Goal: Transaction & Acquisition: Book appointment/travel/reservation

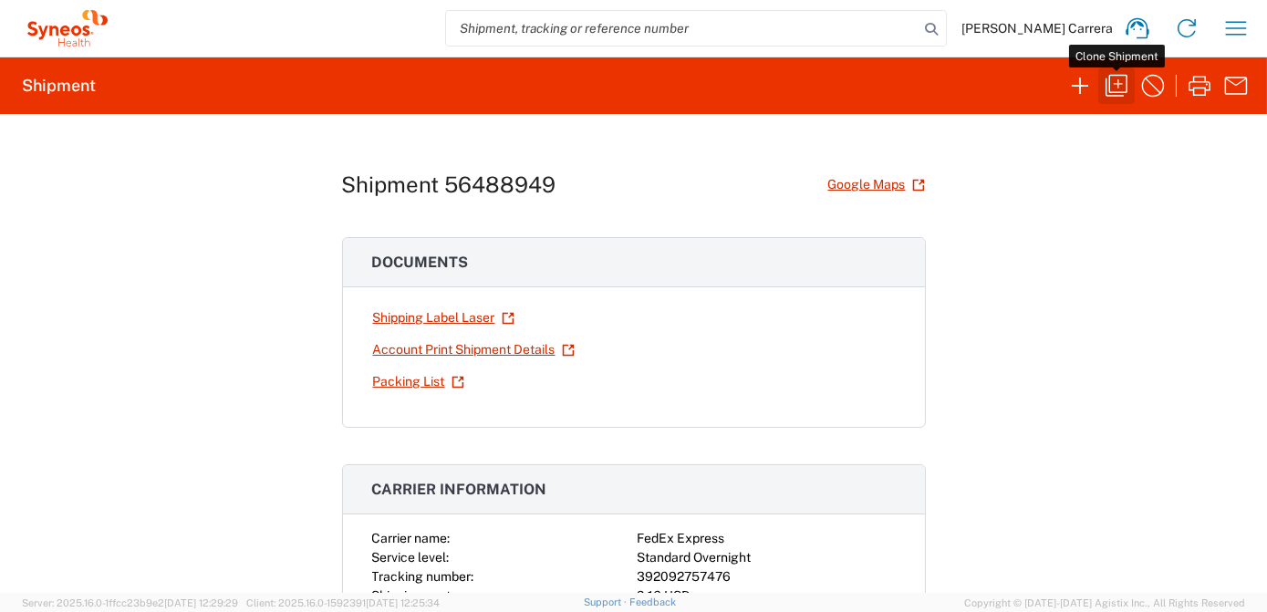
click at [1118, 83] on icon "button" at bounding box center [1116, 86] width 22 height 22
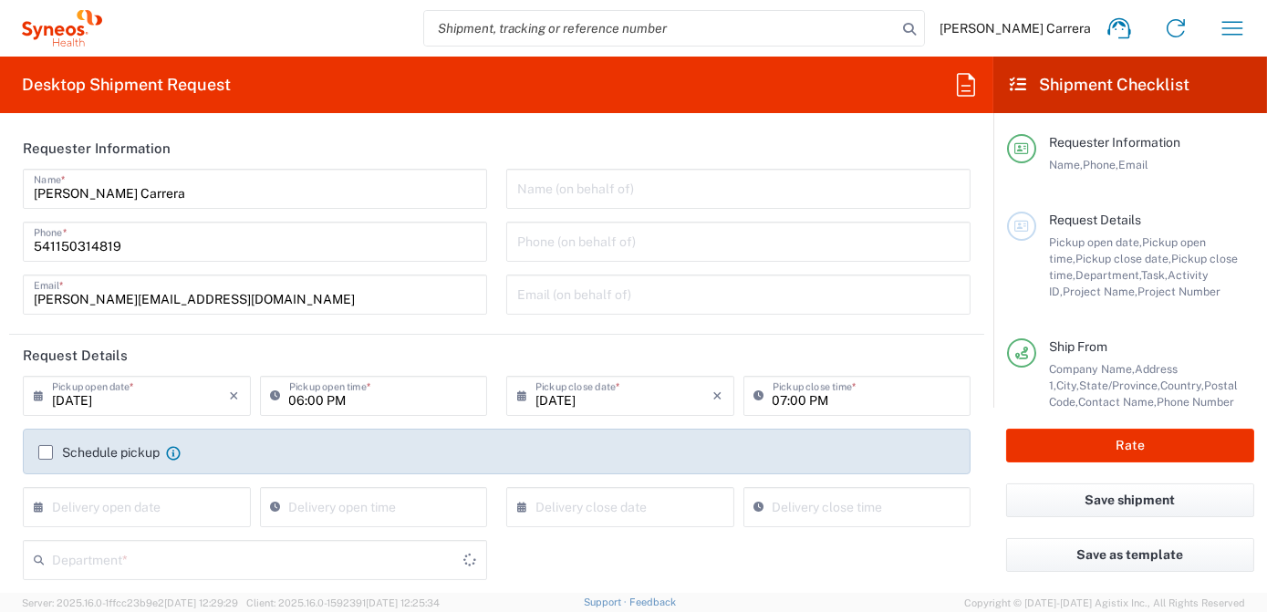
type input "[US_STATE]"
type input "7063334"
type input "[US_STATE]"
type input "Envelope"
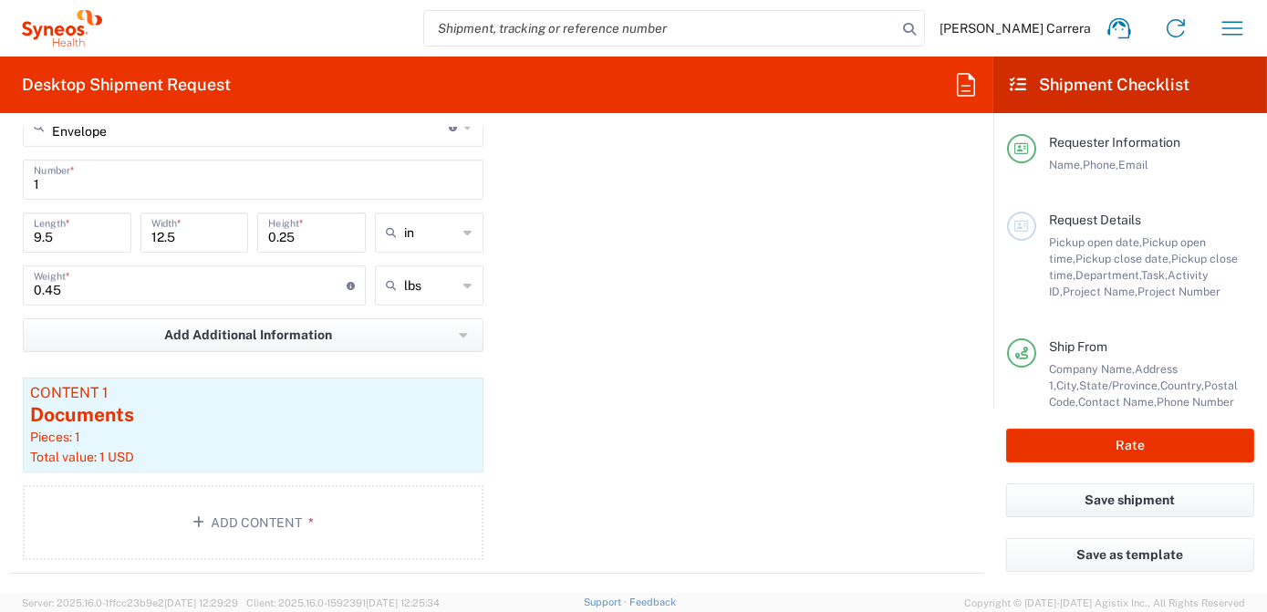
type input "Mineralys 7063334"
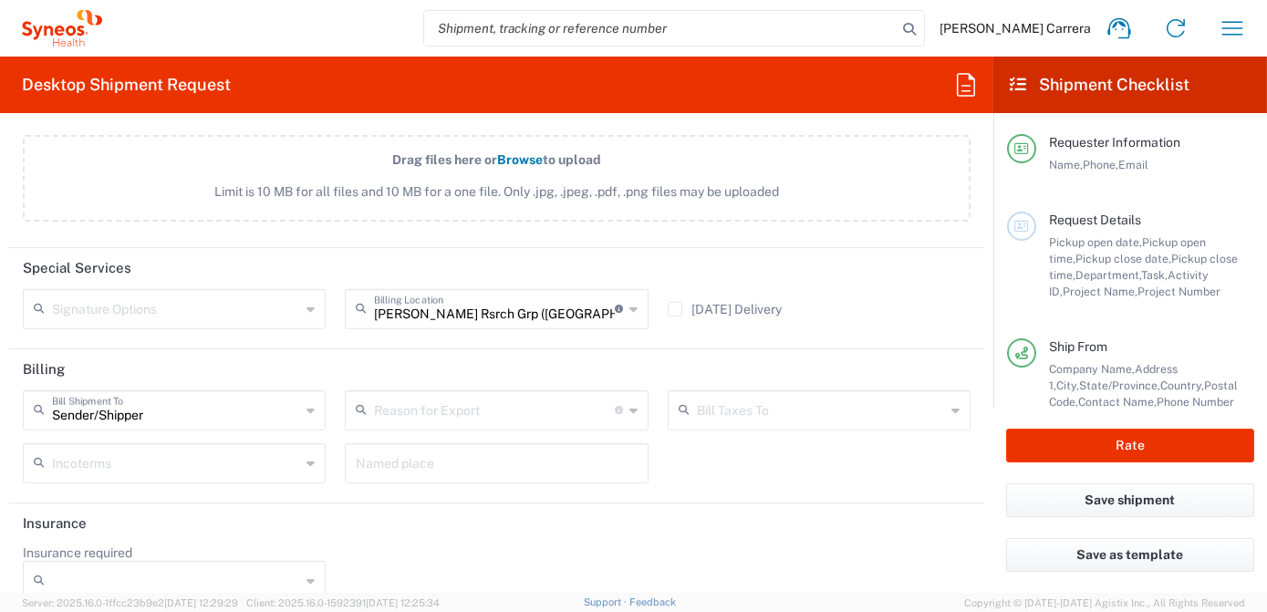
type input "3190"
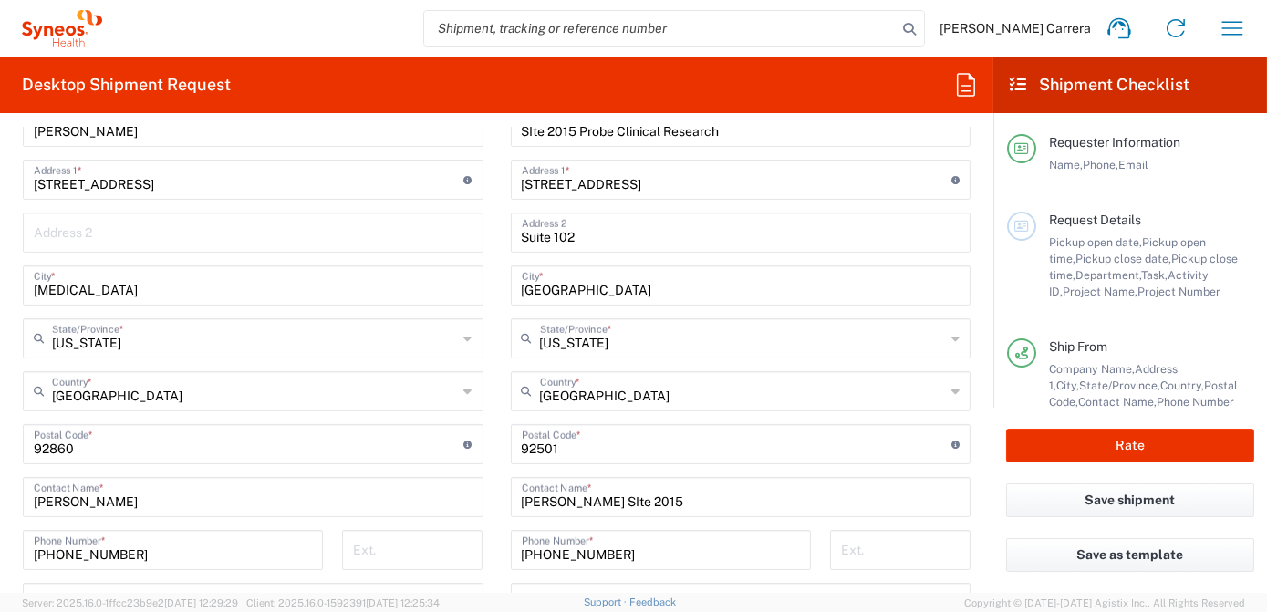
scroll to position [497, 0]
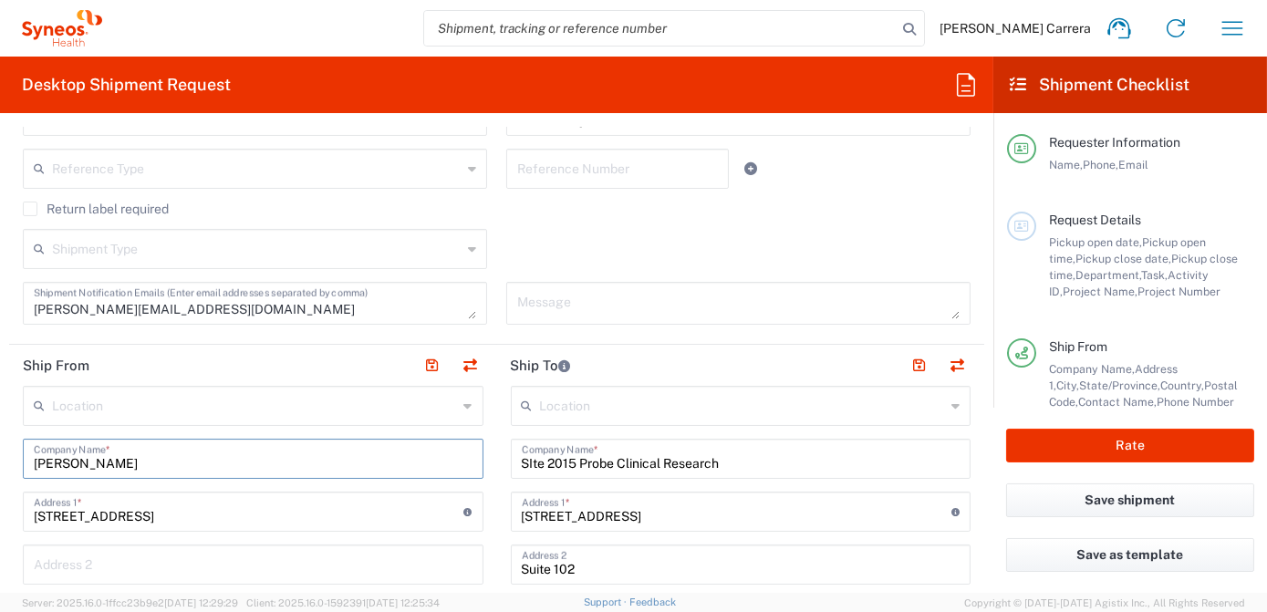
drag, startPoint x: 194, startPoint y: 461, endPoint x: 15, endPoint y: 447, distance: 180.2
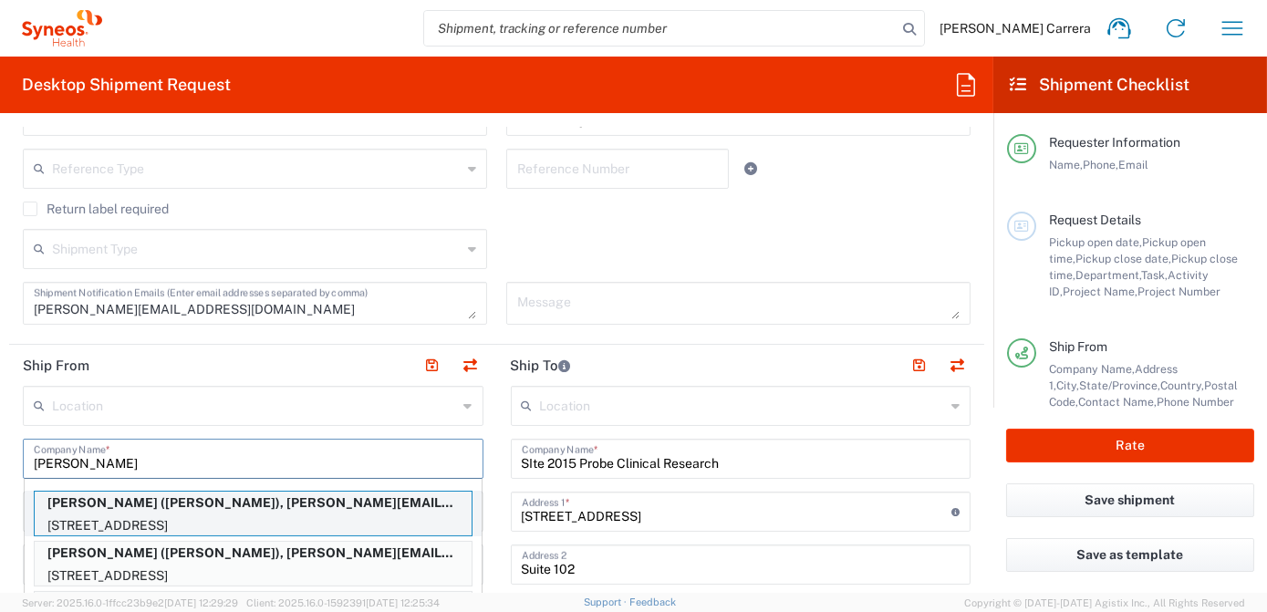
click at [96, 516] on p "[STREET_ADDRESS]" at bounding box center [253, 525] width 437 height 23
type input "[PERSON_NAME]"
type input "[STREET_ADDRESS]"
type input "Apt. 61"
type input "[GEOGRAPHIC_DATA][PERSON_NAME]"
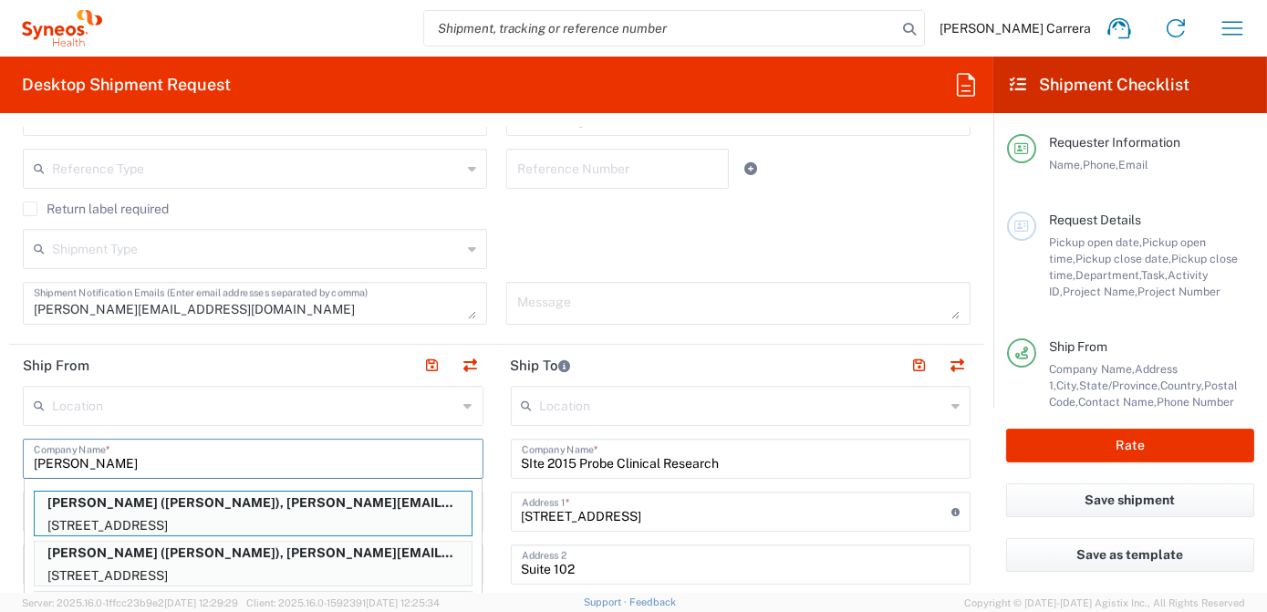
type input "90401"
type input "[PERSON_NAME]"
type input "7609949632"
type input "[PERSON_NAME][EMAIL_ADDRESS][PERSON_NAME][DOMAIN_NAME]"
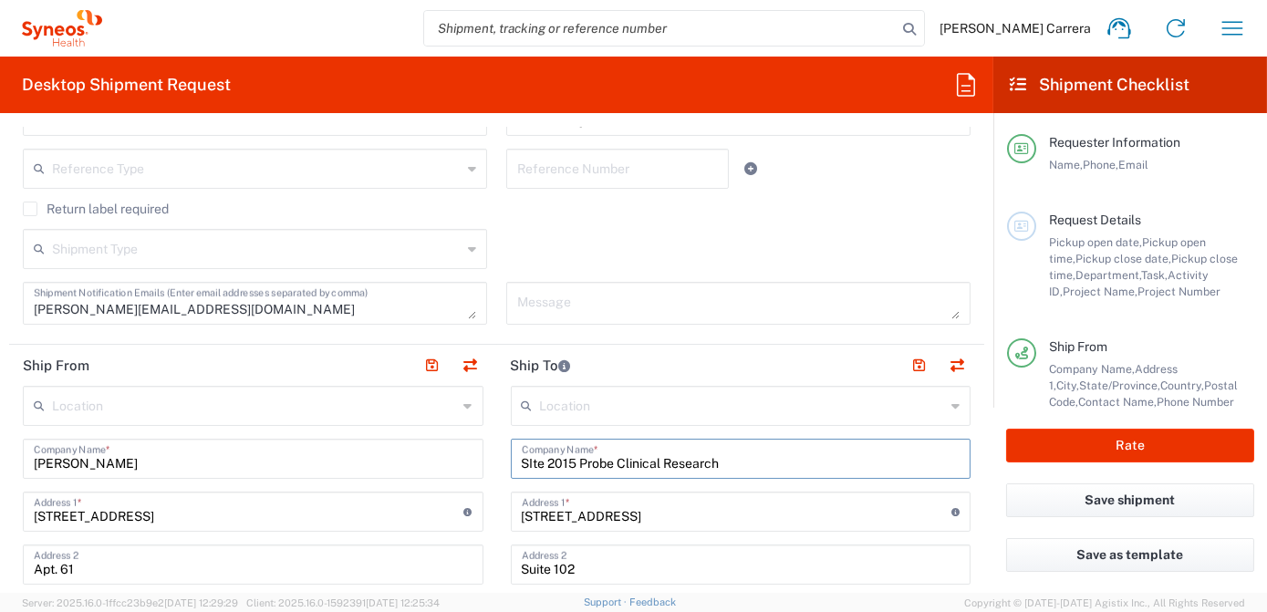
drag, startPoint x: 741, startPoint y: 464, endPoint x: 513, endPoint y: 470, distance: 227.1
click at [513, 470] on div "SIte 2015 Probe Clinical Research Company Name *" at bounding box center [741, 459] width 461 height 40
click at [686, 287] on textarea at bounding box center [738, 303] width 442 height 32
click at [1065, 445] on button "Rate" at bounding box center [1130, 446] width 248 height 34
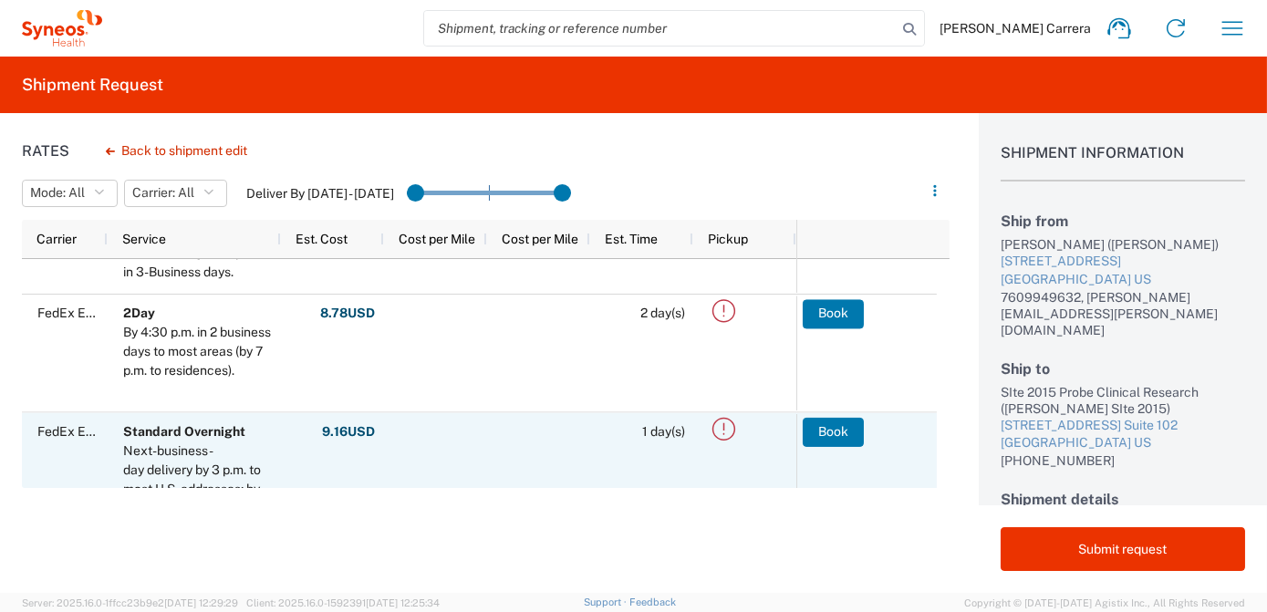
scroll to position [165, 0]
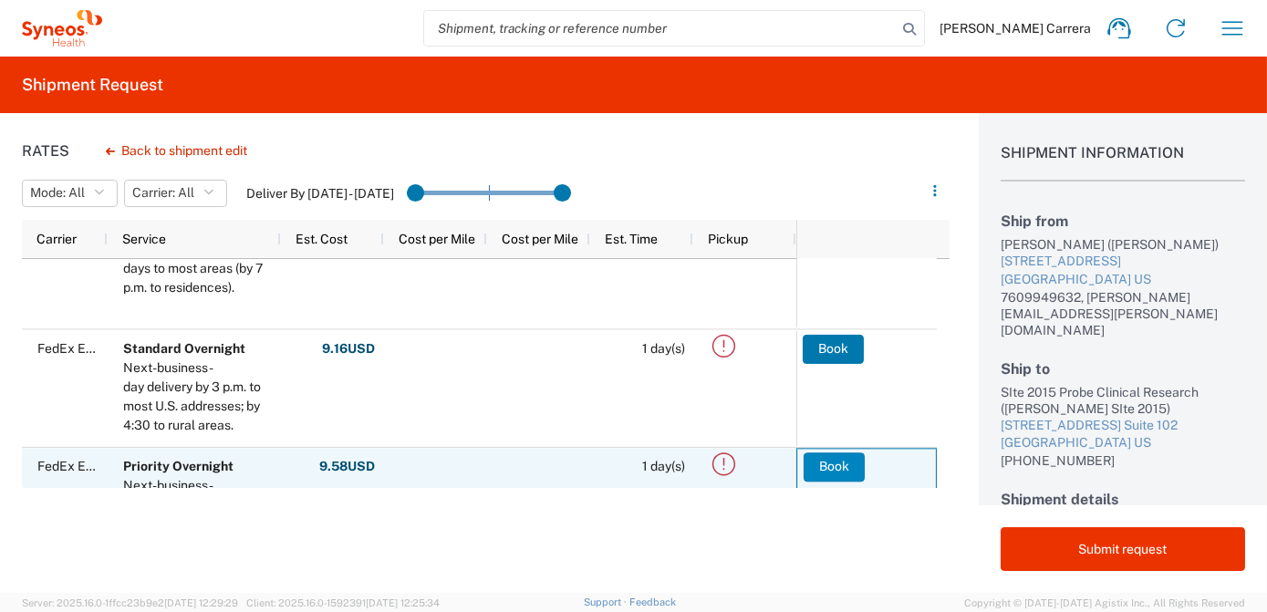
click at [852, 458] on button "Book" at bounding box center [833, 466] width 61 height 29
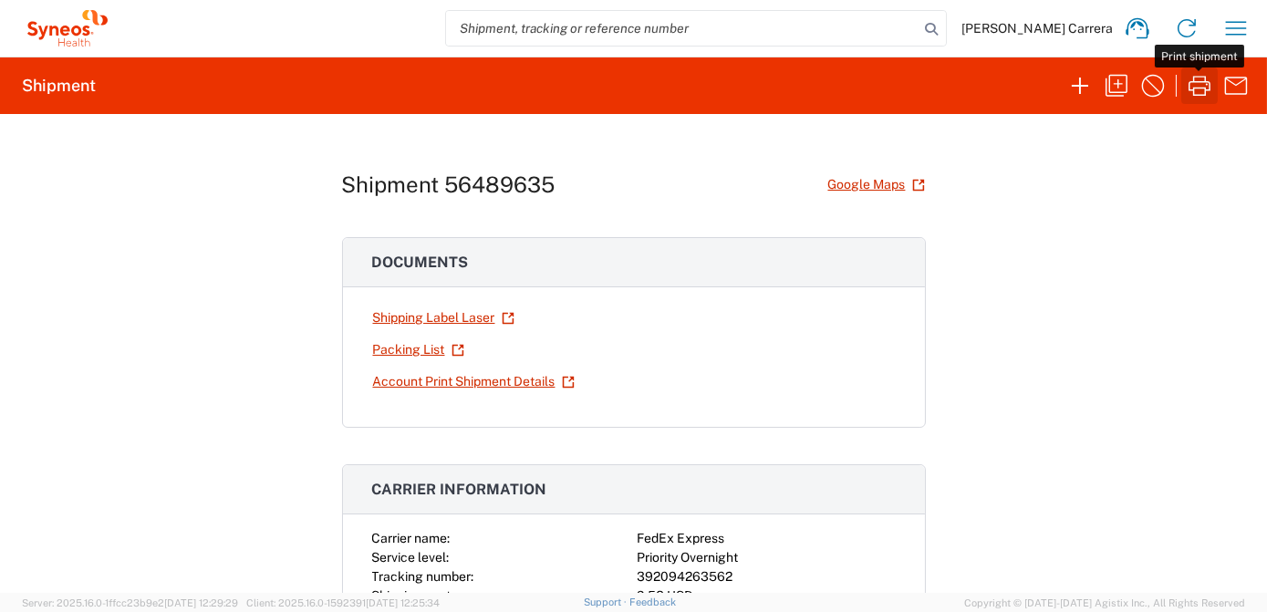
click at [1194, 84] on icon "button" at bounding box center [1199, 85] width 29 height 29
click at [1123, 88] on icon "button" at bounding box center [1116, 85] width 29 height 29
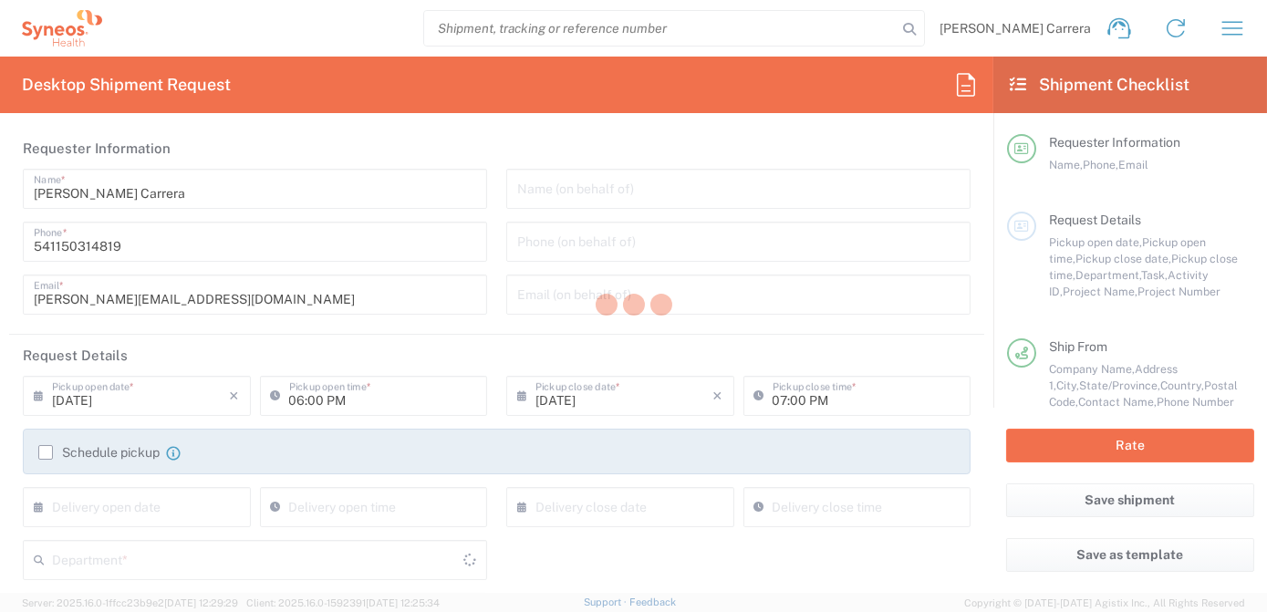
type input "[US_STATE]"
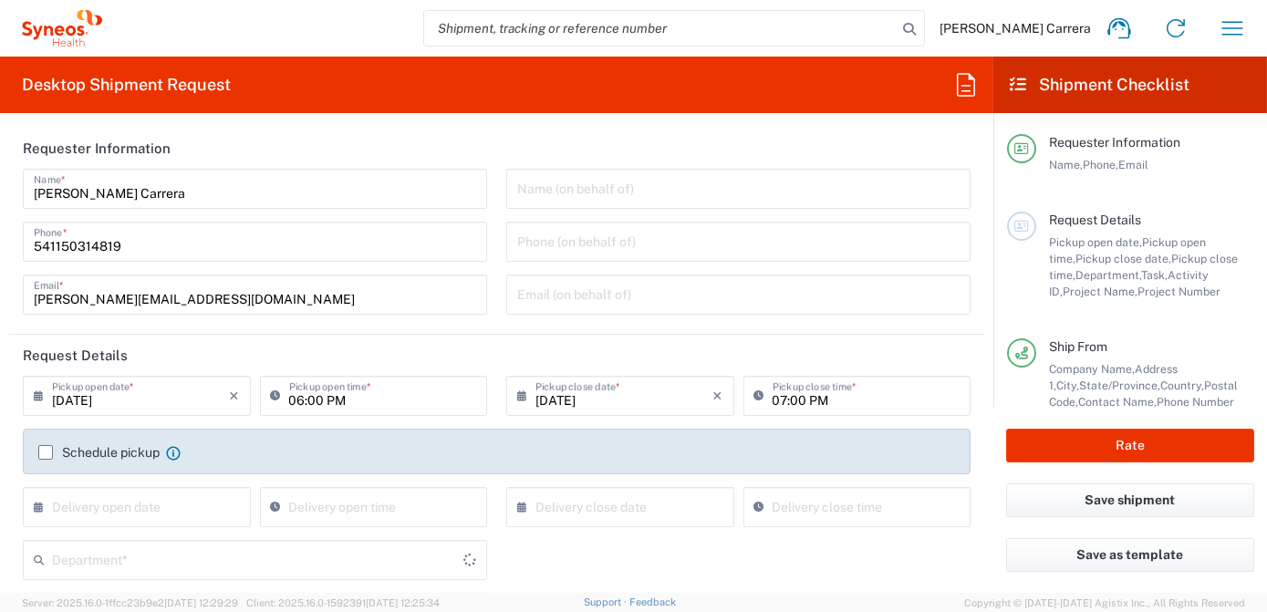
type input "7063334"
type input "[US_STATE]"
type input "Envelope"
type input "Mineralys 7063334"
type input "3190"
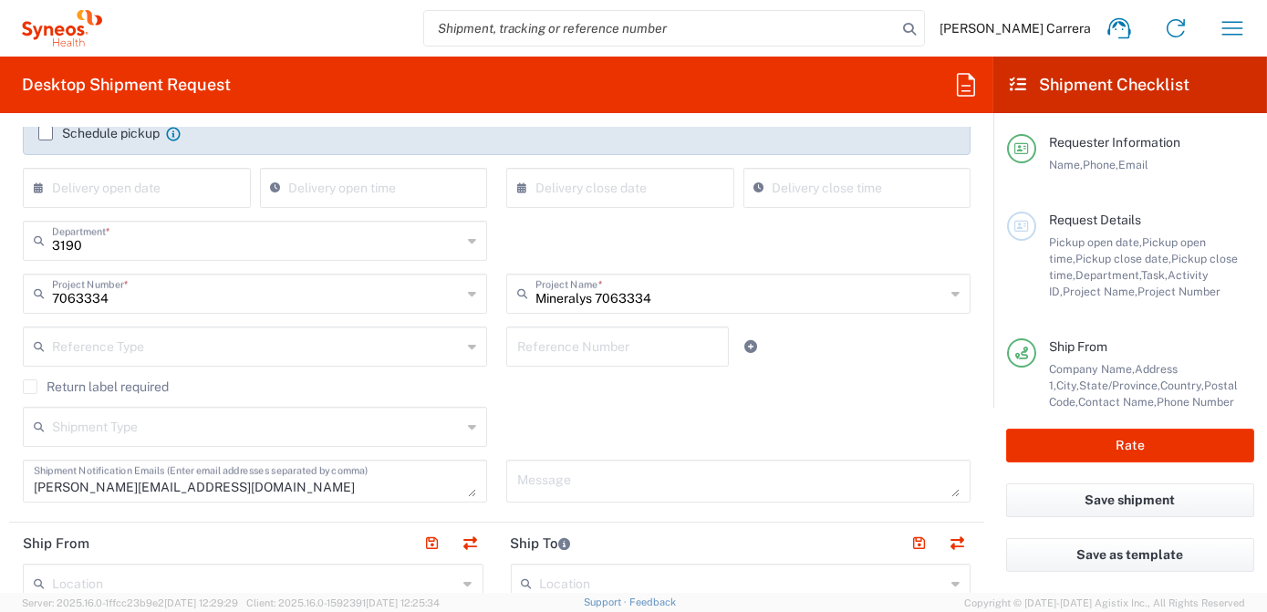
scroll to position [497, 0]
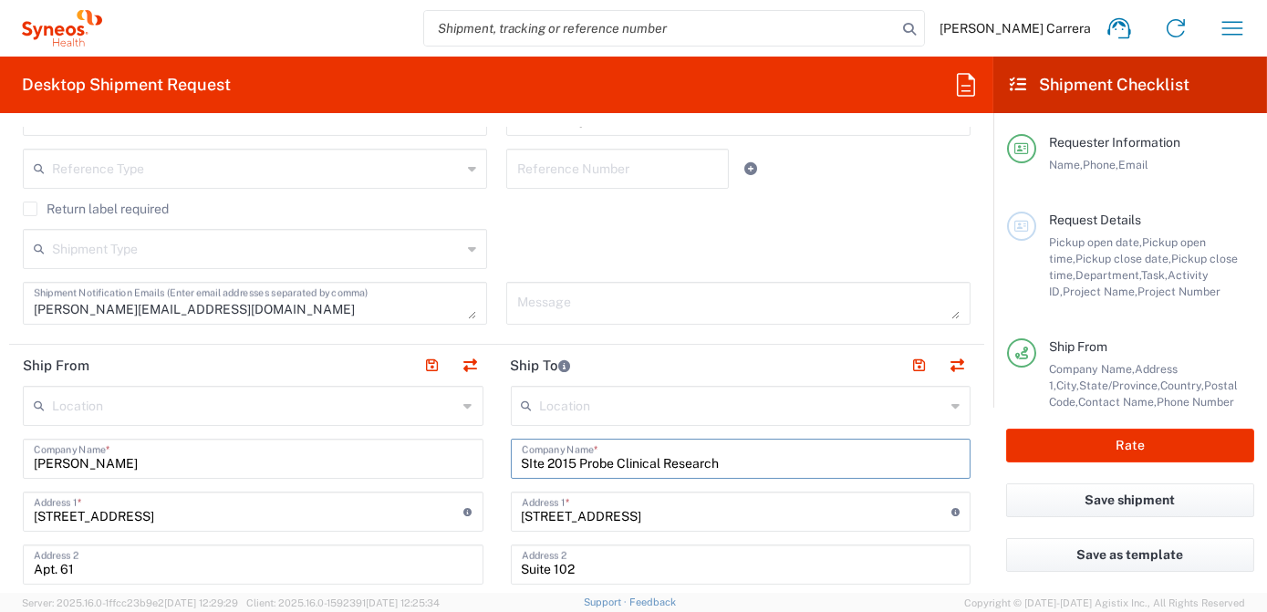
drag, startPoint x: 756, startPoint y: 466, endPoint x: 382, endPoint y: 465, distance: 373.9
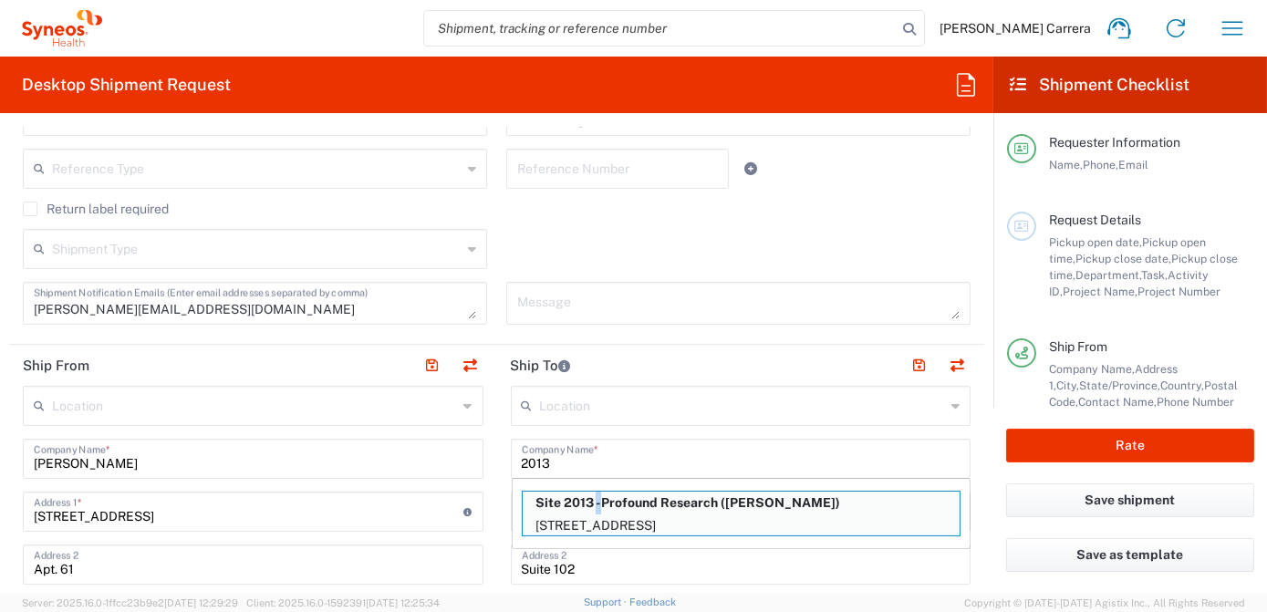
click at [591, 510] on p "Site 2013 -Profound Research ([PERSON_NAME])" at bounding box center [741, 503] width 437 height 23
type input "Site 2013 -Profound Research"
type input "[STREET_ADDRESS]"
type input "Suite 200"
type input "Carlsbad"
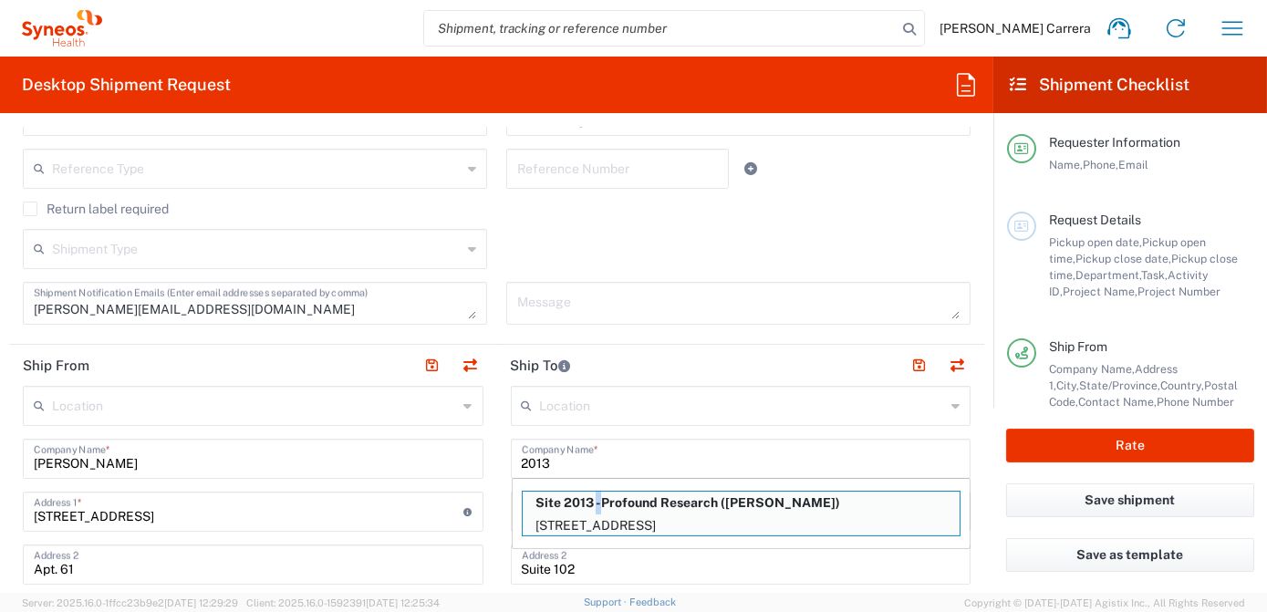
type input "92011"
type input "[PERSON_NAME]"
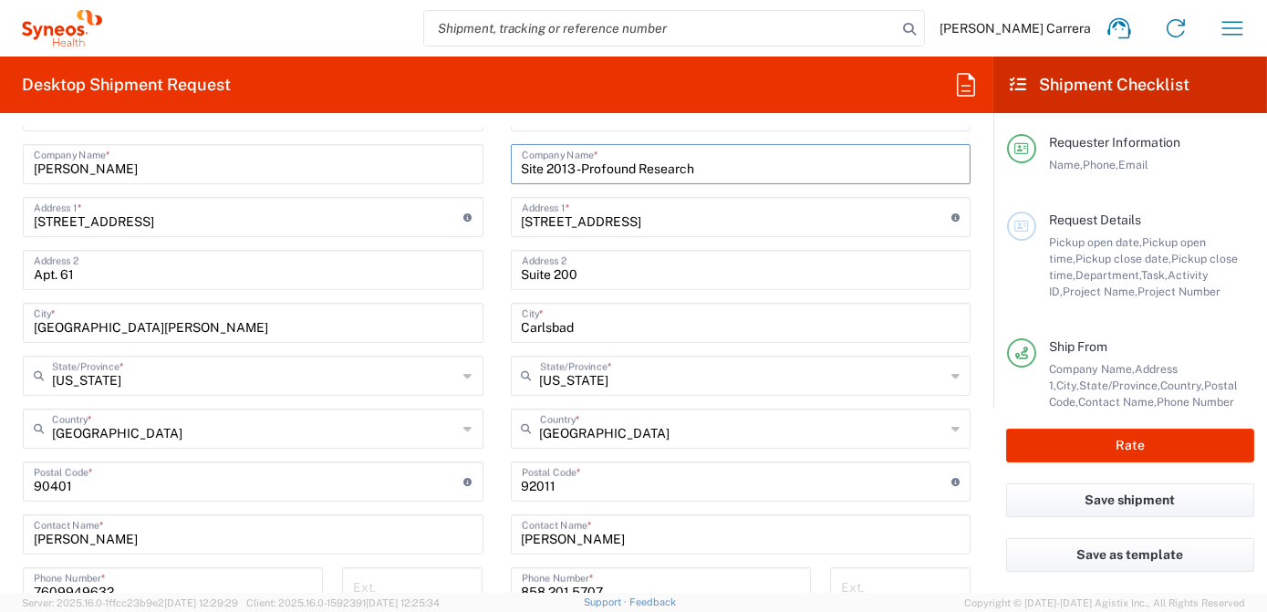
scroll to position [912, 0]
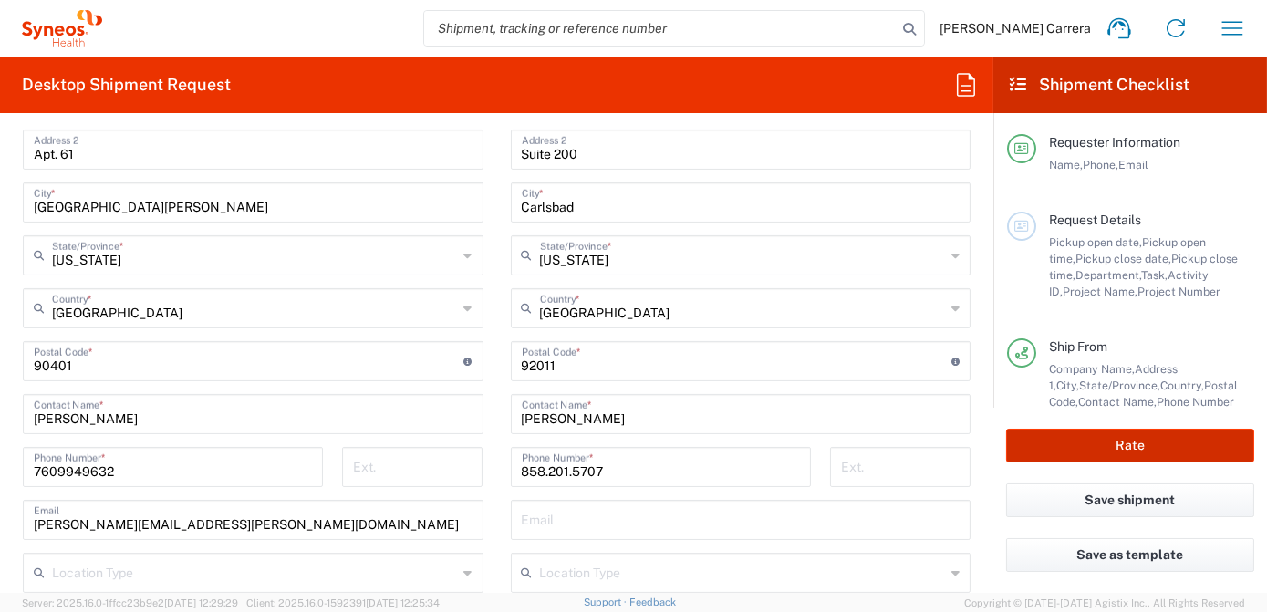
click at [1084, 449] on button "Rate" at bounding box center [1130, 446] width 248 height 34
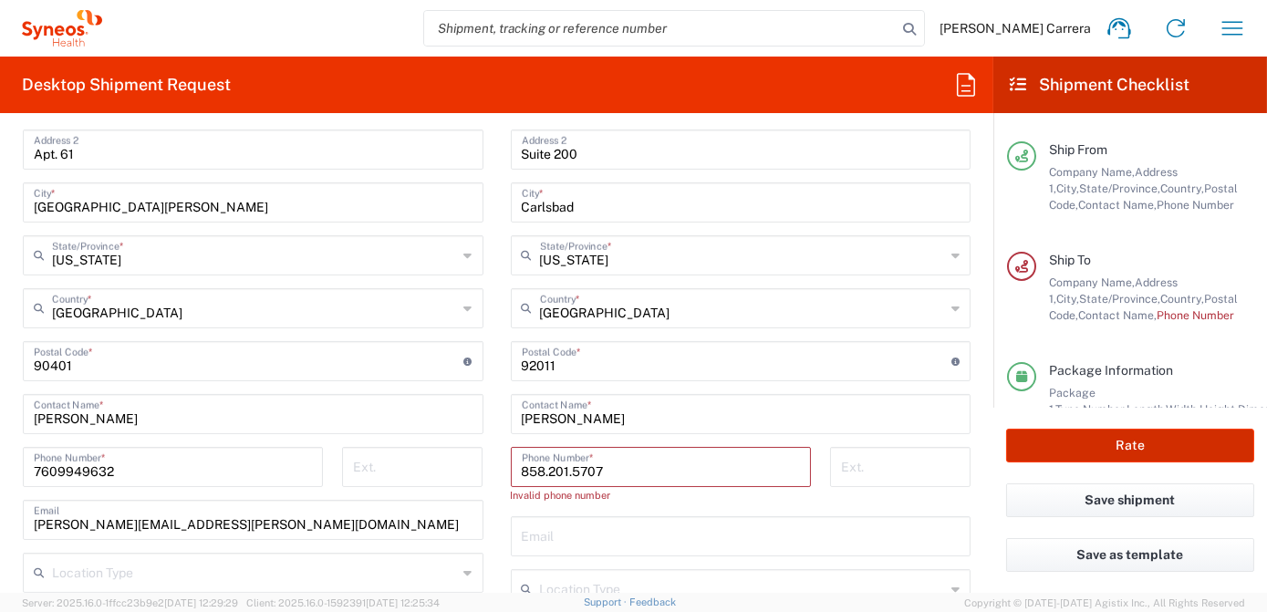
scroll to position [223, 0]
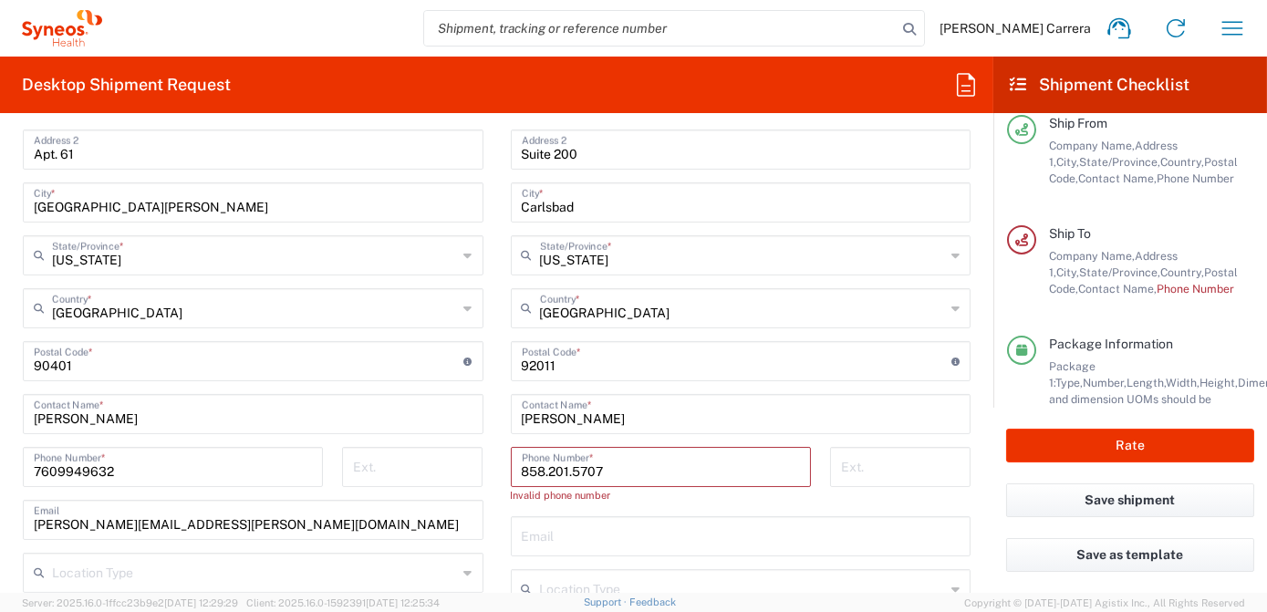
click at [616, 471] on input "858.201.5707" at bounding box center [661, 466] width 278 height 32
click at [565, 475] on input "858.201.5707" at bounding box center [661, 466] width 278 height 32
click at [542, 471] on input "858.2015707" at bounding box center [661, 466] width 278 height 32
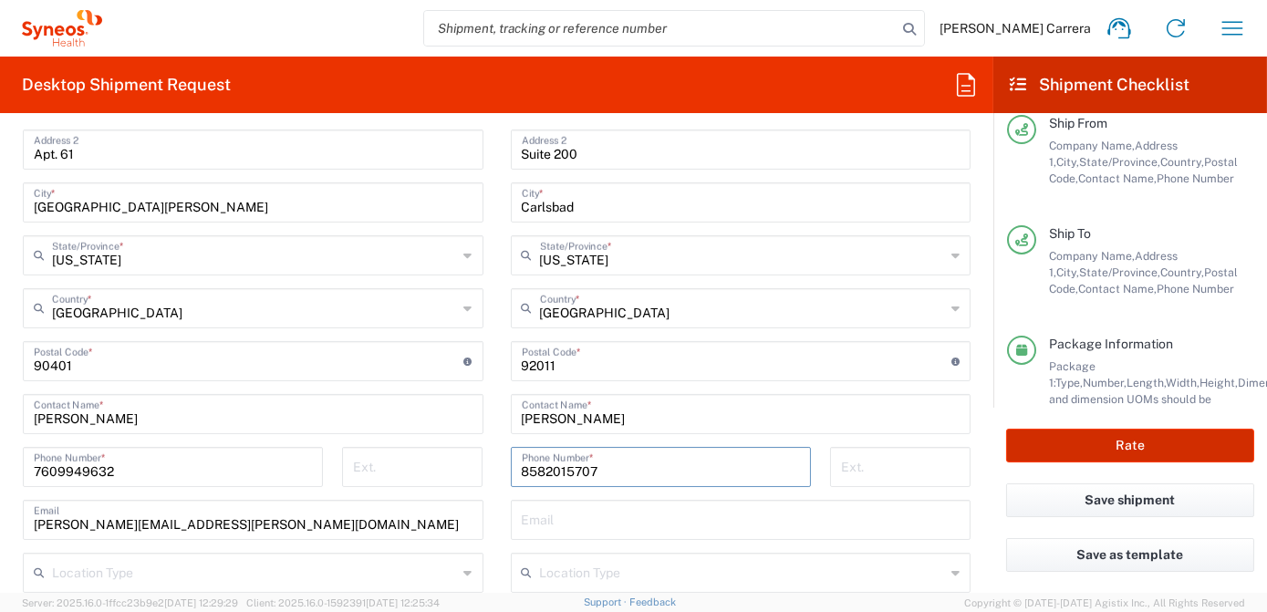
type input "8582015707"
click at [1090, 444] on button "Rate" at bounding box center [1130, 446] width 248 height 34
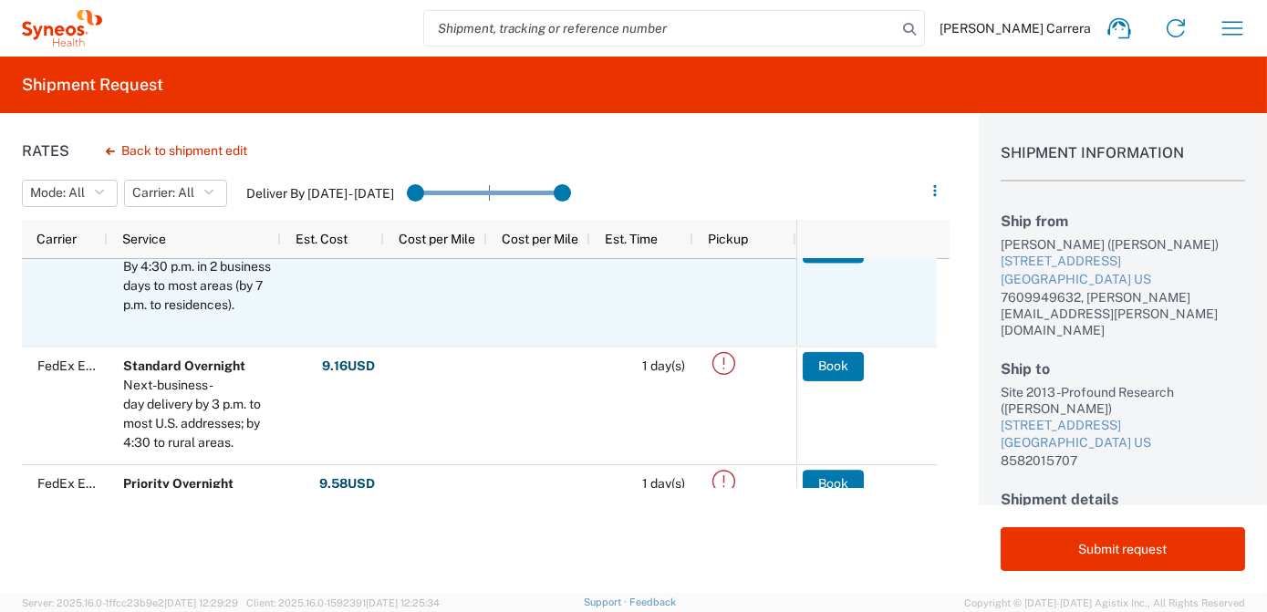
scroll to position [165, 0]
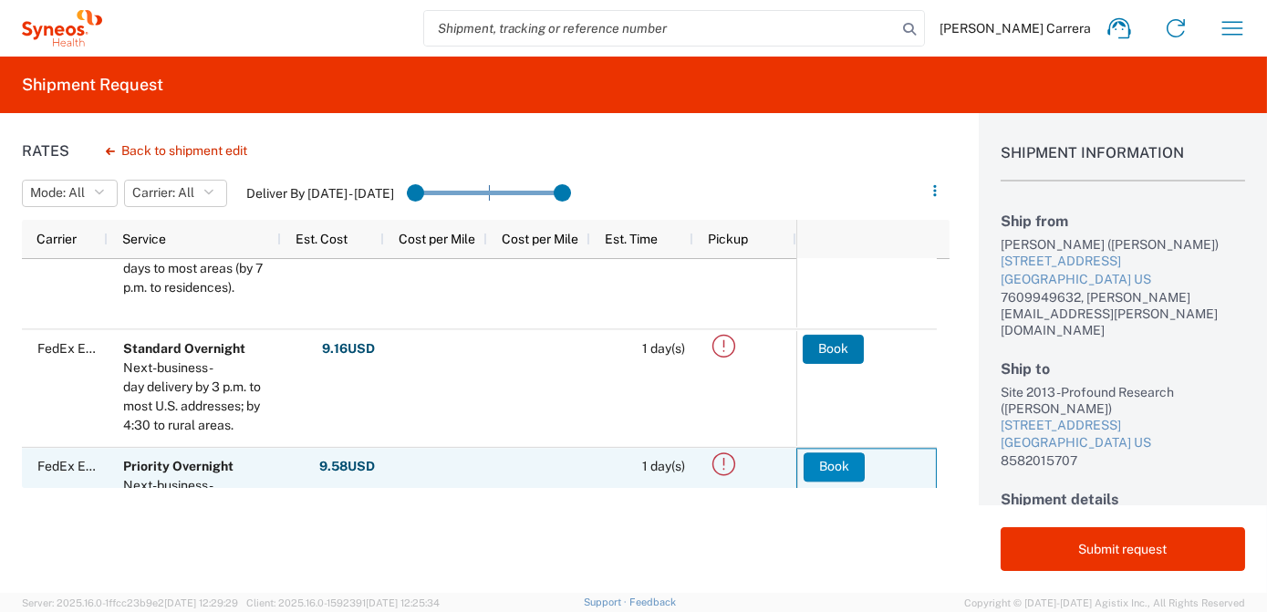
click at [826, 471] on button "Book" at bounding box center [833, 466] width 61 height 29
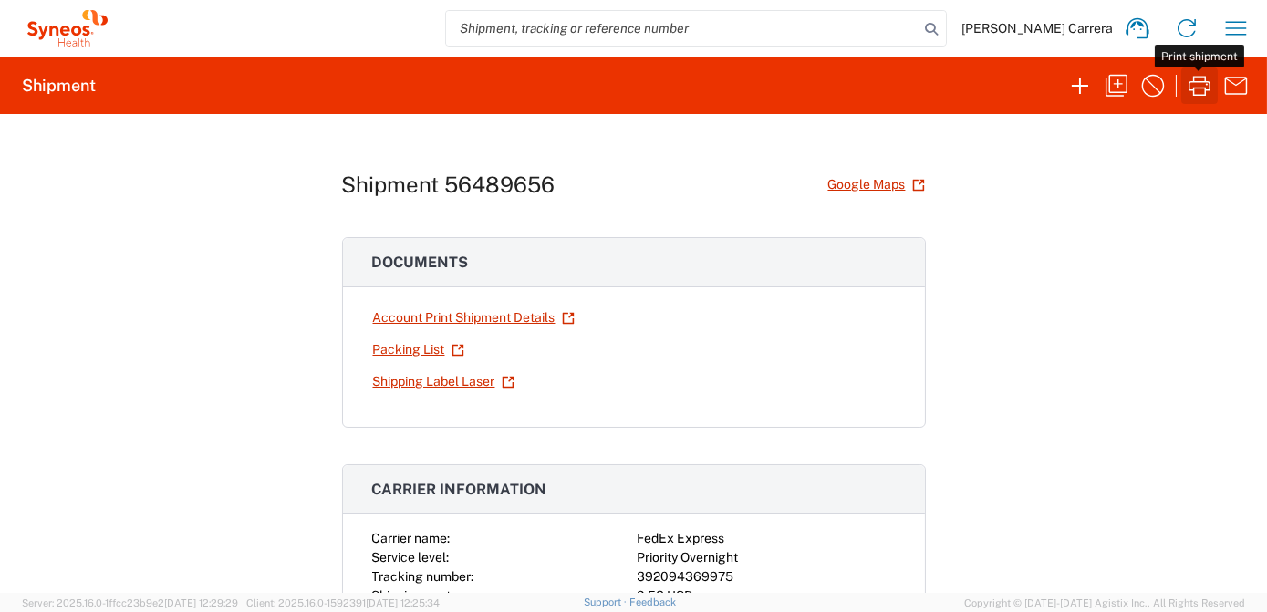
click at [1203, 87] on icon "button" at bounding box center [1199, 86] width 22 height 20
click at [1115, 79] on icon "button" at bounding box center [1116, 85] width 29 height 29
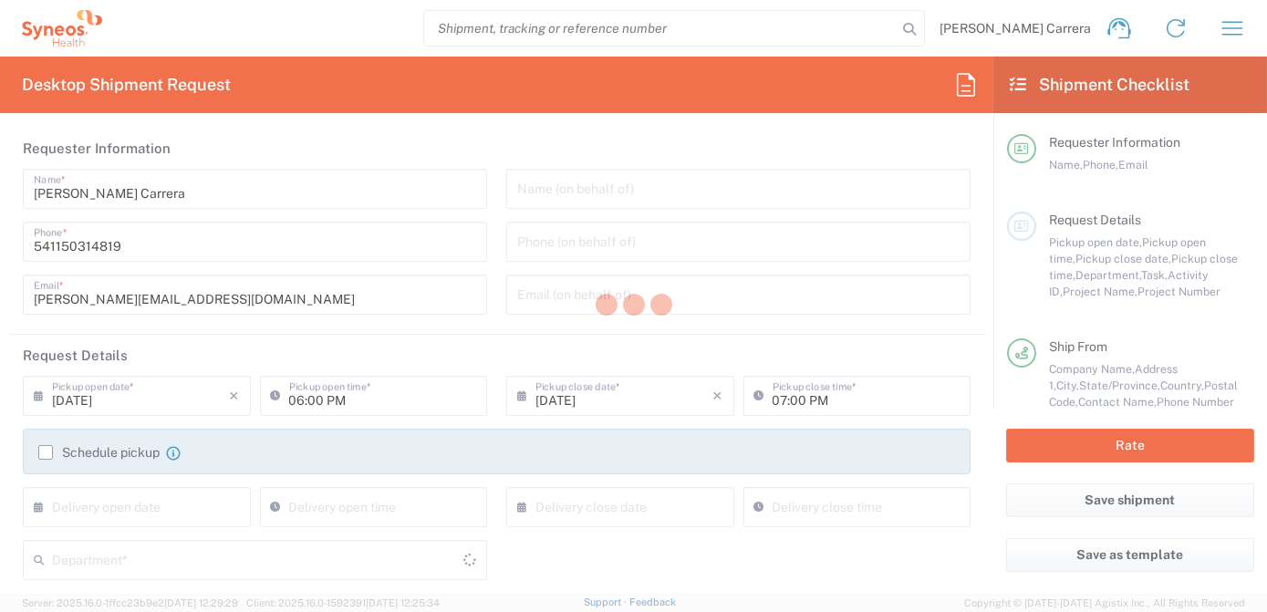
type input "[US_STATE]"
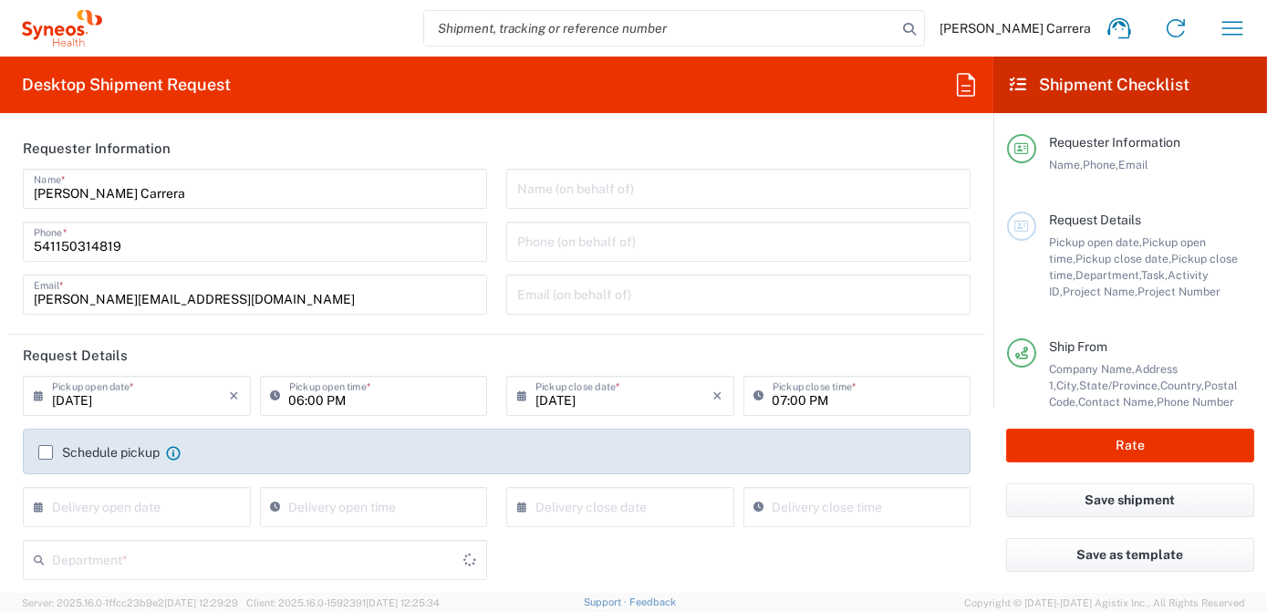
type input "[US_STATE]"
type input "Mineralys 7063334"
type input "Envelope"
type input "7063334"
type input "3190"
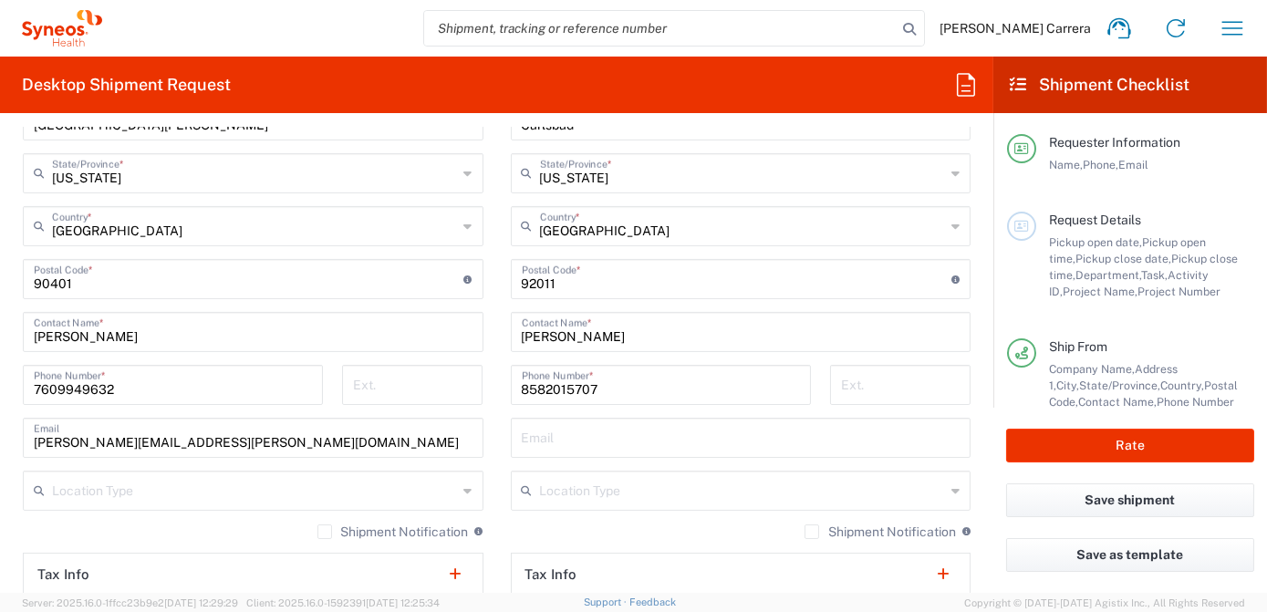
scroll to position [497, 0]
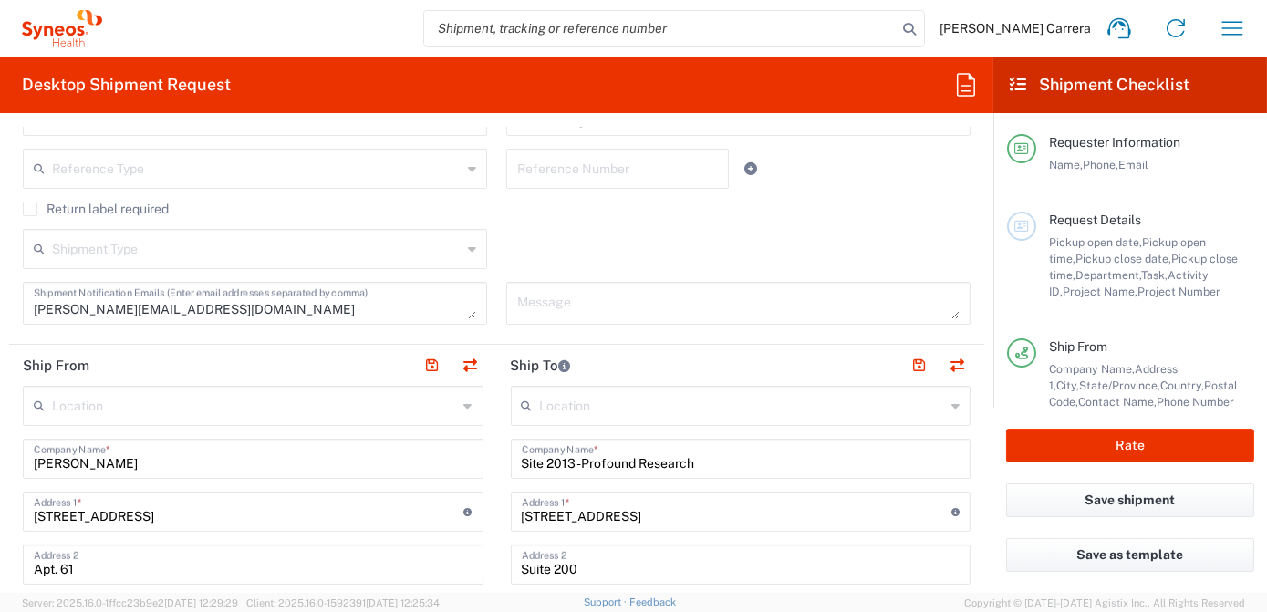
drag, startPoint x: 172, startPoint y: 471, endPoint x: -4, endPoint y: 456, distance: 176.6
click at [0, 456] on html "[PERSON_NAME] Carrera Home Shipment estimator Shipment tracking Desktop shipmen…" at bounding box center [633, 306] width 1267 height 612
drag, startPoint x: 172, startPoint y: 463, endPoint x: 0, endPoint y: 482, distance: 173.3
click at [0, 466] on html "[PERSON_NAME] Carrera Home Shipment estimator Shipment tracking Desktop shipmen…" at bounding box center [633, 306] width 1267 height 612
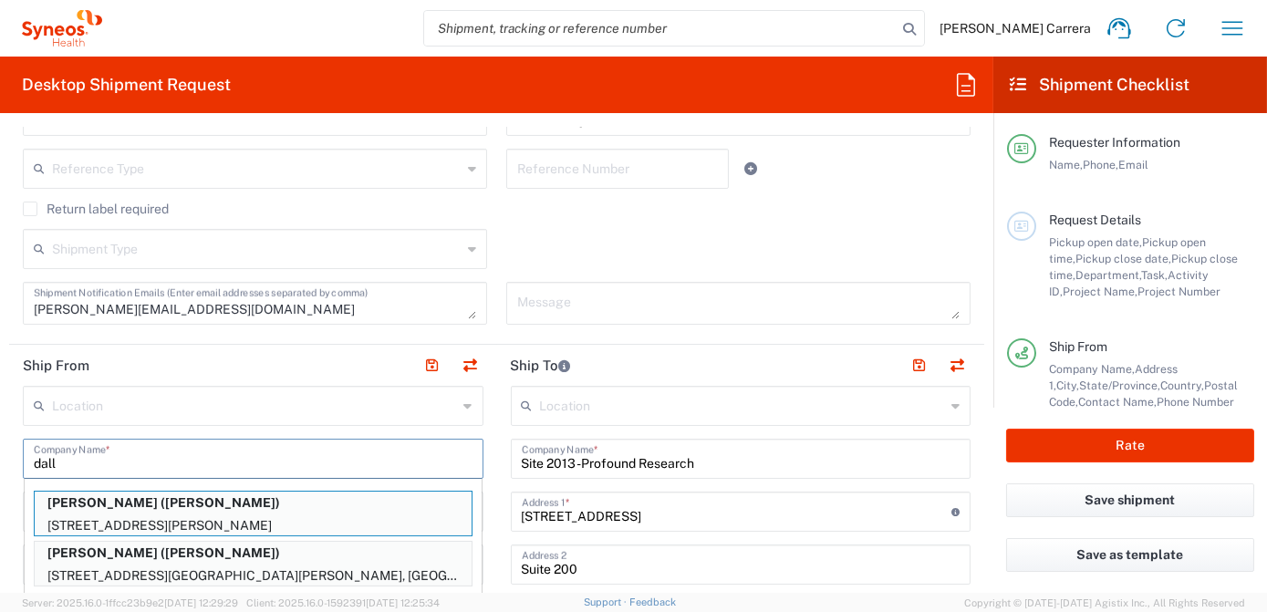
type input "[PERSON_NAME]"
type input "[STREET_ADDRESS][PERSON_NAME]"
type input "[GEOGRAPHIC_DATA]"
type input "[US_STATE]"
type input "63124"
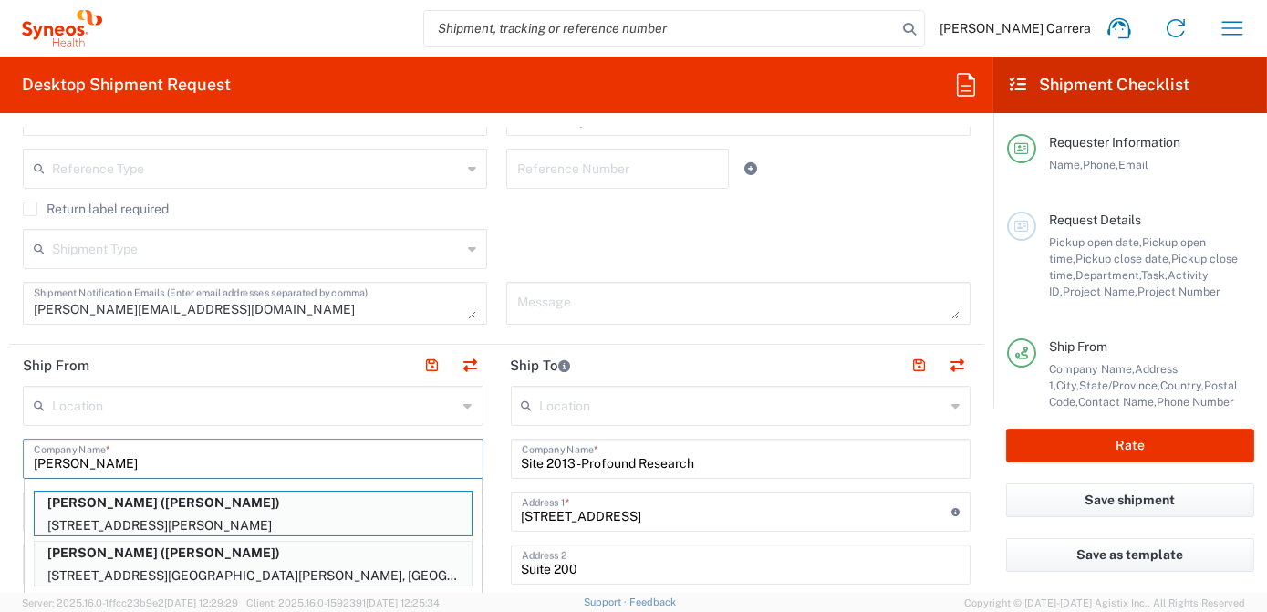
type input "[PERSON_NAME]"
type input "19728219899"
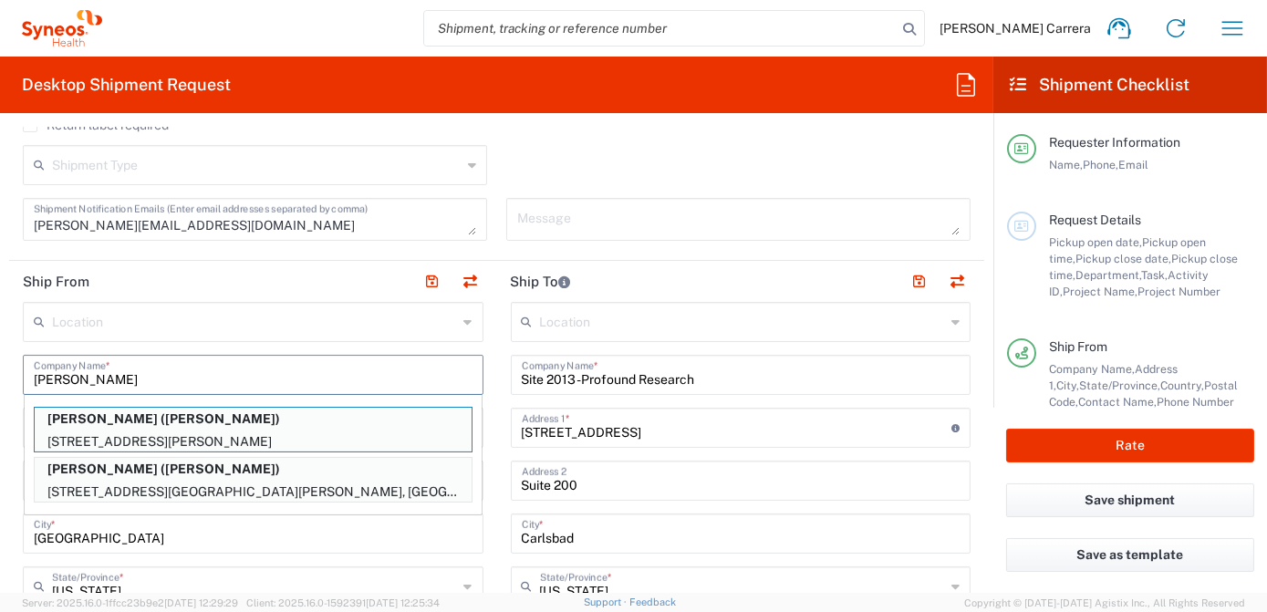
scroll to position [746, 0]
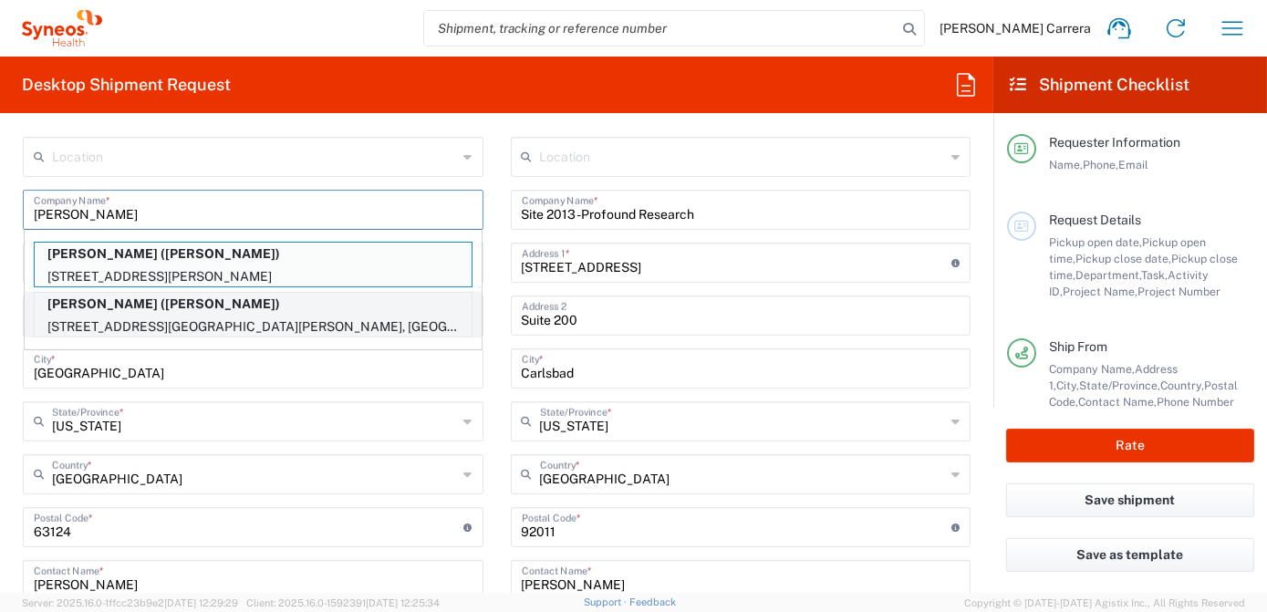
click at [221, 318] on p "[STREET_ADDRESS][GEOGRAPHIC_DATA][PERSON_NAME], [GEOGRAPHIC_DATA]" at bounding box center [253, 327] width 437 height 23
type input "[PERSON_NAME]"
type input "[STREET_ADDRESS][PERSON_NAME]"
type input "[GEOGRAPHIC_DATA]"
type input "[US_STATE]"
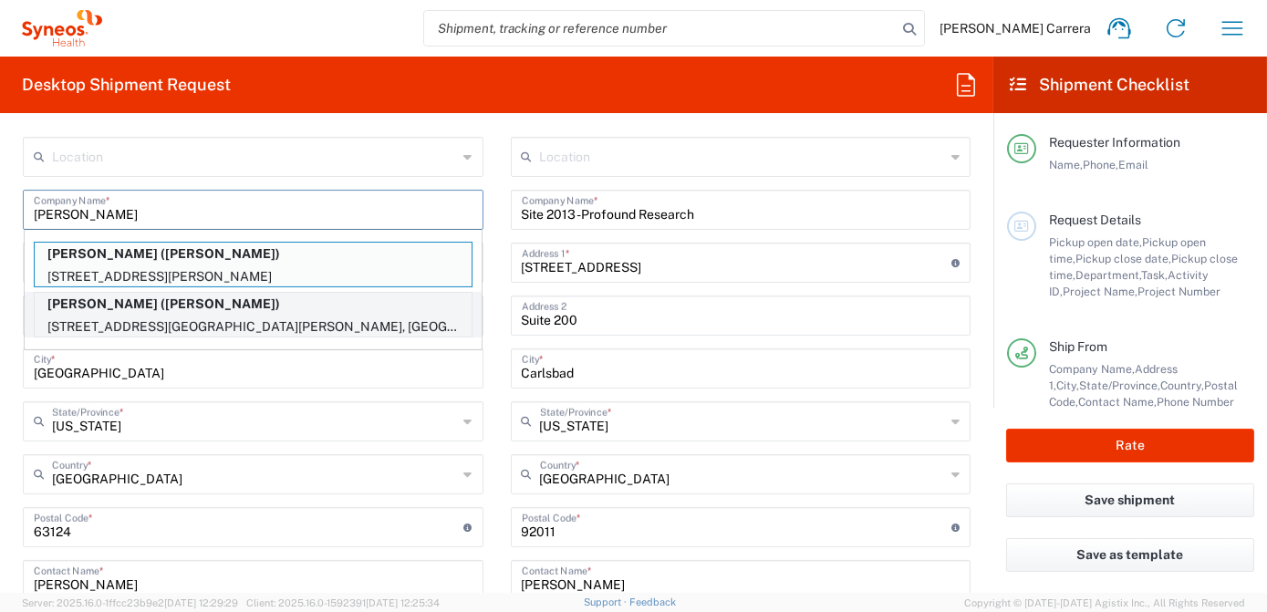
type input "[PERSON_NAME]"
type input "[PHONE_NUMBER]"
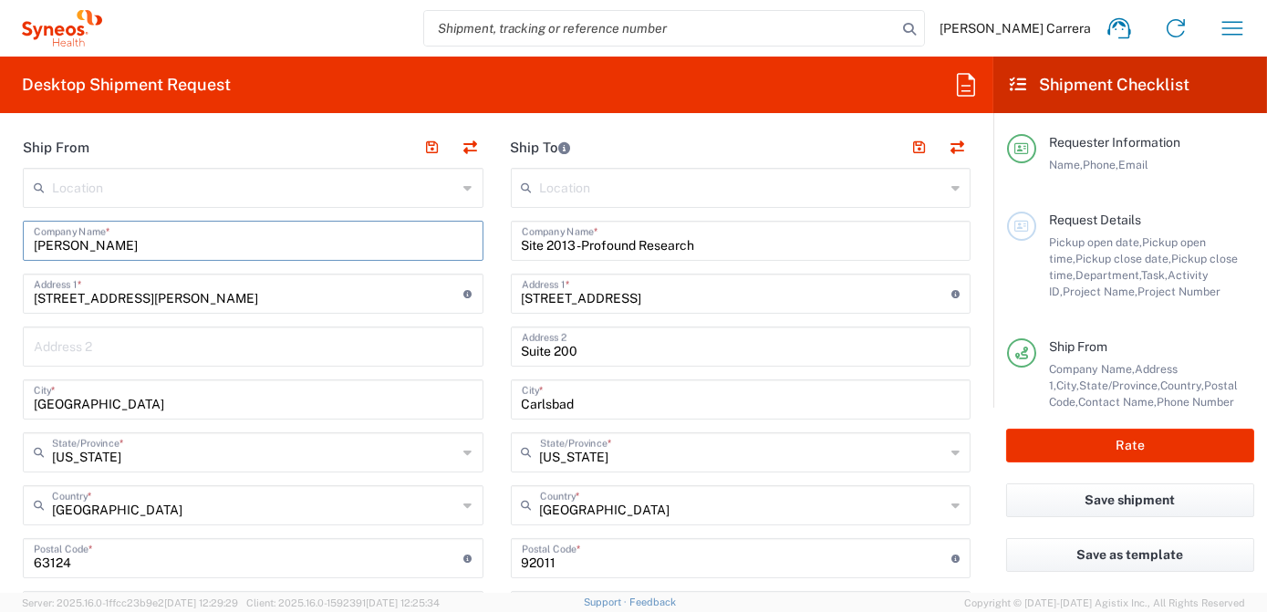
scroll to position [580, 0]
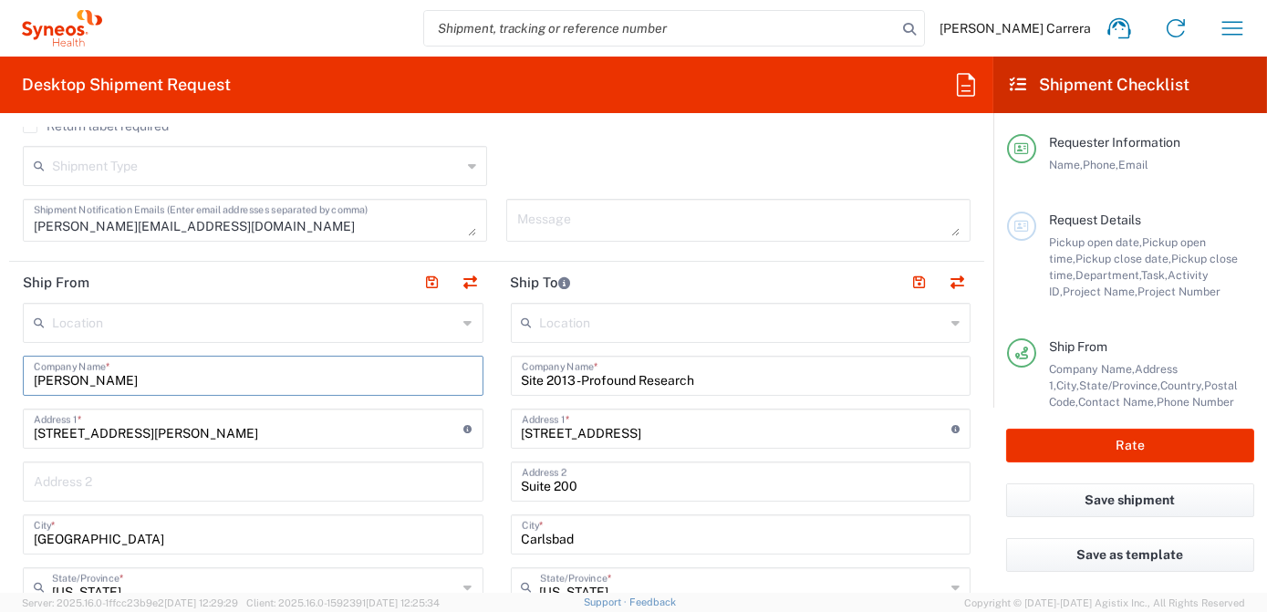
drag, startPoint x: 728, startPoint y: 380, endPoint x: 326, endPoint y: 368, distance: 402.4
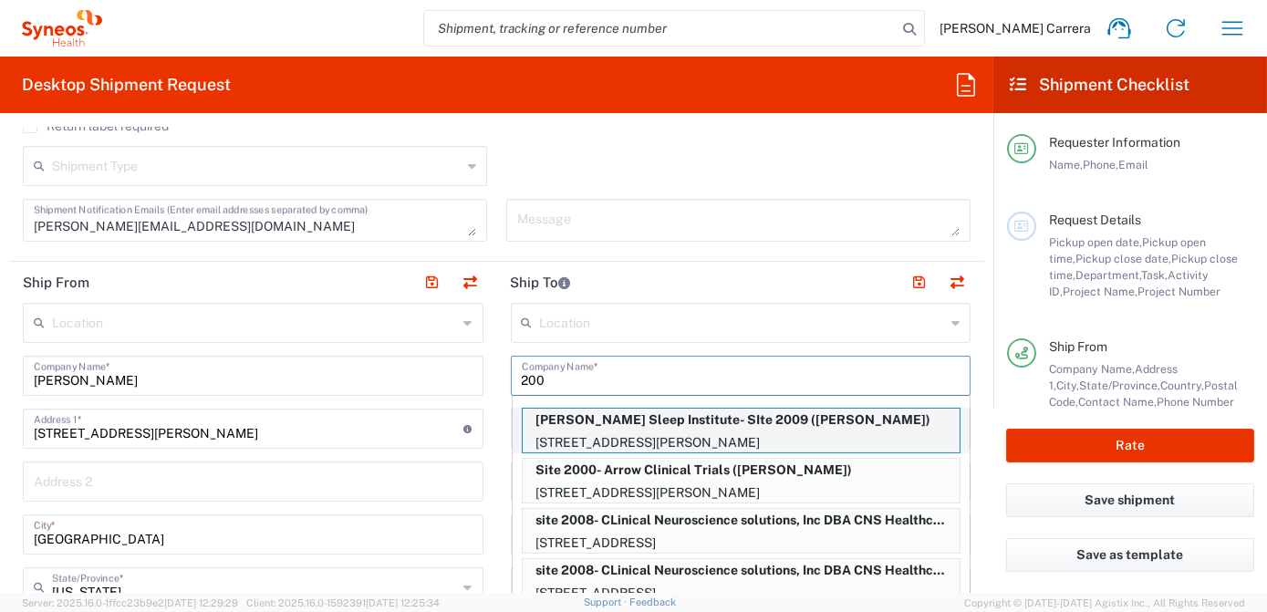
click at [666, 419] on p "[PERSON_NAME] Sleep Institute- SIte 2009 ([PERSON_NAME])" at bounding box center [741, 420] width 437 height 23
type input "[PERSON_NAME] Sleep Institute- SIte 2009"
type input "[STREET_ADDRESS]"
type input "[GEOGRAPHIC_DATA][PERSON_NAME]"
type input "[US_STATE]"
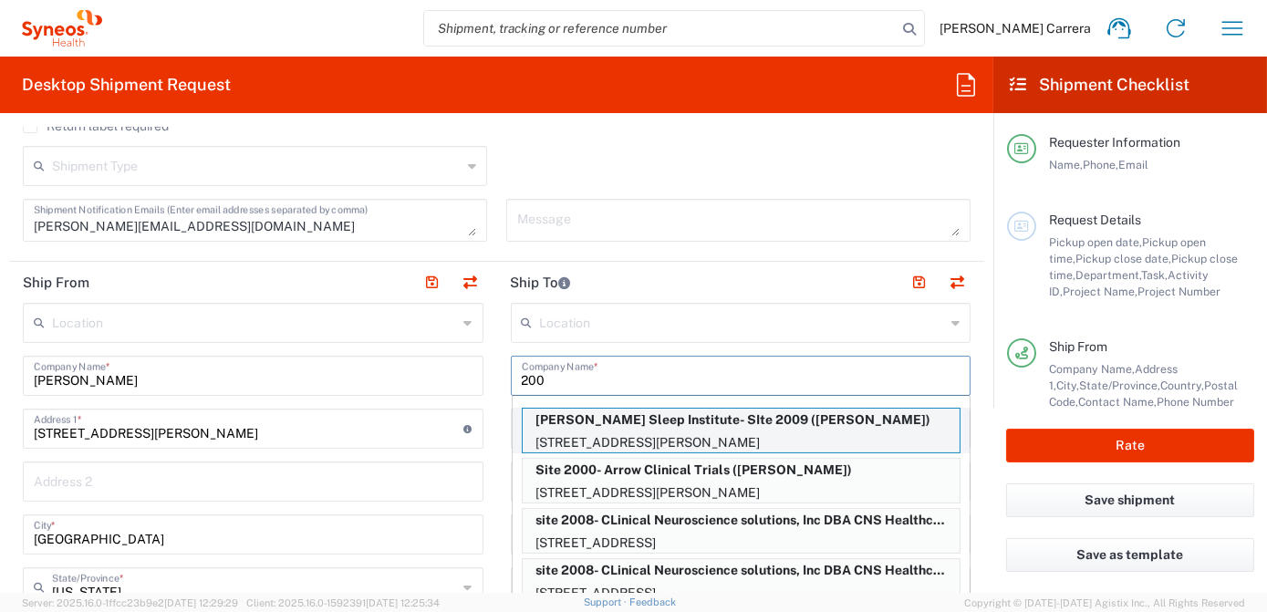
type input "63123"
type input "[PERSON_NAME]"
type input "[PHONE_NUMBER]"
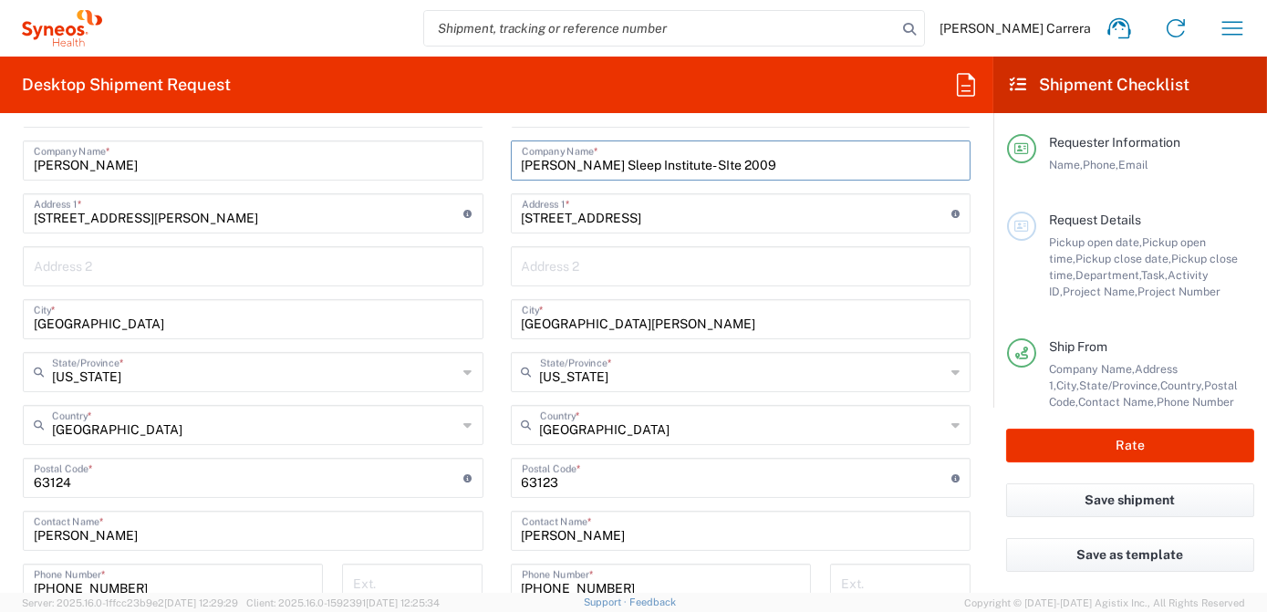
scroll to position [912, 0]
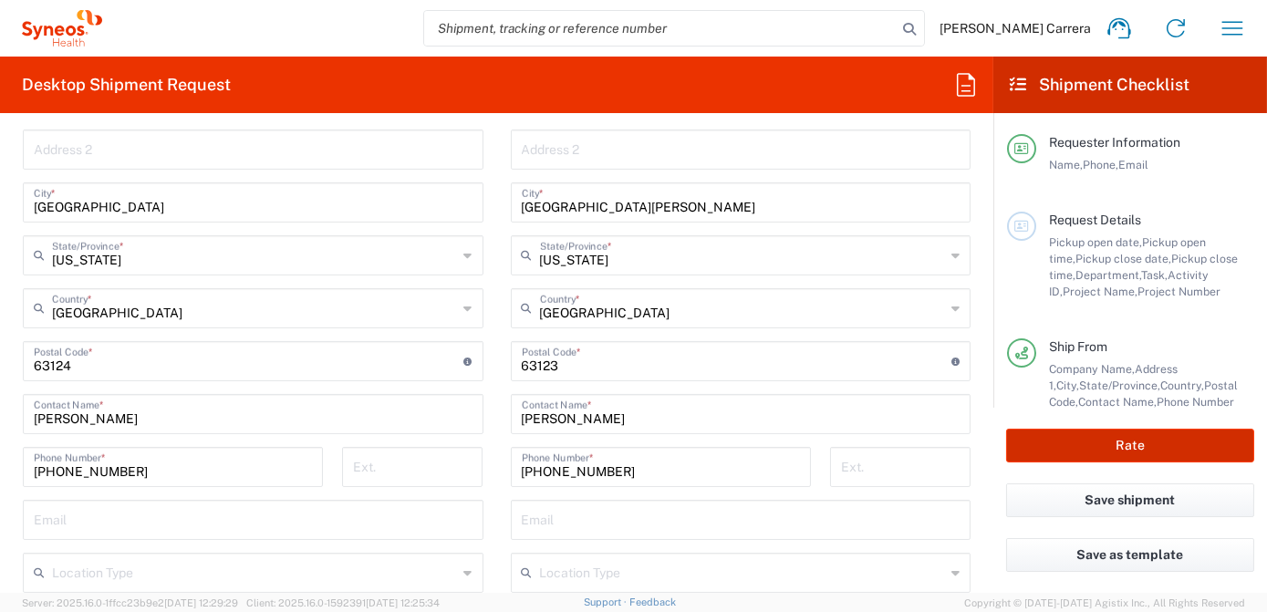
click at [1074, 448] on button "Rate" at bounding box center [1130, 446] width 248 height 34
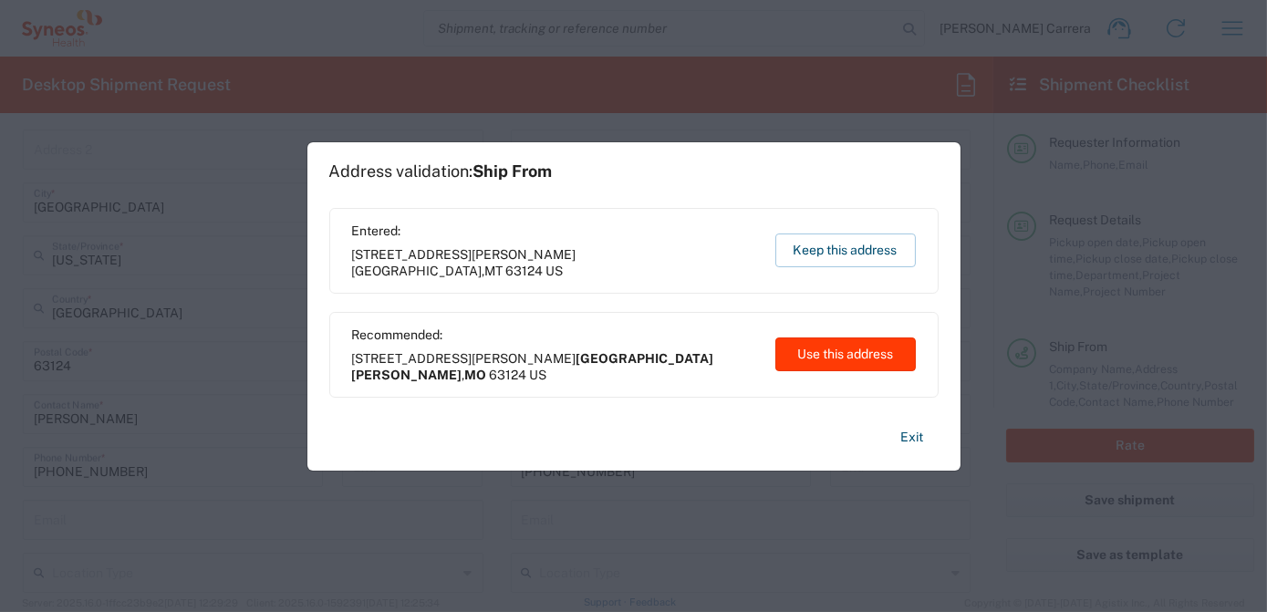
click at [831, 356] on button "Use this address" at bounding box center [845, 354] width 140 height 34
type input "[GEOGRAPHIC_DATA][PERSON_NAME]"
type input "[US_STATE]"
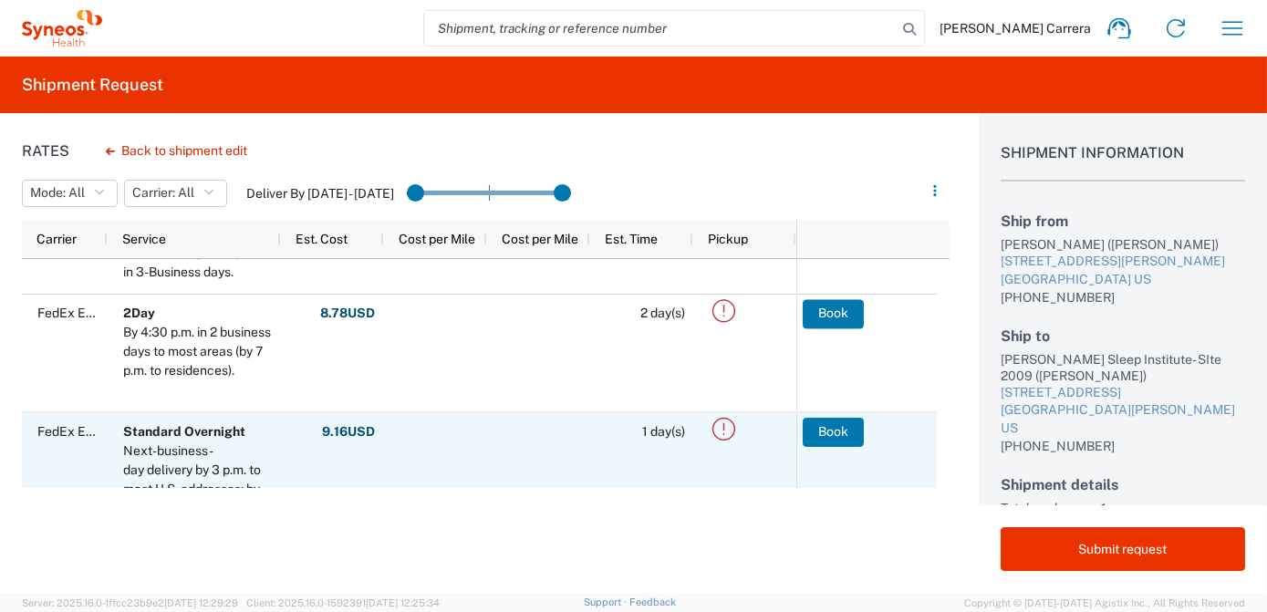
scroll to position [165, 0]
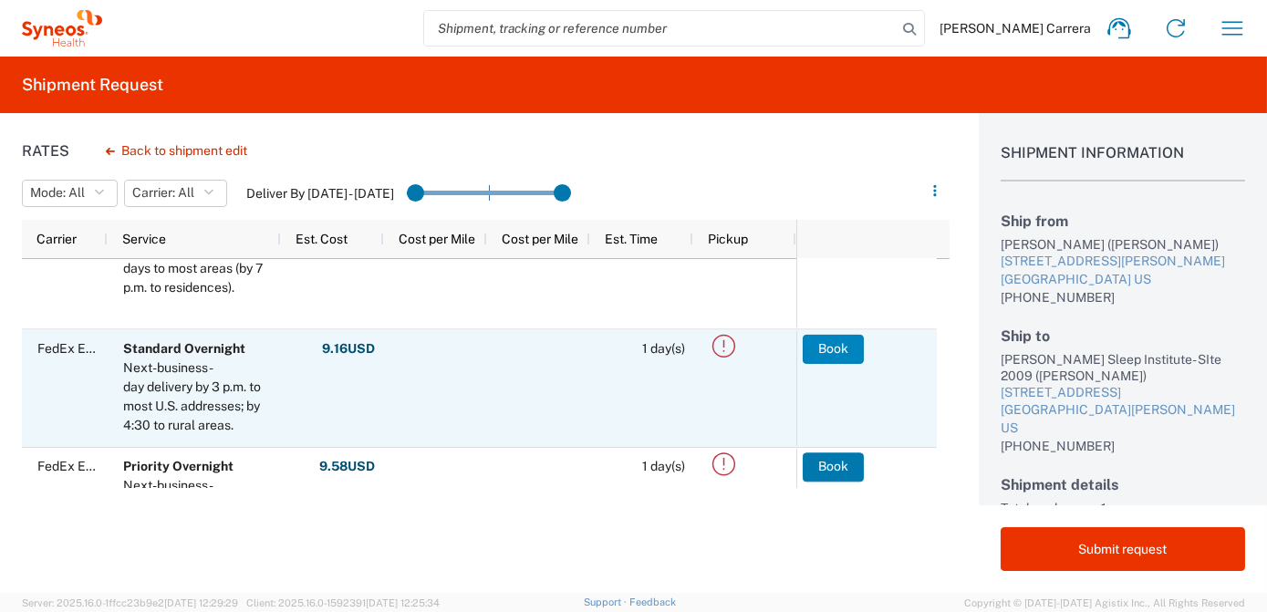
click at [834, 353] on button "Book" at bounding box center [833, 348] width 61 height 29
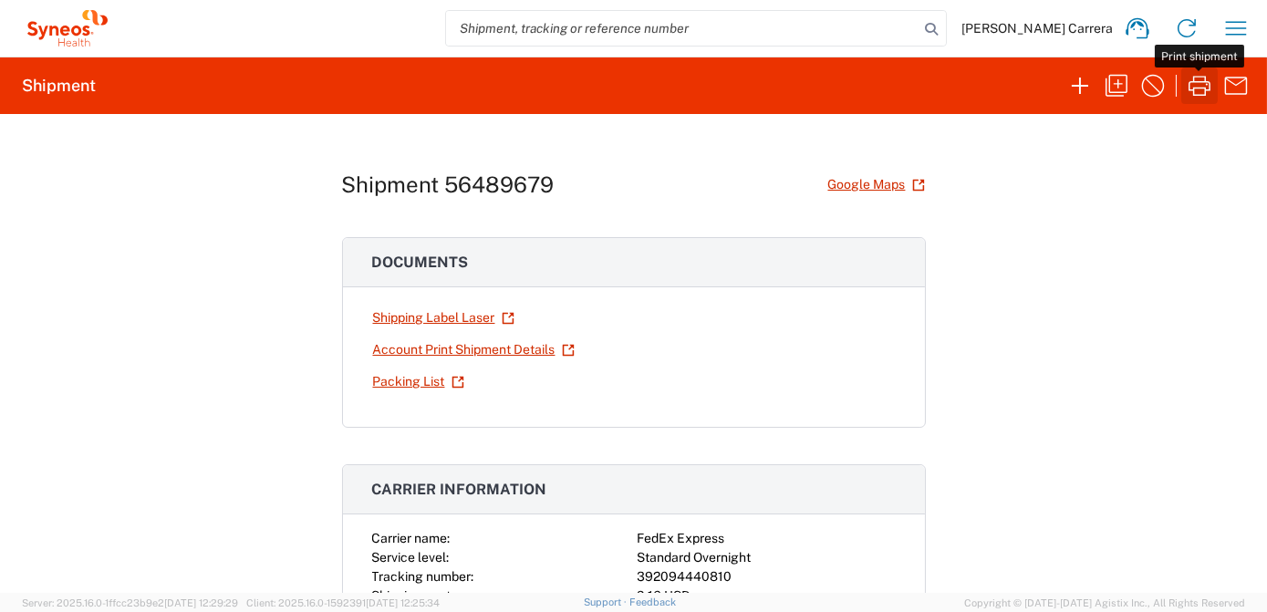
click at [1201, 91] on icon "button" at bounding box center [1199, 85] width 29 height 29
click at [1120, 77] on icon "button" at bounding box center [1116, 85] width 29 height 29
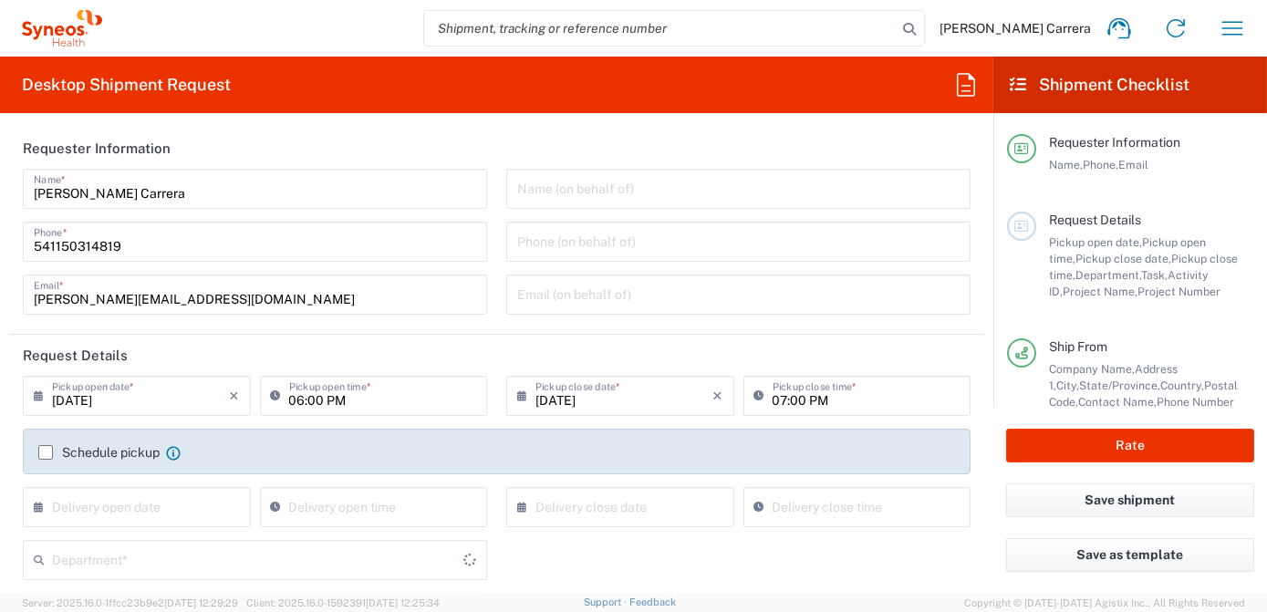
type input "[US_STATE]"
type input "Envelope"
type input "7063334"
type input "[US_STATE]"
type input "Mineralys 7063334"
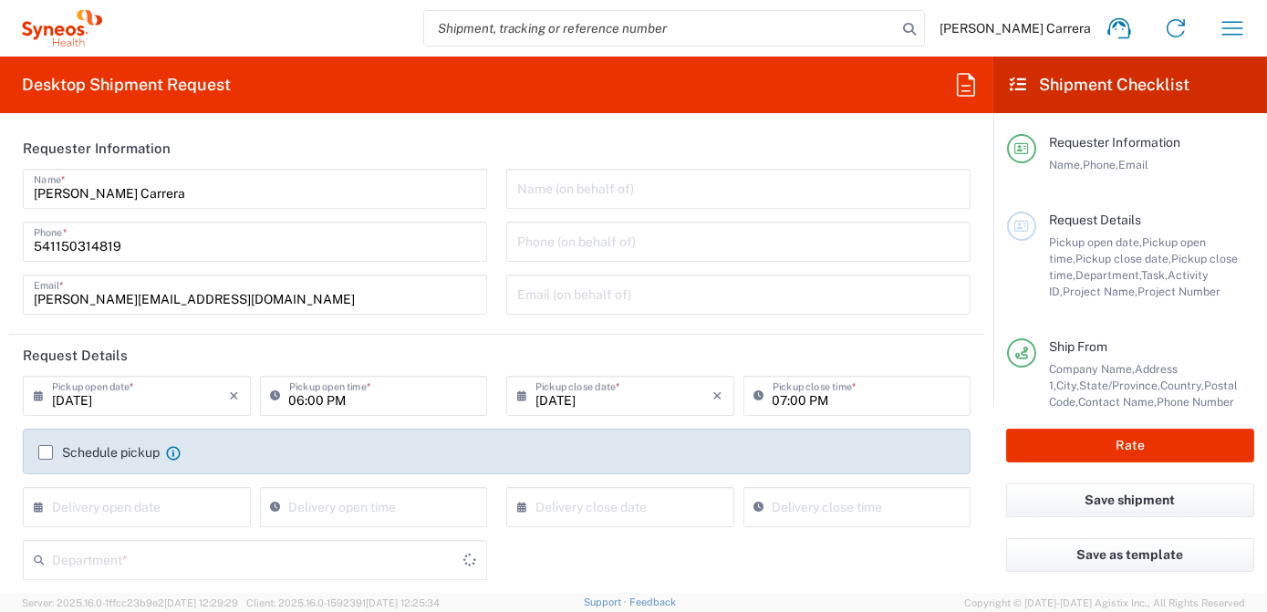
type input "3190"
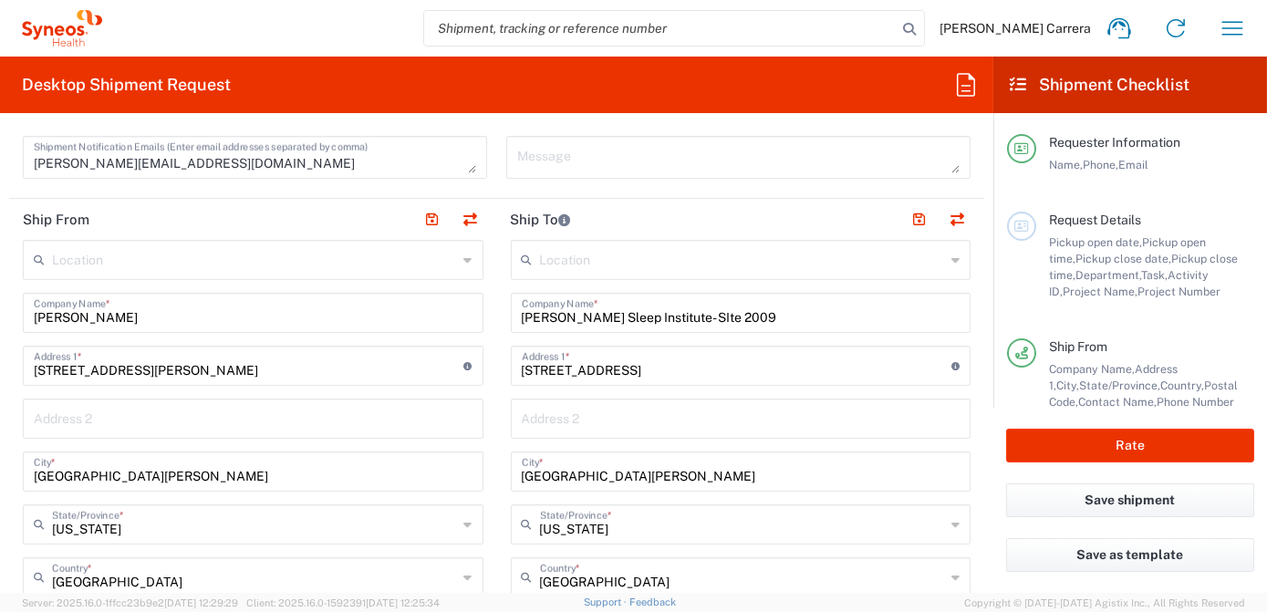
scroll to position [663, 0]
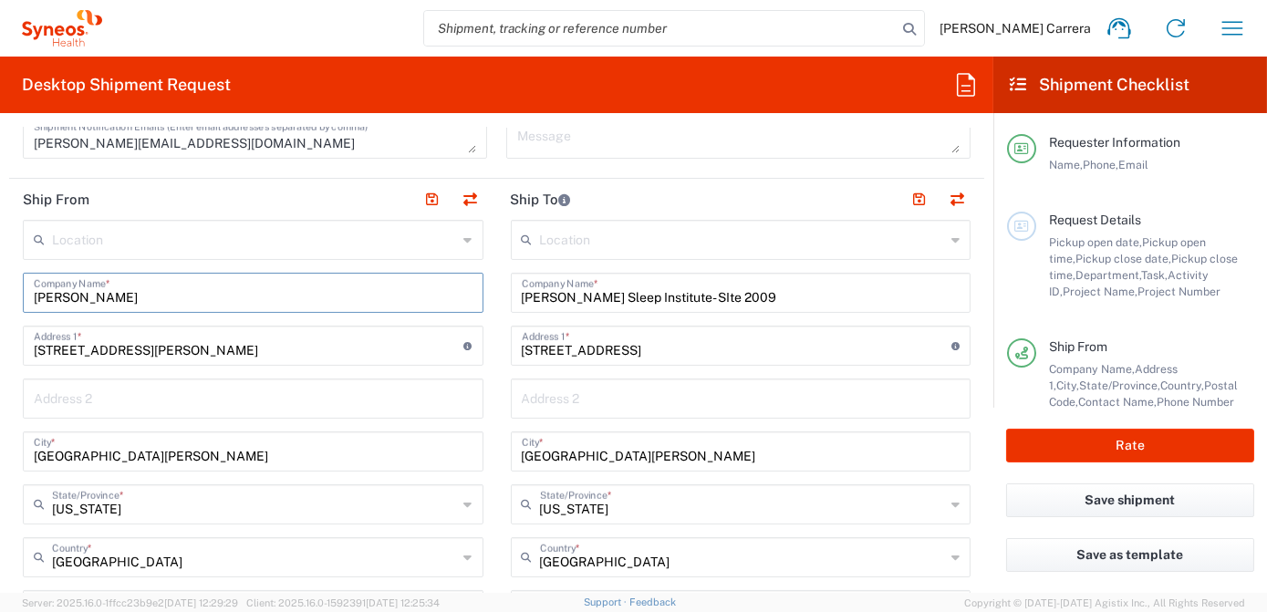
drag, startPoint x: 170, startPoint y: 293, endPoint x: -4, endPoint y: 296, distance: 173.3
click at [0, 296] on html "[PERSON_NAME] Carrera Home Shipment estimator Shipment tracking Desktop shipmen…" at bounding box center [633, 306] width 1267 height 612
drag, startPoint x: 80, startPoint y: 297, endPoint x: 0, endPoint y: 283, distance: 81.6
click at [0, 283] on html "[PERSON_NAME] Carrera Home Shipment estimator Shipment tracking Desktop shipmen…" at bounding box center [633, 306] width 1267 height 612
type input "[PERSON_NAME]"
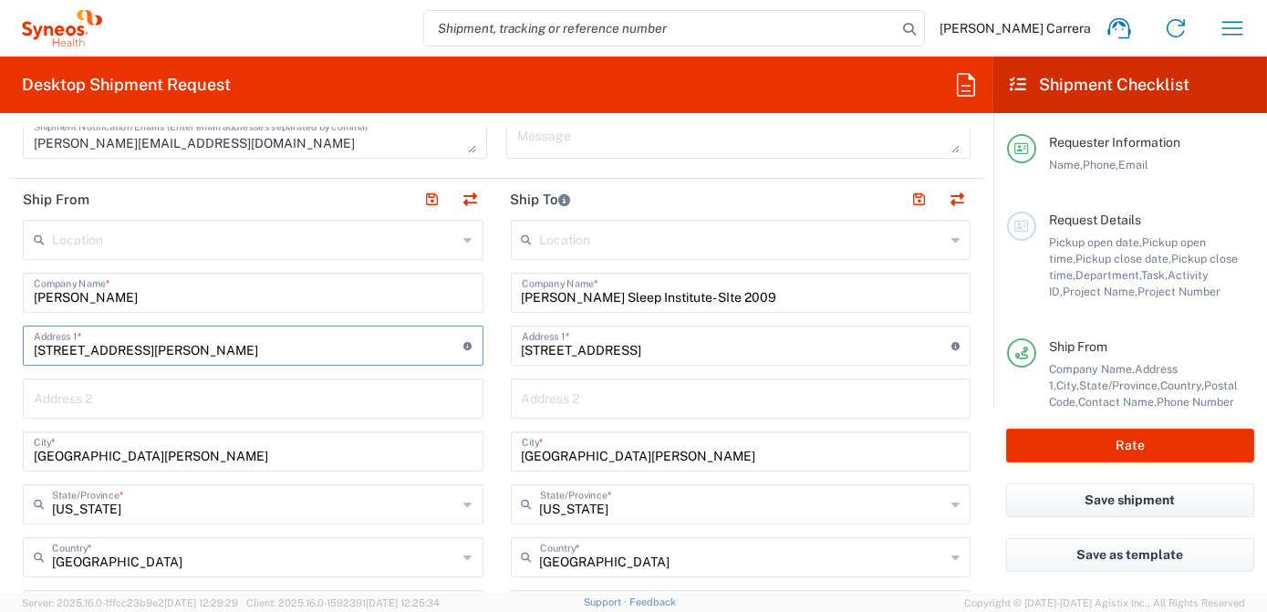
drag, startPoint x: 277, startPoint y: 354, endPoint x: 0, endPoint y: 357, distance: 277.3
click at [0, 357] on html "[PERSON_NAME] Carrera Home Shipment estimator Shipment tracking Desktop shipmen…" at bounding box center [633, 306] width 1267 height 612
paste input "[STREET_ADDRESS][PERSON_NAME]"
drag, startPoint x: 250, startPoint y: 350, endPoint x: 211, endPoint y: 351, distance: 39.2
click at [211, 351] on input "[STREET_ADDRESS][PERSON_NAME]" at bounding box center [249, 344] width 430 height 32
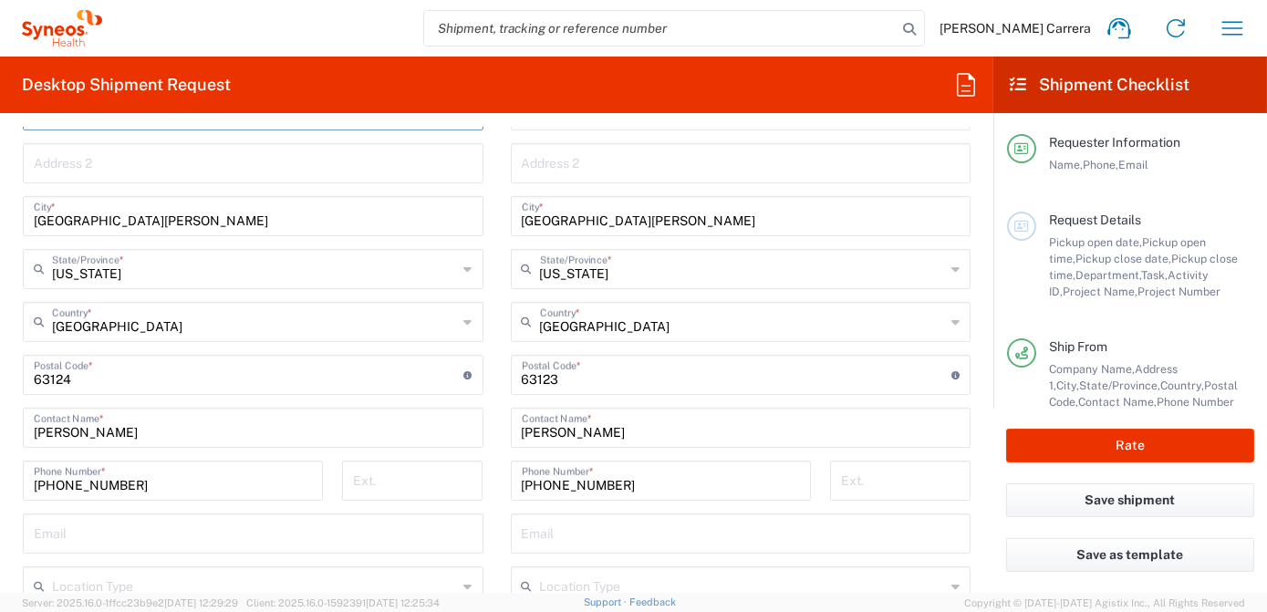
scroll to position [912, 0]
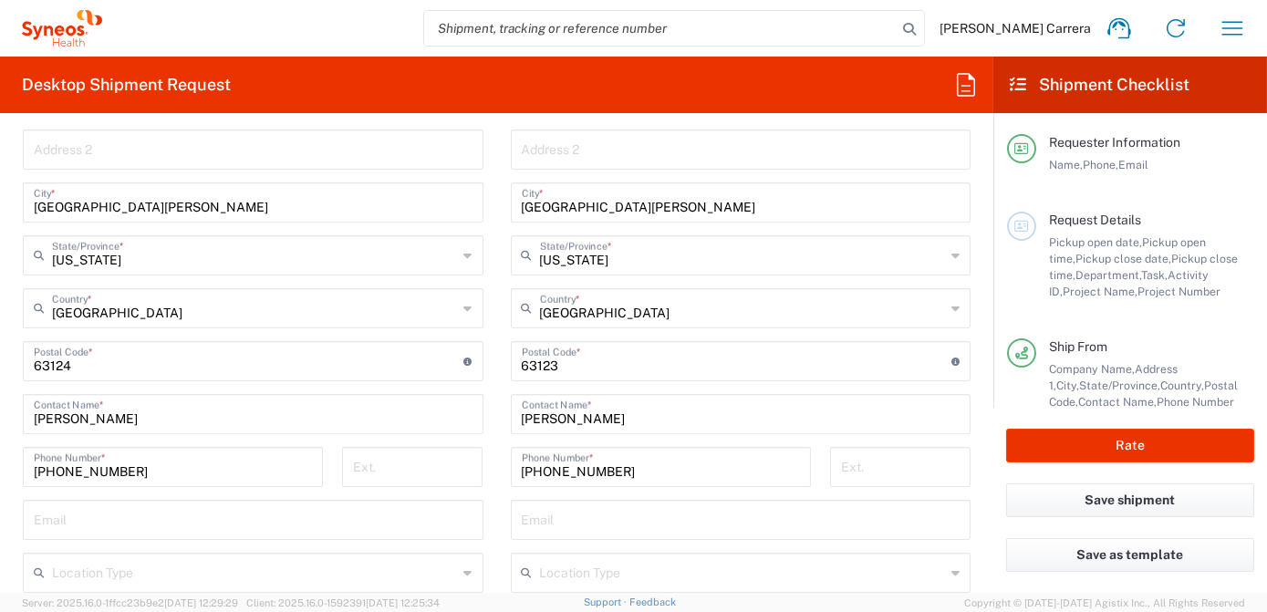
type input "[STREET_ADDRESS][PERSON_NAME]"
drag, startPoint x: 86, startPoint y: 364, endPoint x: 0, endPoint y: 362, distance: 85.7
click at [0, 361] on html "[PERSON_NAME] Carrera Home Shipment estimator Shipment tracking Desktop shipmen…" at bounding box center [633, 306] width 1267 height 612
paste input "77095"
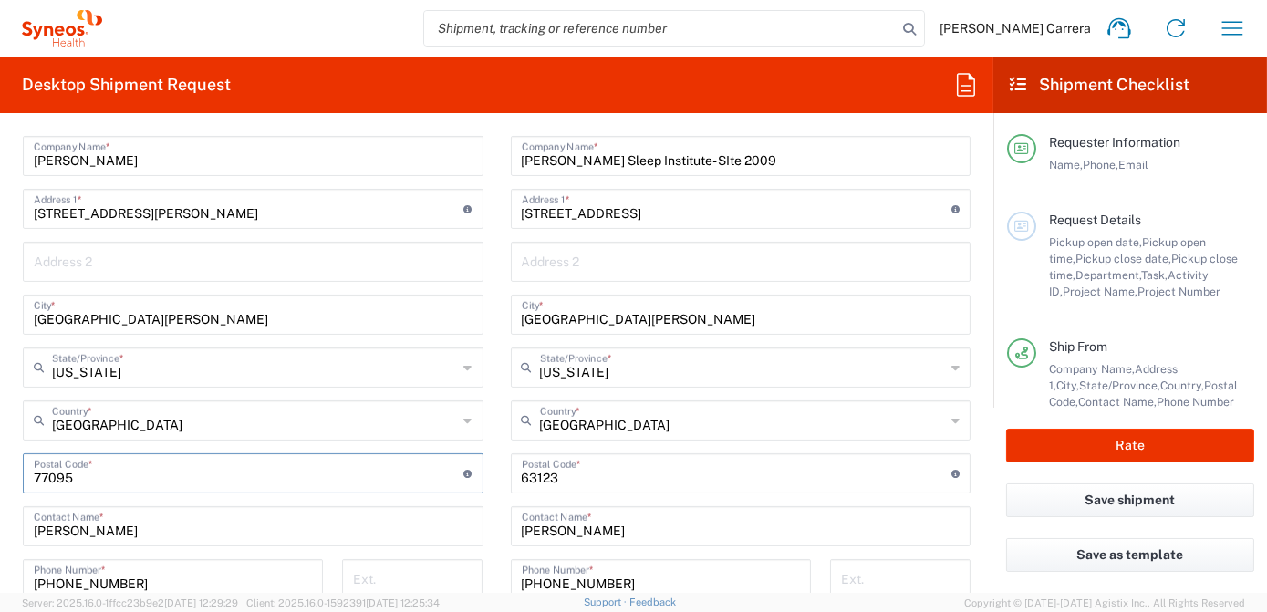
scroll to position [829, 0]
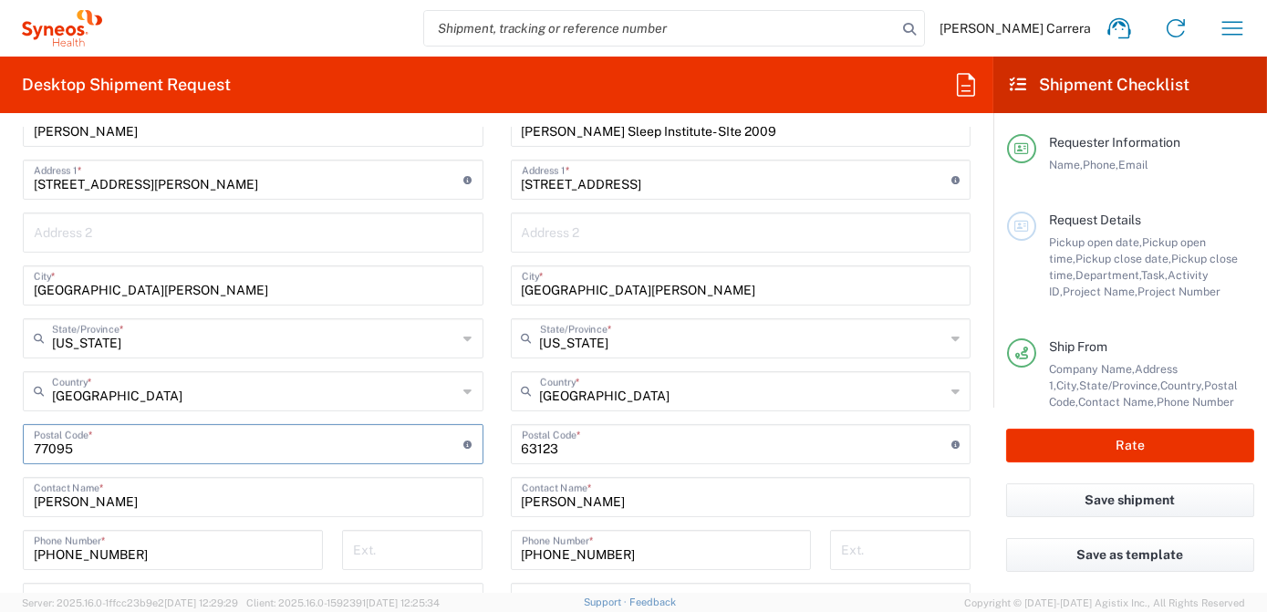
type input "77095"
drag, startPoint x: 107, startPoint y: 287, endPoint x: -2, endPoint y: 286, distance: 108.5
click at [0, 286] on html "[PERSON_NAME] Carrera Home Shipment estimator Shipment tracking Desktop shipmen…" at bounding box center [633, 306] width 1267 height 612
click at [117, 338] on input "text" at bounding box center [255, 337] width 406 height 32
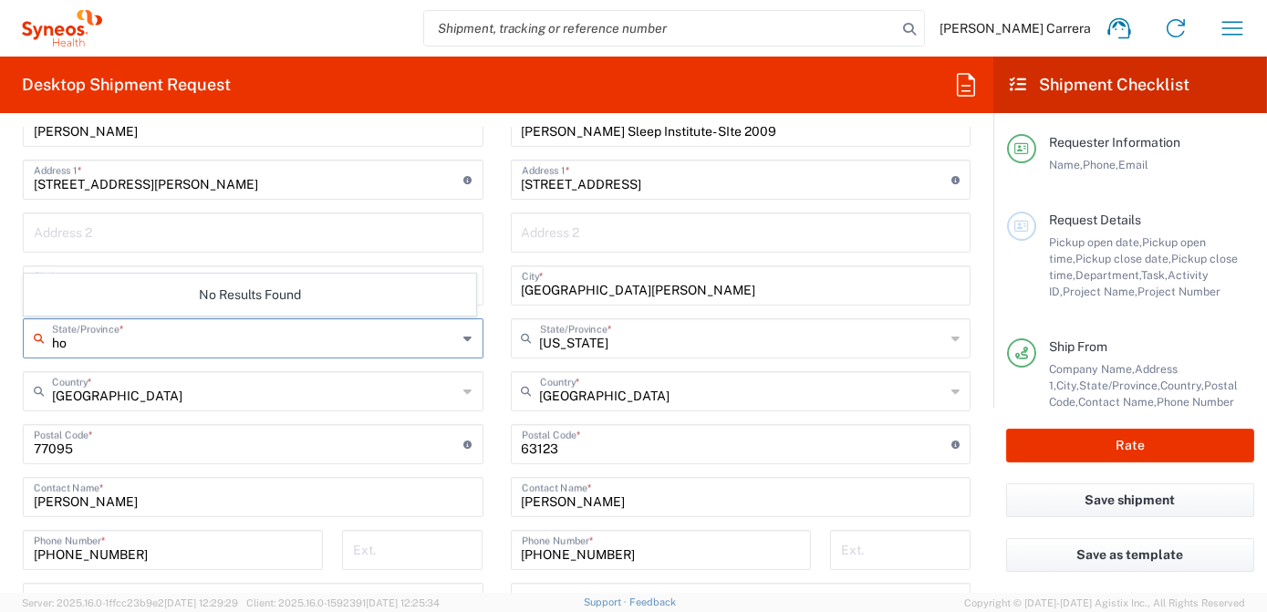
type input "h"
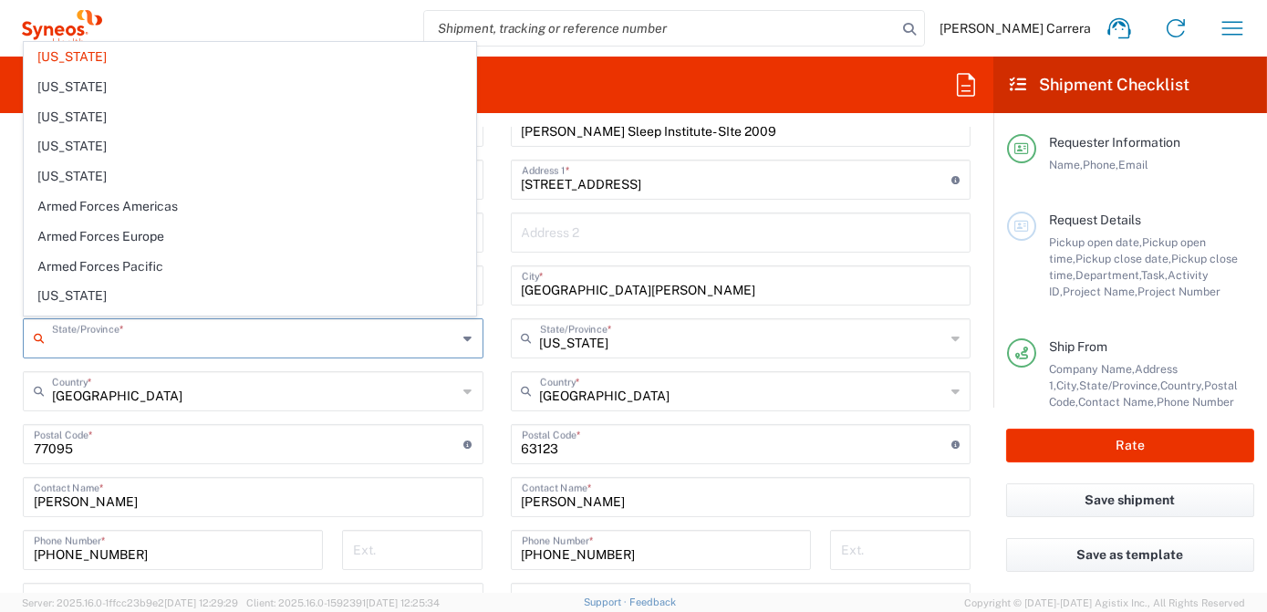
click at [19, 364] on main "Location [PERSON_NAME] LLC-[GEOGRAPHIC_DATA] [GEOGRAPHIC_DATA] [GEOGRAPHIC_DATA…" at bounding box center [253, 463] width 488 height 819
type input "[US_STATE]"
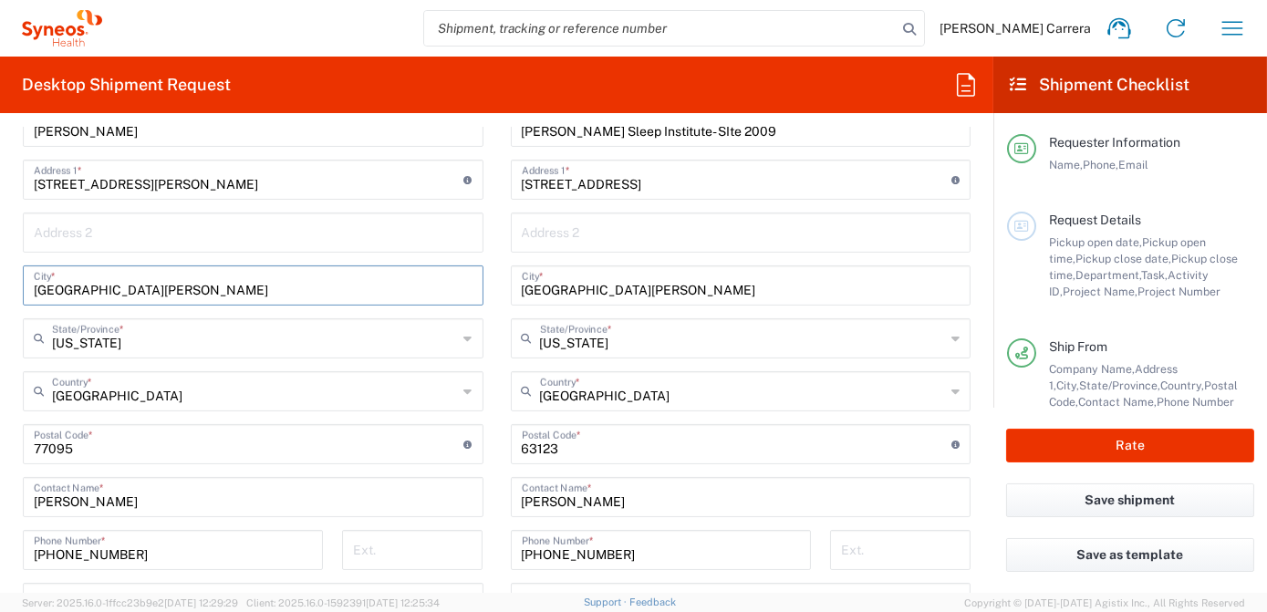
drag, startPoint x: 107, startPoint y: 290, endPoint x: 0, endPoint y: 283, distance: 107.0
click at [0, 284] on html "[PERSON_NAME] Carrera Home Shipment estimator Shipment tracking Desktop shipmen…" at bounding box center [633, 306] width 1267 height 612
type input "[GEOGRAPHIC_DATA]"
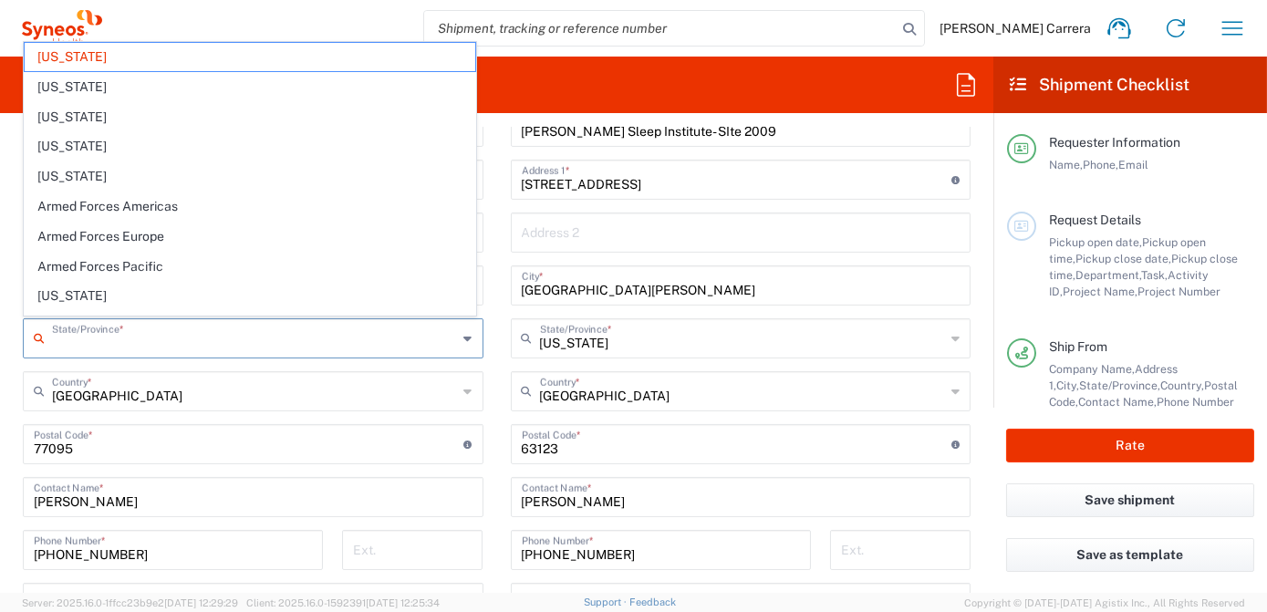
drag, startPoint x: 155, startPoint y: 346, endPoint x: 0, endPoint y: 356, distance: 155.4
click at [0, 356] on html "[PERSON_NAME] Carrera Home Shipment estimator Shipment tracking Desktop shipmen…" at bounding box center [633, 306] width 1267 height 612
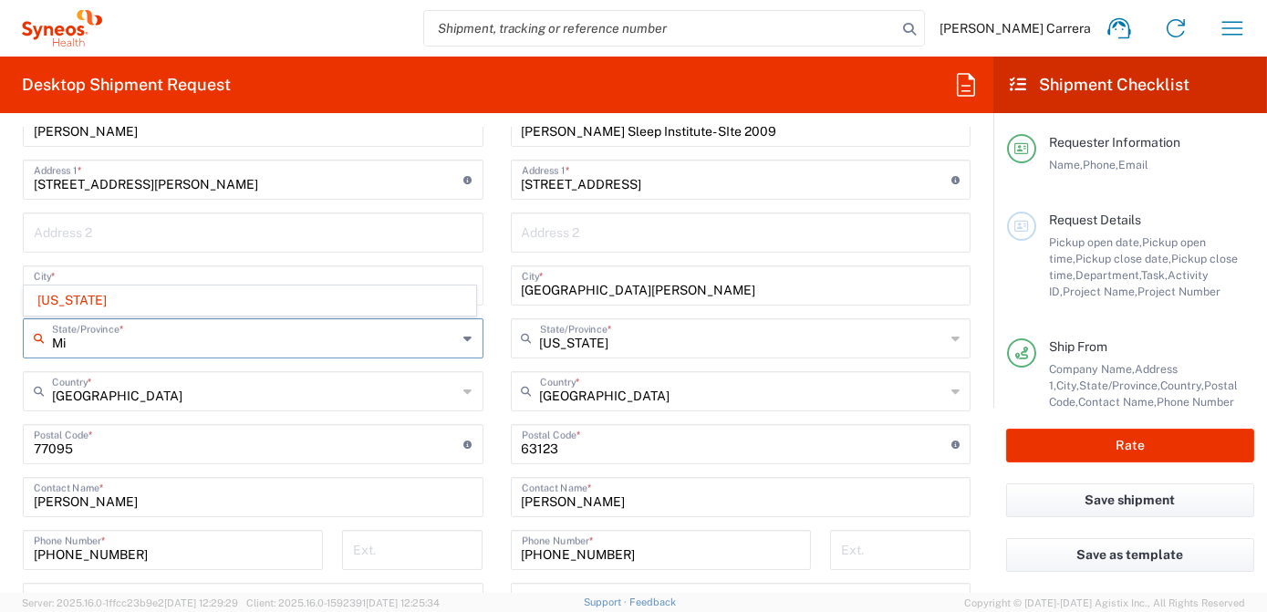
type input "M"
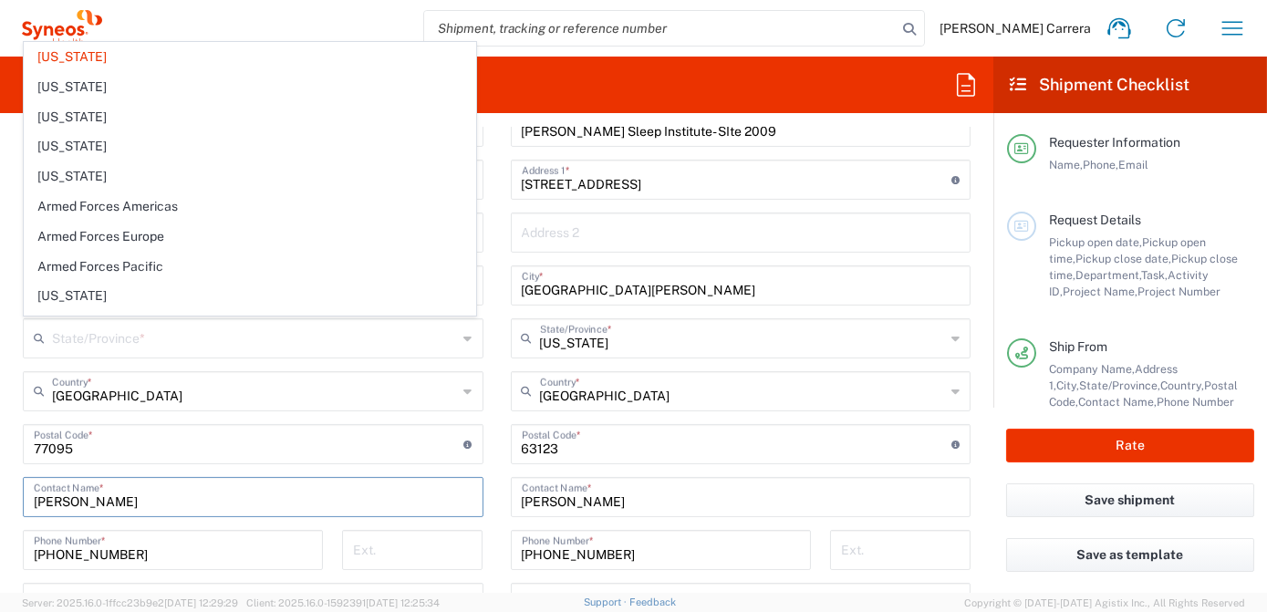
drag, startPoint x: 118, startPoint y: 504, endPoint x: -4, endPoint y: 496, distance: 121.6
click at [0, 496] on html "[PERSON_NAME] Carrera Home Shipment estimator Shipment tracking Desktop shipmen…" at bounding box center [633, 306] width 1267 height 612
type input "[US_STATE]"
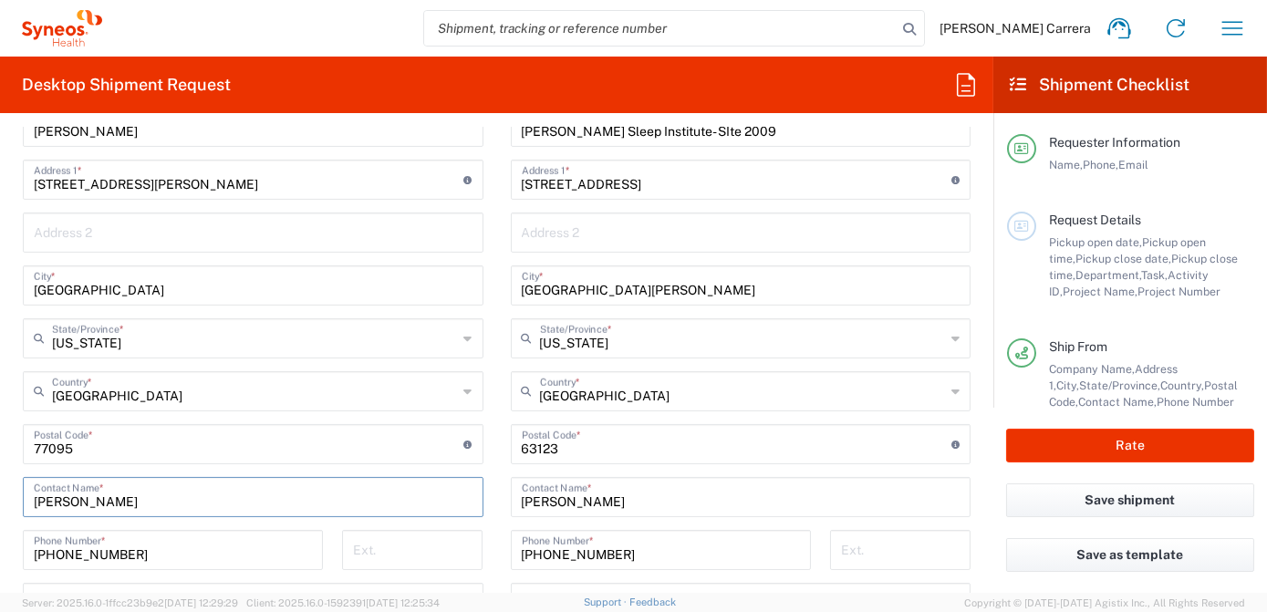
type input "[PERSON_NAME]"
drag, startPoint x: 150, startPoint y: 558, endPoint x: -4, endPoint y: 548, distance: 153.5
click at [0, 548] on html "[PERSON_NAME] Carrera Home Shipment estimator Shipment tracking Desktop shipmen…" at bounding box center [633, 306] width 1267 height 612
click at [159, 545] on input "tel" at bounding box center [173, 549] width 278 height 32
type input "18324759112"
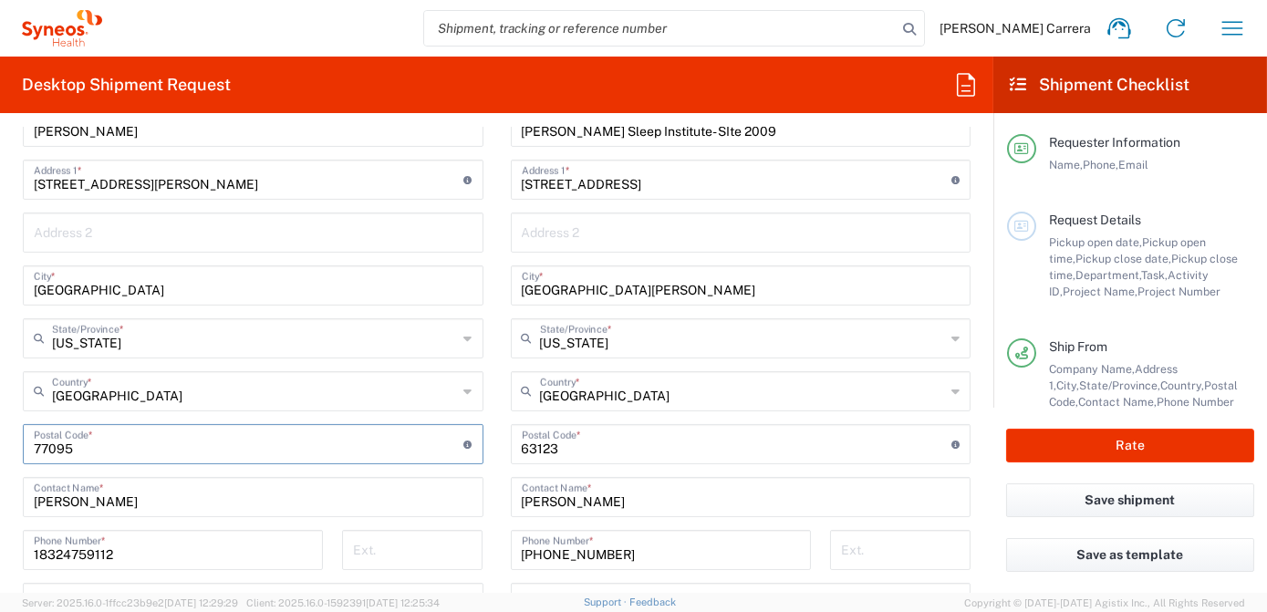
drag, startPoint x: 92, startPoint y: 449, endPoint x: 2, endPoint y: 443, distance: 90.5
click at [2, 443] on form "Requester Information [PERSON_NAME] Carrera Name * [PHONE_NUMBER] Phone * [PERS…" at bounding box center [496, 360] width 993 height 465
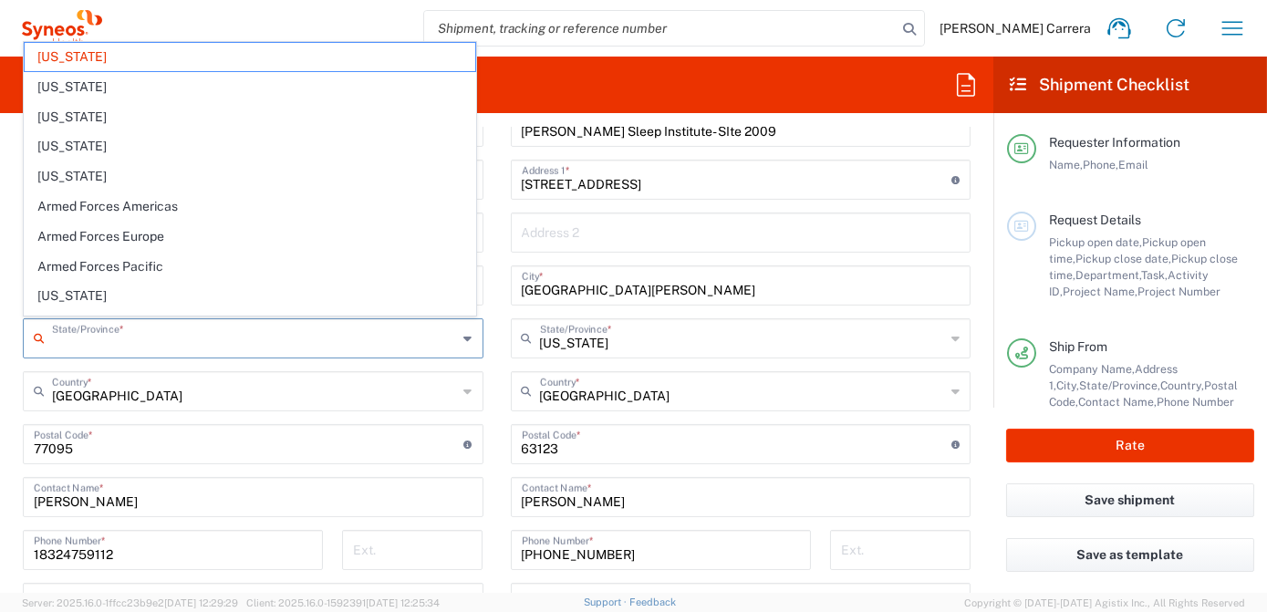
drag, startPoint x: 117, startPoint y: 342, endPoint x: 53, endPoint y: 341, distance: 63.8
click at [53, 341] on input "text" at bounding box center [255, 337] width 406 height 32
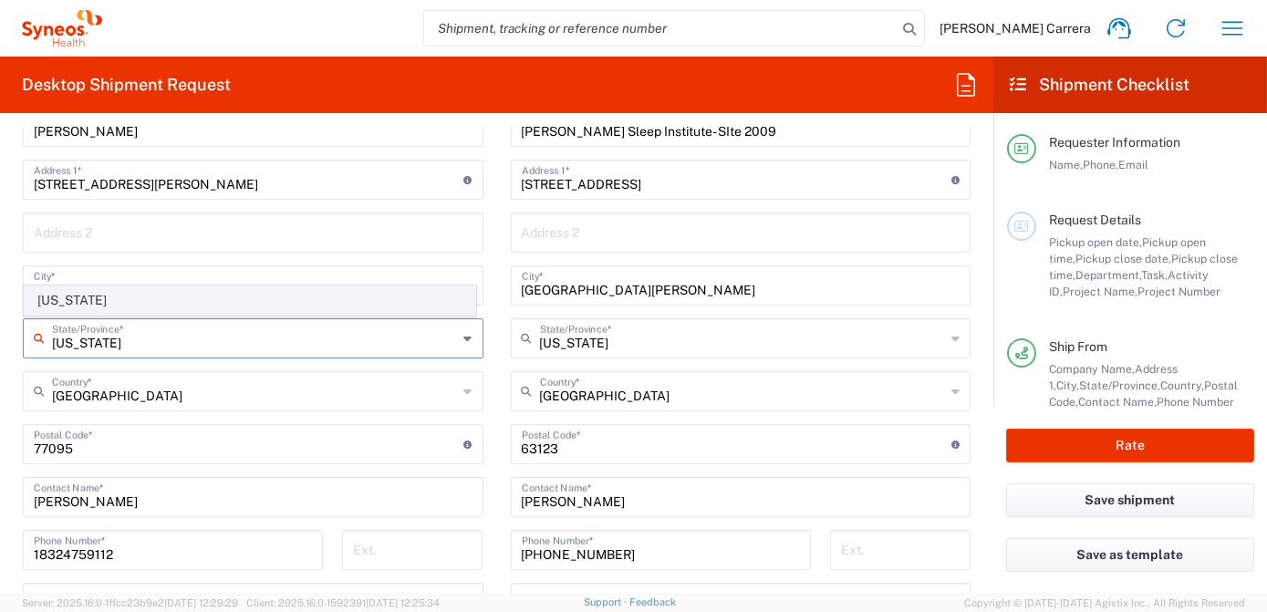
click at [69, 300] on span "[US_STATE]" at bounding box center [250, 300] width 451 height 28
type input "[US_STATE]"
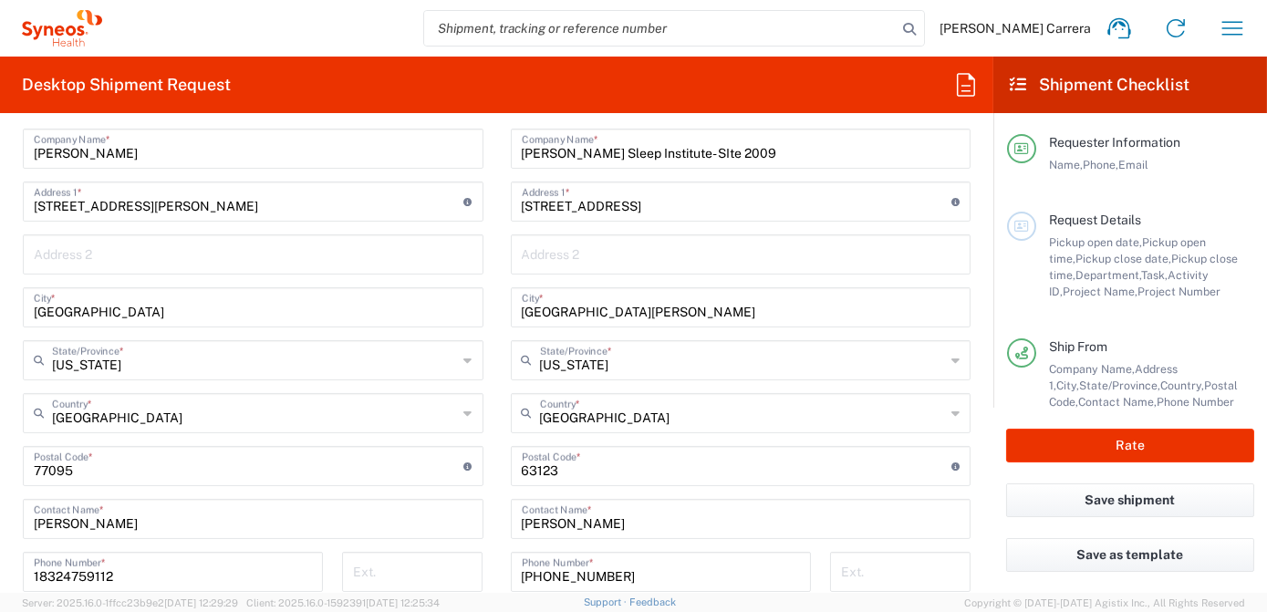
scroll to position [663, 0]
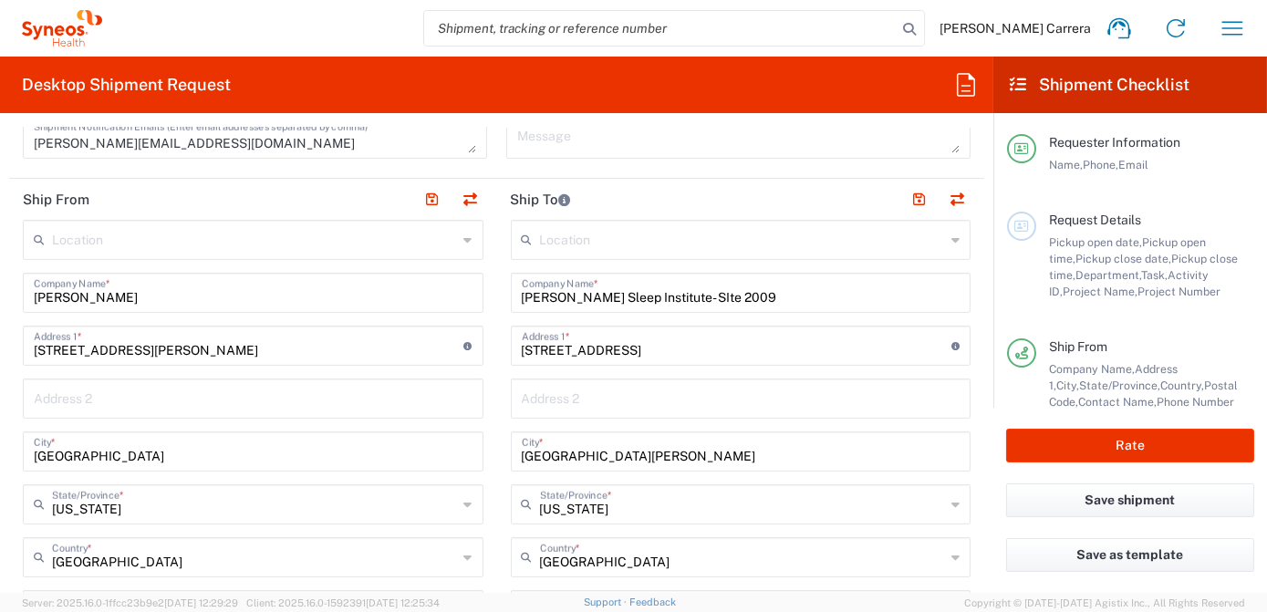
drag, startPoint x: 427, startPoint y: 194, endPoint x: 362, endPoint y: 401, distance: 216.9
click at [376, 401] on agx-form-section "Ship From Location [PERSON_NAME] LLC-[GEOGRAPHIC_DATA] [GEOGRAPHIC_DATA] [GEOGR…" at bounding box center [253, 612] width 488 height 867
drag, startPoint x: 267, startPoint y: 350, endPoint x: 158, endPoint y: 354, distance: 109.5
click at [158, 354] on input "[STREET_ADDRESS][PERSON_NAME]" at bounding box center [249, 344] width 430 height 32
type input "[STREET_ADDRESS][PERSON_NAME]"
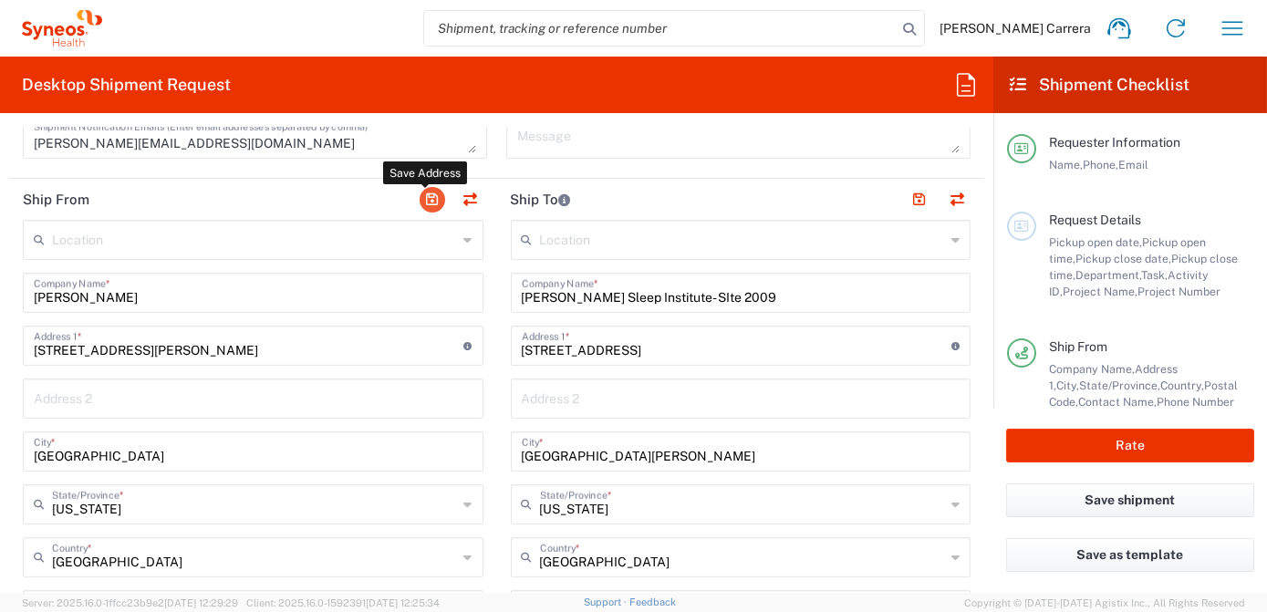
click at [428, 197] on button "button" at bounding box center [433, 200] width 26 height 26
click at [427, 198] on button "button" at bounding box center [433, 200] width 26 height 26
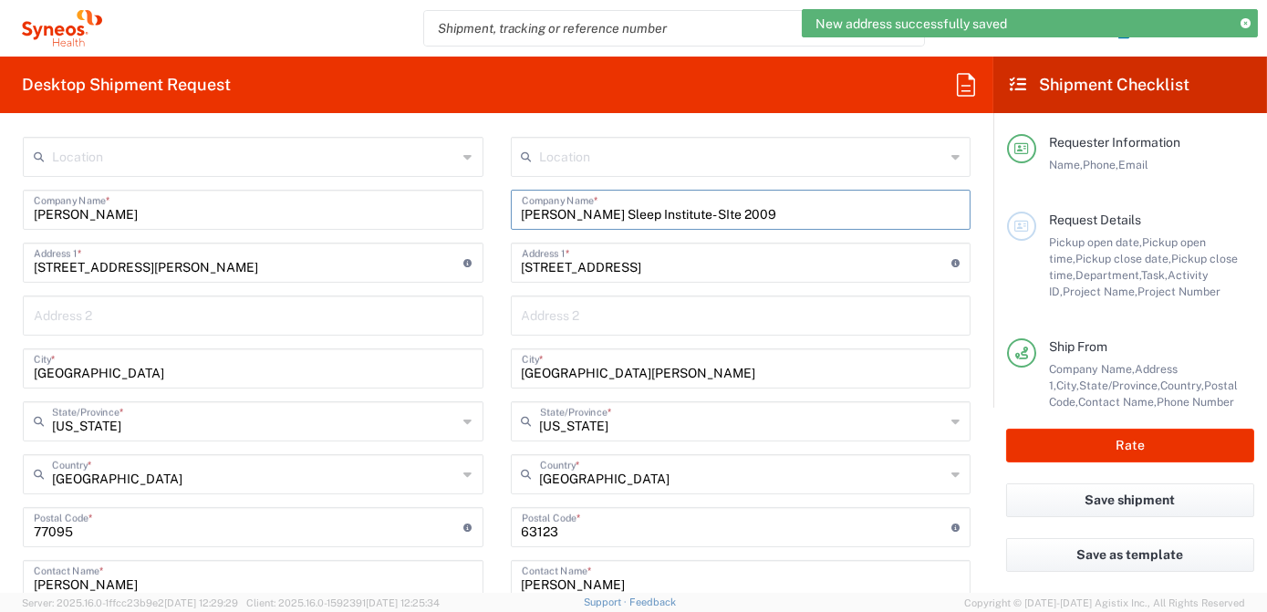
drag, startPoint x: 724, startPoint y: 216, endPoint x: 449, endPoint y: 208, distance: 275.5
click at [447, 208] on div "Ship From Location [PERSON_NAME] LLC-[GEOGRAPHIC_DATA] [GEOGRAPHIC_DATA] [GEOGR…" at bounding box center [496, 529] width 975 height 867
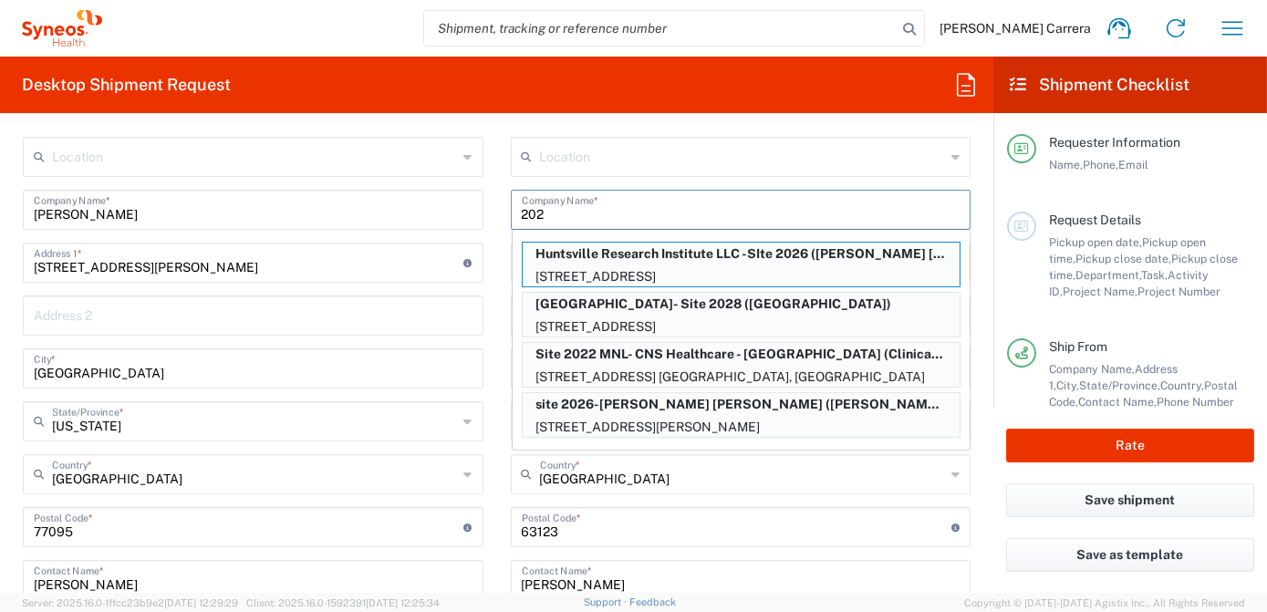
type input "Huntsville Research Institute LLC -SIte 2026"
type input "[STREET_ADDRESS]"
type input "[GEOGRAPHIC_DATA]"
type input "[US_STATE]"
type input "77340"
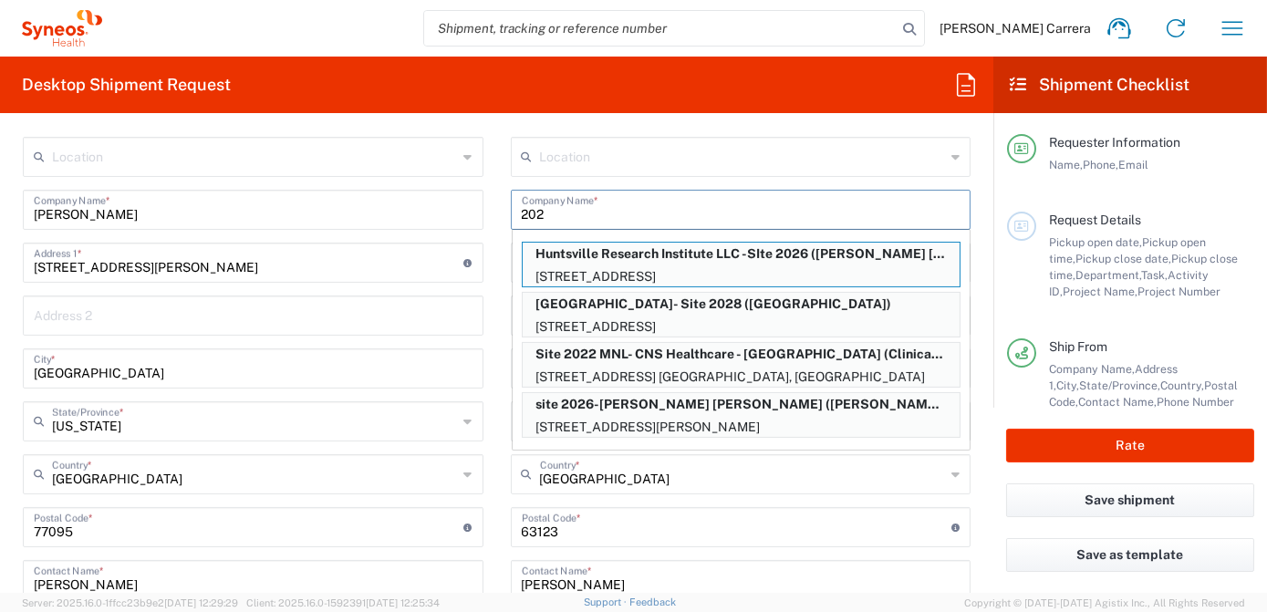
type input "[PERSON_NAME] [PERSON_NAME]"
type input "[PHONE_NUMBER]"
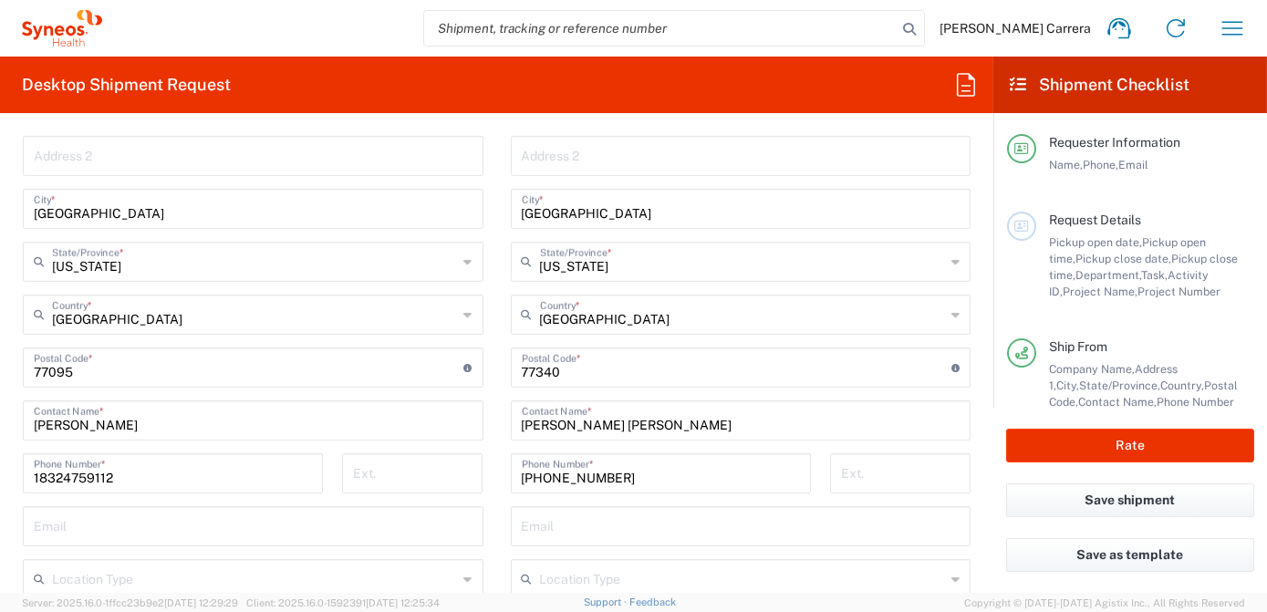
scroll to position [994, 0]
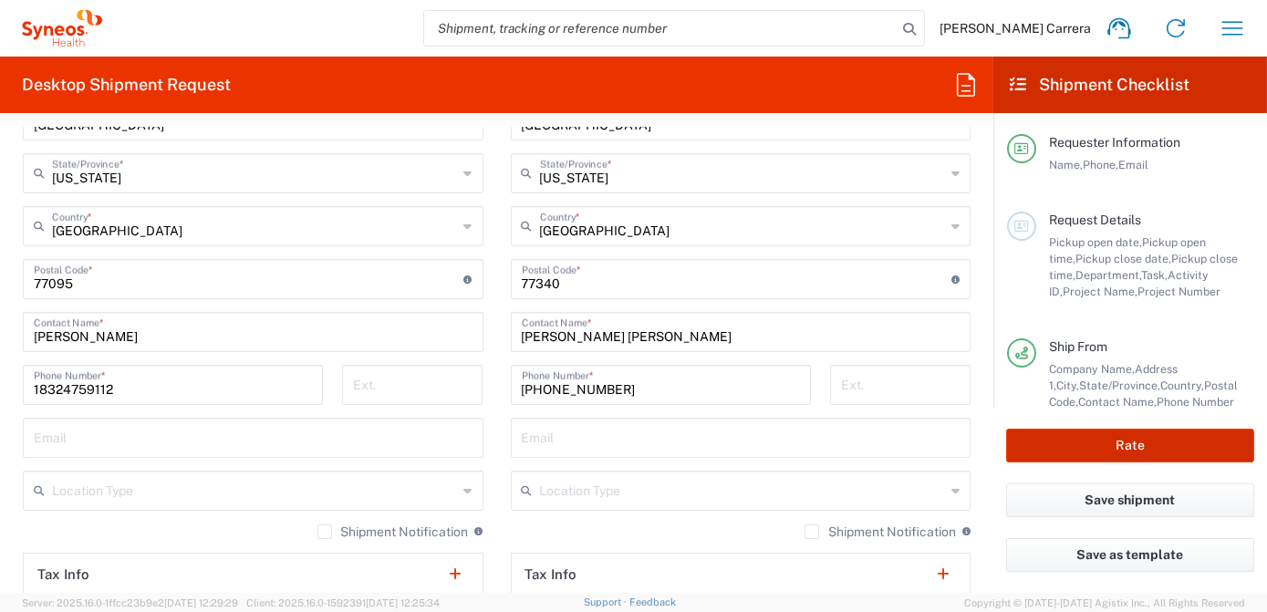
type input "Huntsville Research Institute LLC -SIte 2026"
click at [1122, 452] on button "Rate" at bounding box center [1130, 446] width 248 height 34
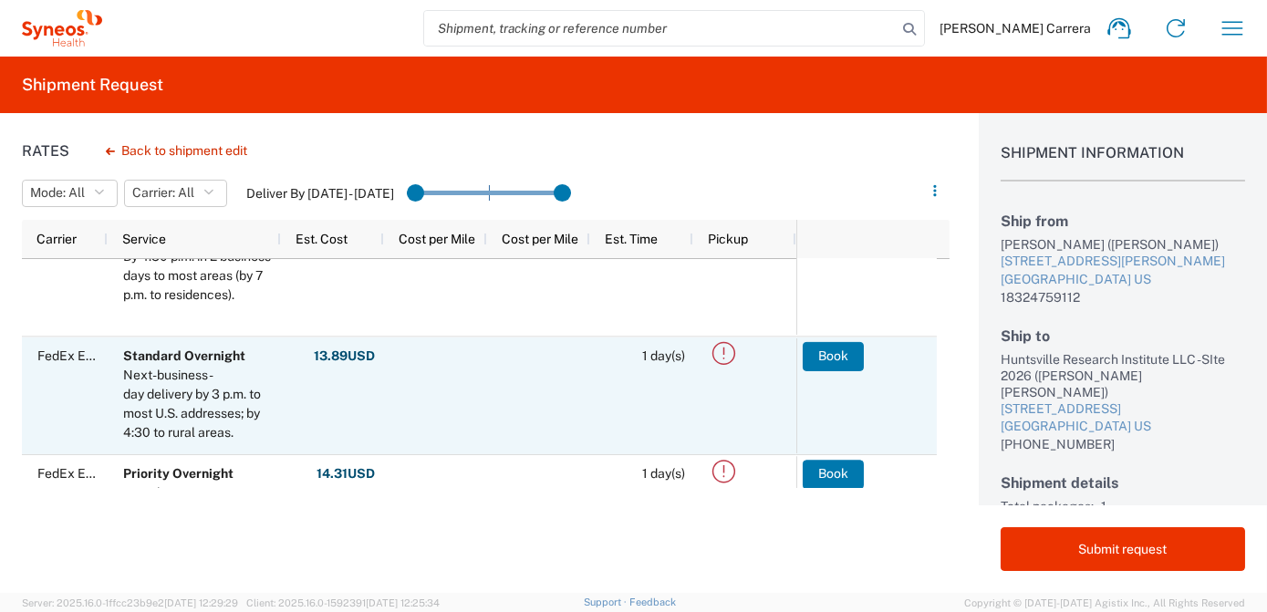
scroll to position [165, 0]
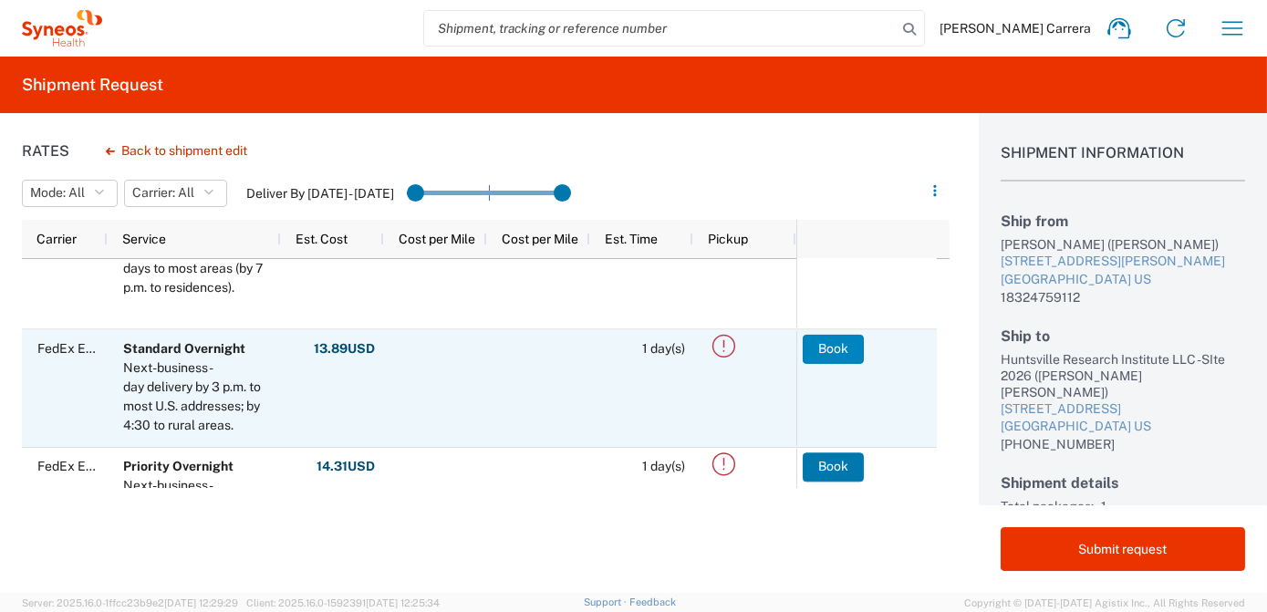
click at [836, 354] on button "Book" at bounding box center [833, 348] width 61 height 29
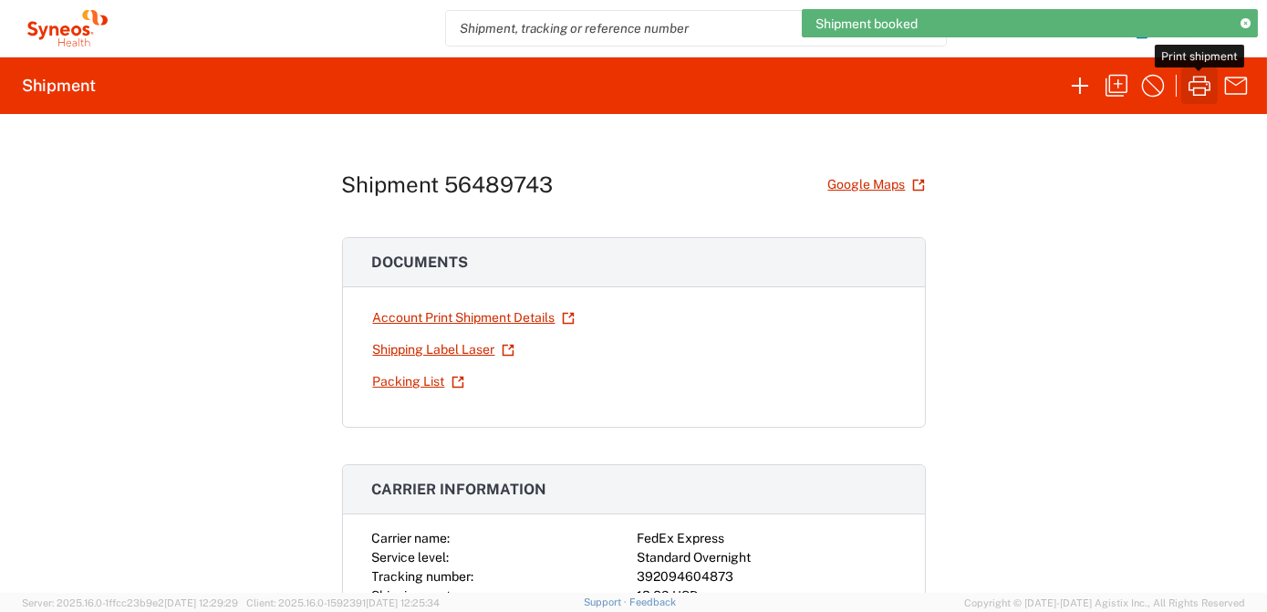
click at [1197, 85] on icon "button" at bounding box center [1199, 85] width 29 height 29
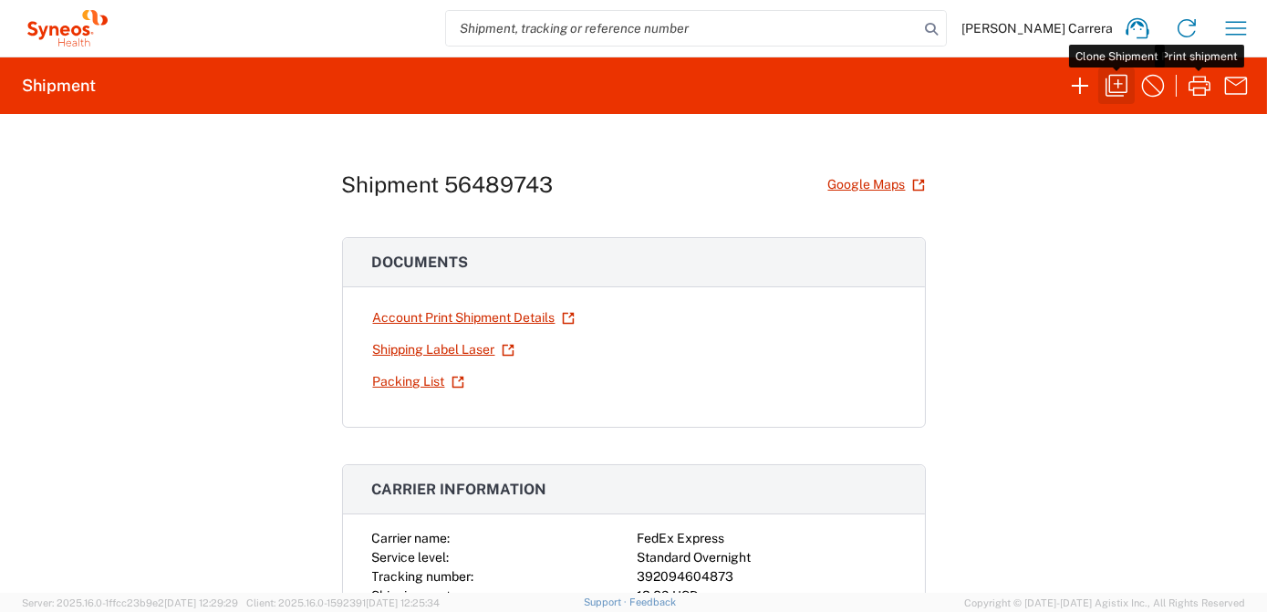
click at [1116, 84] on icon "button" at bounding box center [1116, 85] width 29 height 29
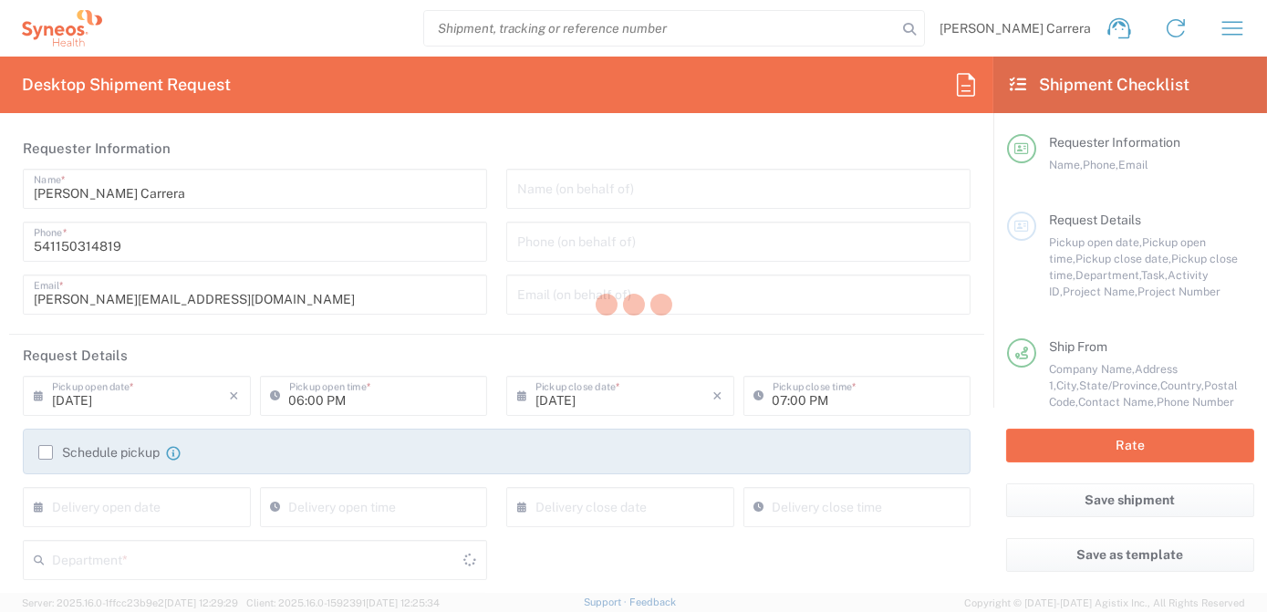
type input "[US_STATE]"
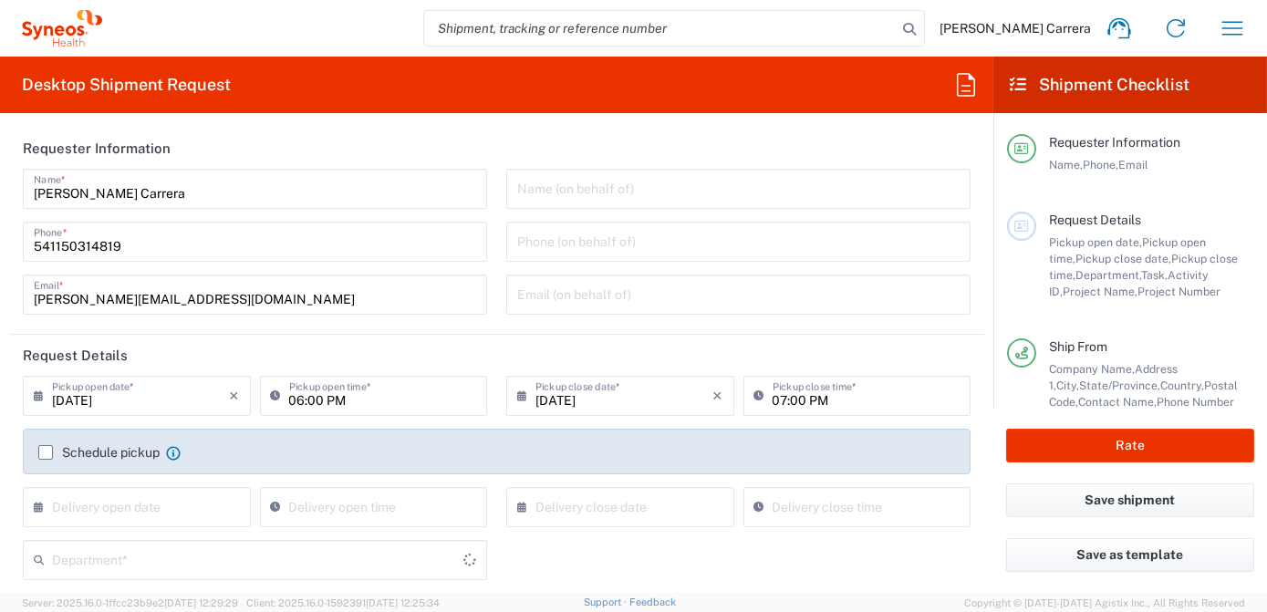
type input "3190"
type input "7063334"
type input "Mineralys 7063334"
type input "[US_STATE]"
type input "Envelope"
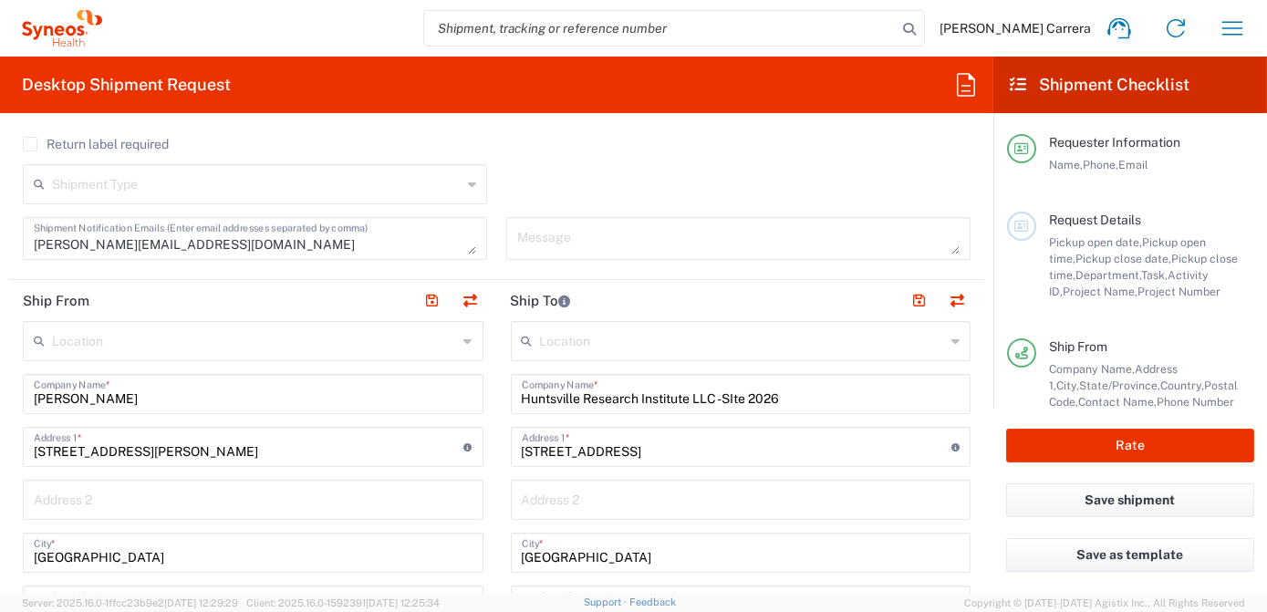
scroll to position [580, 0]
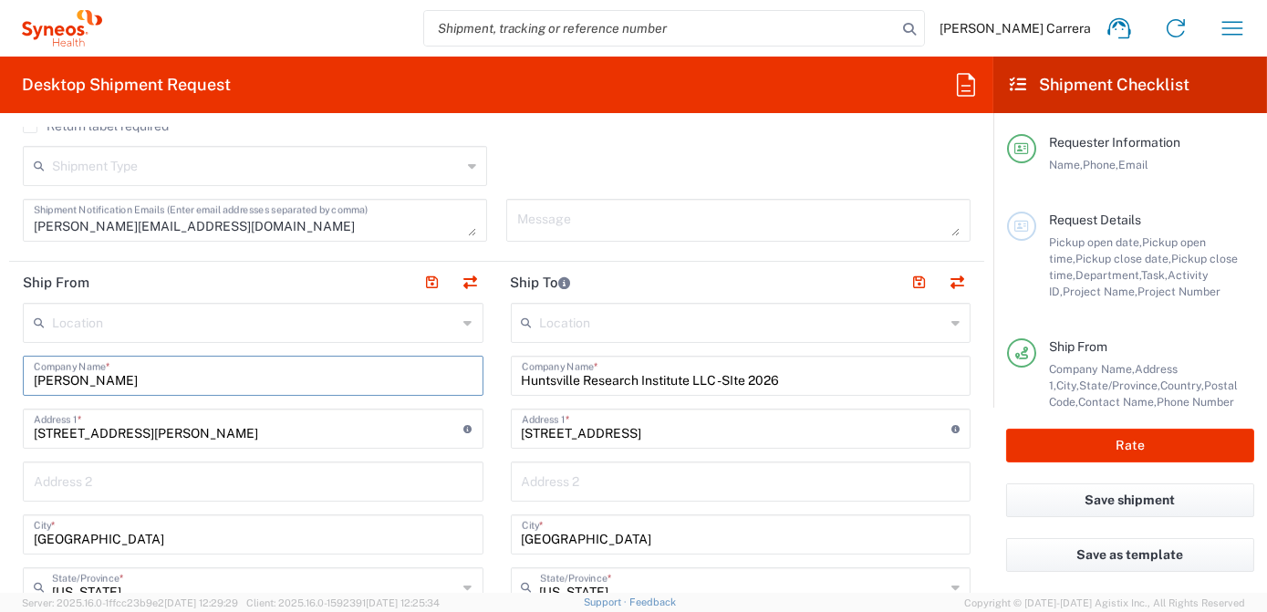
drag, startPoint x: 169, startPoint y: 386, endPoint x: -19, endPoint y: 385, distance: 187.9
click at [0, 385] on html "[PERSON_NAME] Carrera Home Shipment estimator Shipment tracking Desktop shipmen…" at bounding box center [633, 306] width 1267 height 612
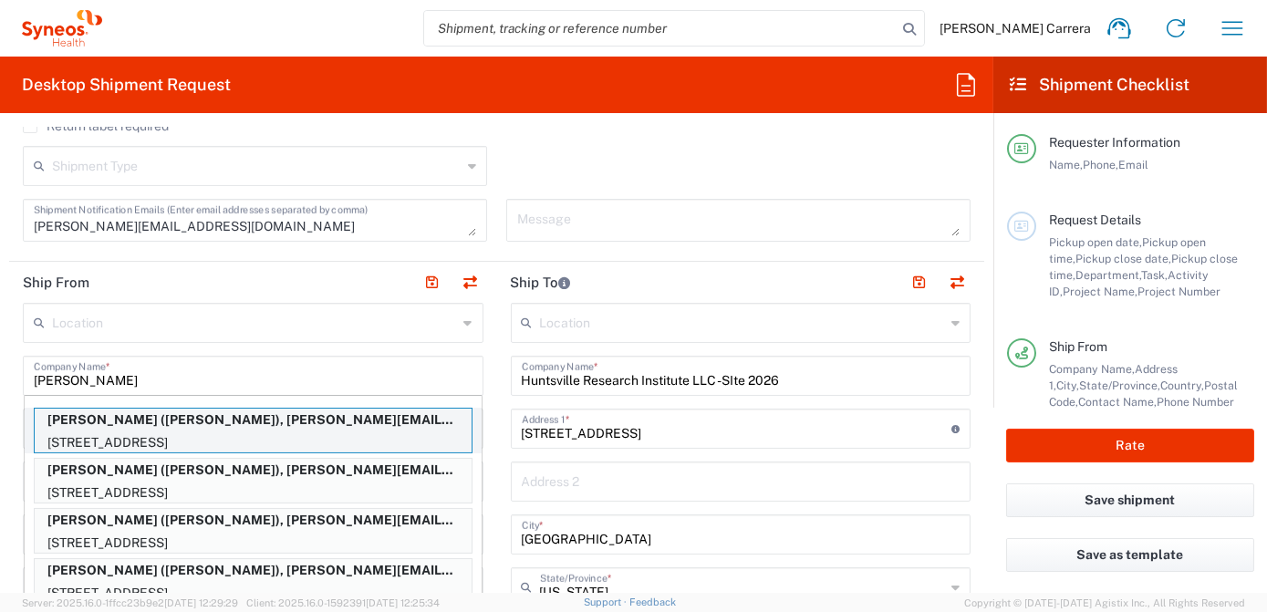
click at [86, 420] on p "[PERSON_NAME] ([PERSON_NAME]), [PERSON_NAME][EMAIL_ADDRESS][PERSON_NAME][DOMAIN…" at bounding box center [253, 420] width 437 height 23
type input "[PERSON_NAME]"
type input "[STREET_ADDRESS]"
type input "Apt. 61"
type input "[GEOGRAPHIC_DATA][PERSON_NAME]"
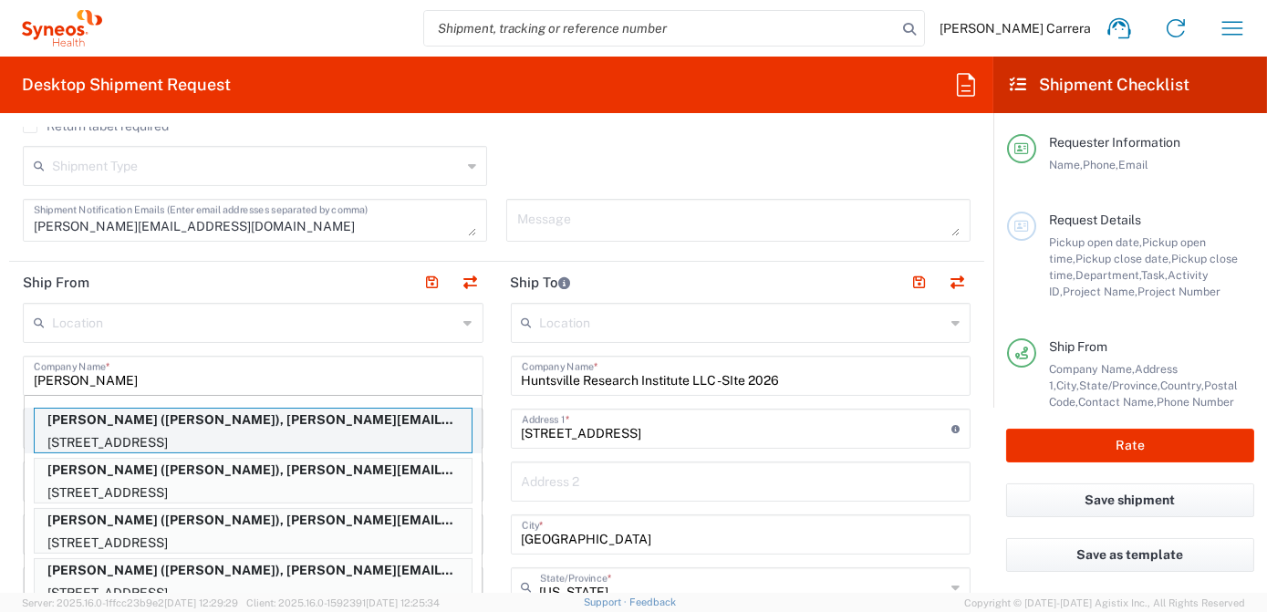
type input "[US_STATE]"
type input "90401"
type input "[PERSON_NAME]"
type input "7609949632"
type input "[PERSON_NAME][EMAIL_ADDRESS][PERSON_NAME][DOMAIN_NAME]"
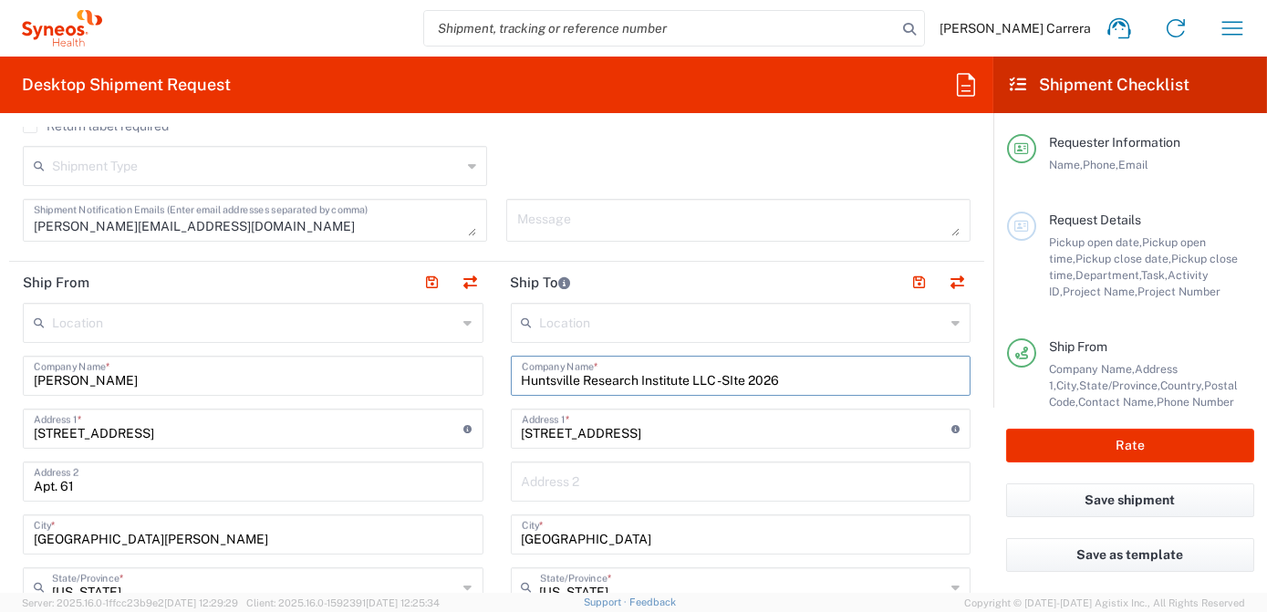
drag, startPoint x: 794, startPoint y: 378, endPoint x: 303, endPoint y: 388, distance: 491.6
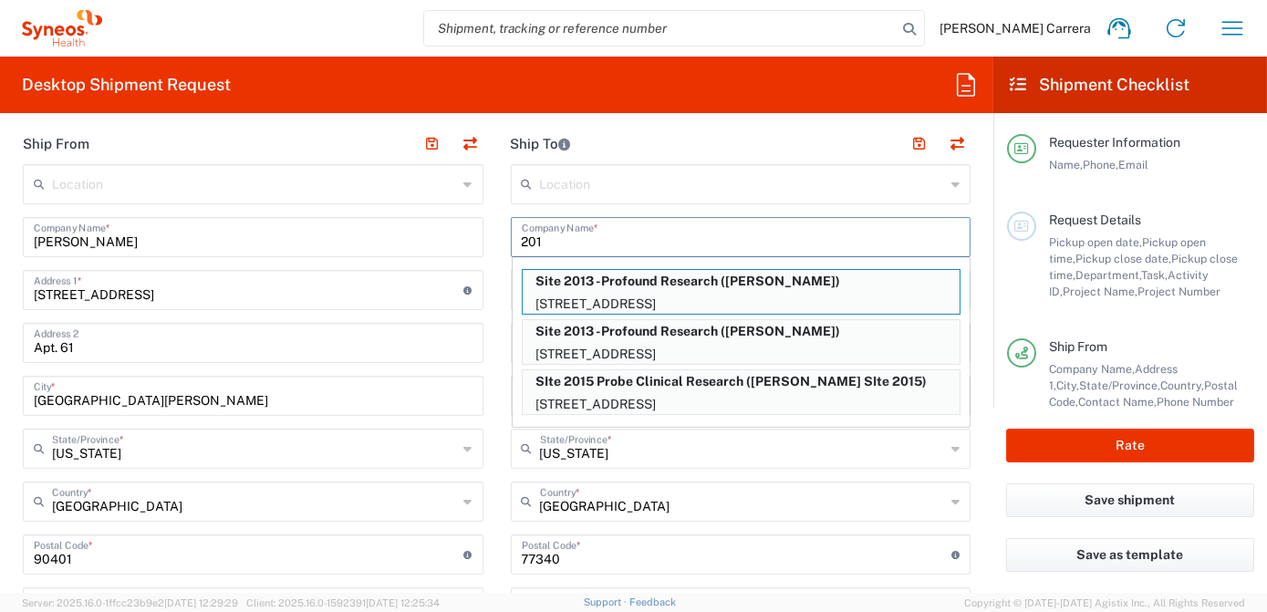
scroll to position [746, 0]
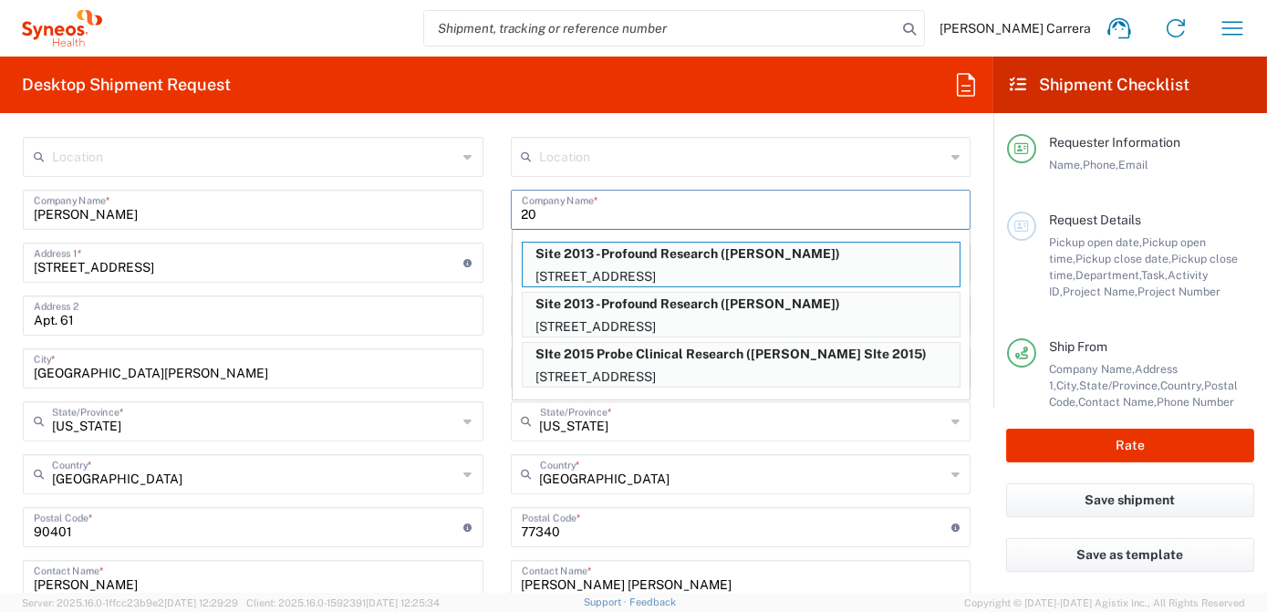
type input "2"
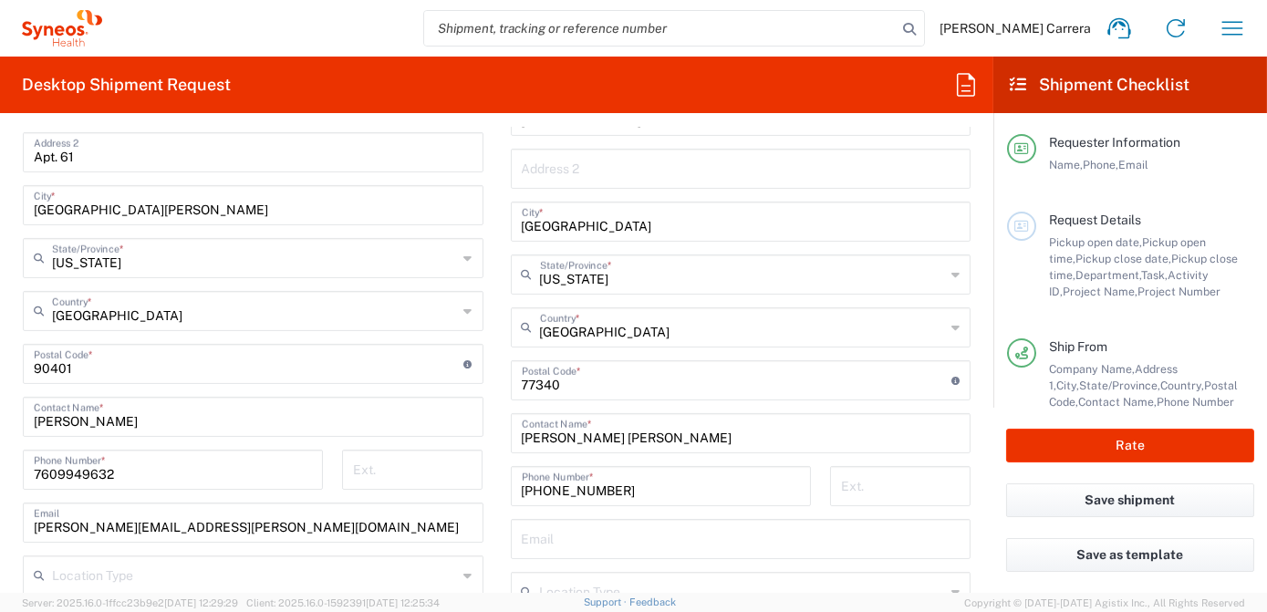
scroll to position [912, 0]
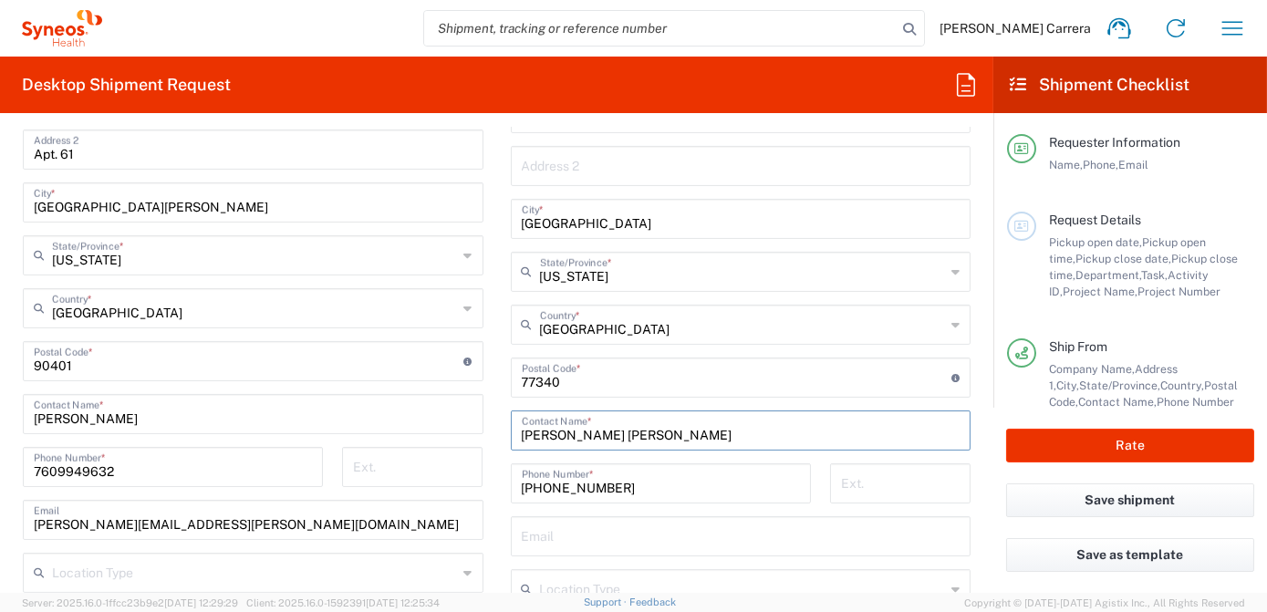
drag, startPoint x: 559, startPoint y: 437, endPoint x: 372, endPoint y: 436, distance: 187.0
click at [372, 436] on div "Ship From Location [PERSON_NAME] LLC-[GEOGRAPHIC_DATA] [GEOGRAPHIC_DATA] [GEOGR…" at bounding box center [496, 363] width 975 height 867
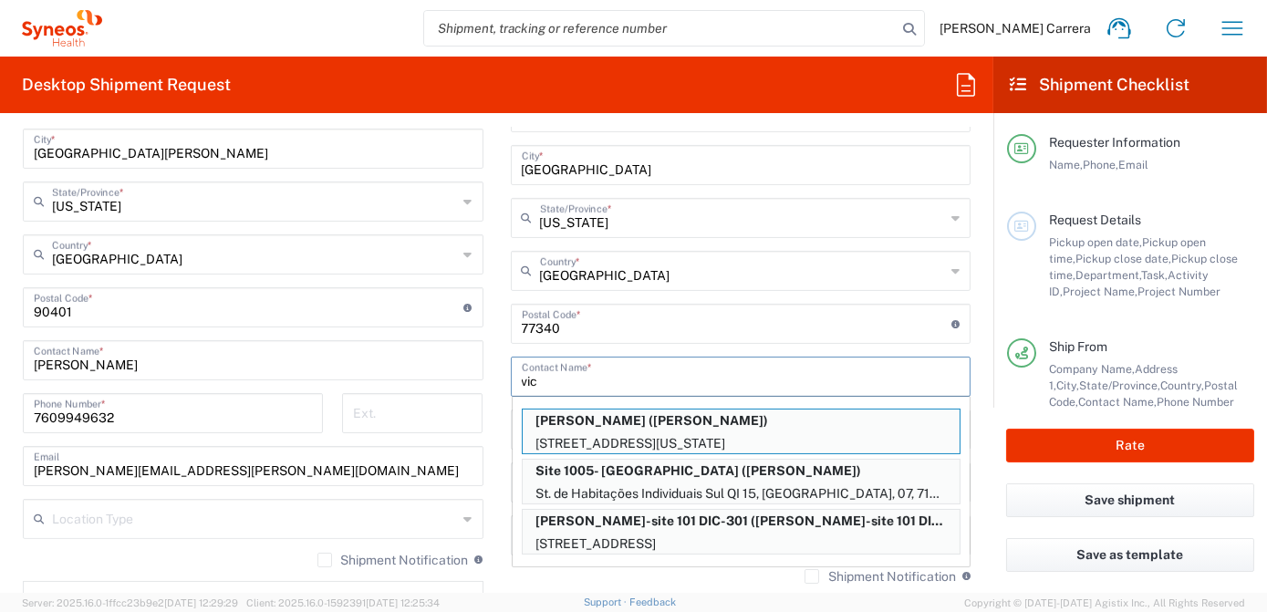
scroll to position [994, 0]
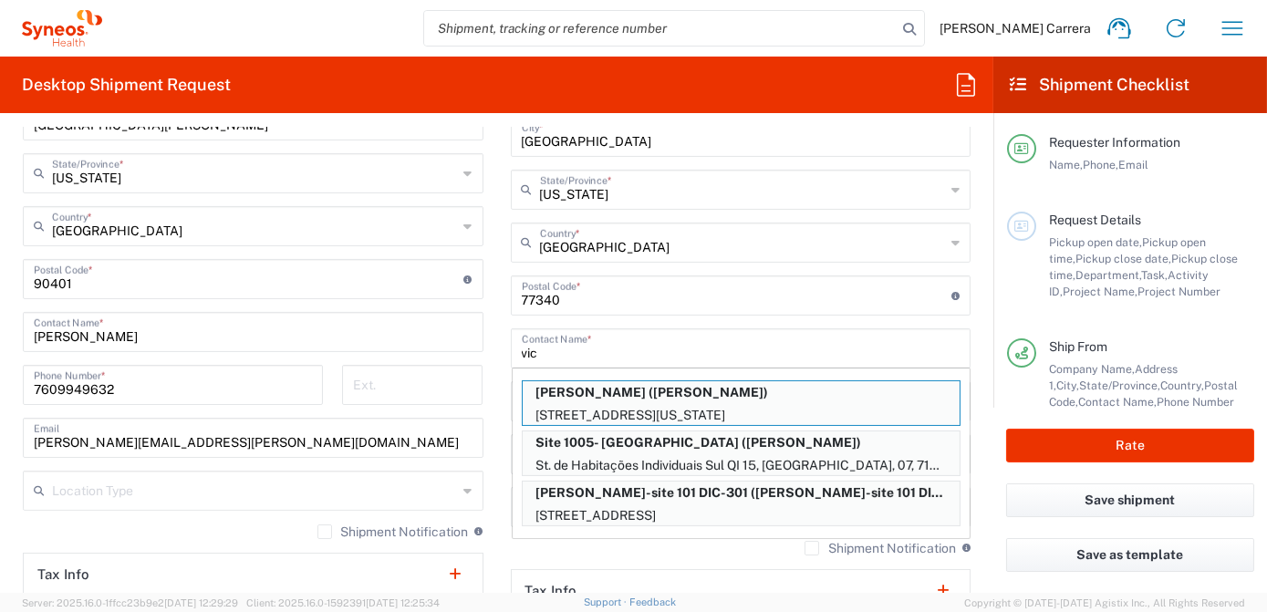
click at [542, 354] on input "vic" at bounding box center [741, 347] width 439 height 32
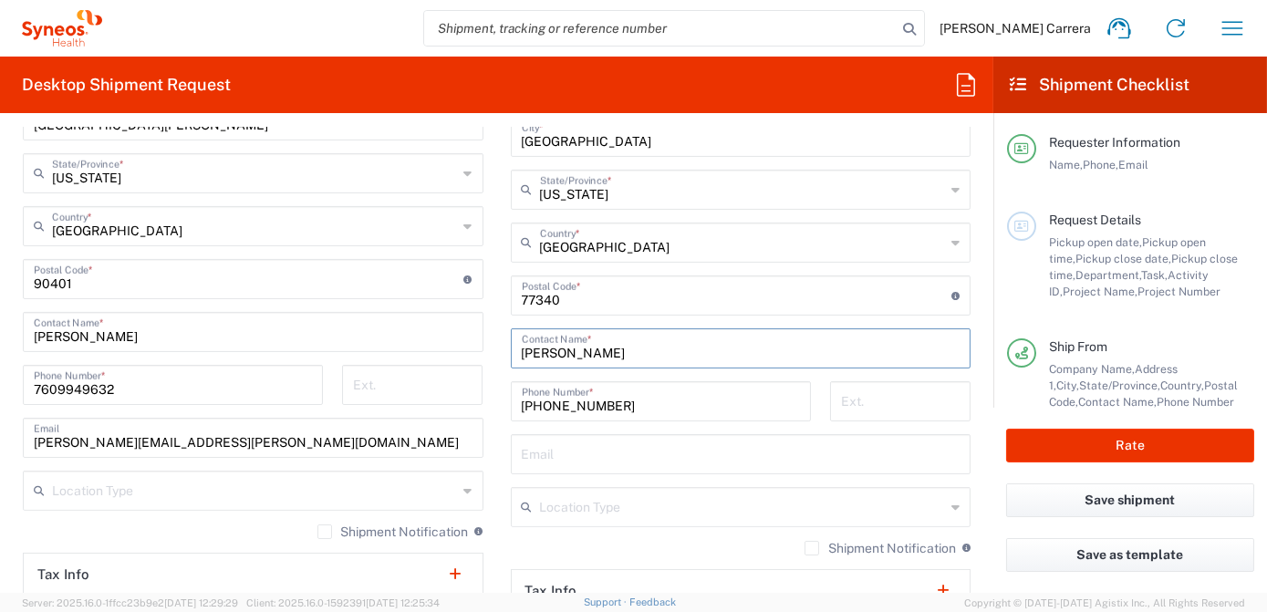
click at [522, 351] on input "[PERSON_NAME]" at bounding box center [741, 347] width 439 height 32
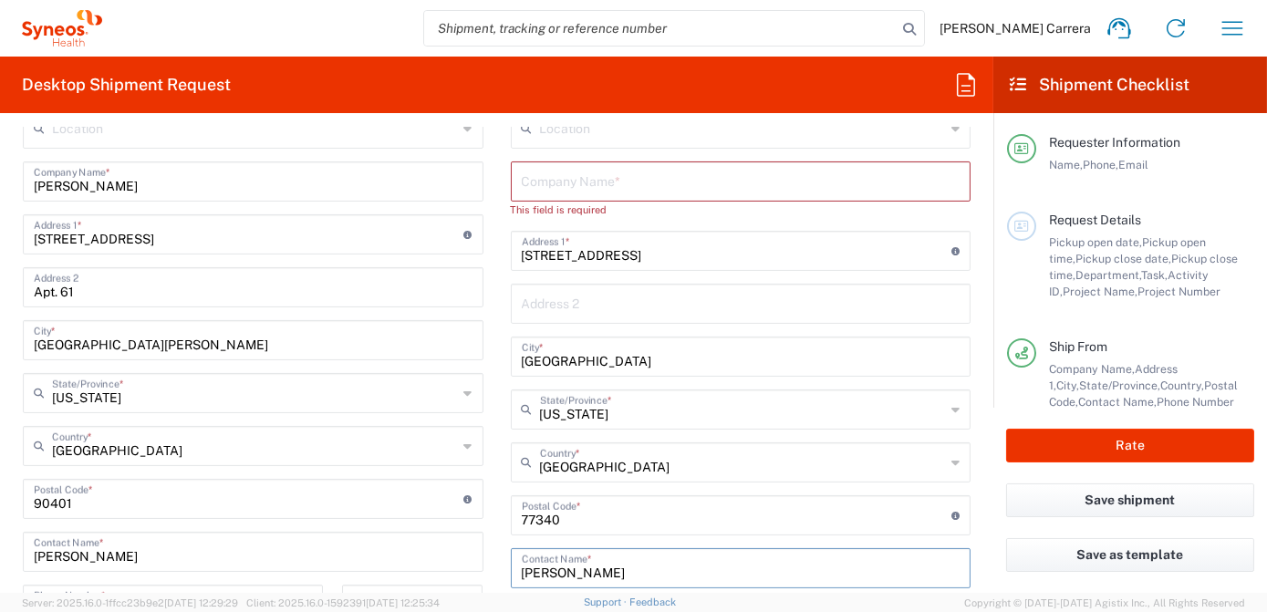
scroll to position [746, 0]
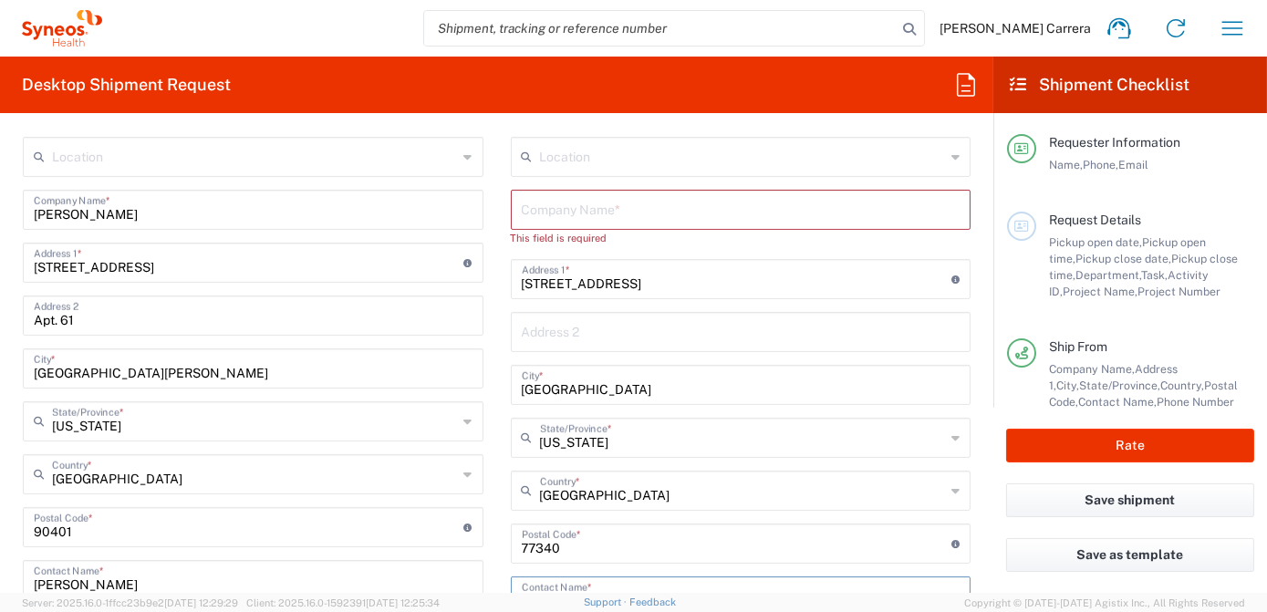
type input "[PERSON_NAME]"
click at [582, 208] on input "text" at bounding box center [741, 208] width 439 height 32
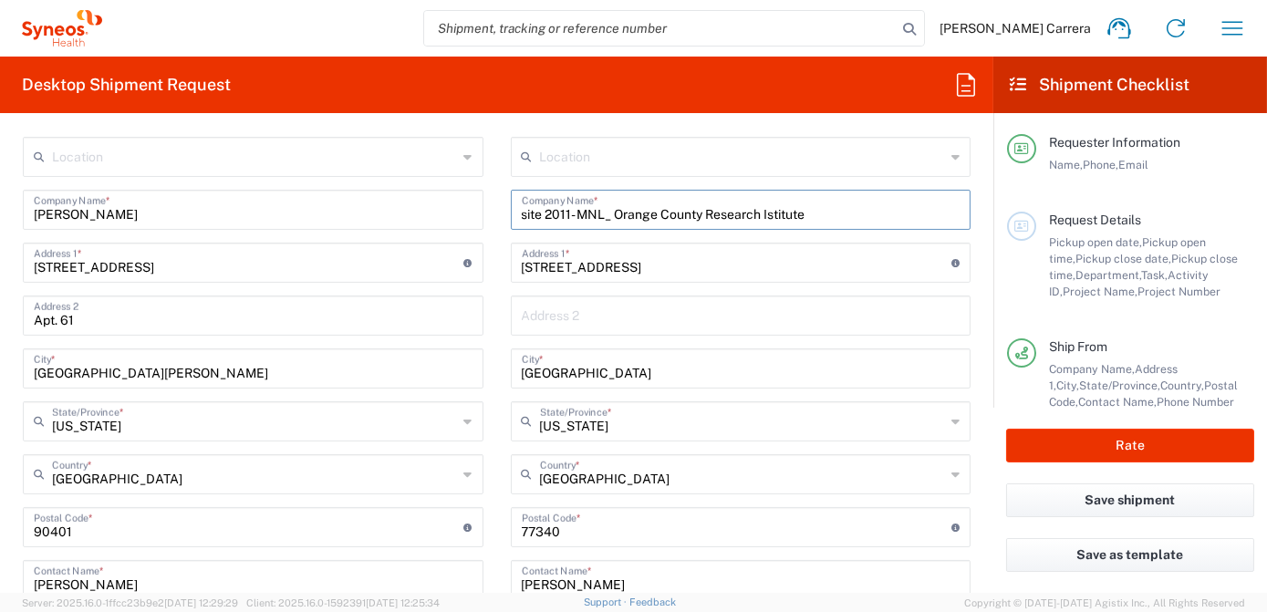
click at [763, 212] on input "site 2011- MNL_ Orange County Research Istitute" at bounding box center [741, 208] width 439 height 32
type input "site 2011- MNL_ [GEOGRAPHIC_DATA]"
drag, startPoint x: 696, startPoint y: 270, endPoint x: 438, endPoint y: 264, distance: 258.2
click at [440, 263] on div "Ship From Location [PERSON_NAME] LLC-[GEOGRAPHIC_DATA] [GEOGRAPHIC_DATA] [GEOGR…" at bounding box center [496, 529] width 975 height 867
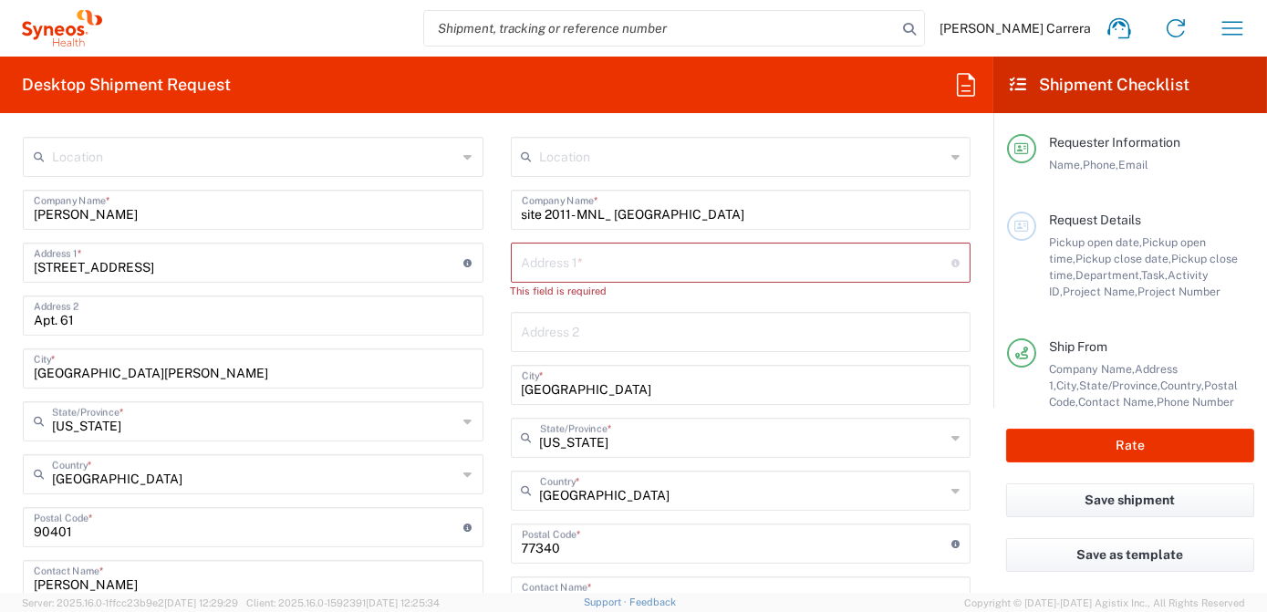
click at [581, 263] on input "text" at bounding box center [737, 261] width 430 height 32
paste input "[STREET_ADDRESS]"
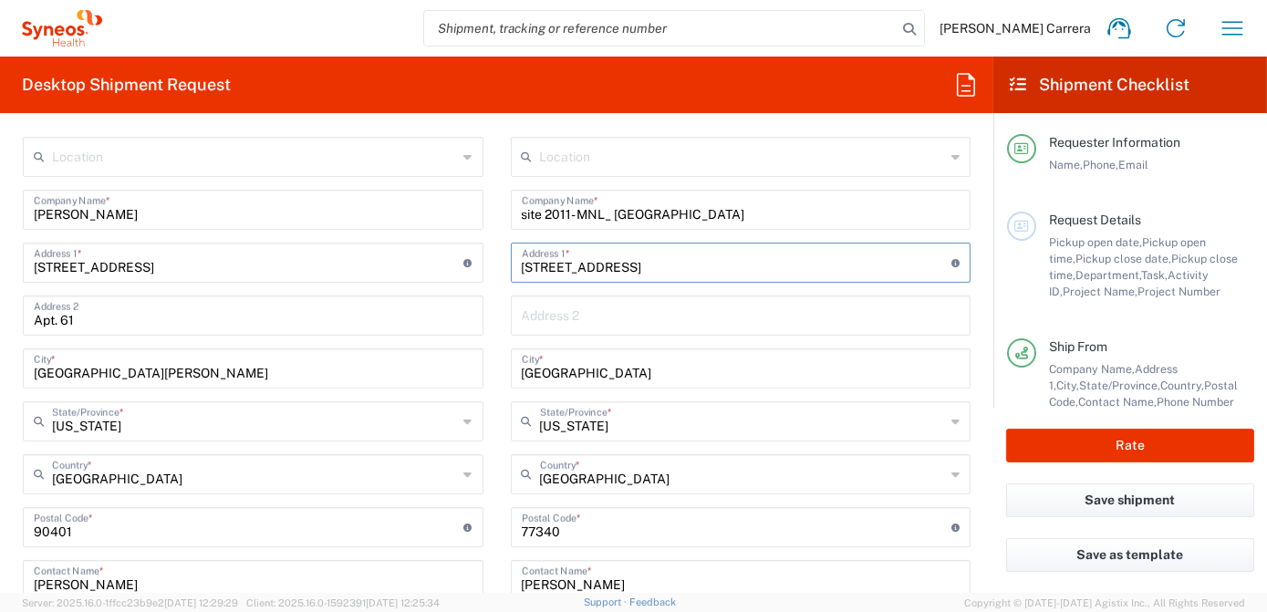
type input "[STREET_ADDRESS]"
drag, startPoint x: 562, startPoint y: 372, endPoint x: 497, endPoint y: 374, distance: 64.8
click at [497, 374] on main "Location [PERSON_NAME] LLC-[GEOGRAPHIC_DATA] [GEOGRAPHIC_DATA] [GEOGRAPHIC_DATA…" at bounding box center [741, 520] width 488 height 766
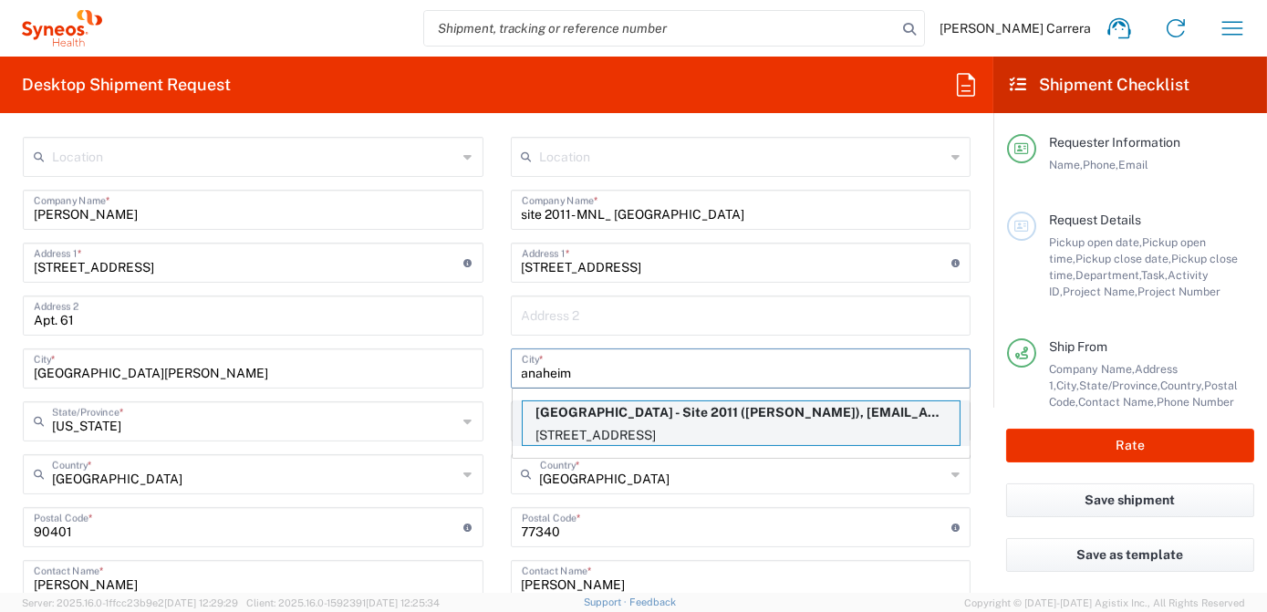
type input "anaheim"
click at [710, 427] on p "[STREET_ADDRESS]" at bounding box center [741, 435] width 437 height 23
type input "[GEOGRAPHIC_DATA] - Site 2011"
type input "[STREET_ADDRESS]"
type input "[GEOGRAPHIC_DATA]"
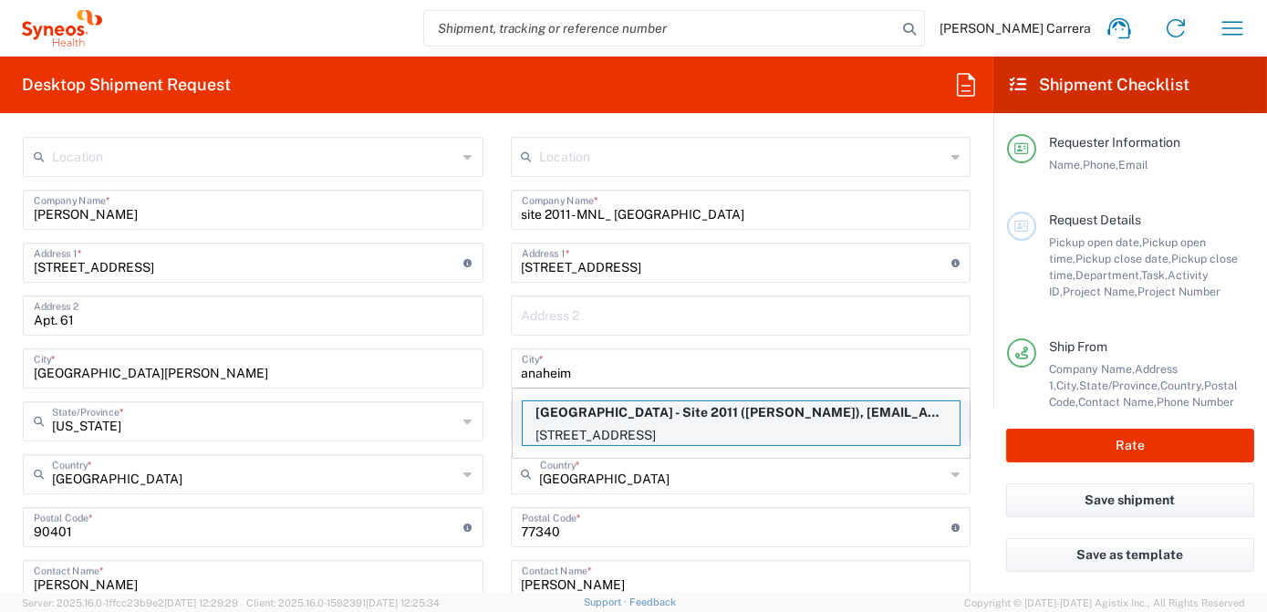
type input "[US_STATE]"
type input "92801"
type input "[PERSON_NAME]"
type input "[PHONE_NUMBER]"
type input "[EMAIL_ADDRESS][DOMAIN_NAME]"
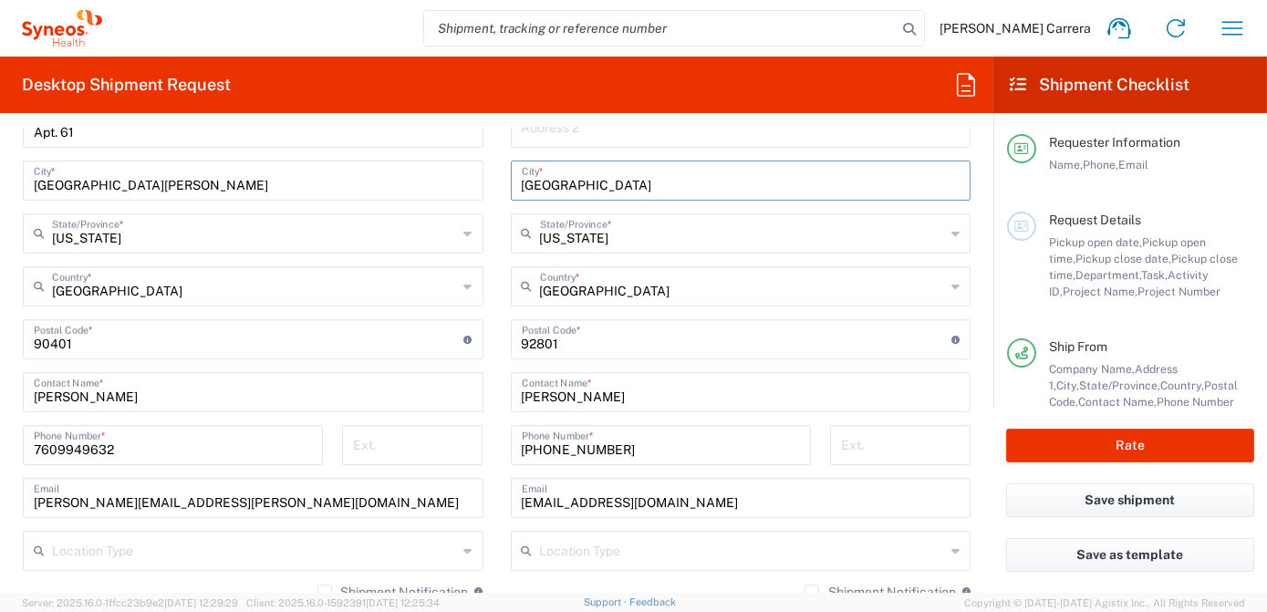
scroll to position [994, 0]
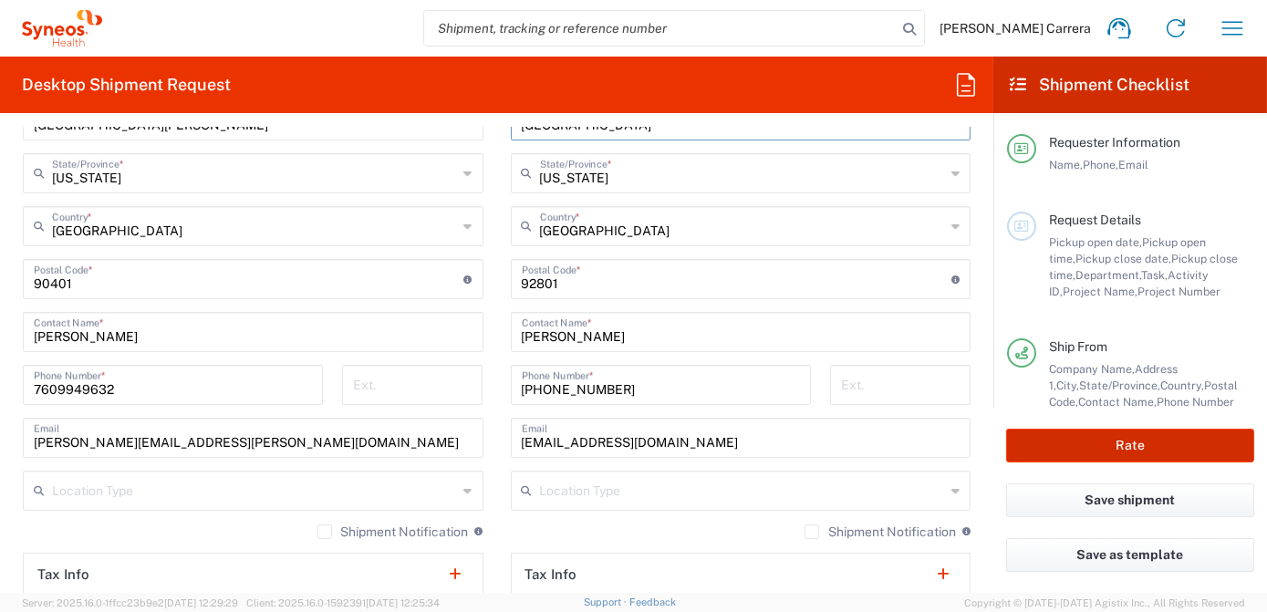
click at [1111, 443] on button "Rate" at bounding box center [1130, 446] width 248 height 34
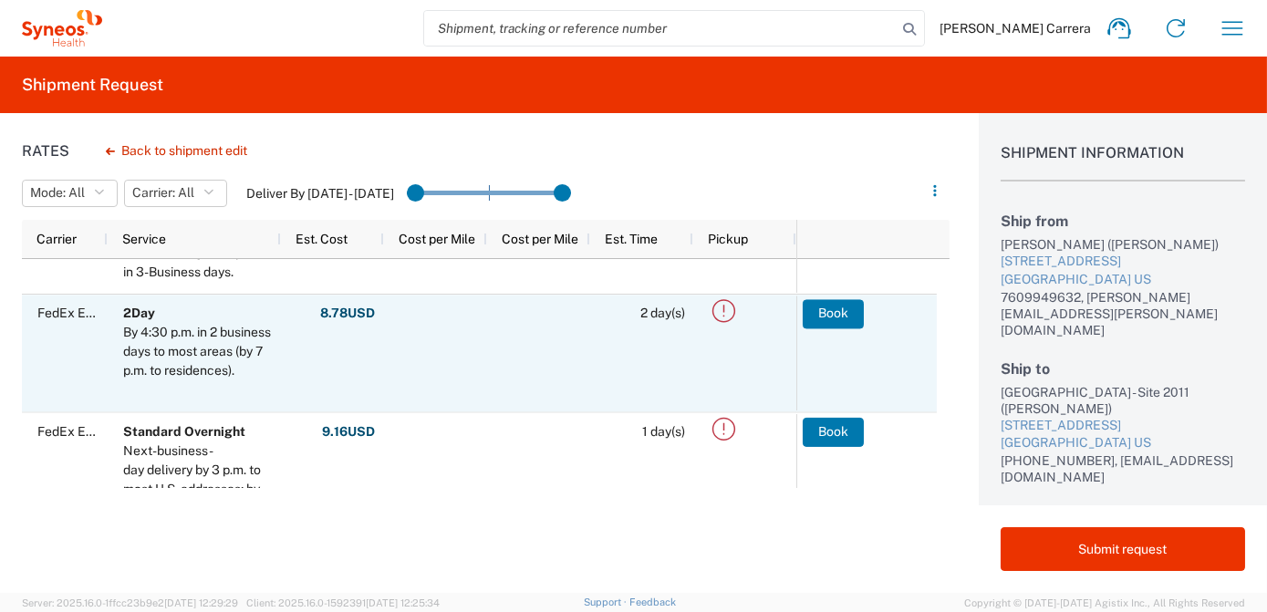
scroll to position [165, 0]
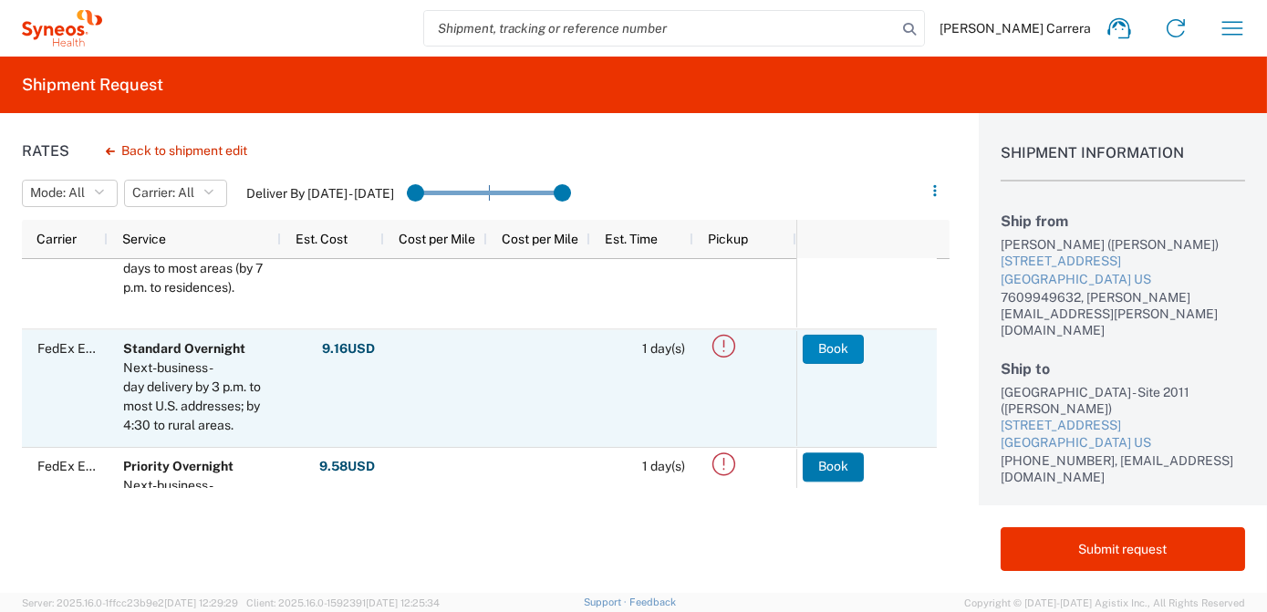
click at [826, 354] on button "Book" at bounding box center [833, 348] width 61 height 29
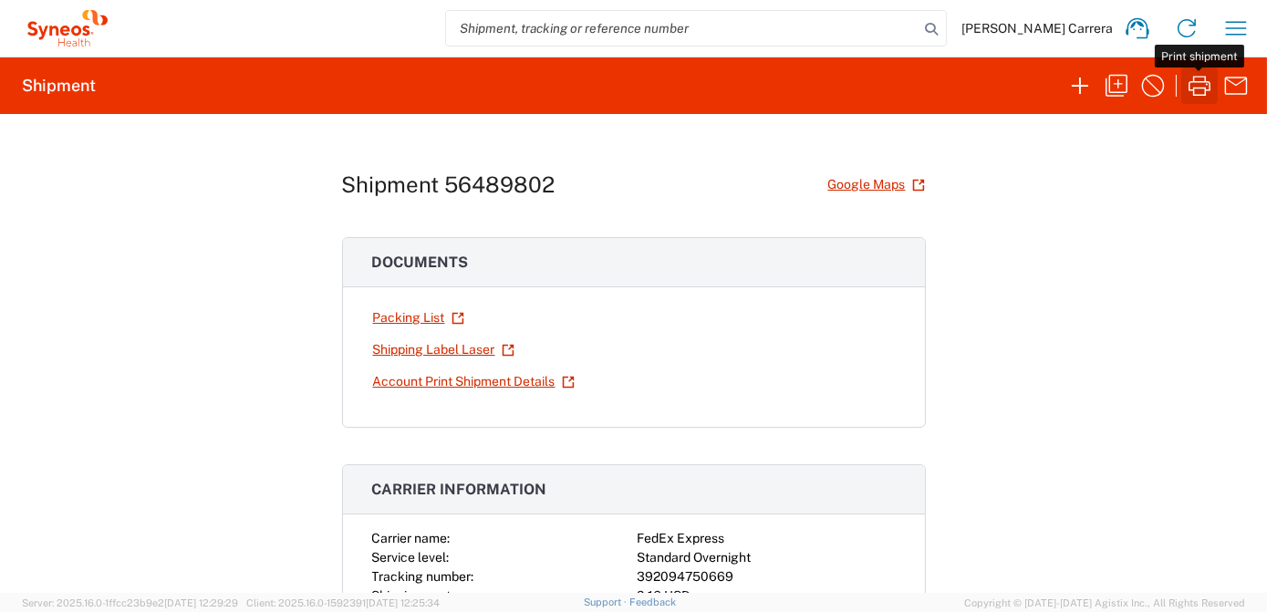
click at [1202, 91] on icon "button" at bounding box center [1199, 85] width 29 height 29
click at [1124, 93] on icon "button" at bounding box center [1116, 85] width 29 height 29
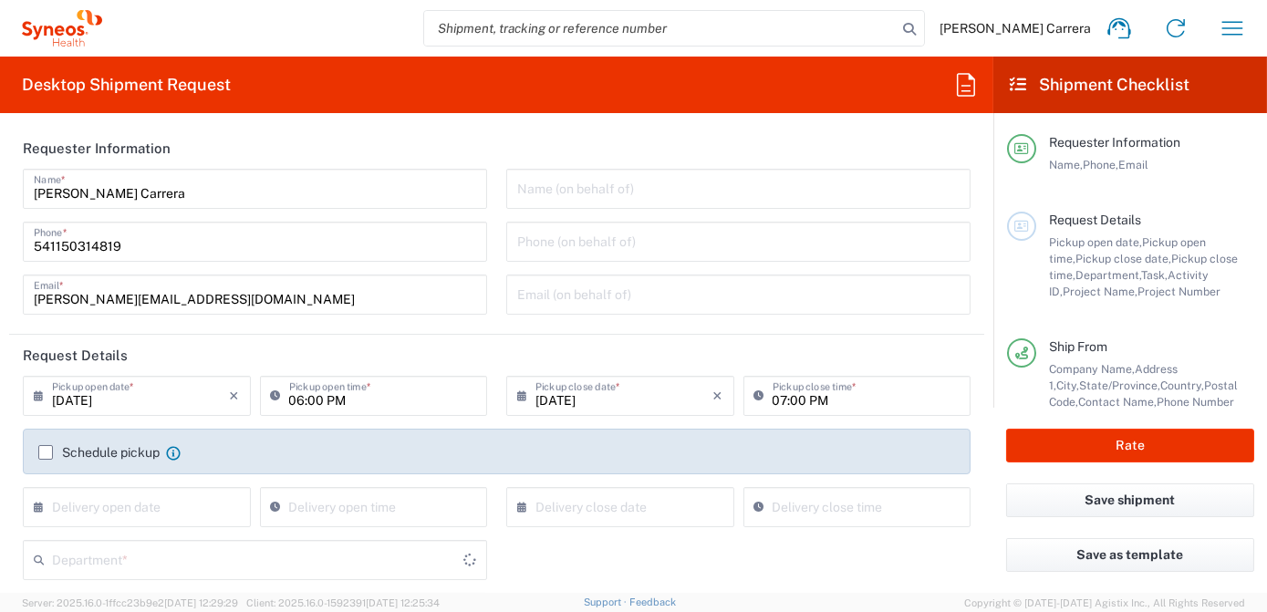
type input "[US_STATE]"
type input "Envelope"
type input "7063334"
type input "[US_STATE]"
type input "Mineralys 7063334"
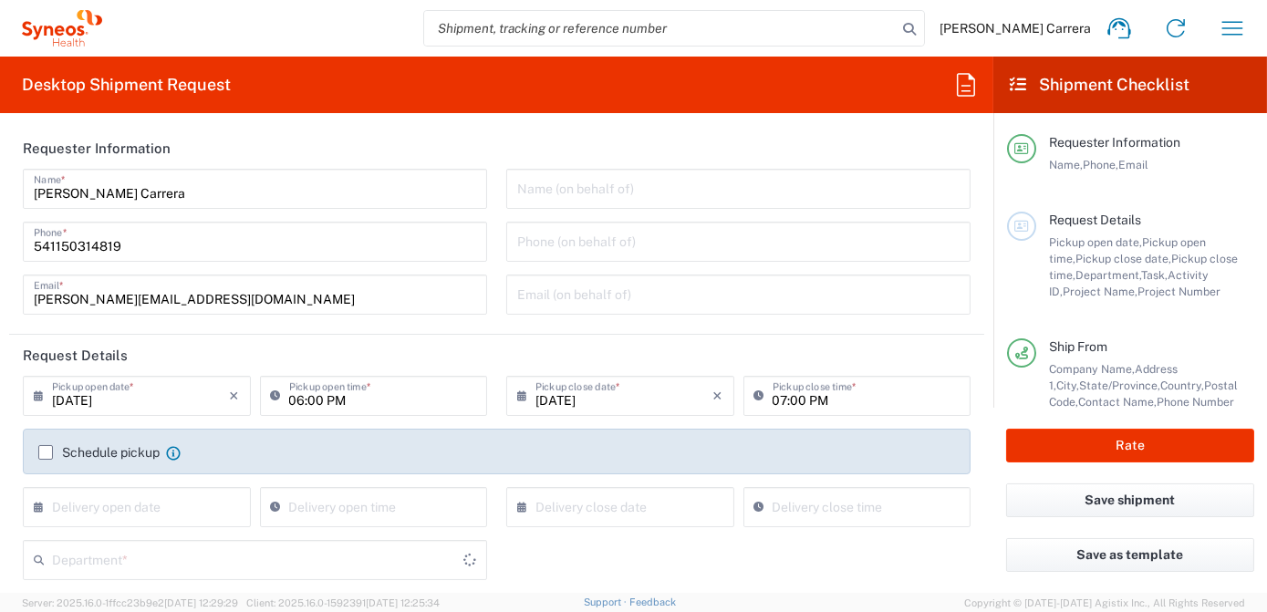
type input "3190"
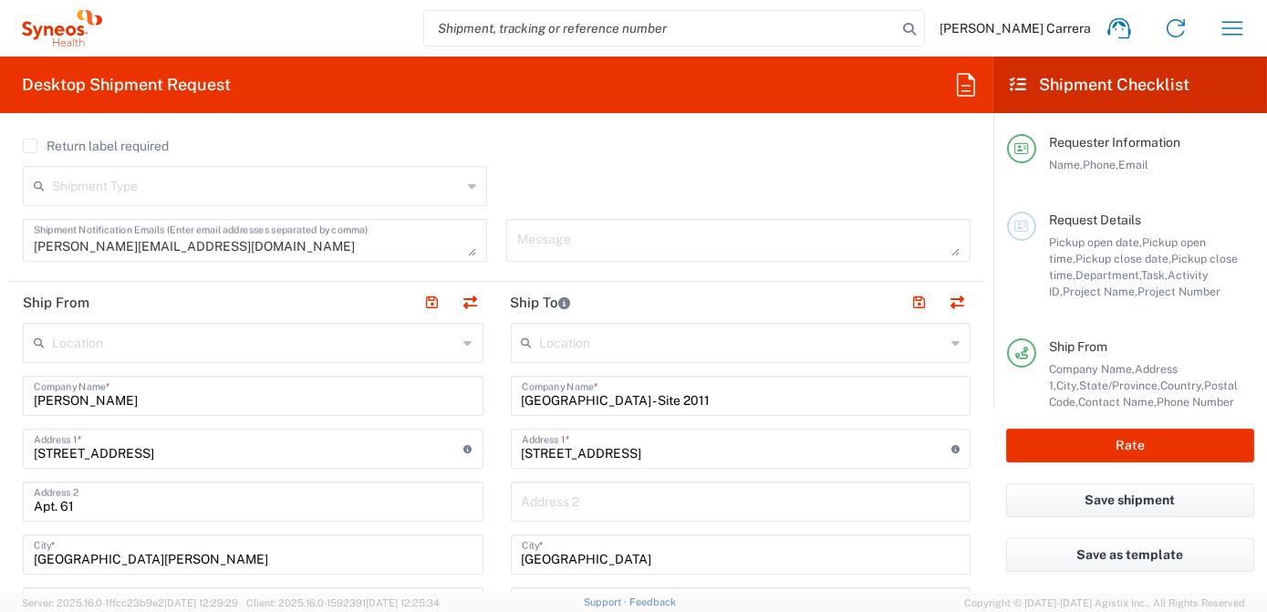
scroll to position [580, 0]
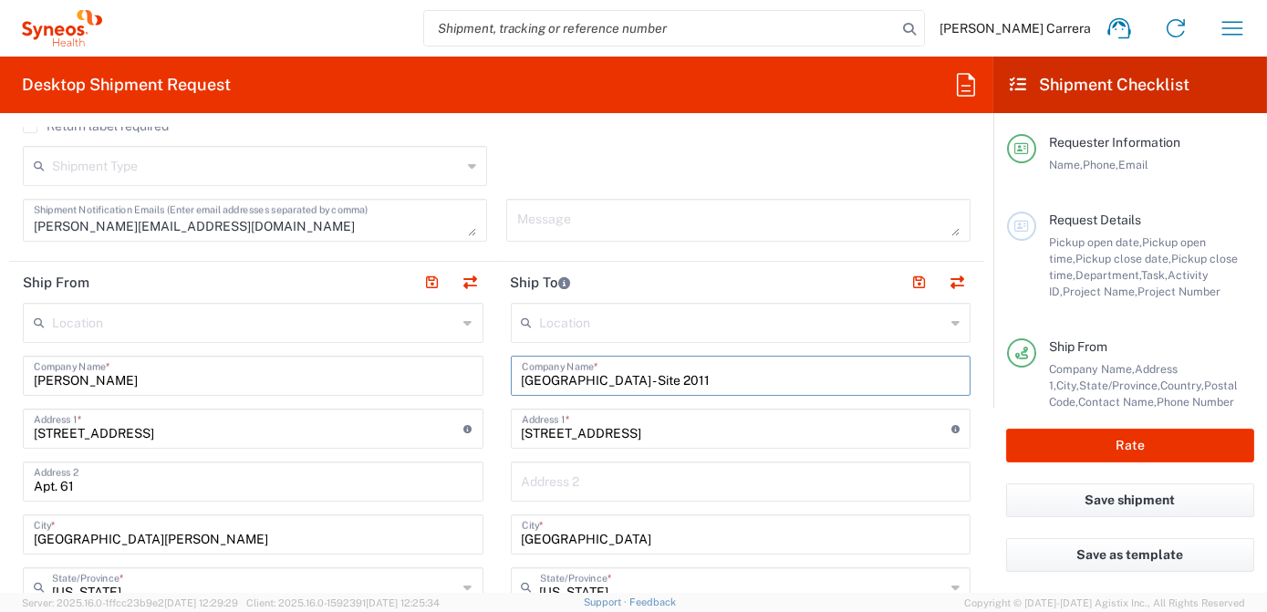
drag, startPoint x: 680, startPoint y: 383, endPoint x: 423, endPoint y: 392, distance: 257.3
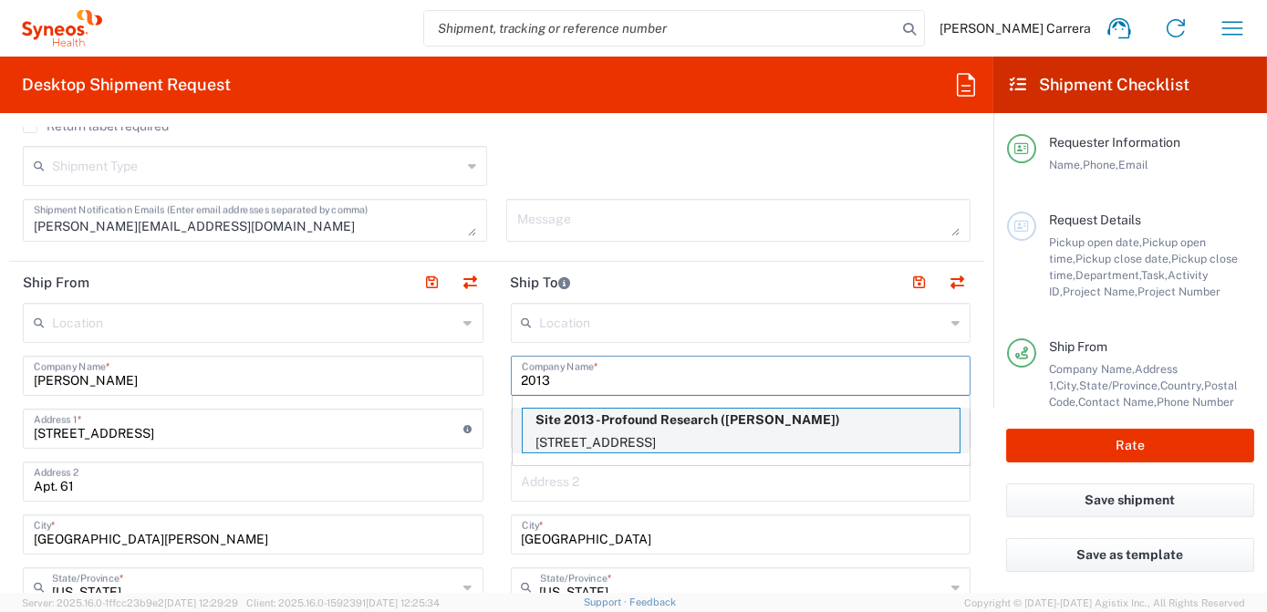
click at [607, 422] on p "Site 2013 -Profound Research ([PERSON_NAME])" at bounding box center [741, 420] width 437 height 23
type input "Site 2013 -Profound Research"
type input "[STREET_ADDRESS]"
type input "Suite 200"
type input "Carlsbad"
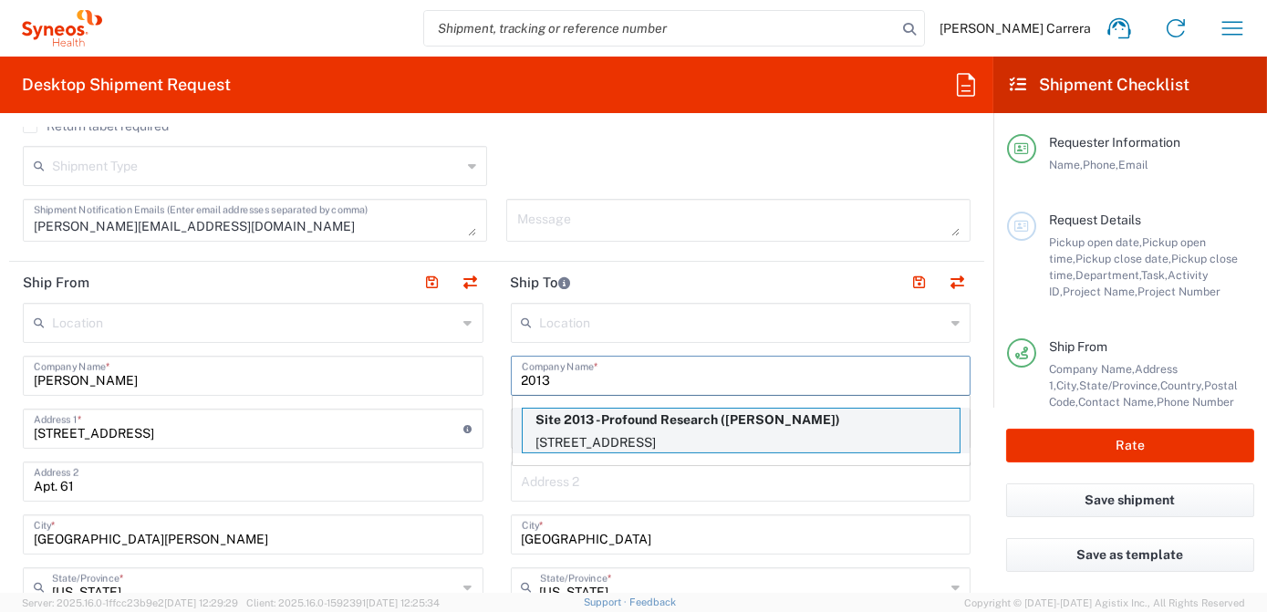
type input "92011"
type input "[PERSON_NAME]"
type input "858.201.5707"
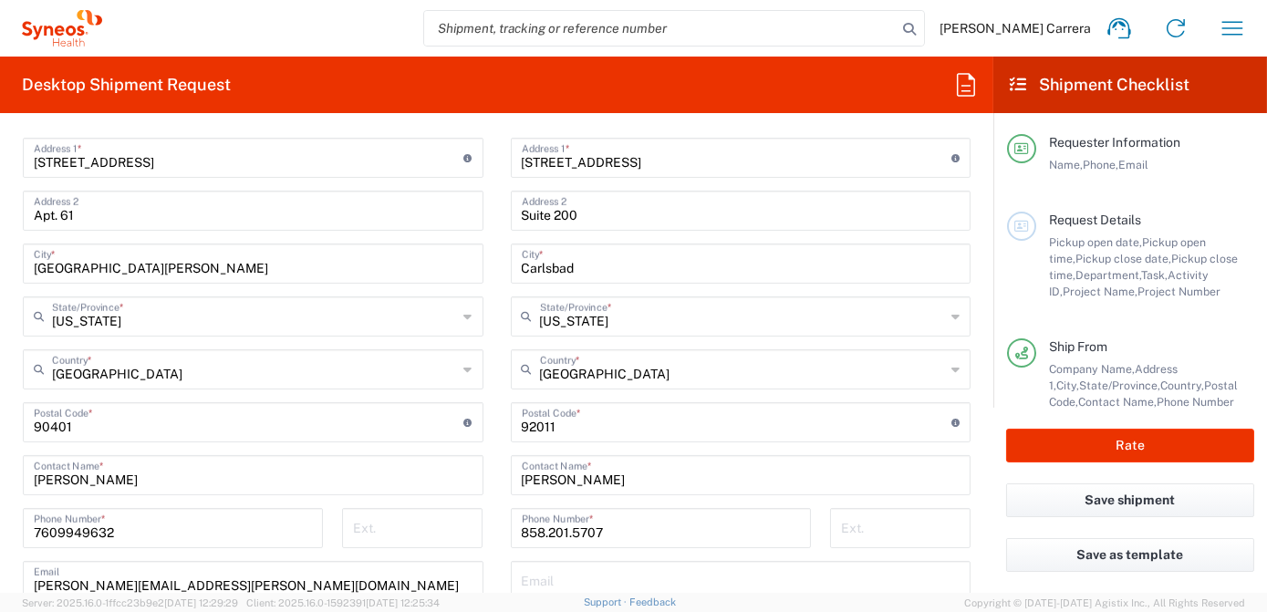
scroll to position [994, 0]
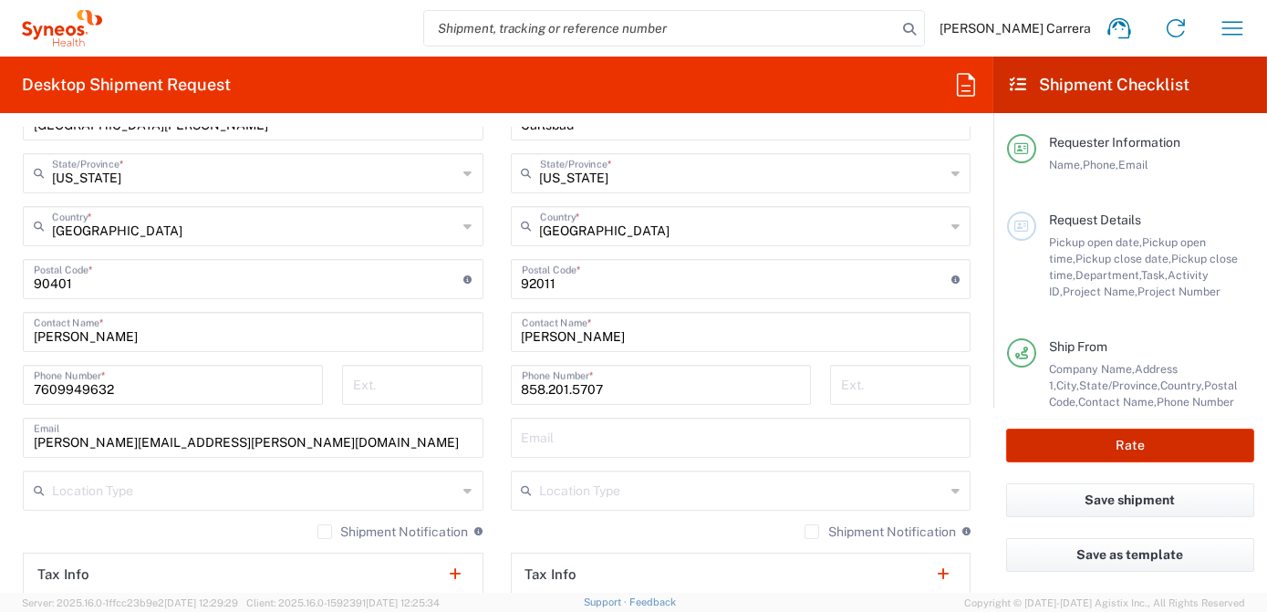
click at [1114, 453] on button "Rate" at bounding box center [1130, 446] width 248 height 34
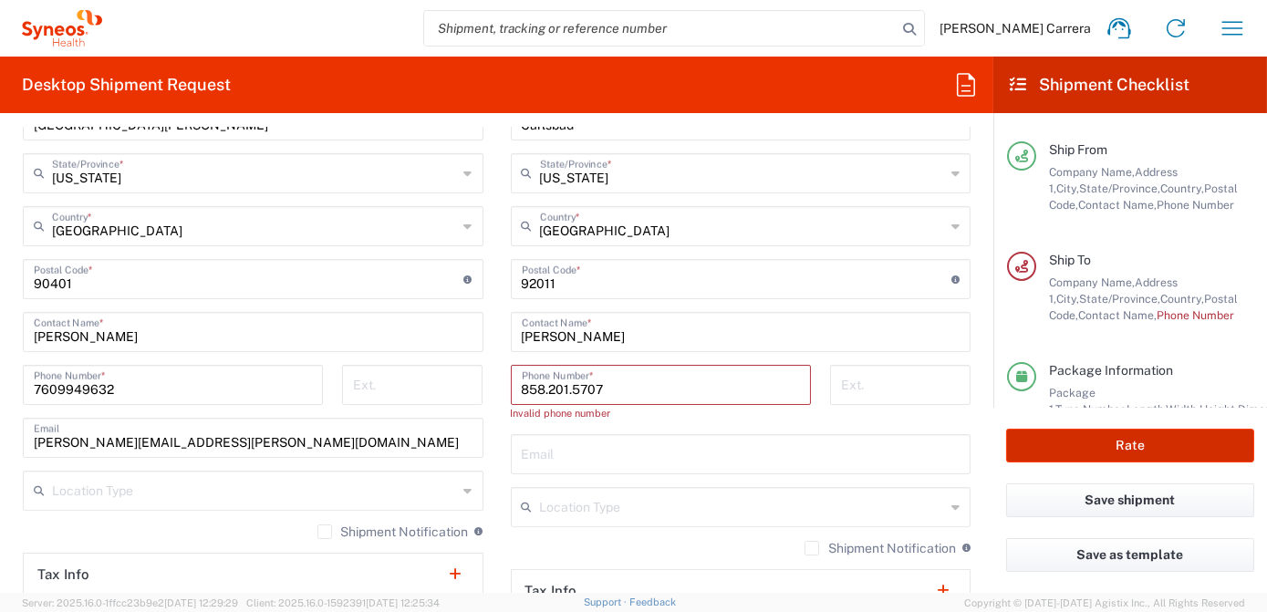
scroll to position [223, 0]
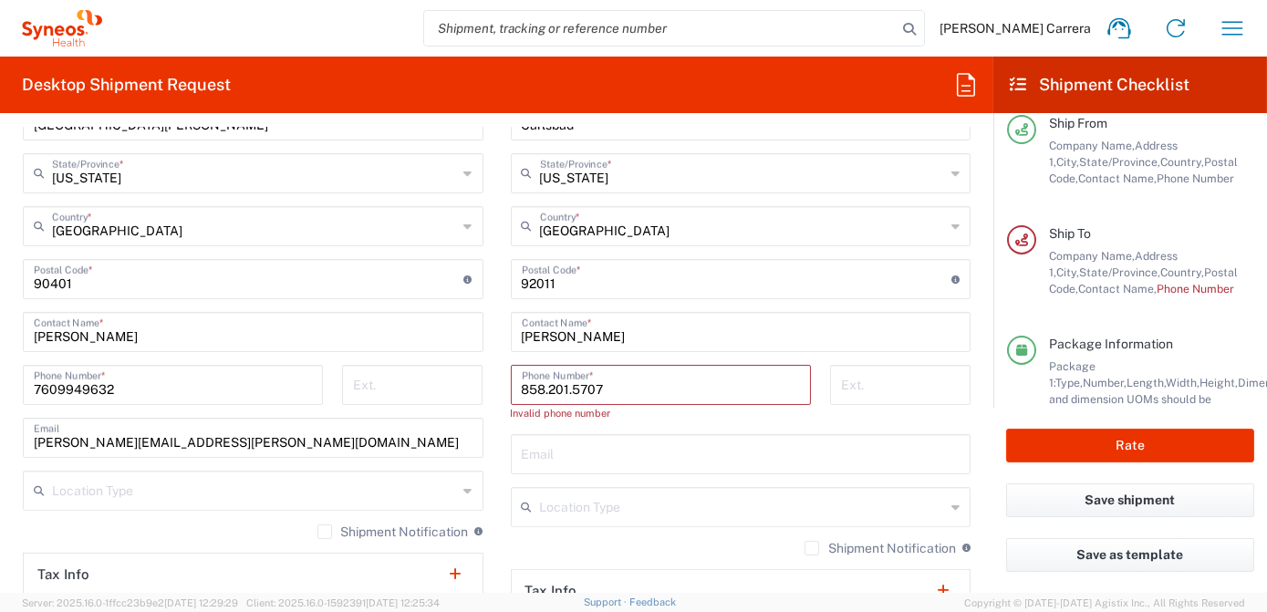
click at [567, 390] on input "858.201.5707" at bounding box center [661, 384] width 278 height 32
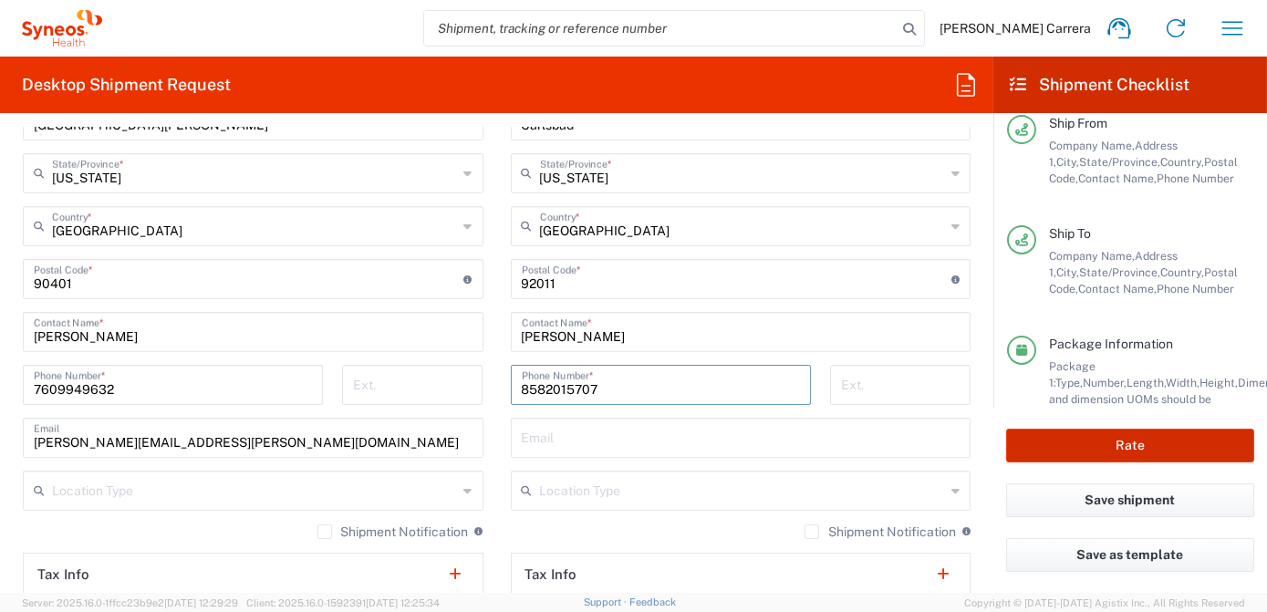
type input "8582015707"
click at [1109, 441] on button "Rate" at bounding box center [1130, 446] width 248 height 34
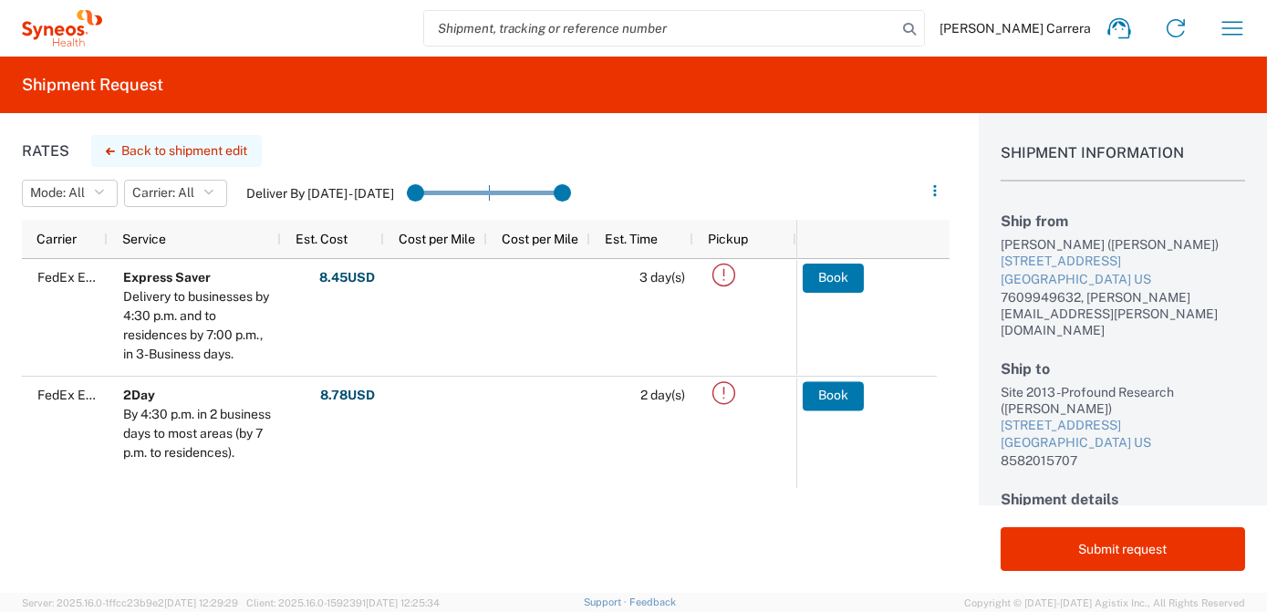
click at [144, 150] on button "Back to shipment edit" at bounding box center [176, 151] width 171 height 32
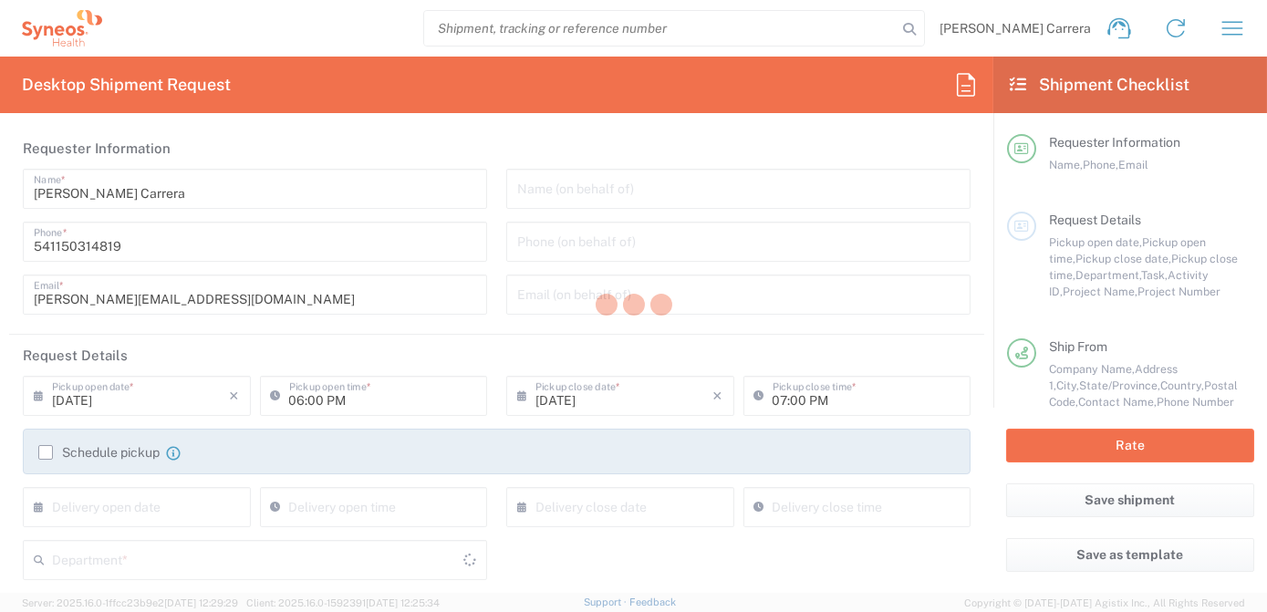
type input "[US_STATE]"
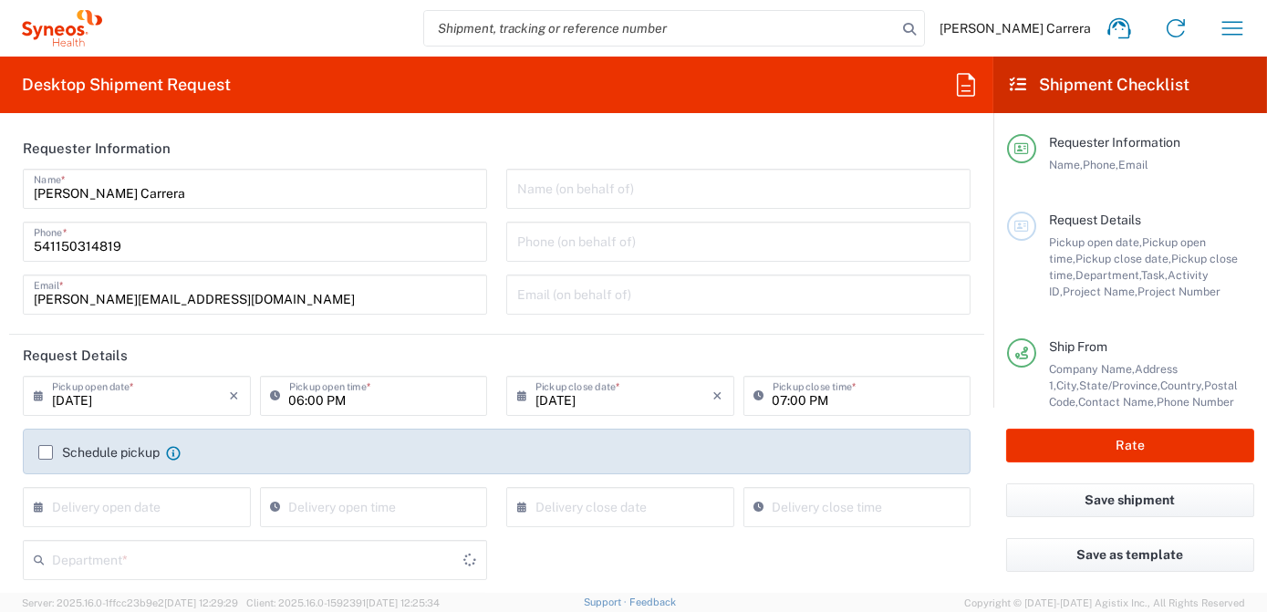
type input "7063334"
type input "[US_STATE]"
type input "Envelope"
type input "Mineralys 7063334"
type input "3190"
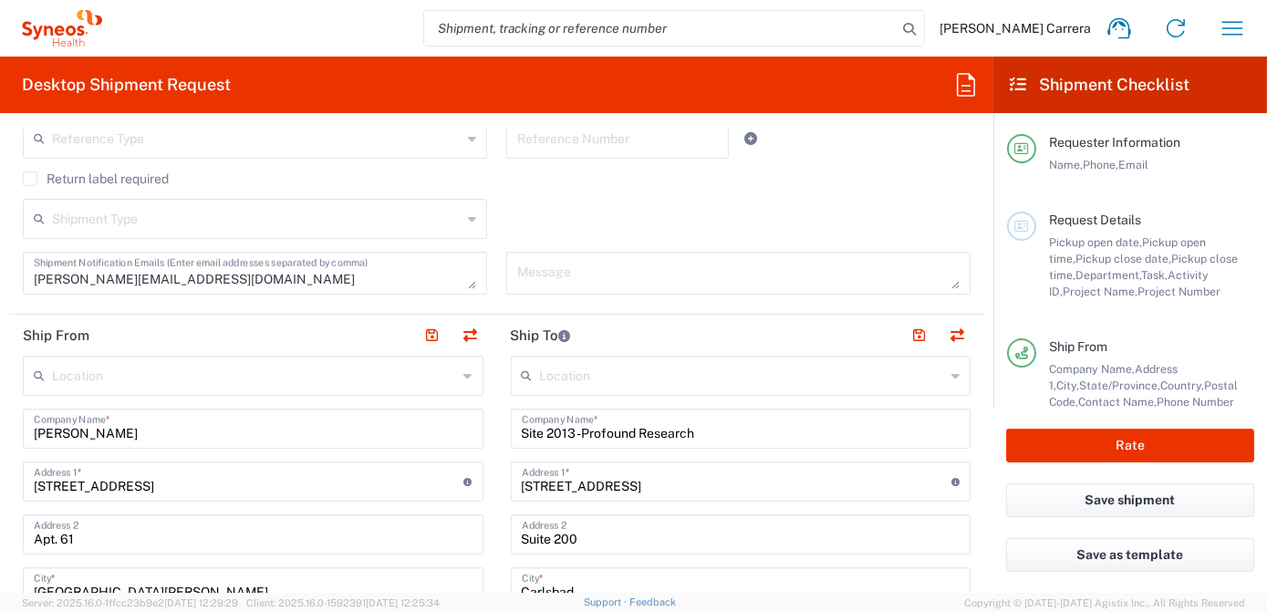
scroll to position [580, 0]
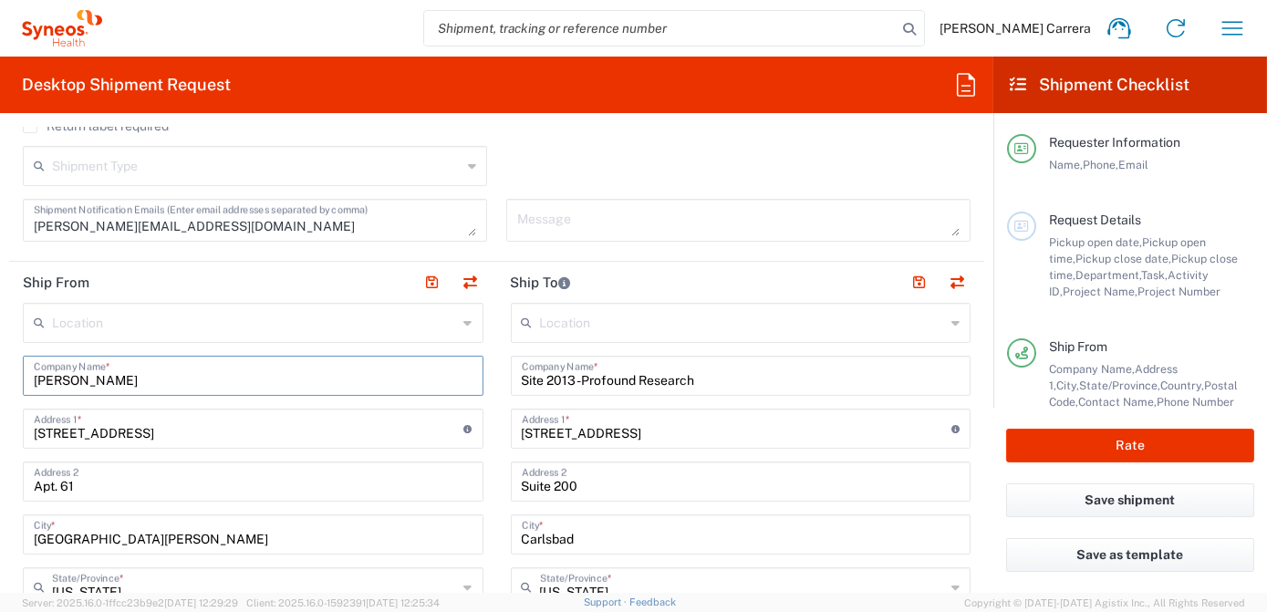
drag, startPoint x: 179, startPoint y: 382, endPoint x: -35, endPoint y: 375, distance: 213.5
click at [0, 375] on html "[PERSON_NAME] Carrera Home Shipment estimator Shipment tracking Desktop shipmen…" at bounding box center [633, 306] width 1267 height 612
type input "[PERSON_NAME]"
drag, startPoint x: 177, startPoint y: 436, endPoint x: 13, endPoint y: 430, distance: 164.3
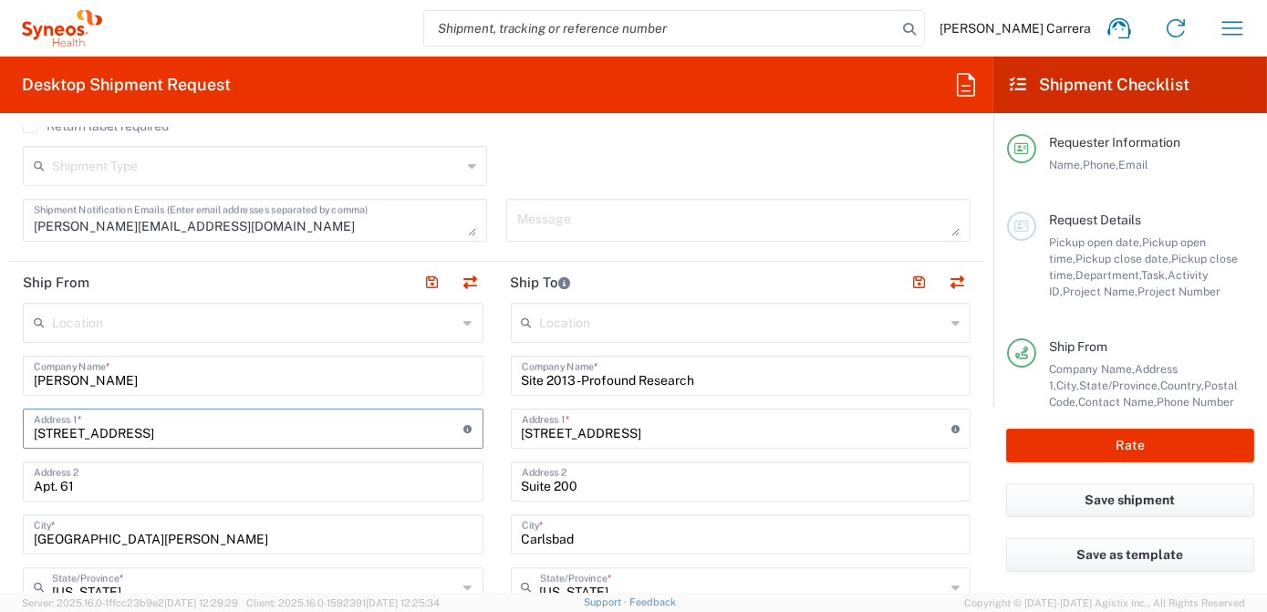
paste input "[STREET_ADDRESS][US_STATE]"
type input "[STREET_ADDRESS][US_STATE]"
drag, startPoint x: 124, startPoint y: 541, endPoint x: -10, endPoint y: 420, distance: 180.8
click at [0, 420] on html "[PERSON_NAME] Carrera Home Shipment estimator Shipment tracking Desktop shipmen…" at bounding box center [633, 306] width 1267 height 612
type input "[US_STATE]"
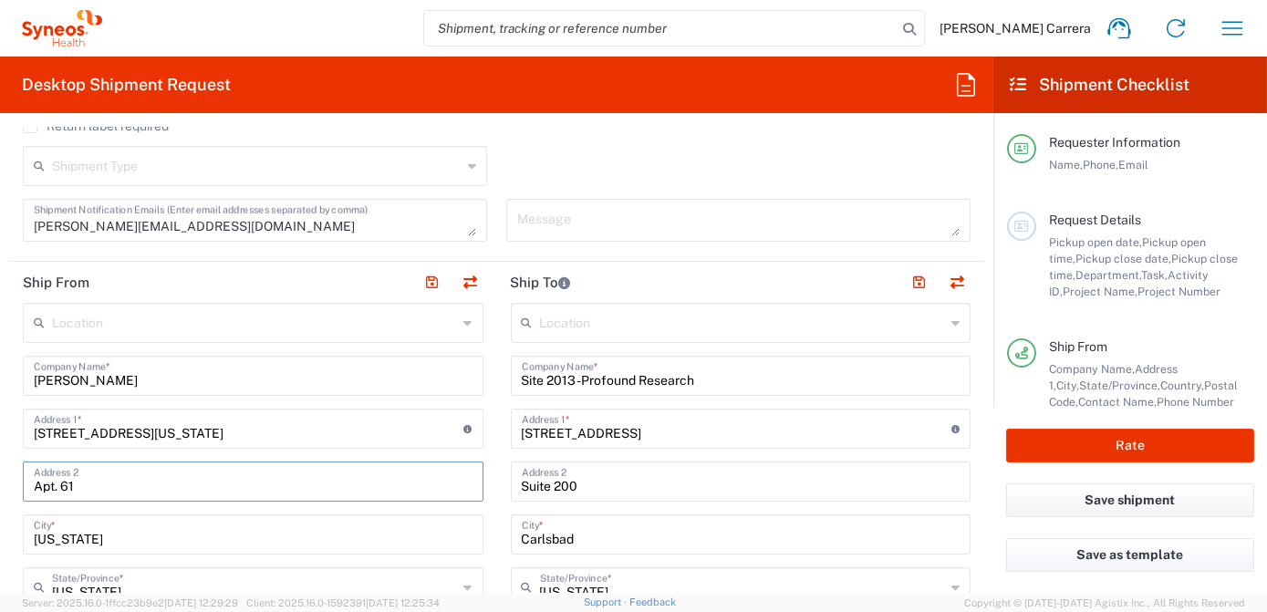
drag, startPoint x: 105, startPoint y: 480, endPoint x: -15, endPoint y: 420, distance: 133.8
click at [0, 420] on html "[PERSON_NAME] Carrera Home Shipment estimator Shipment tracking Desktop shipmen…" at bounding box center [633, 306] width 1267 height 612
drag, startPoint x: 288, startPoint y: 430, endPoint x: 230, endPoint y: 432, distance: 58.4
click at [230, 432] on input "[STREET_ADDRESS][US_STATE]" at bounding box center [249, 427] width 430 height 32
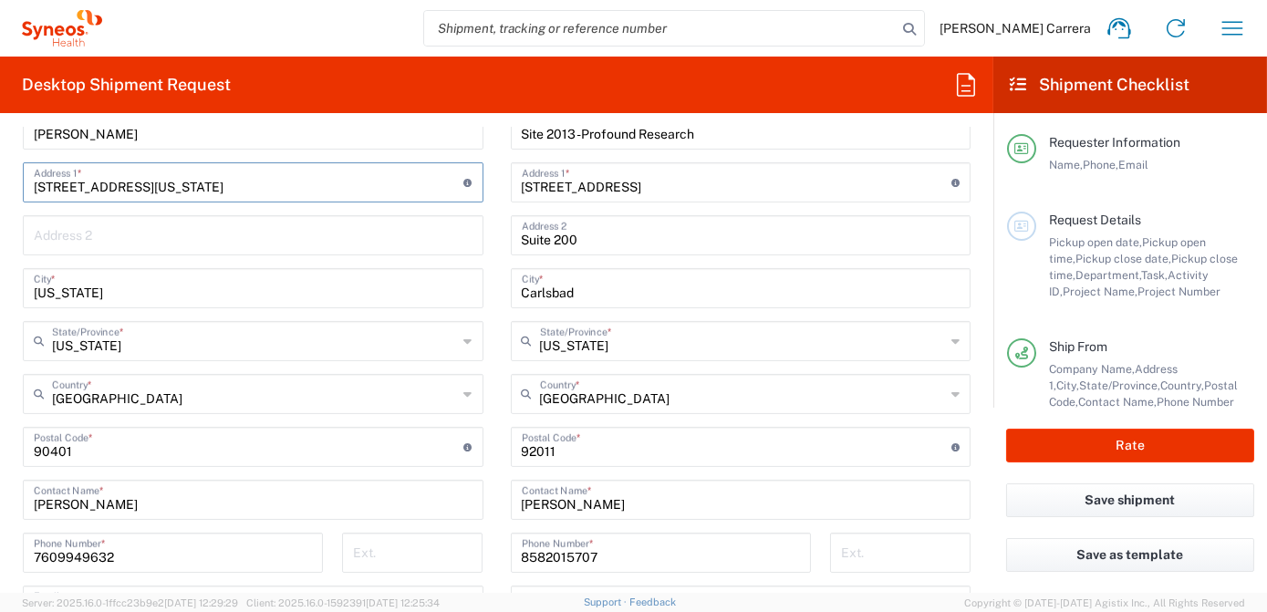
scroll to position [829, 0]
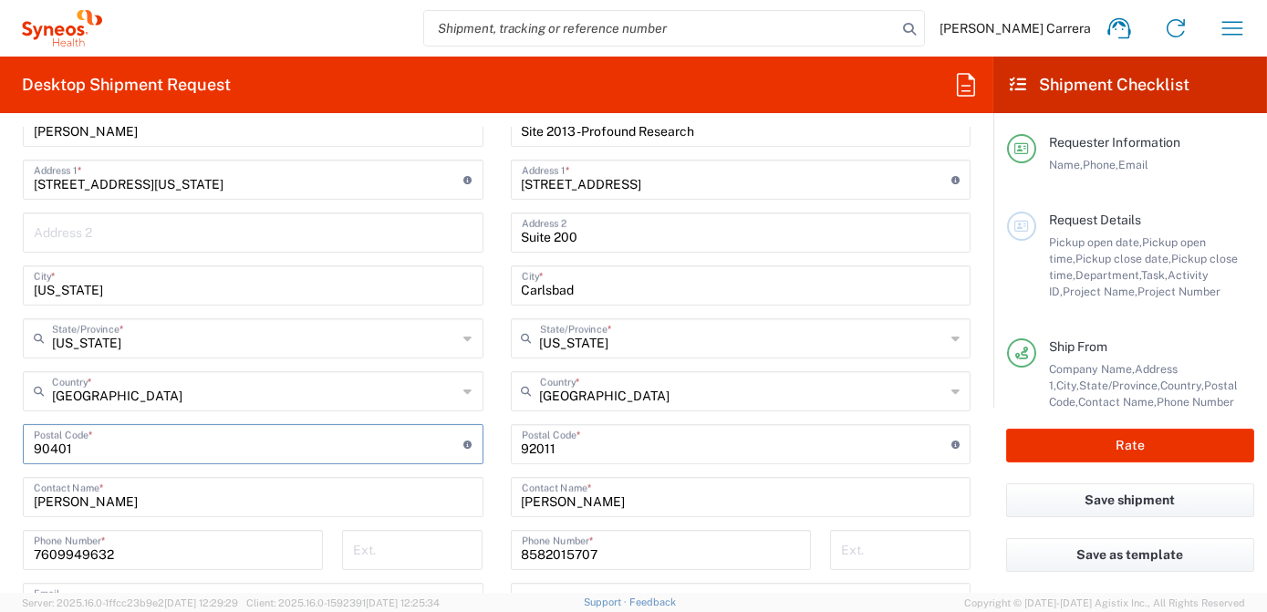
drag, startPoint x: 105, startPoint y: 454, endPoint x: 22, endPoint y: 450, distance: 83.1
click at [22, 450] on main "Location [PERSON_NAME] LLC-[GEOGRAPHIC_DATA] [GEOGRAPHIC_DATA] [GEOGRAPHIC_DATA…" at bounding box center [253, 463] width 488 height 819
paste input "77098"
type input "77098"
click at [136, 339] on input "[US_STATE]" at bounding box center [255, 337] width 406 height 32
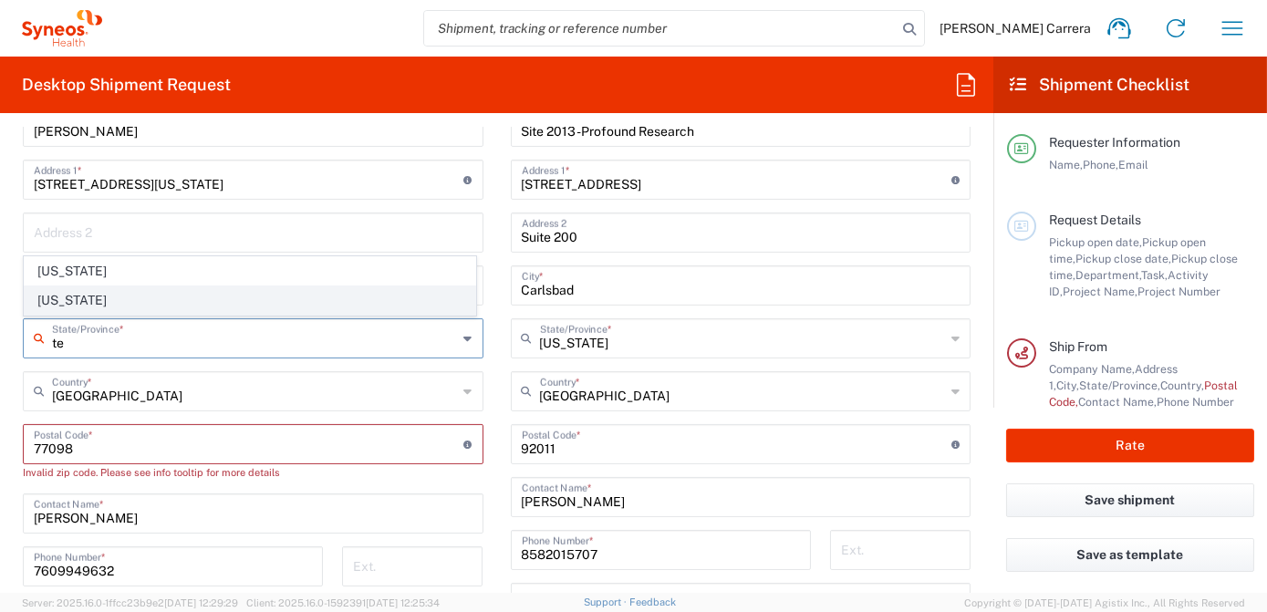
click at [99, 294] on span "[US_STATE]" at bounding box center [250, 300] width 451 height 28
type input "[US_STATE]"
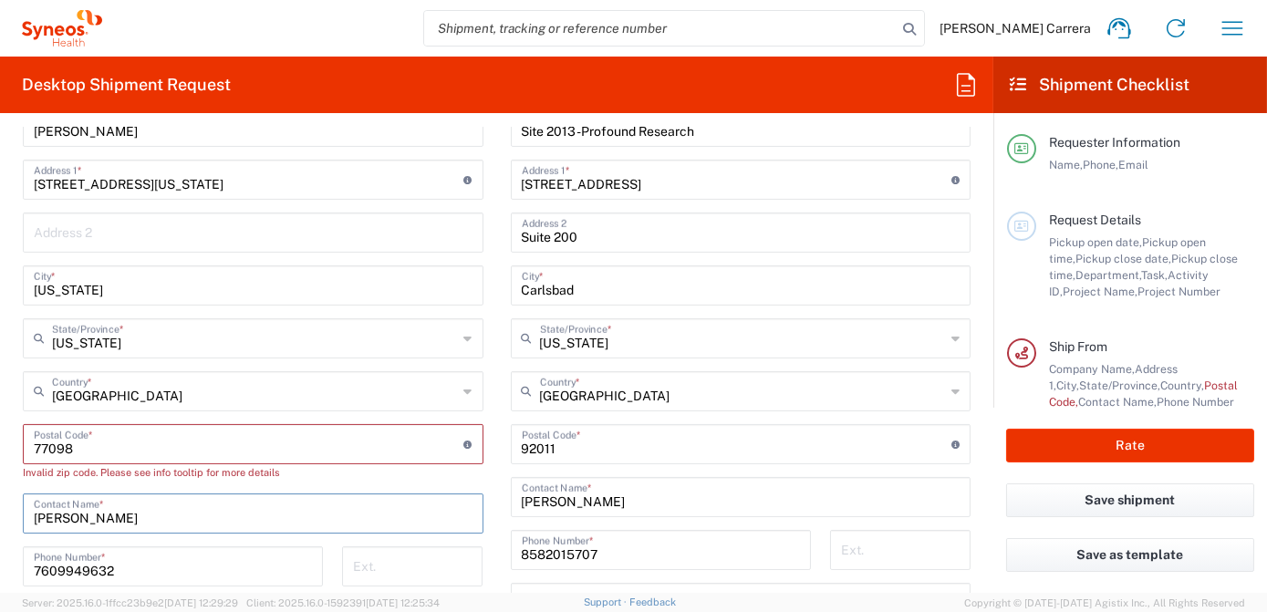
drag, startPoint x: 176, startPoint y: 517, endPoint x: -76, endPoint y: 415, distance: 271.6
click at [0, 415] on html "[PERSON_NAME] Carrera Home Shipment estimator Shipment tracking Desktop shipmen…" at bounding box center [633, 306] width 1267 height 612
type input "[PERSON_NAME]"
drag, startPoint x: 134, startPoint y: 578, endPoint x: -20, endPoint y: 418, distance: 222.5
click at [0, 418] on html "[PERSON_NAME] Carrera Home Shipment estimator Shipment tracking Desktop shipmen…" at bounding box center [633, 306] width 1267 height 612
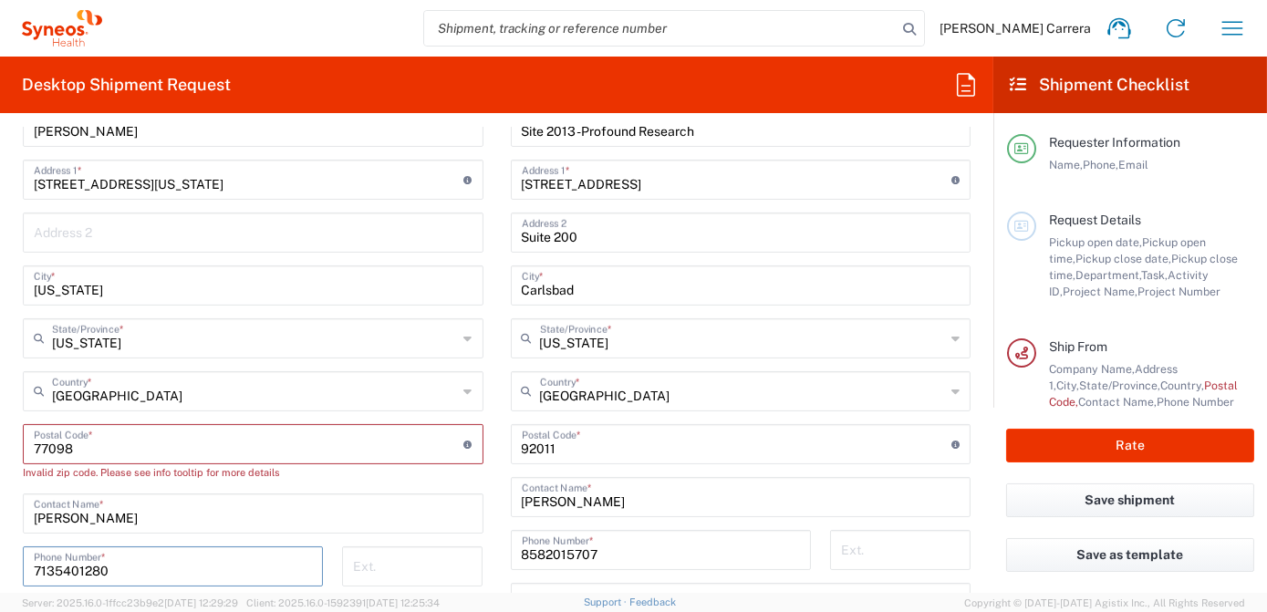
type input "7135401280"
click at [219, 226] on input "text" at bounding box center [253, 231] width 439 height 32
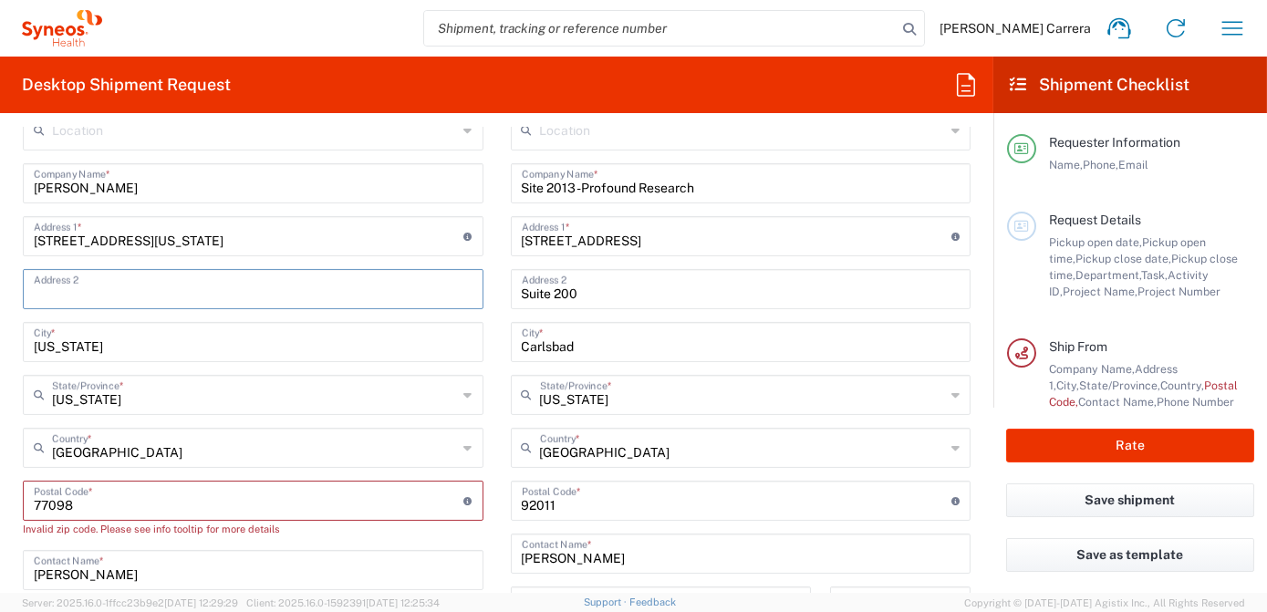
scroll to position [746, 0]
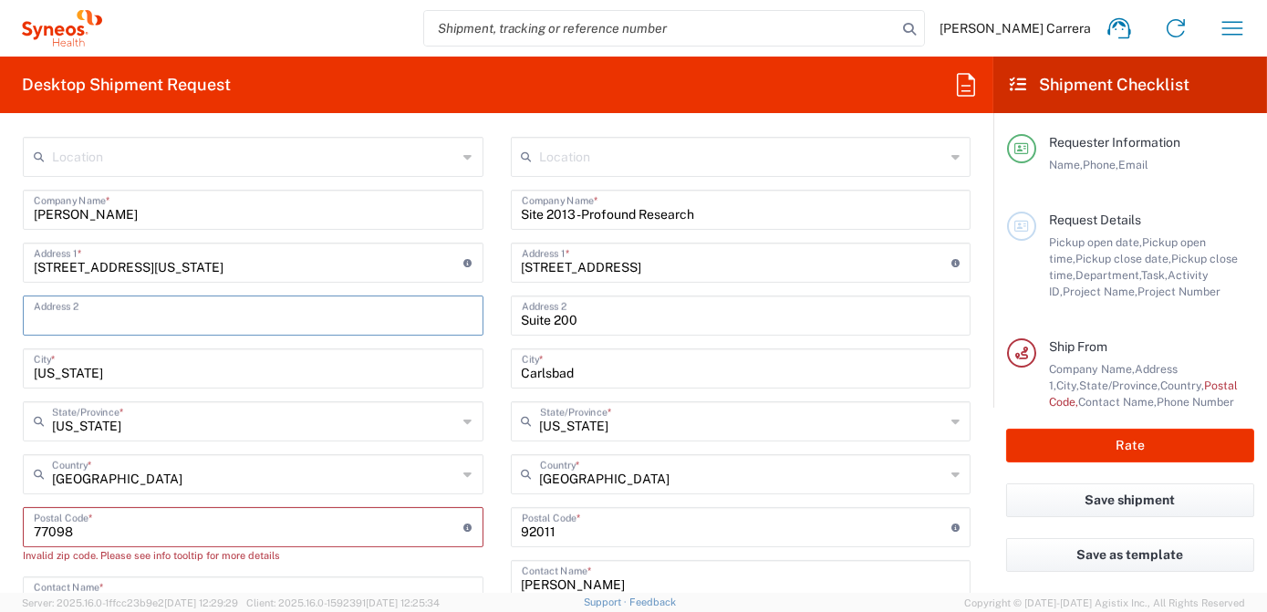
click at [109, 207] on input "[PERSON_NAME]" at bounding box center [253, 208] width 439 height 32
type input "e"
type input "[PERSON_NAME]"
drag, startPoint x: 286, startPoint y: 269, endPoint x: 193, endPoint y: 273, distance: 93.1
click at [192, 271] on input "[STREET_ADDRESS][US_STATE]" at bounding box center [249, 261] width 430 height 32
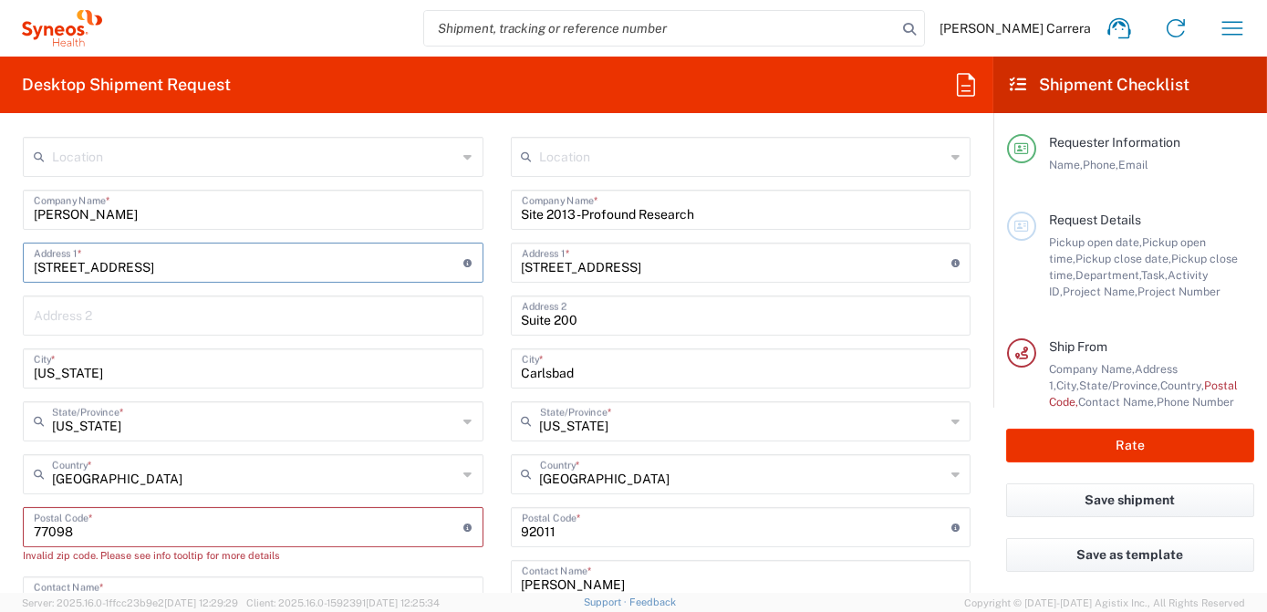
type input "[STREET_ADDRESS]"
drag, startPoint x: 97, startPoint y: 378, endPoint x: 5, endPoint y: 379, distance: 92.1
click at [9, 378] on main "Location [PERSON_NAME] LLC-[GEOGRAPHIC_DATA] [GEOGRAPHIC_DATA] [GEOGRAPHIC_DATA…" at bounding box center [253, 554] width 488 height 835
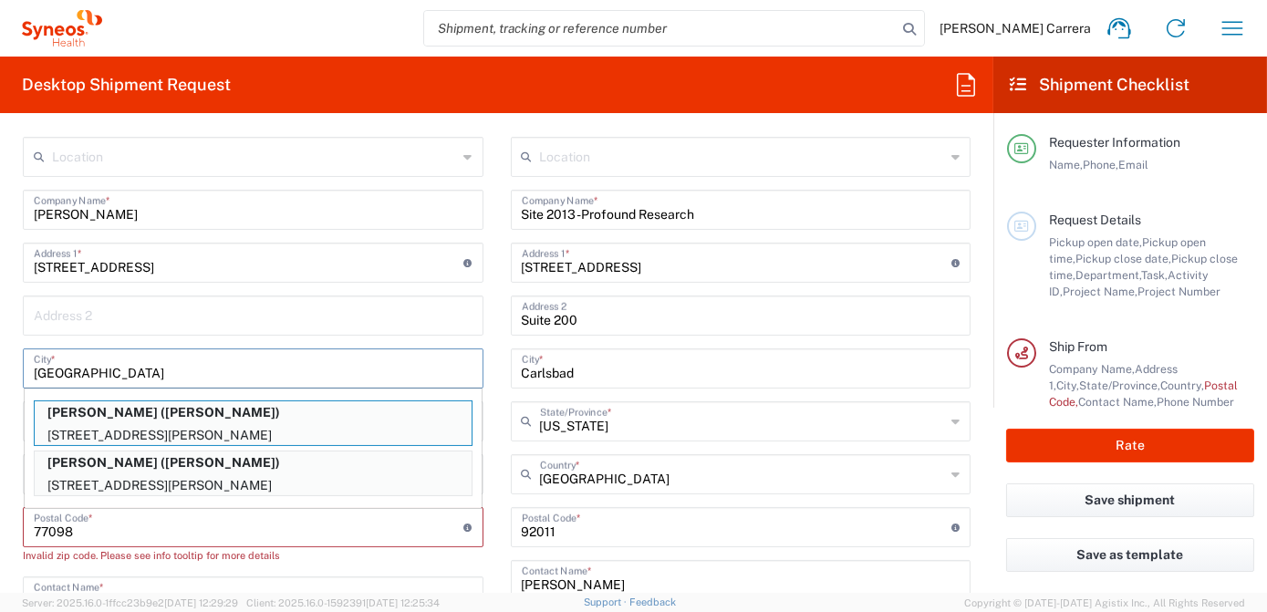
type input "[GEOGRAPHIC_DATA]"
click at [9, 405] on main "Location [PERSON_NAME] LLC-[GEOGRAPHIC_DATA] [GEOGRAPHIC_DATA] [GEOGRAPHIC_DATA…" at bounding box center [253, 554] width 488 height 835
click at [162, 184] on div "Location [PERSON_NAME] LLC-[GEOGRAPHIC_DATA] [GEOGRAPHIC_DATA] [GEOGRAPHIC_DATA…" at bounding box center [253, 554] width 461 height 835
click at [344, 363] on input "[GEOGRAPHIC_DATA]" at bounding box center [253, 367] width 439 height 32
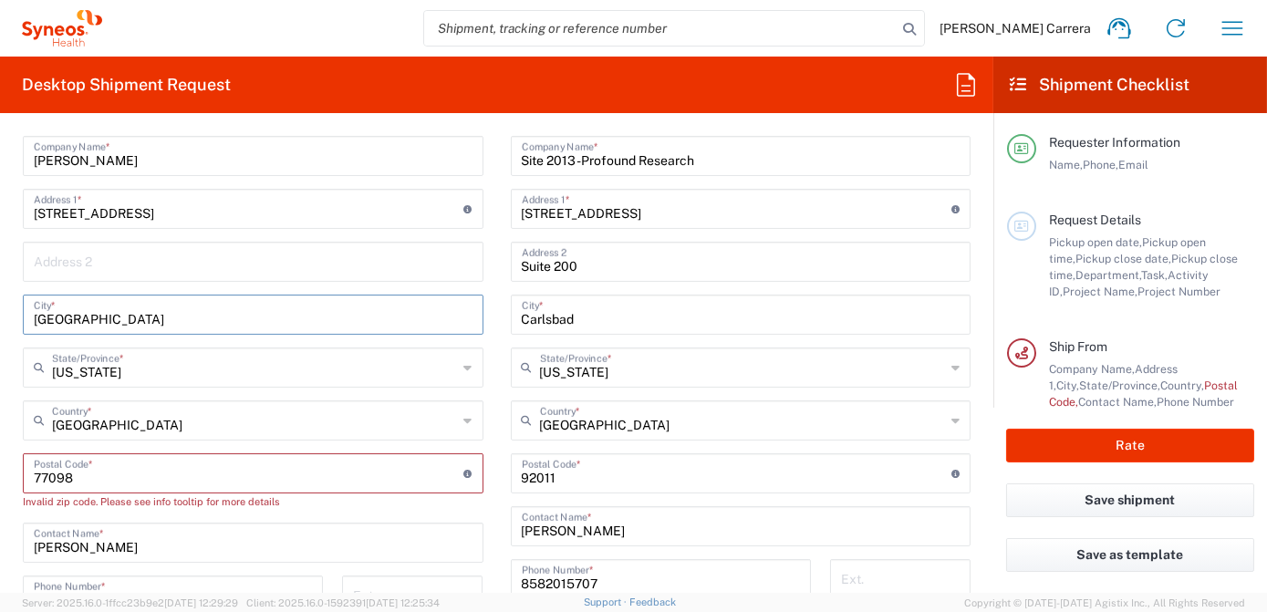
scroll to position [829, 0]
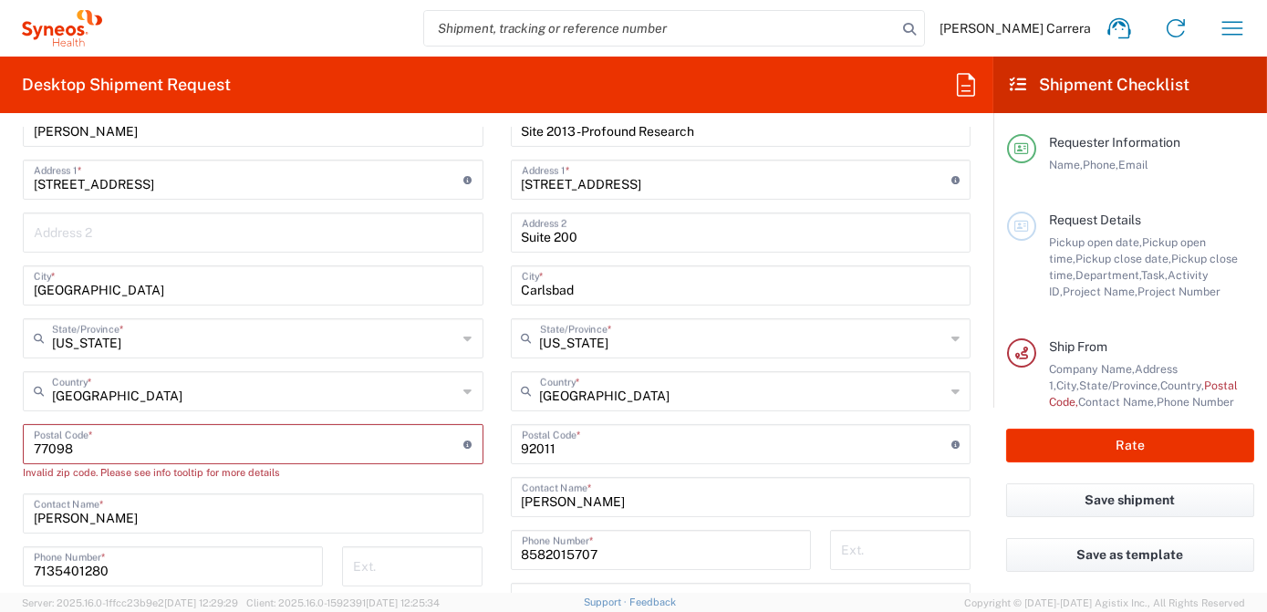
click at [103, 446] on input "undefined" at bounding box center [249, 443] width 430 height 32
click at [36, 450] on input "undefined" at bounding box center [249, 443] width 430 height 32
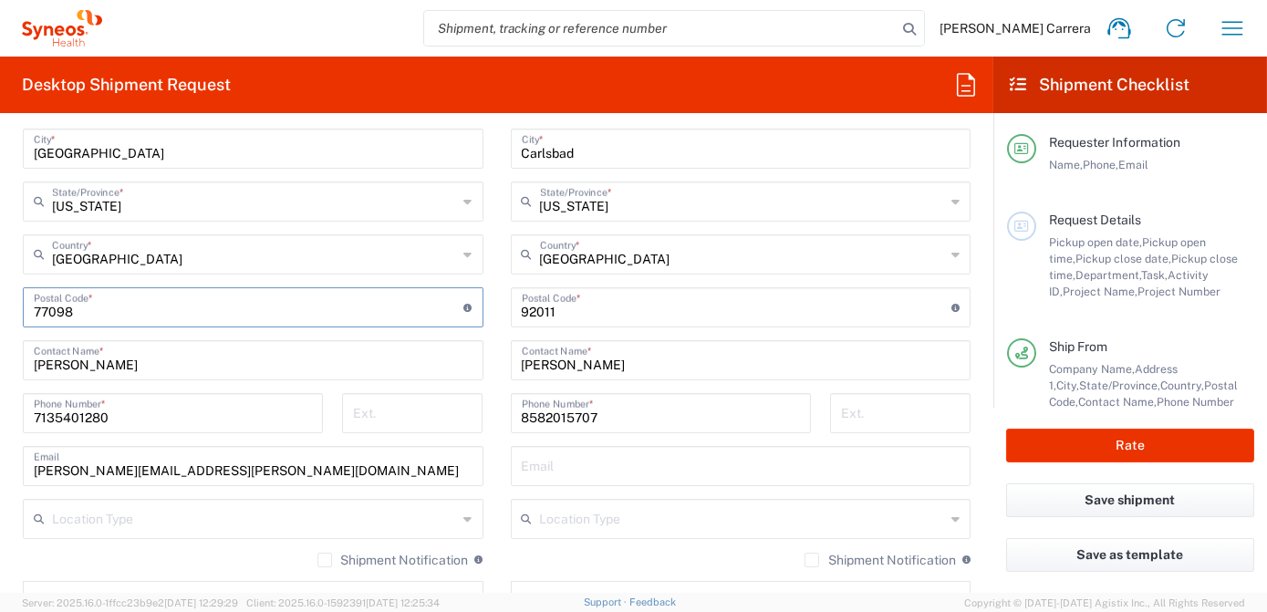
scroll to position [994, 0]
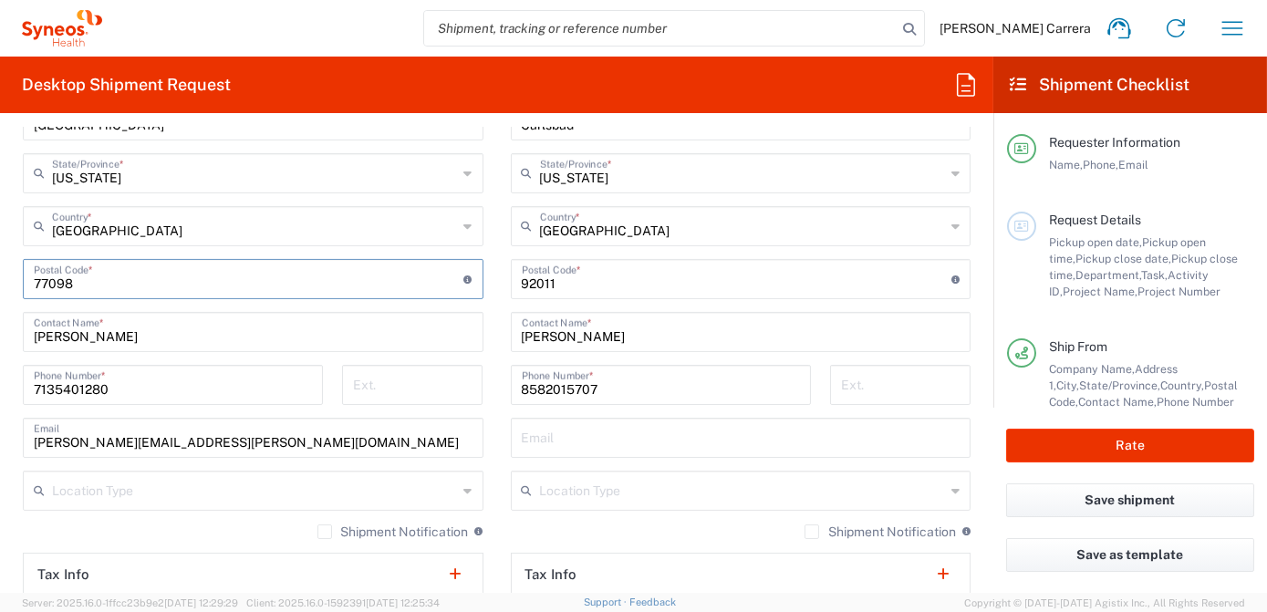
type input "77098"
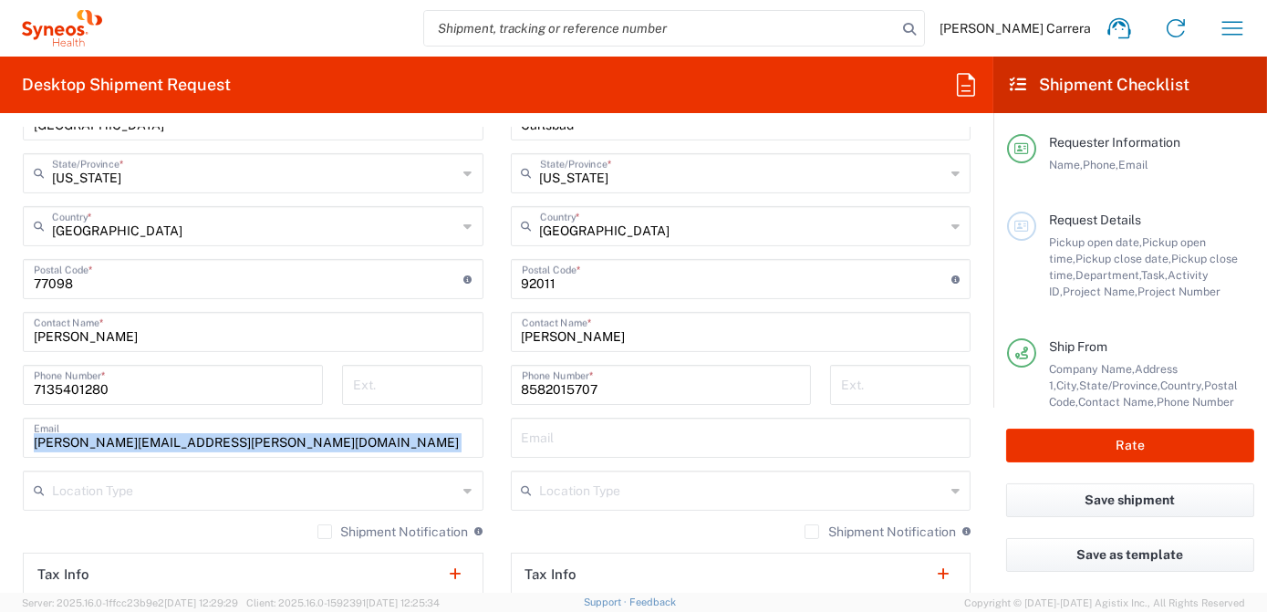
drag, startPoint x: 190, startPoint y: 431, endPoint x: 75, endPoint y: 437, distance: 115.0
click at [11, 429] on main "Location [PERSON_NAME] LLC-[GEOGRAPHIC_DATA] [GEOGRAPHIC_DATA] [GEOGRAPHIC_DATA…" at bounding box center [253, 298] width 488 height 819
click at [306, 441] on input "[PERSON_NAME][EMAIL_ADDRESS][PERSON_NAME][DOMAIN_NAME]" at bounding box center [253, 436] width 439 height 32
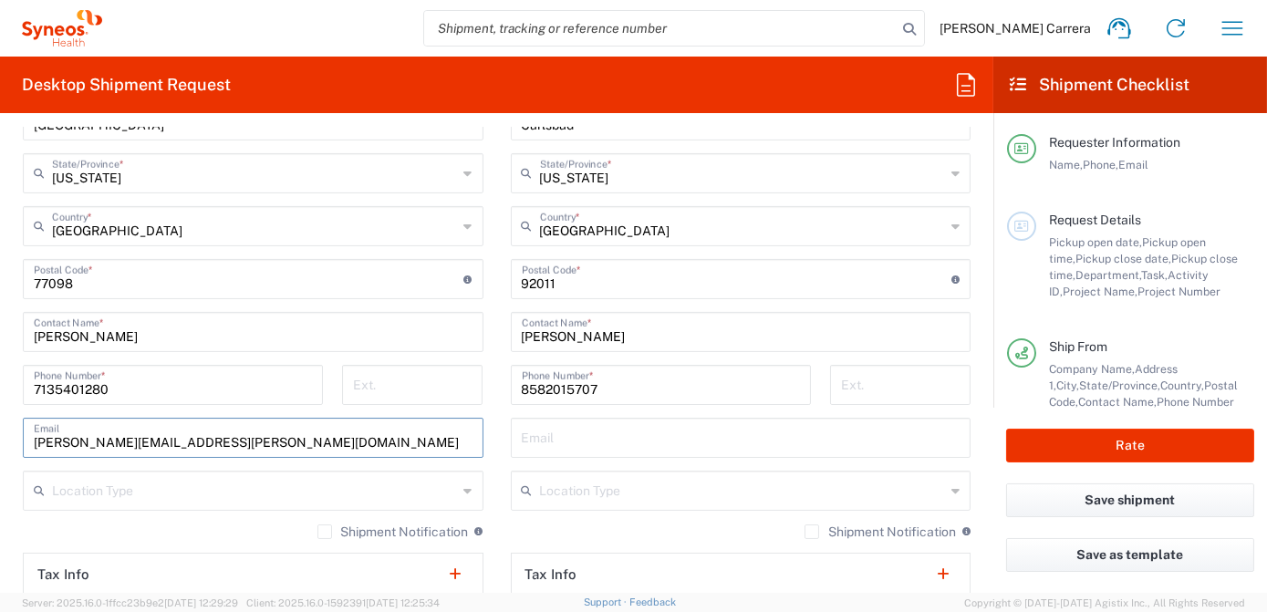
drag, startPoint x: 286, startPoint y: 440, endPoint x: 26, endPoint y: 430, distance: 261.0
click at [26, 430] on div "[PERSON_NAME][EMAIL_ADDRESS][PERSON_NAME][DOMAIN_NAME] Email" at bounding box center [253, 438] width 461 height 40
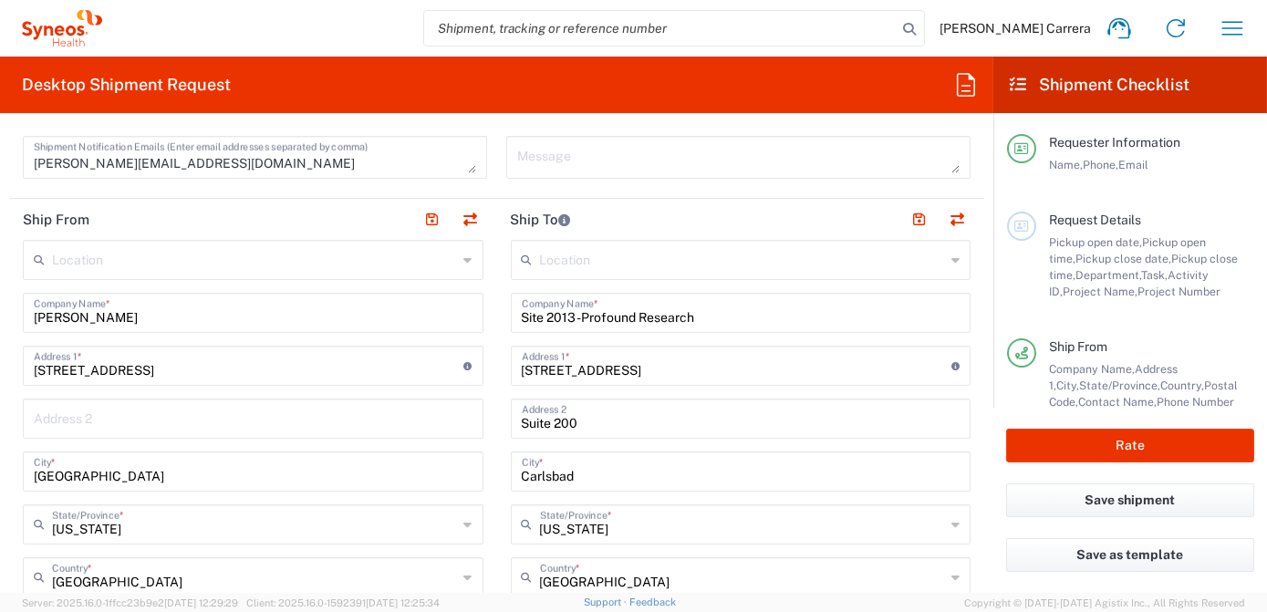
scroll to position [580, 0]
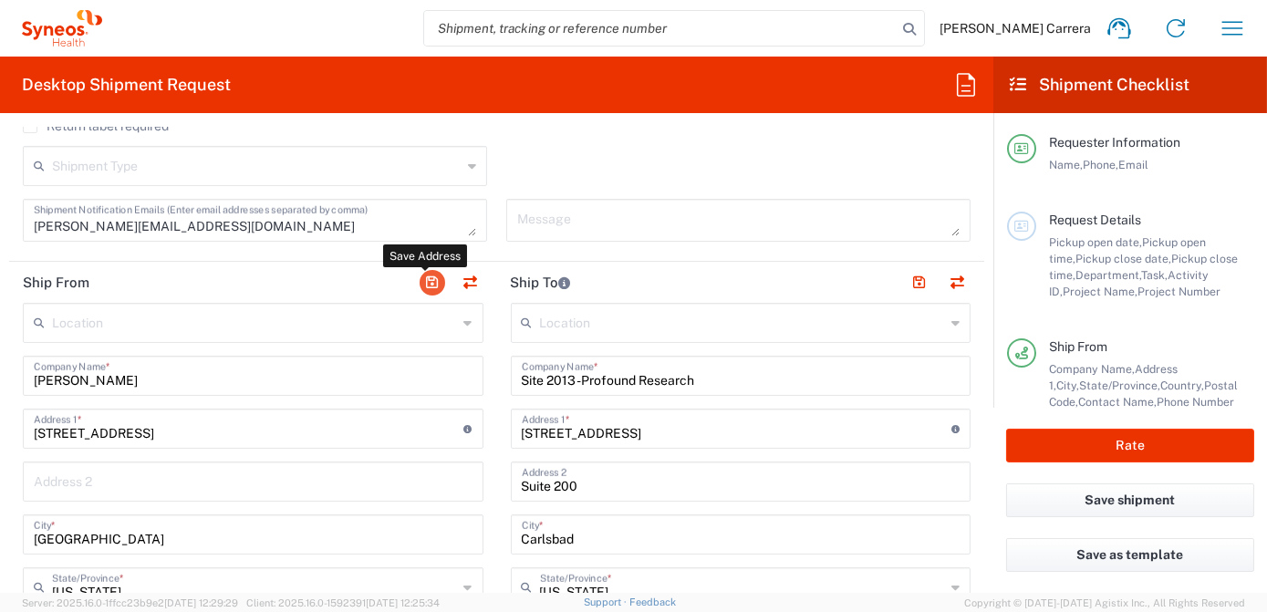
click at [420, 280] on button "button" at bounding box center [433, 283] width 26 height 26
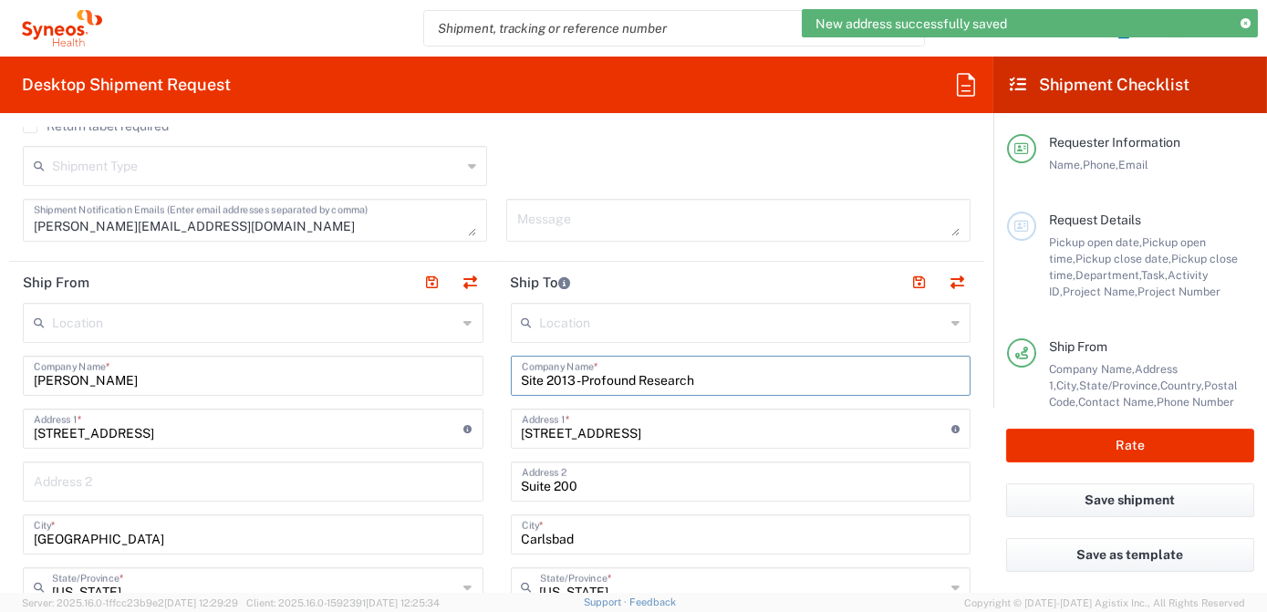
drag, startPoint x: 681, startPoint y: 375, endPoint x: 457, endPoint y: 379, distance: 224.4
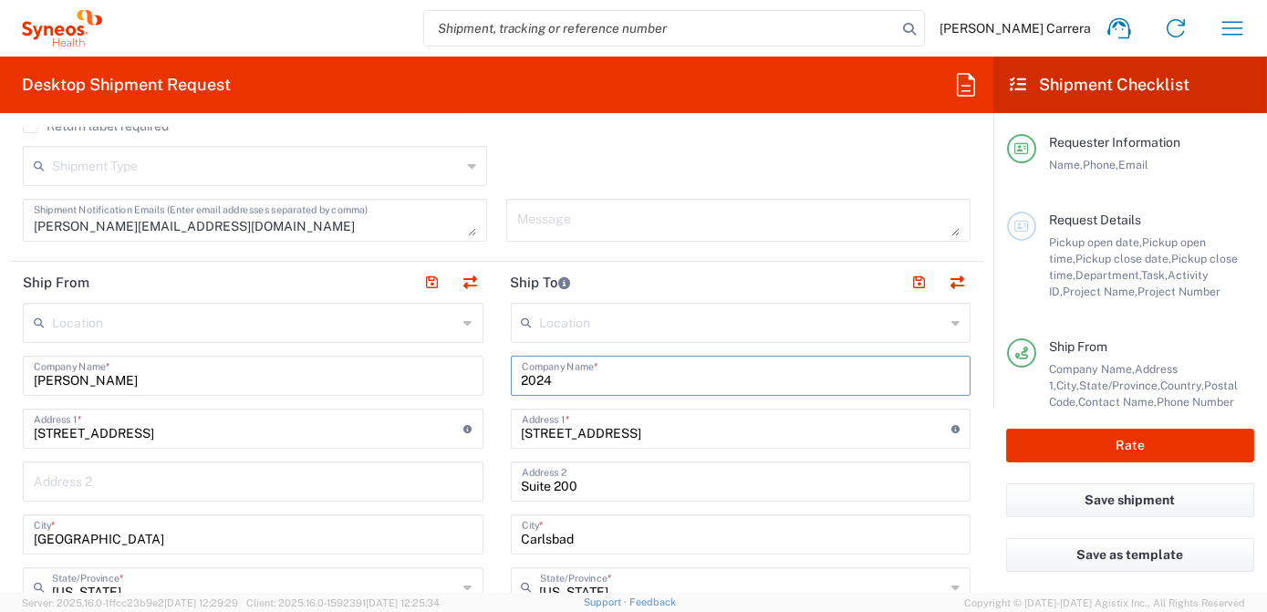
type input "2024"
drag, startPoint x: 576, startPoint y: 389, endPoint x: 513, endPoint y: 385, distance: 63.9
click at [511, 385] on div "2024 Company Name *" at bounding box center [741, 376] width 461 height 40
drag, startPoint x: 566, startPoint y: 382, endPoint x: 495, endPoint y: 378, distance: 71.2
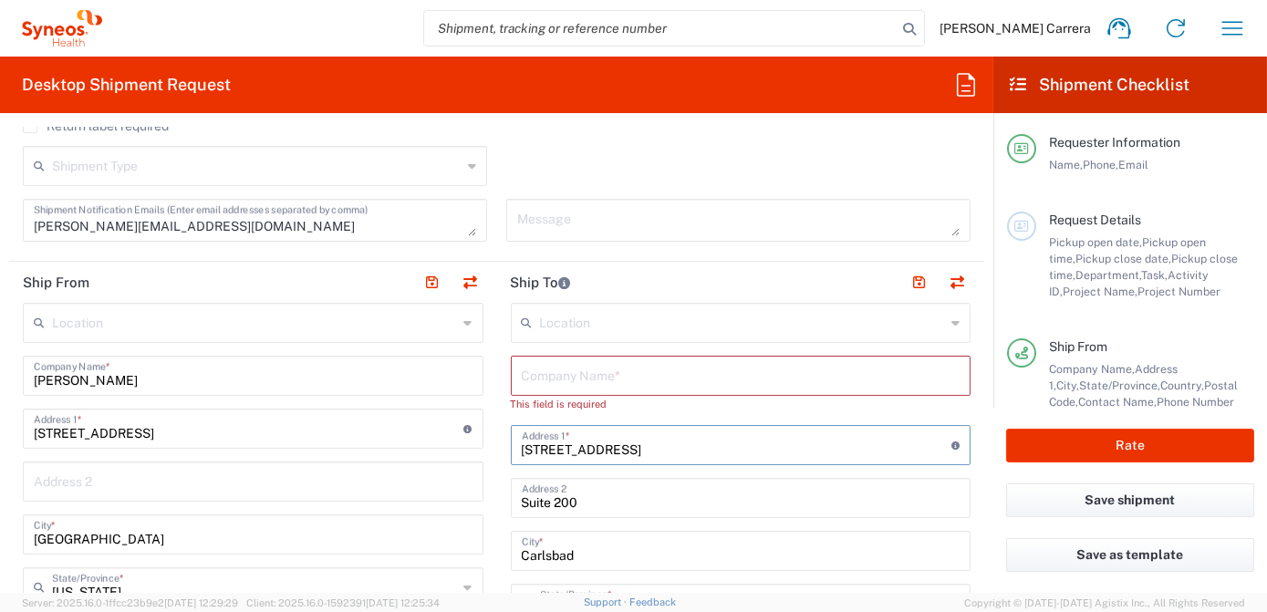
click at [683, 447] on input "[STREET_ADDRESS]" at bounding box center [737, 444] width 430 height 32
drag, startPoint x: 671, startPoint y: 450, endPoint x: 468, endPoint y: 445, distance: 203.4
drag, startPoint x: 636, startPoint y: 507, endPoint x: 558, endPoint y: 505, distance: 77.5
click at [548, 500] on input "Suite 200" at bounding box center [741, 513] width 439 height 32
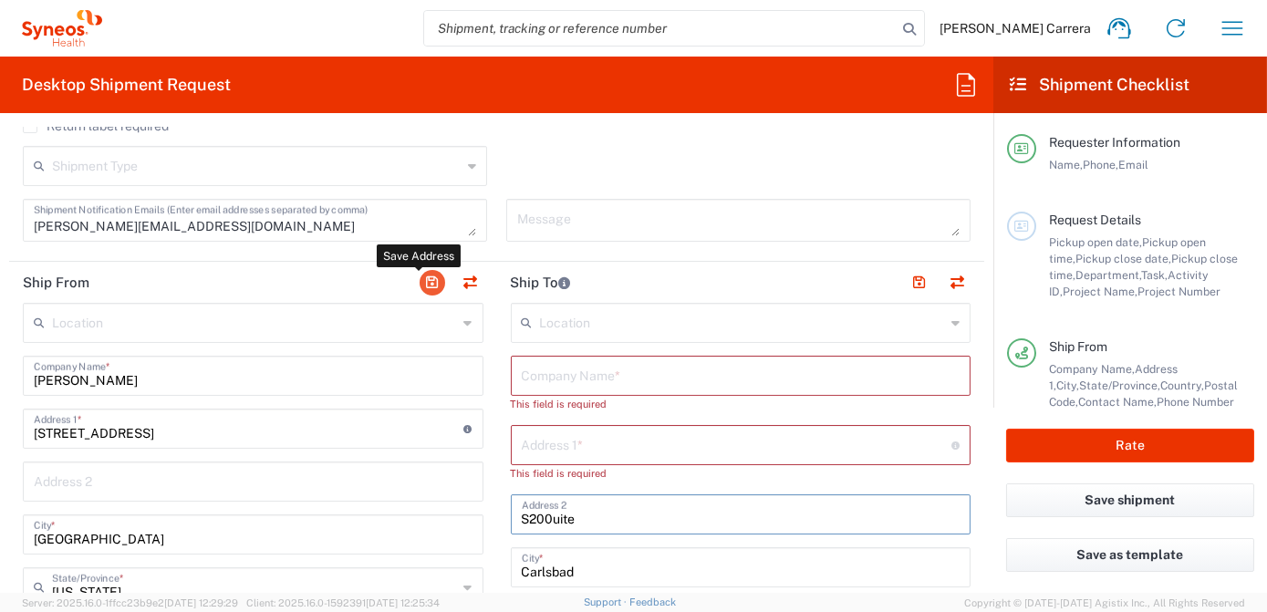
type input "S200uite"
click at [427, 281] on button "button" at bounding box center [433, 283] width 26 height 26
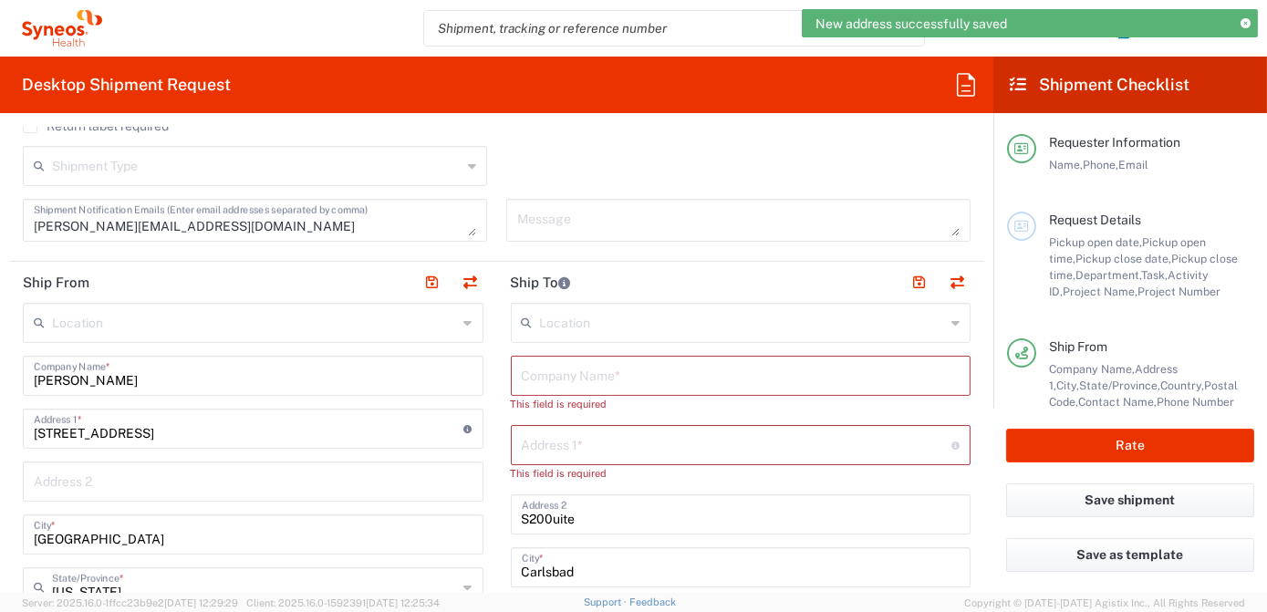
click at [586, 517] on input "S200uite" at bounding box center [741, 513] width 439 height 32
drag, startPoint x: 586, startPoint y: 517, endPoint x: 483, endPoint y: 516, distance: 103.1
drag, startPoint x: 586, startPoint y: 576, endPoint x: 501, endPoint y: 567, distance: 86.2
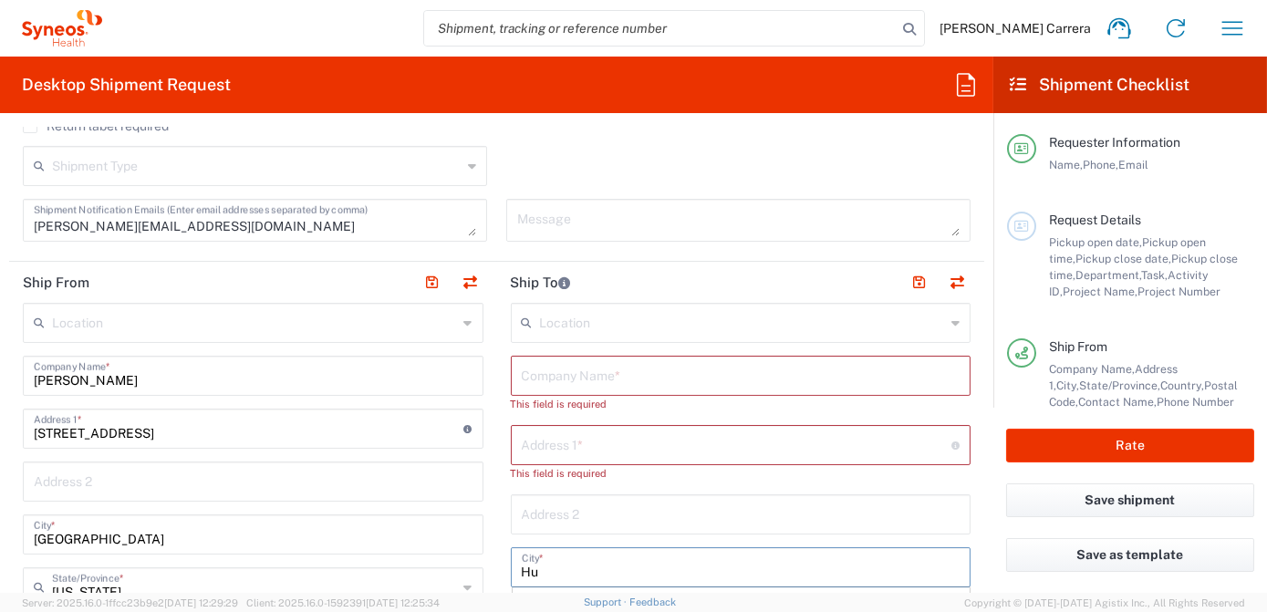
scroll to position [629, 0]
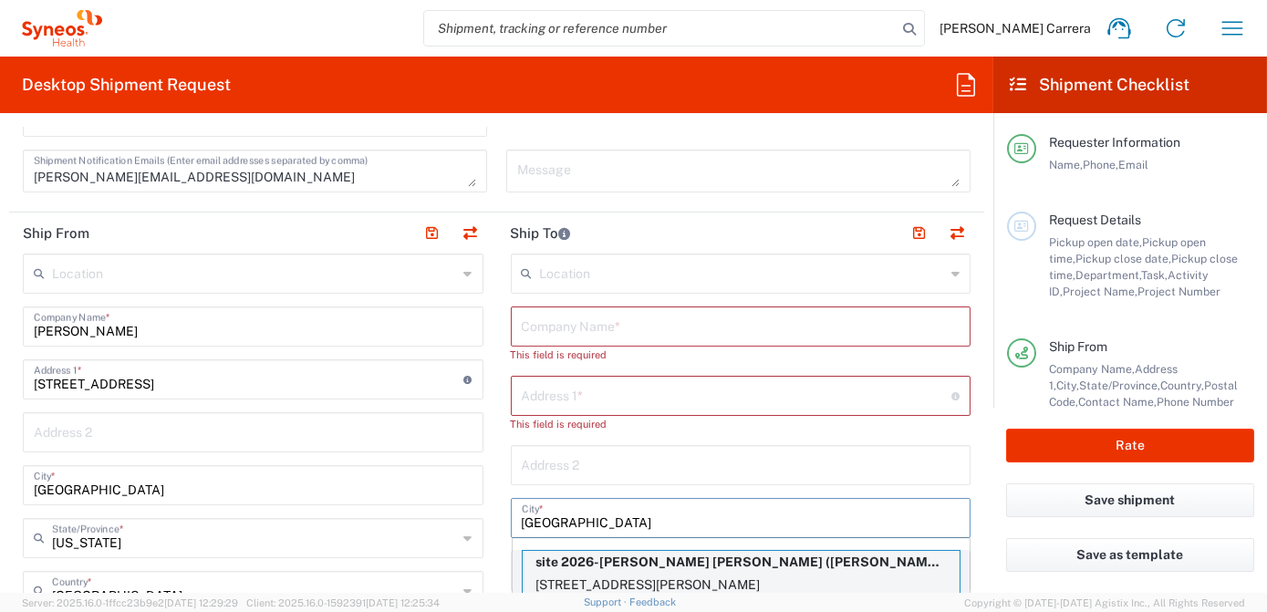
type input "[GEOGRAPHIC_DATA]"
click at [563, 561] on p "site 2026-[PERSON_NAME] [PERSON_NAME] ([PERSON_NAME] [PERSON_NAME]- site 2026)" at bounding box center [741, 562] width 437 height 23
type input "site 2026-[PERSON_NAME] [PERSON_NAME]"
type input "[STREET_ADDRESS][PERSON_NAME]"
type input "[US_STATE]"
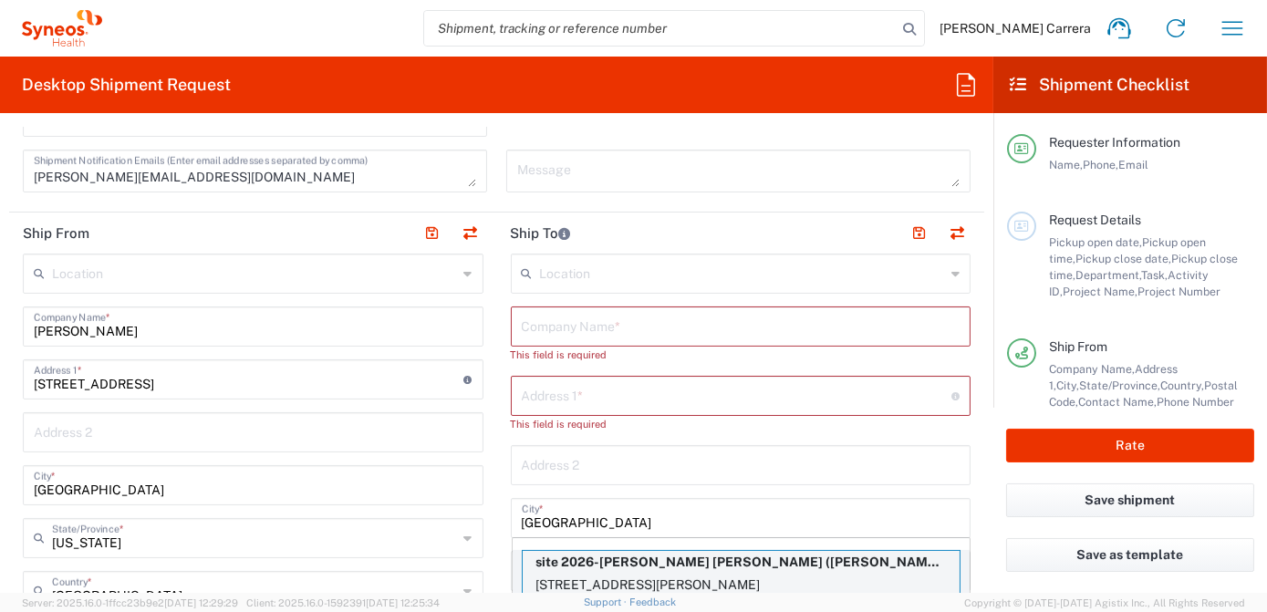
type input "77340"
type input "[PERSON_NAME] [PERSON_NAME]- site 2026"
type input "9364394835"
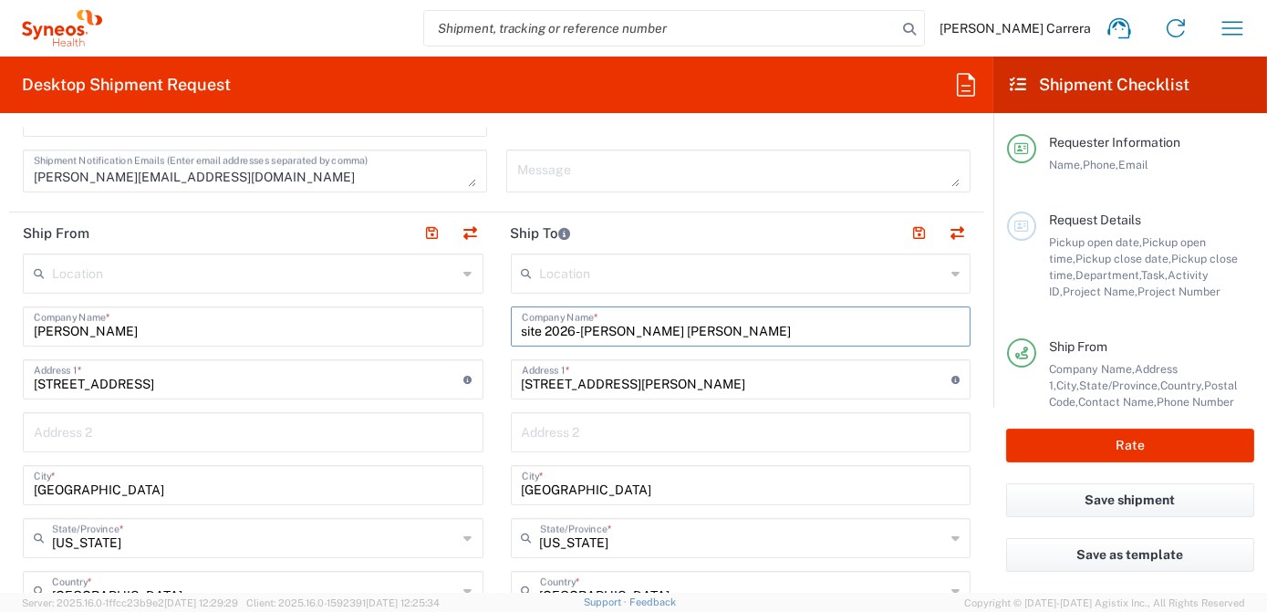
drag, startPoint x: 681, startPoint y: 327, endPoint x: 464, endPoint y: 324, distance: 217.1
type input "Site 2024 MNL- Velocity Clinical"
drag, startPoint x: 745, startPoint y: 380, endPoint x: 513, endPoint y: 373, distance: 232.7
click at [523, 375] on input "[STREET_ADDRESS][PERSON_NAME]" at bounding box center [737, 378] width 430 height 32
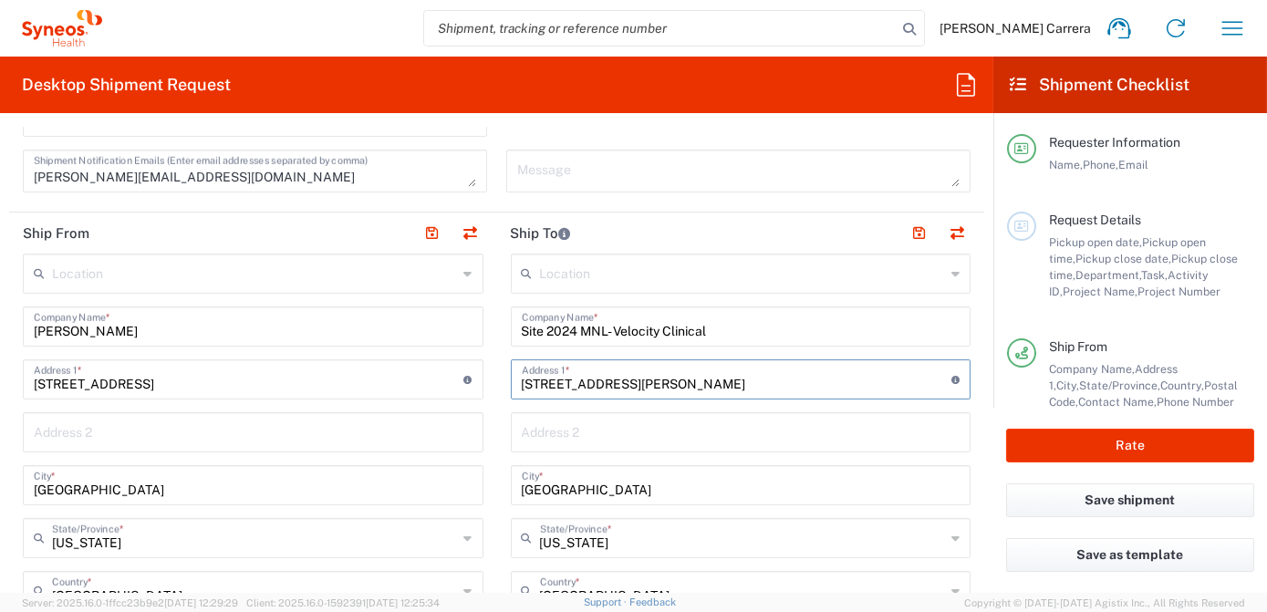
type input "3"
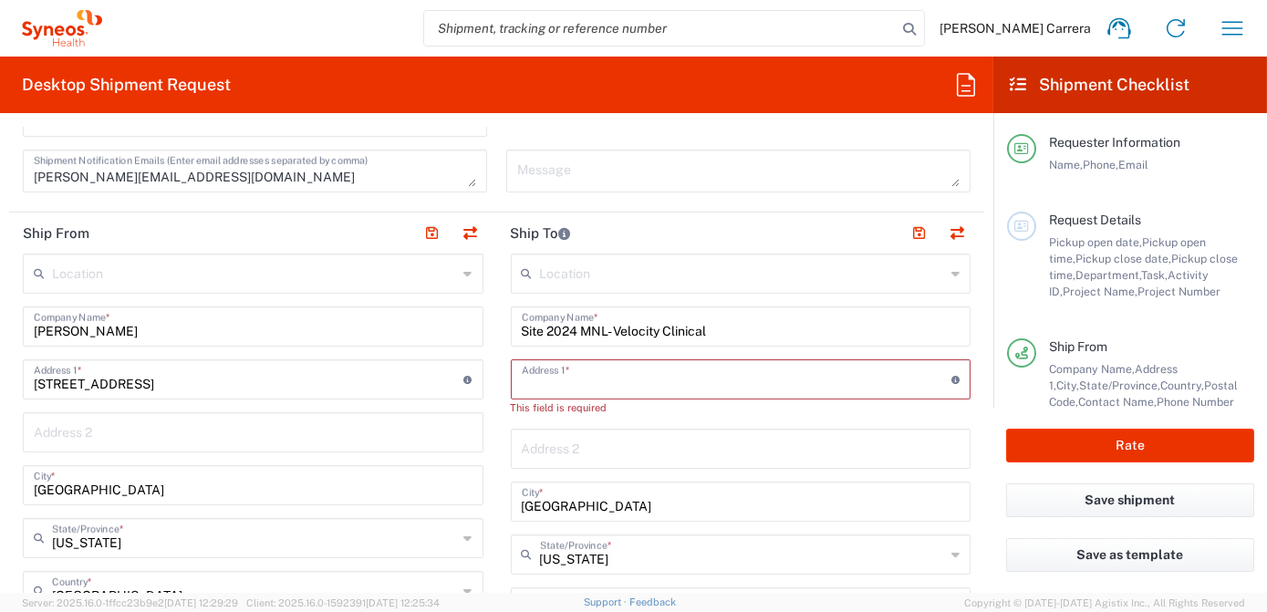
click at [537, 378] on input "text" at bounding box center [737, 378] width 430 height 32
paste input "[STREET_ADDRESS] Ste. 214"
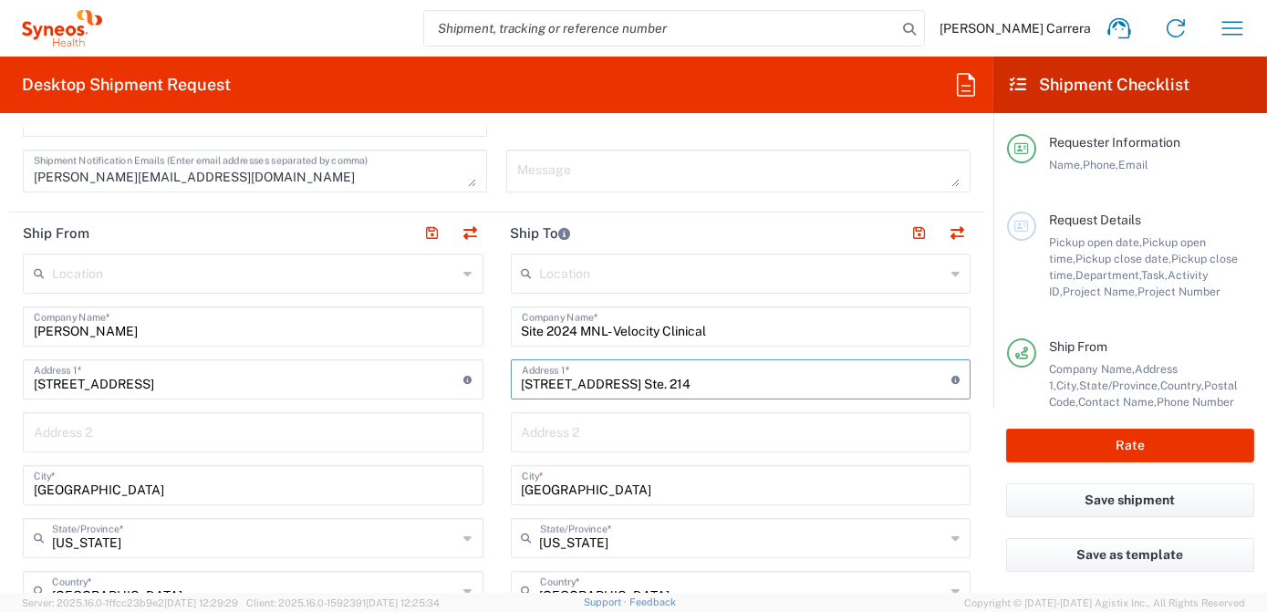
type input "[STREET_ADDRESS] Ste. 214"
drag, startPoint x: 591, startPoint y: 485, endPoint x: 438, endPoint y: 479, distance: 153.3
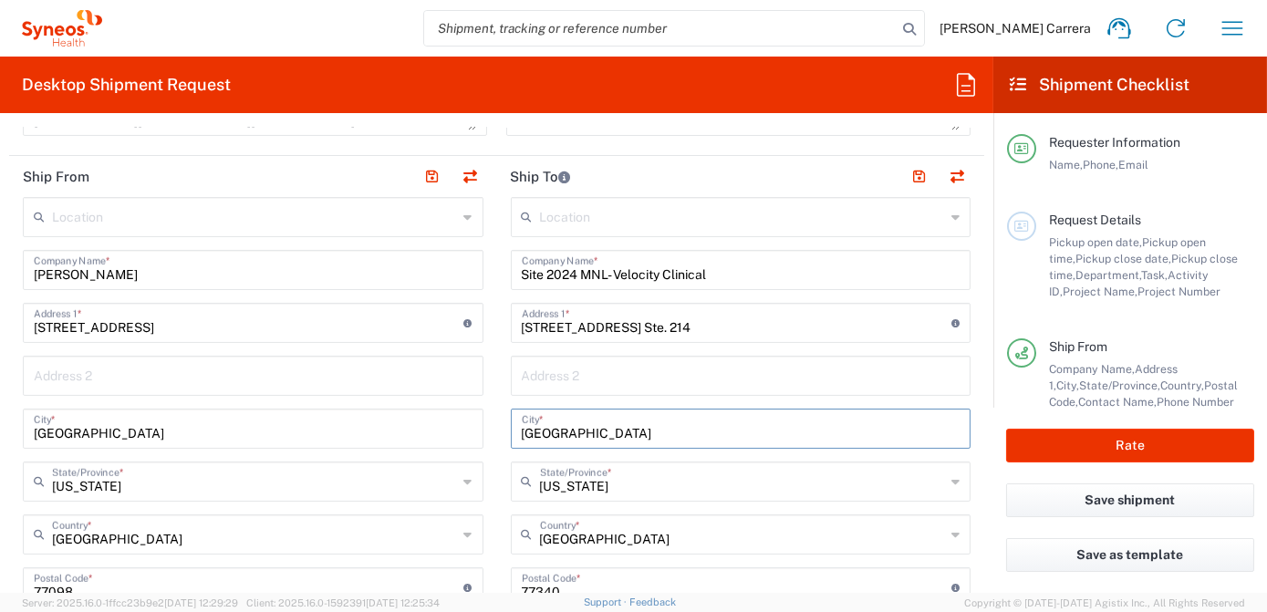
scroll to position [712, 0]
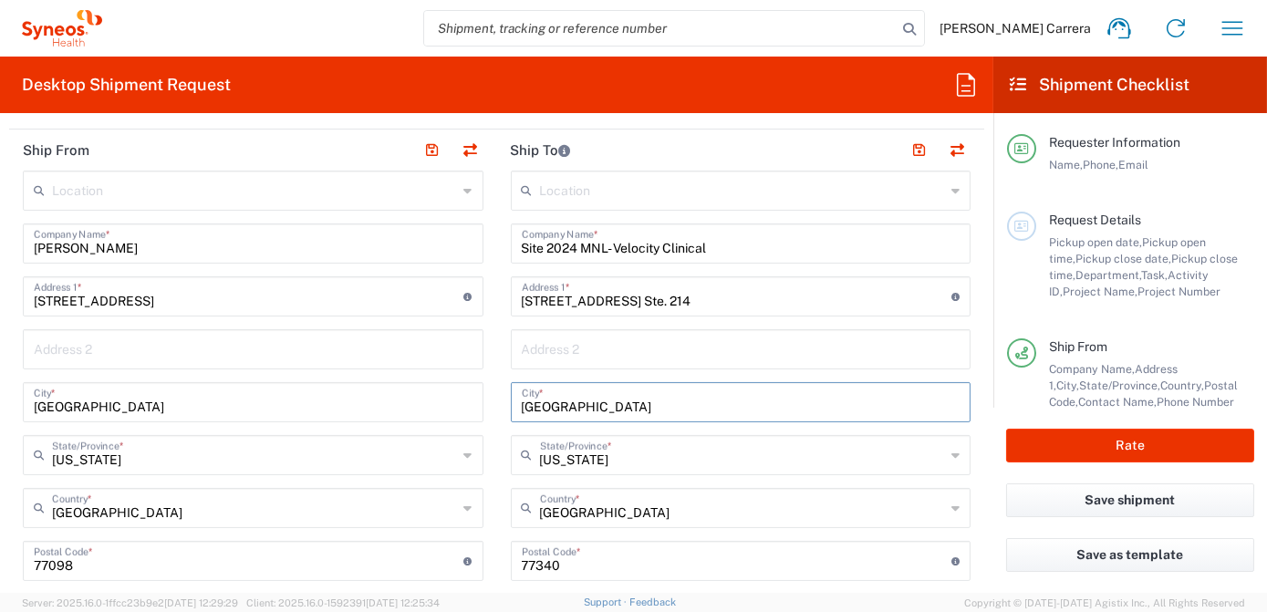
type input "[GEOGRAPHIC_DATA]"
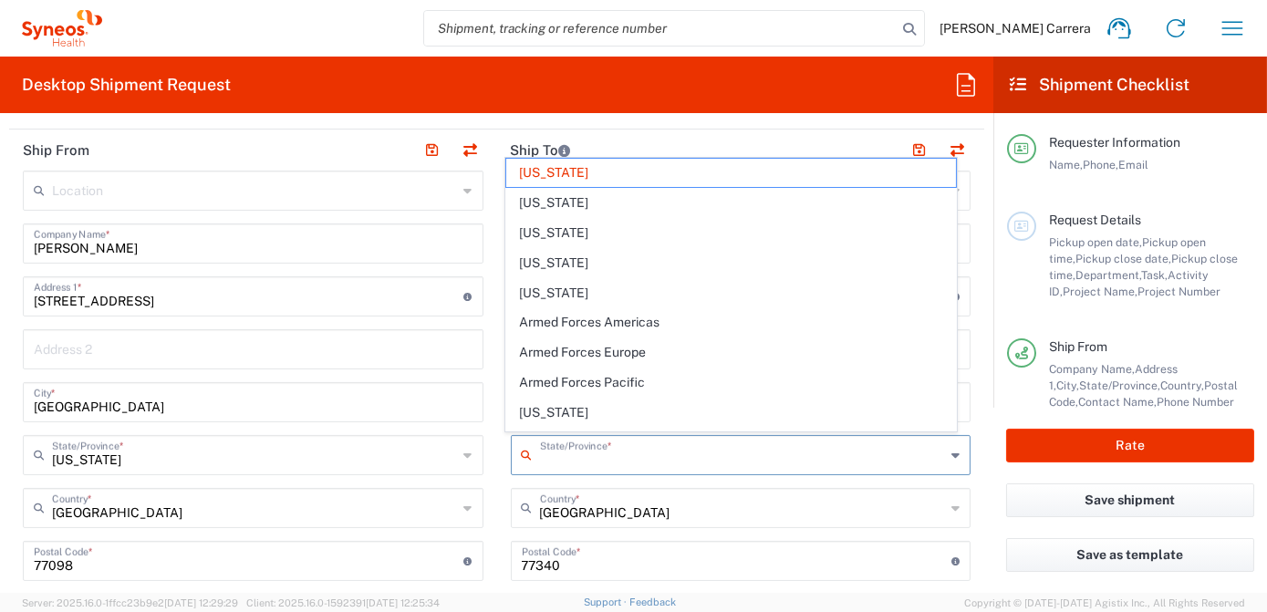
click at [593, 456] on input "text" at bounding box center [743, 454] width 406 height 32
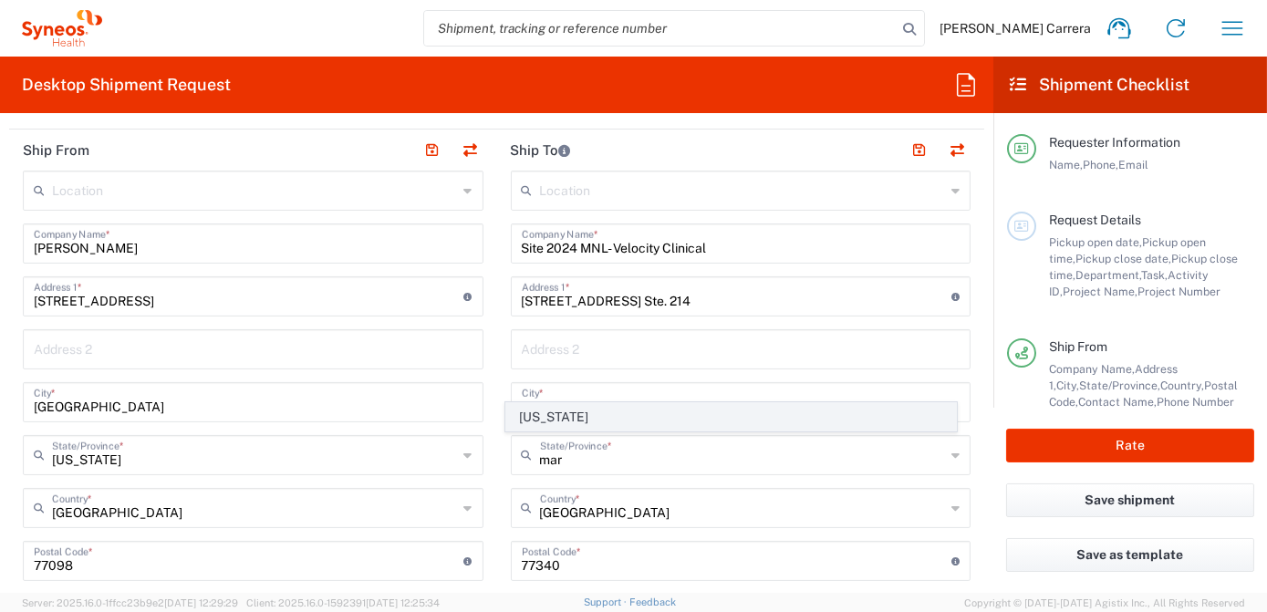
click at [572, 414] on span "[US_STATE]" at bounding box center [731, 417] width 451 height 28
type input "[US_STATE]"
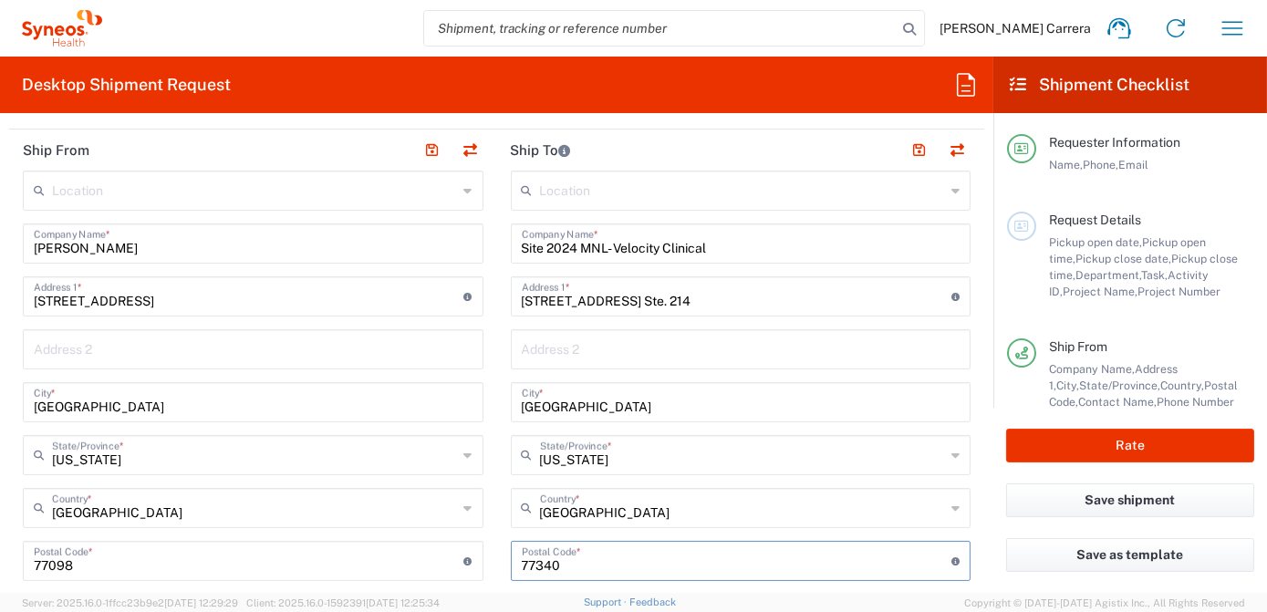
drag, startPoint x: 562, startPoint y: 568, endPoint x: 477, endPoint y: 565, distance: 84.9
click at [477, 565] on div "Ship From Location [PERSON_NAME] LLC-[GEOGRAPHIC_DATA] [GEOGRAPHIC_DATA] [GEOGR…" at bounding box center [496, 563] width 975 height 867
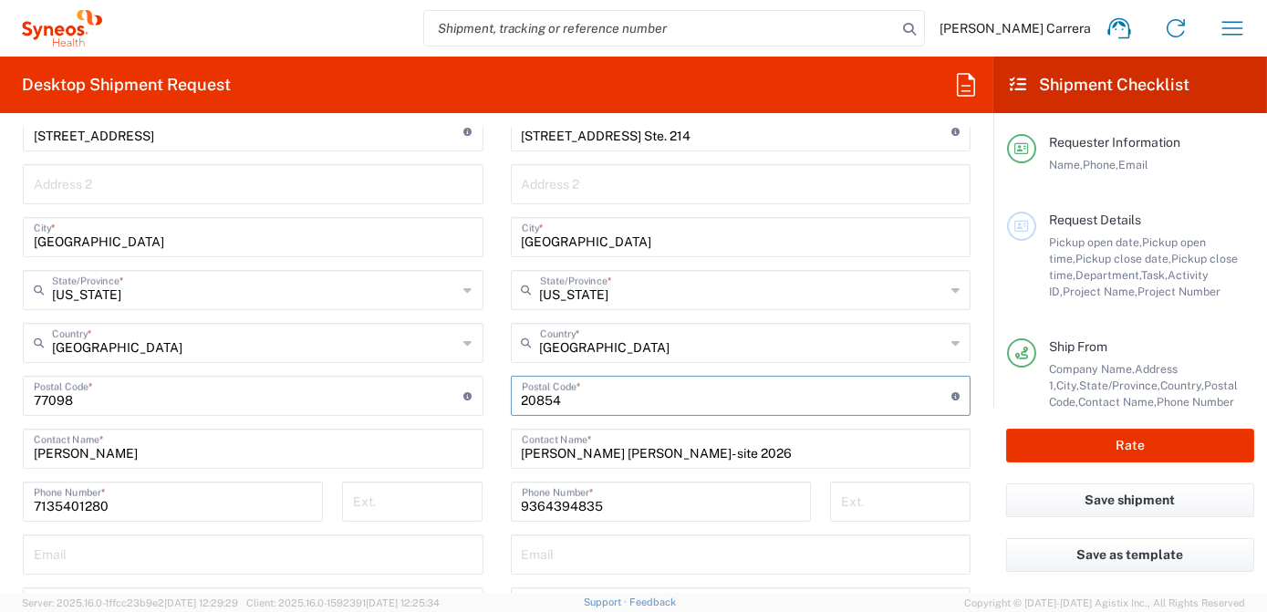
scroll to position [878, 0]
type input "20854"
drag, startPoint x: 686, startPoint y: 451, endPoint x: 510, endPoint y: 451, distance: 176.0
click at [511, 451] on div "[PERSON_NAME] [PERSON_NAME]- site 2026 Contact Name *" at bounding box center [741, 448] width 461 height 40
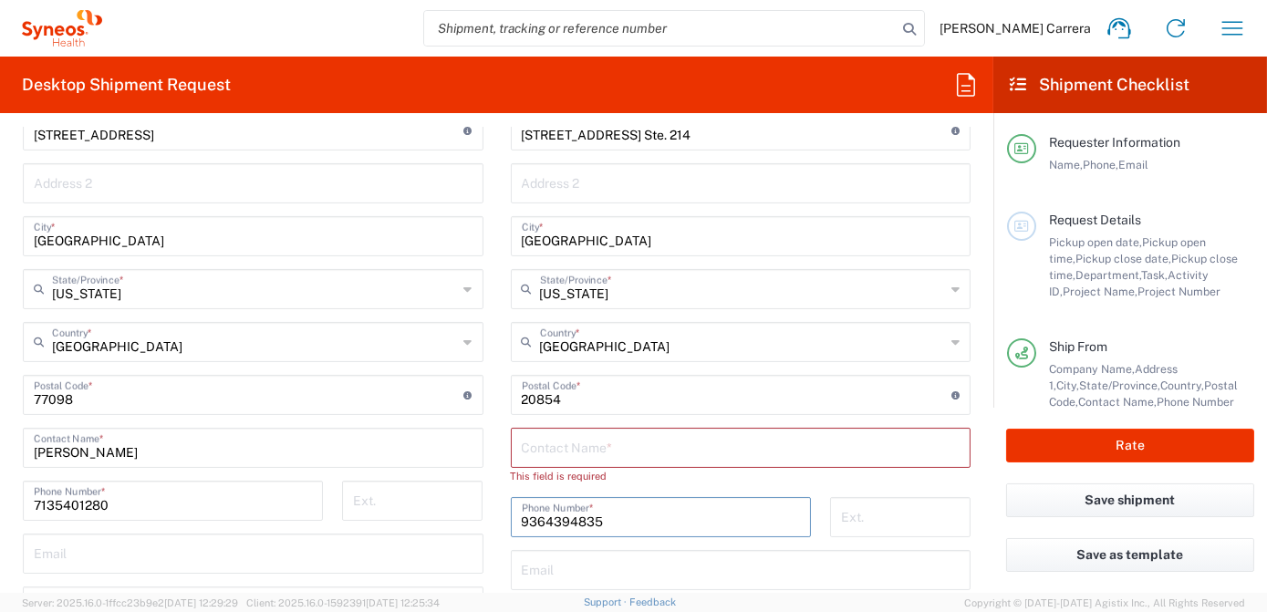
drag, startPoint x: 606, startPoint y: 503, endPoint x: 496, endPoint y: 498, distance: 109.5
click at [501, 498] on div "[PHONE_NUMBER] Phone Number *" at bounding box center [660, 523] width 319 height 53
click at [551, 457] on input "text" at bounding box center [741, 446] width 439 height 32
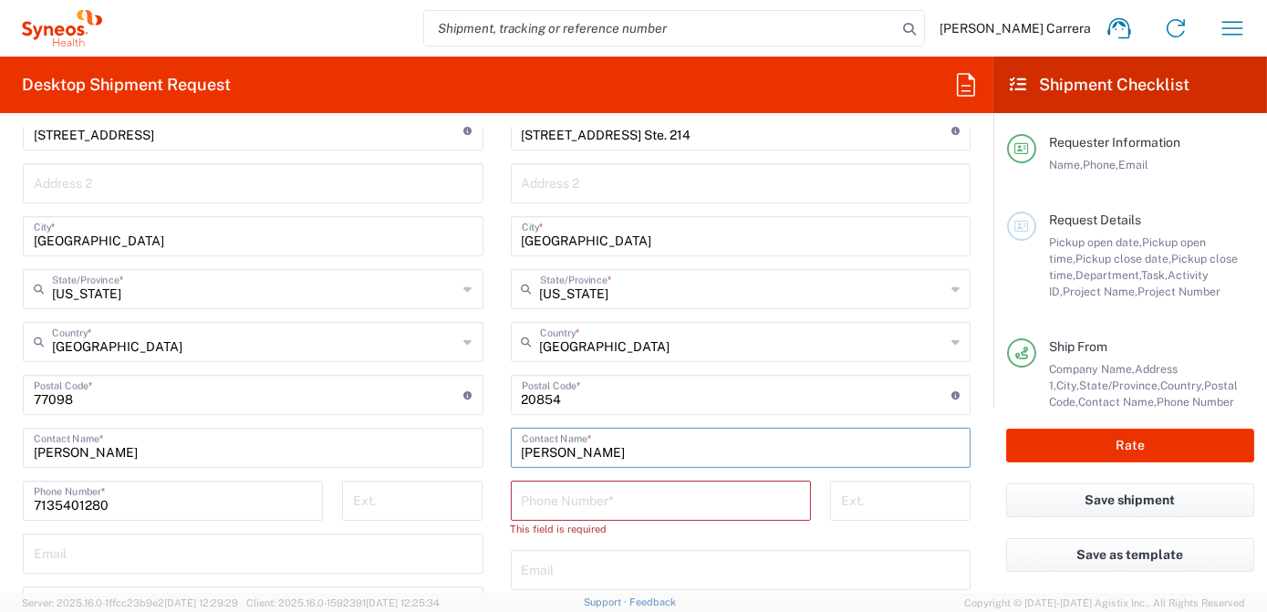
type input "[PERSON_NAME]"
click at [544, 484] on input "tel" at bounding box center [661, 499] width 278 height 32
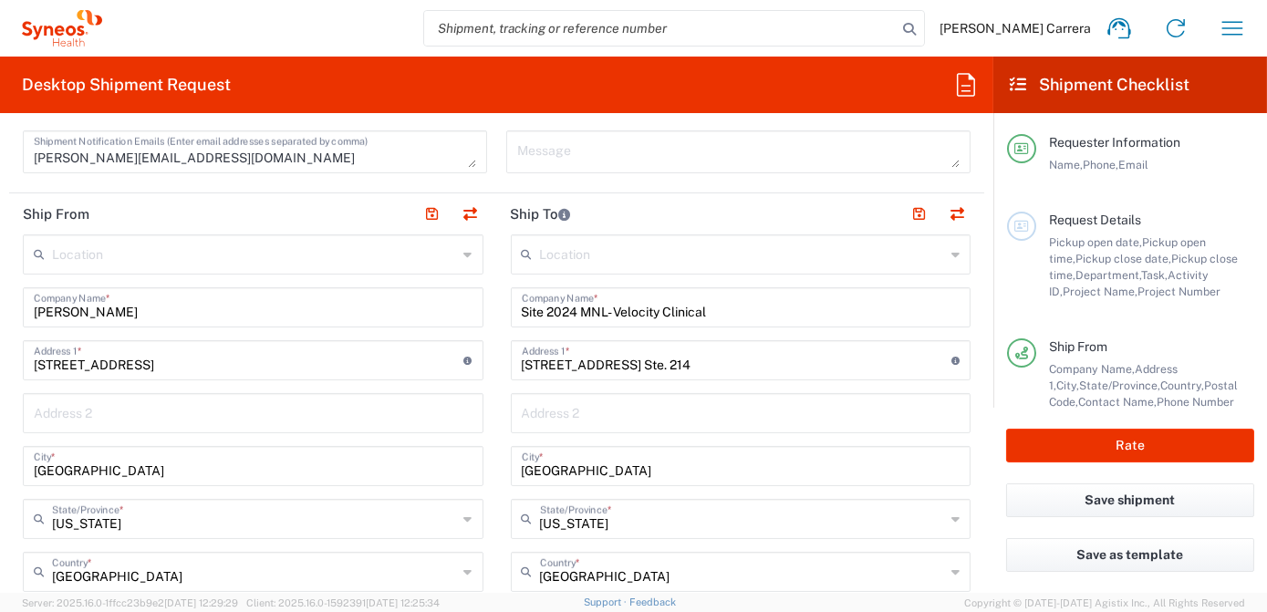
scroll to position [547, 0]
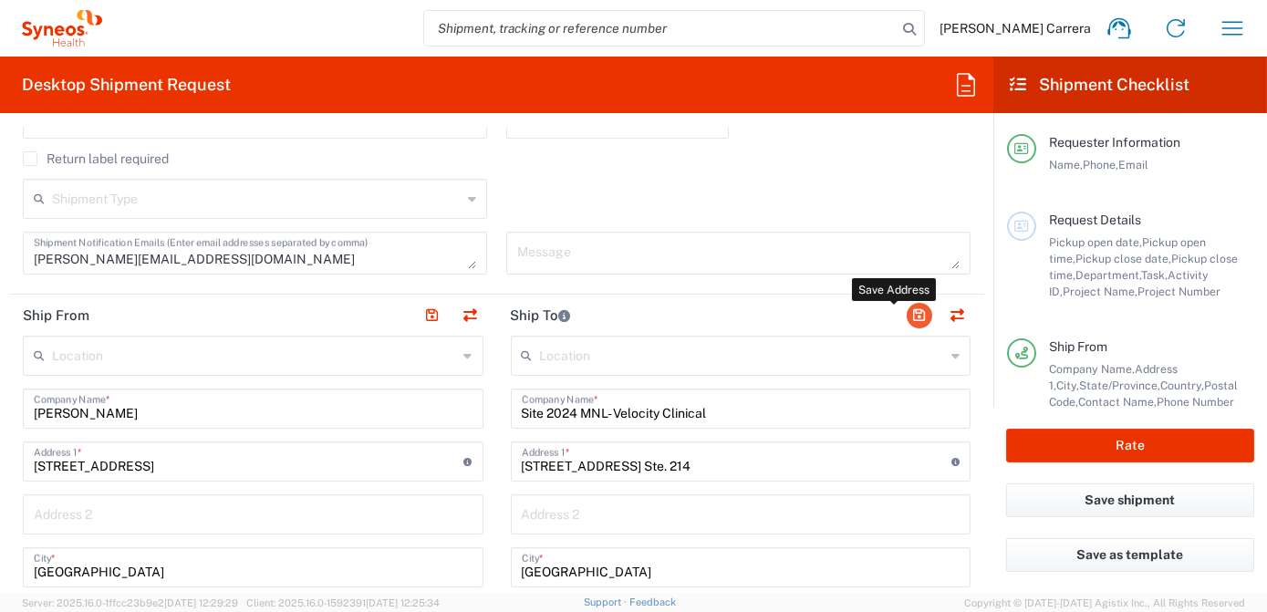
type input "2406982800"
click at [915, 318] on button "button" at bounding box center [920, 316] width 26 height 26
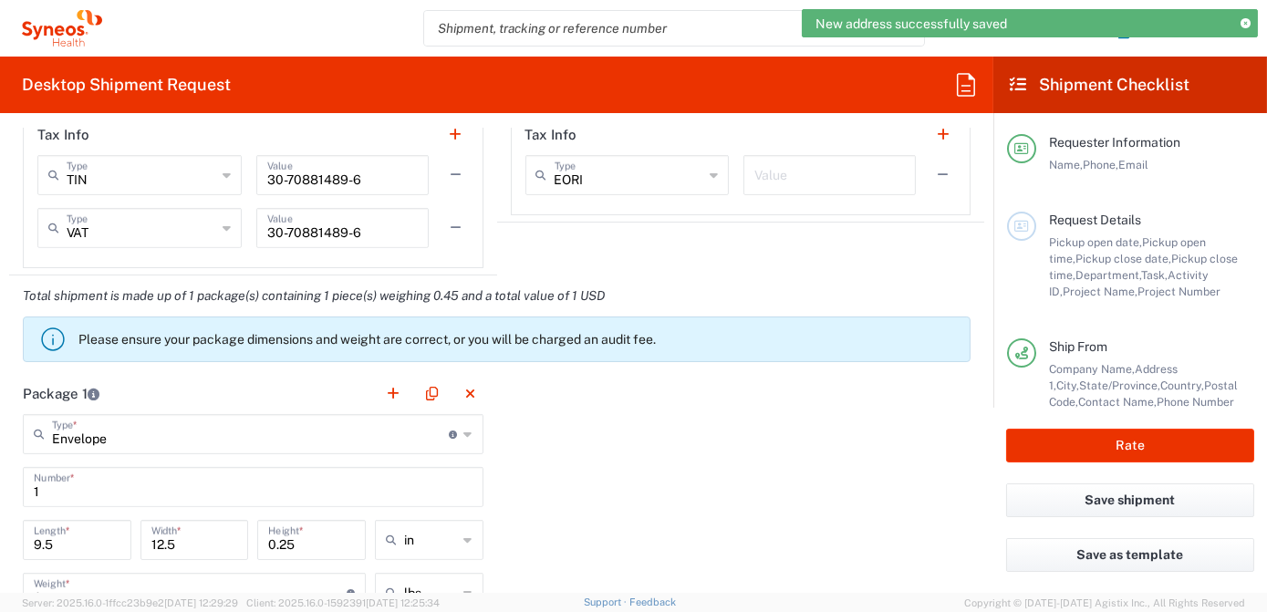
scroll to position [1459, 0]
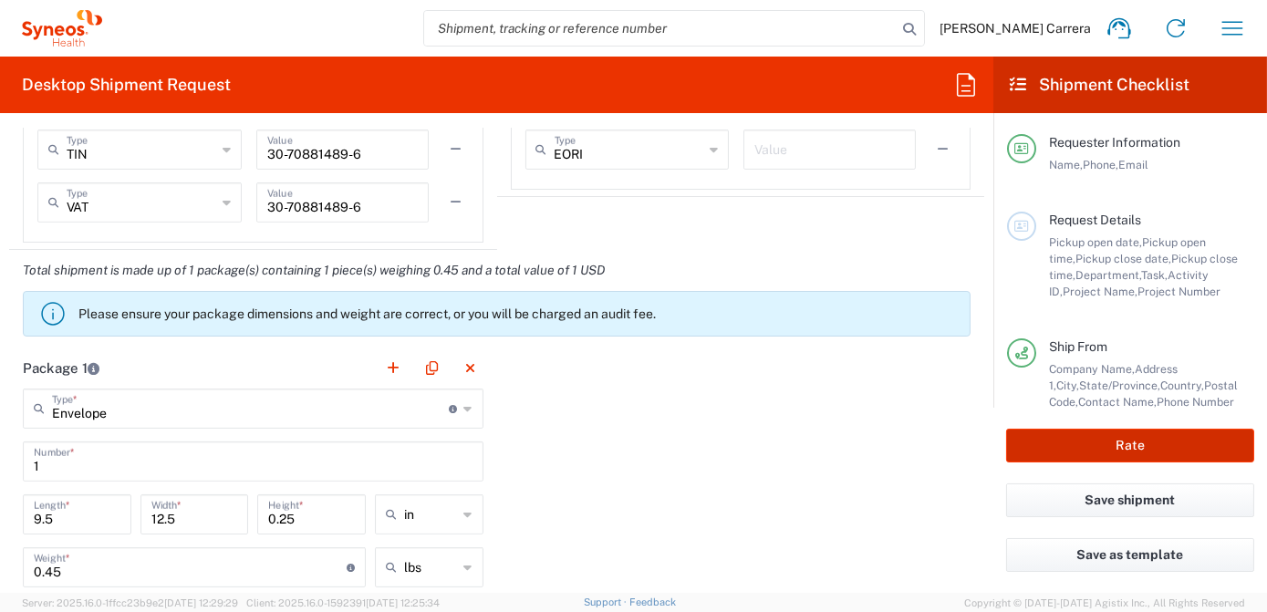
click at [1133, 449] on button "Rate" at bounding box center [1130, 446] width 248 height 34
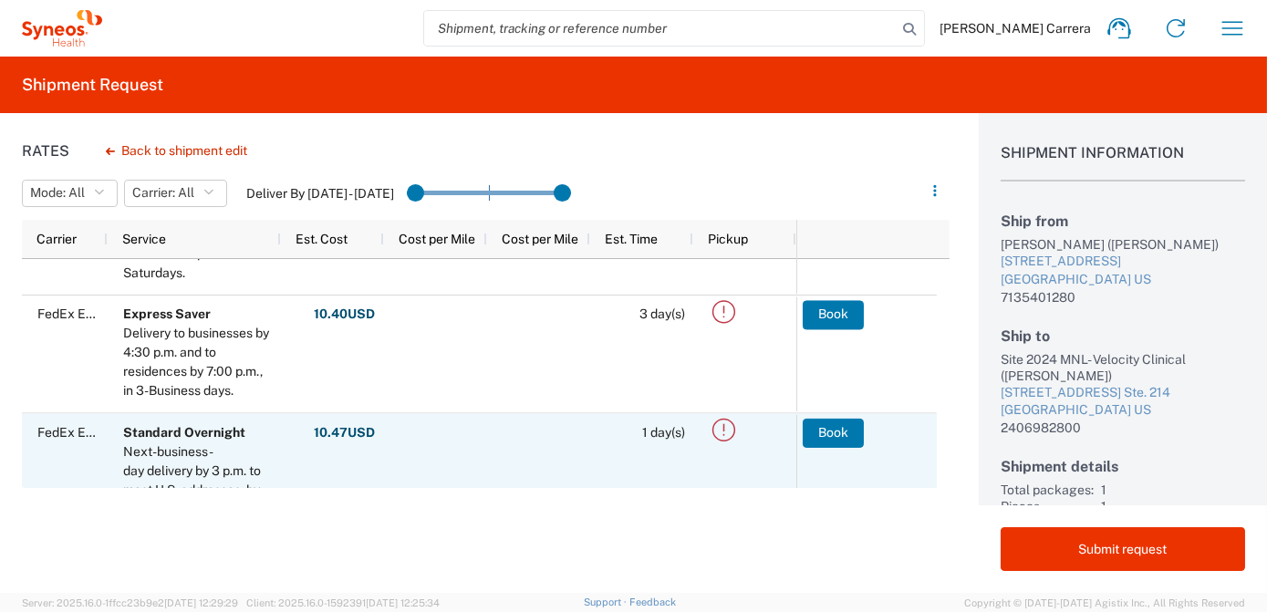
scroll to position [165, 0]
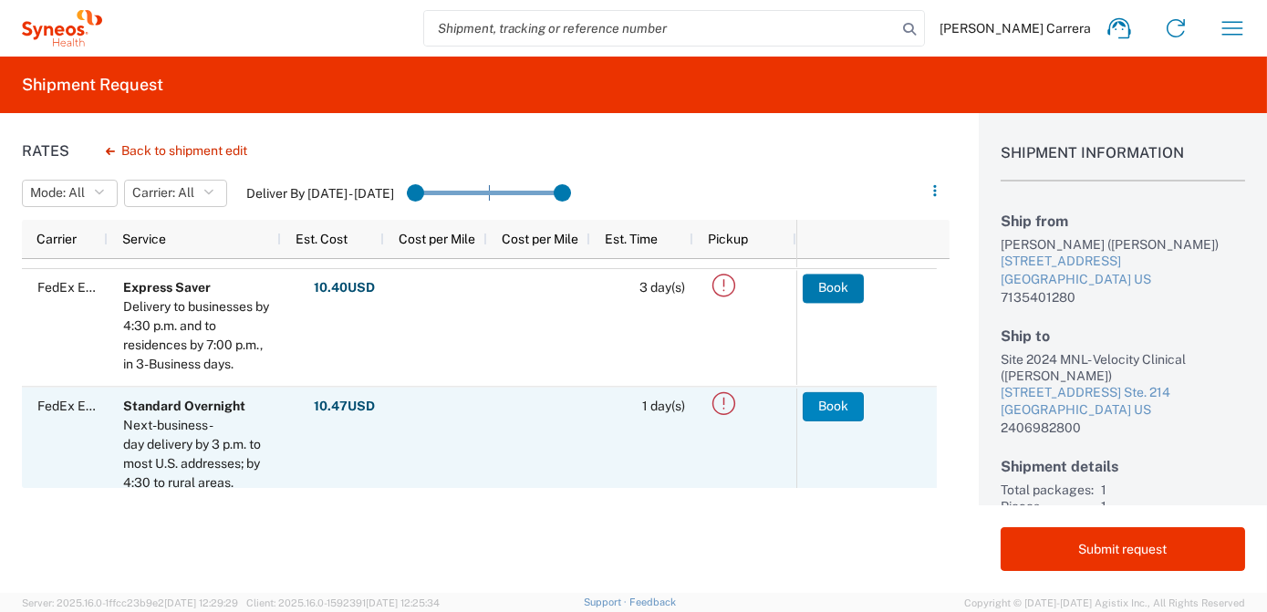
click at [838, 413] on button "Book" at bounding box center [833, 405] width 61 height 29
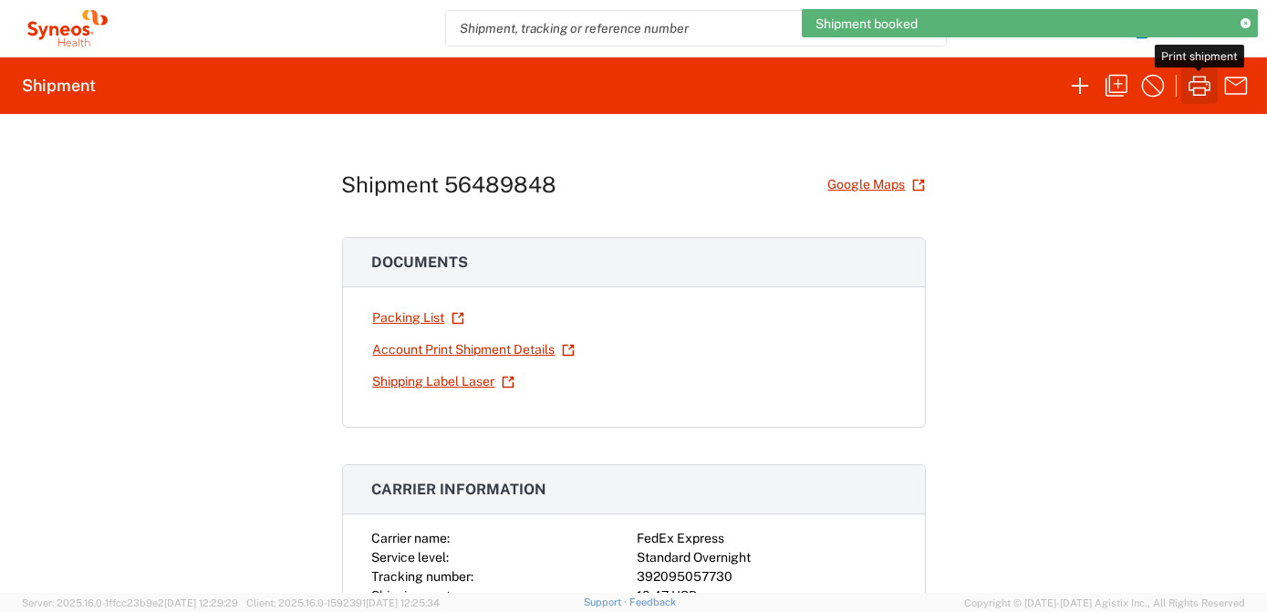
click at [1198, 93] on icon "button" at bounding box center [1199, 85] width 29 height 29
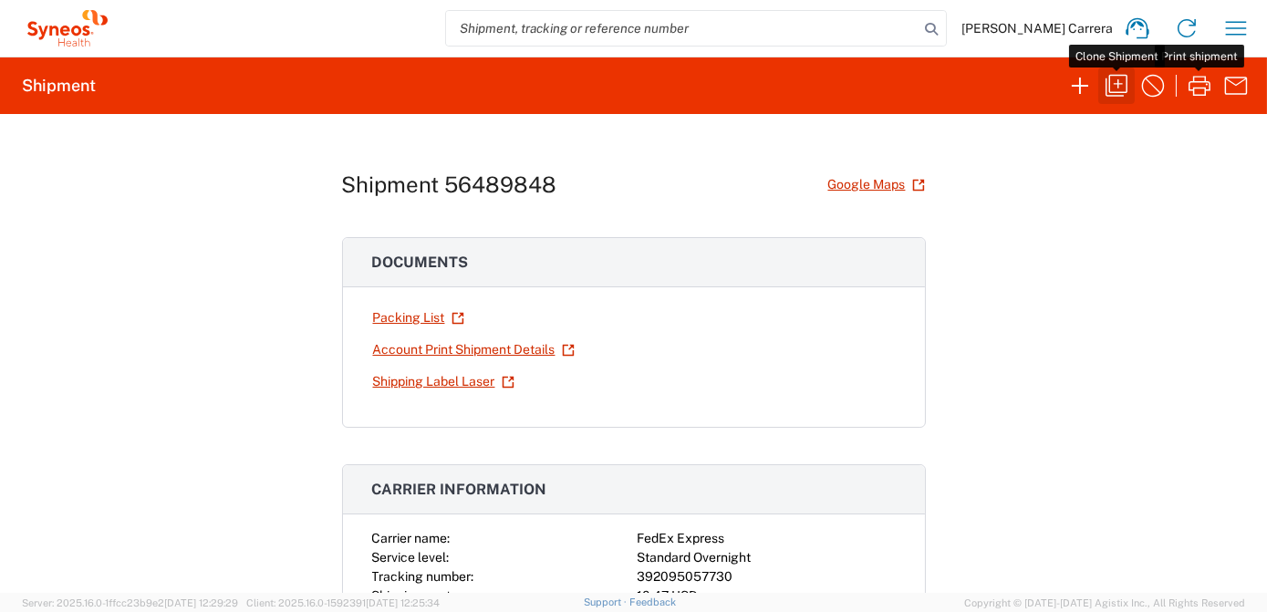
click at [1118, 89] on icon "button" at bounding box center [1116, 85] width 29 height 29
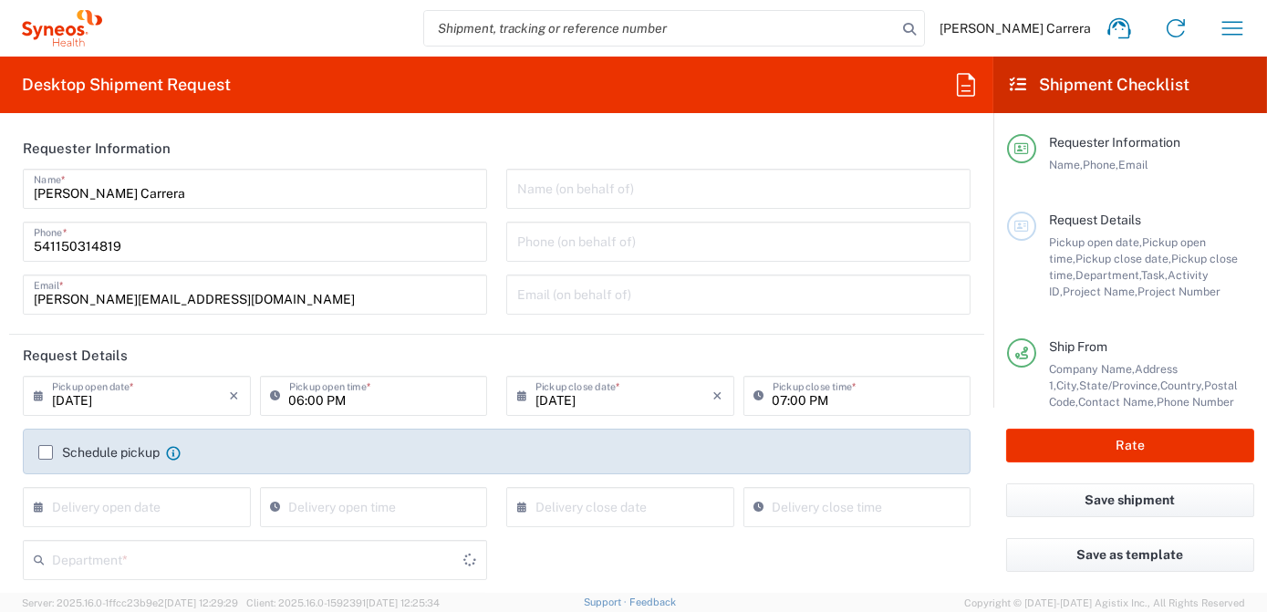
type input "[US_STATE]"
type input "Envelope"
type input "[US_STATE]"
type input "7063334"
type input "Mineralys 7063334"
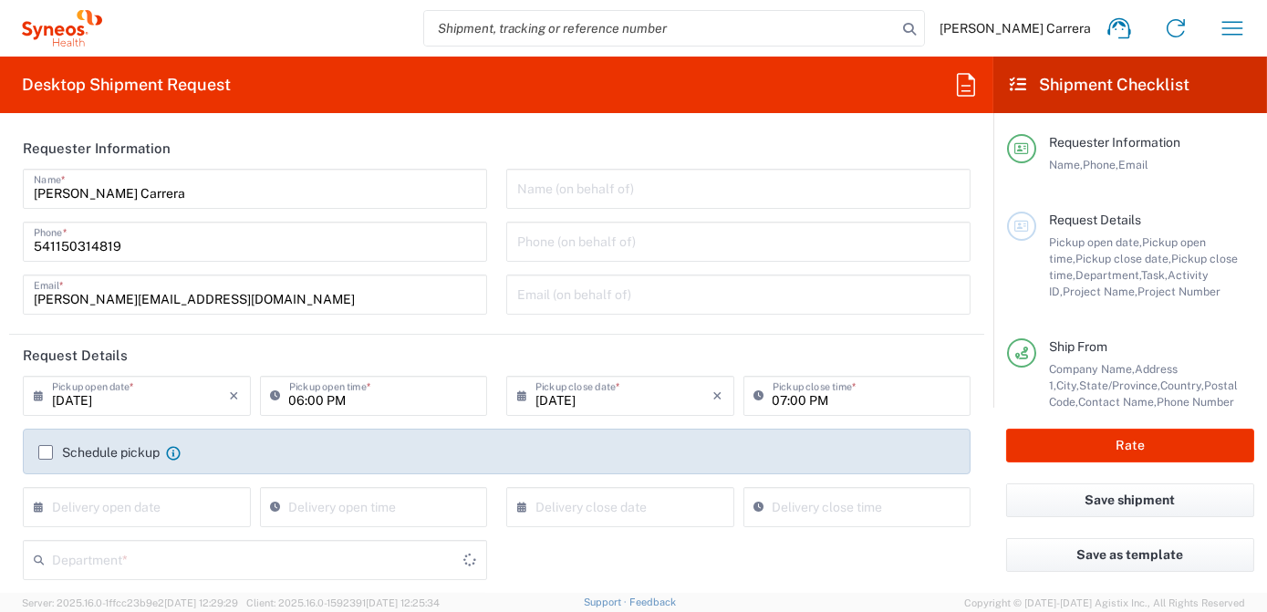
type input "3190"
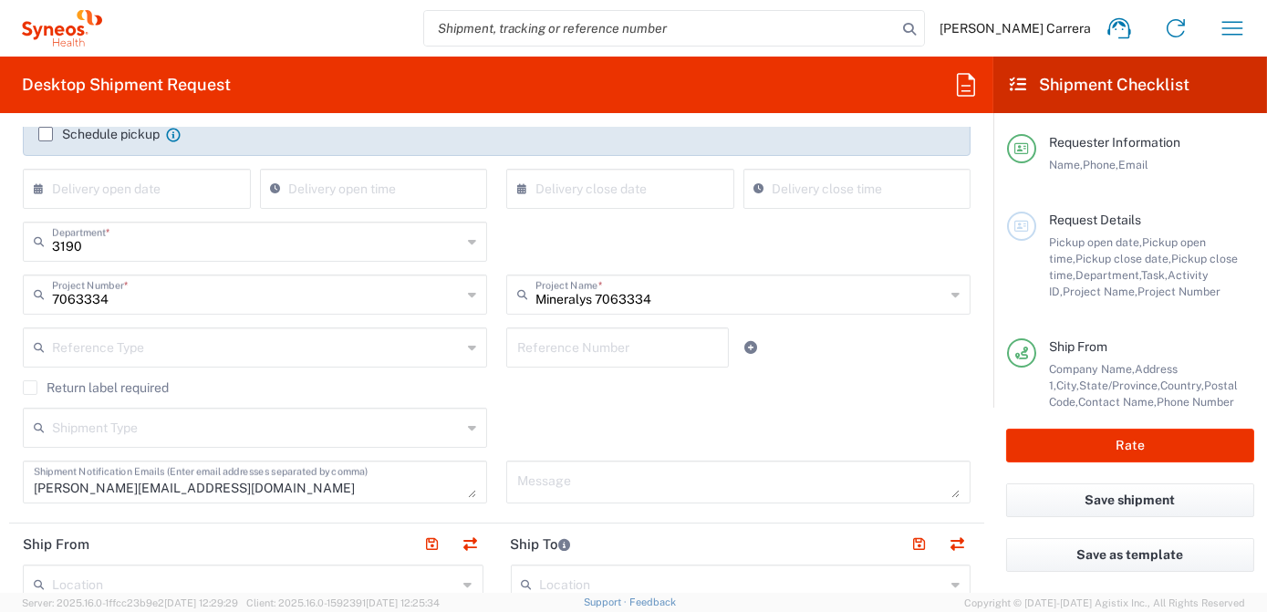
scroll to position [497, 0]
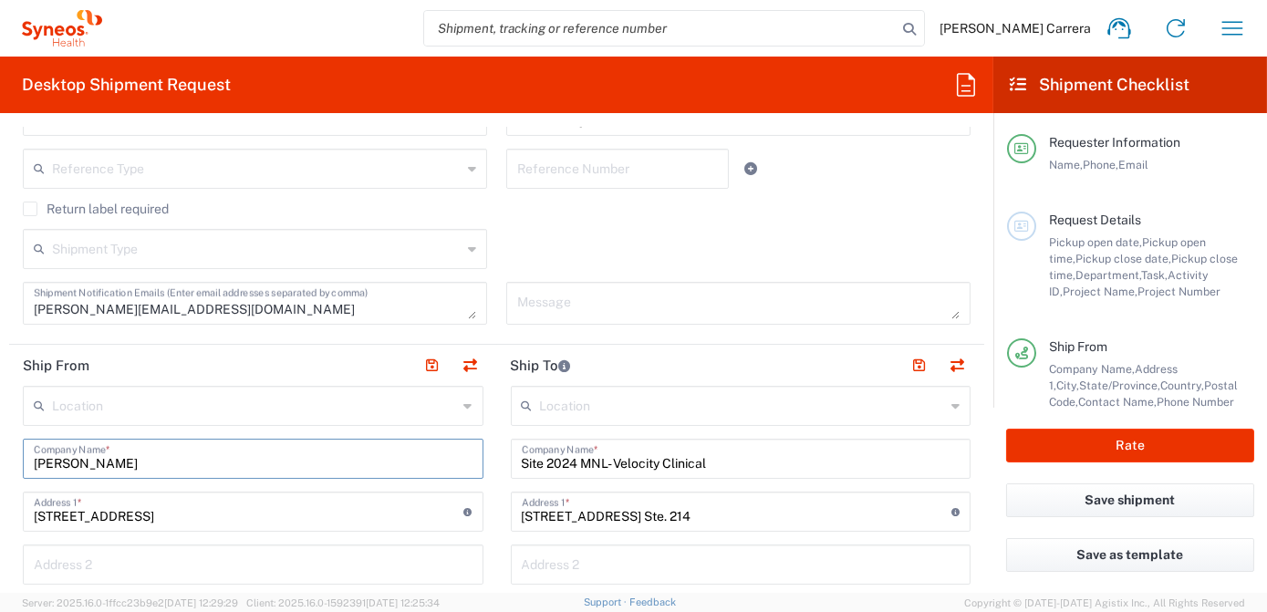
drag, startPoint x: 143, startPoint y: 466, endPoint x: -22, endPoint y: 448, distance: 166.1
click at [0, 448] on html "[PERSON_NAME] Carrera Home Shipment estimator Shipment tracking Desktop shipmen…" at bounding box center [633, 306] width 1267 height 612
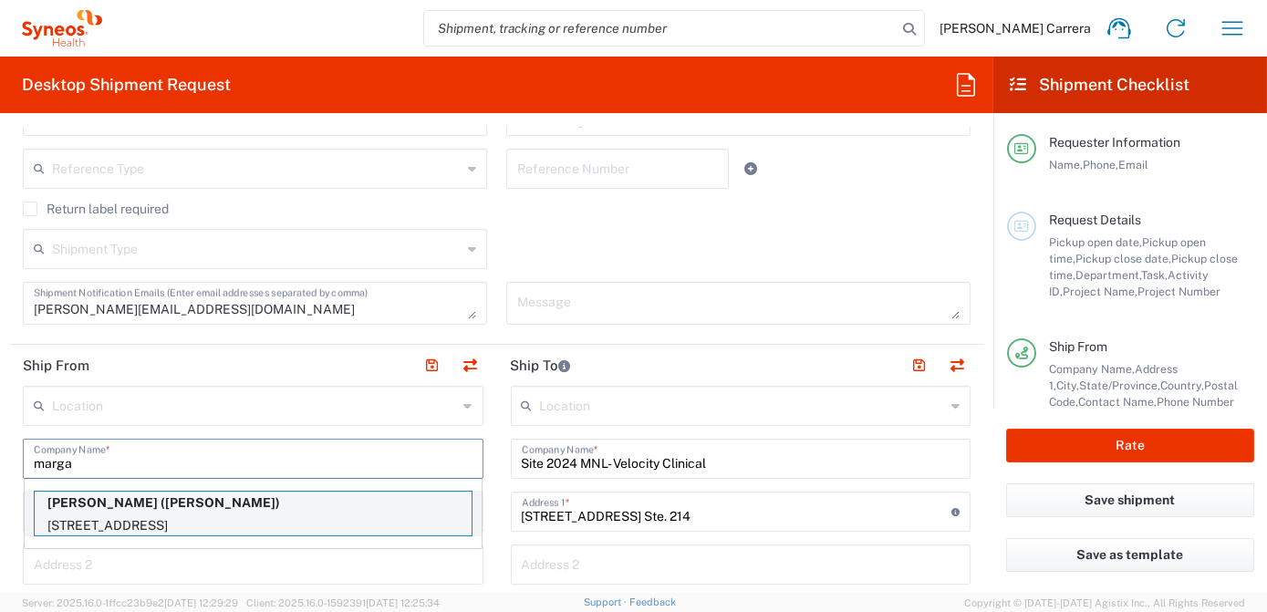
click at [198, 518] on p "[STREET_ADDRESS]" at bounding box center [253, 525] width 437 height 23
type input "[PERSON_NAME]"
type input "[STREET_ADDRESS]"
type input "[GEOGRAPHIC_DATA]"
type input "[US_STATE]"
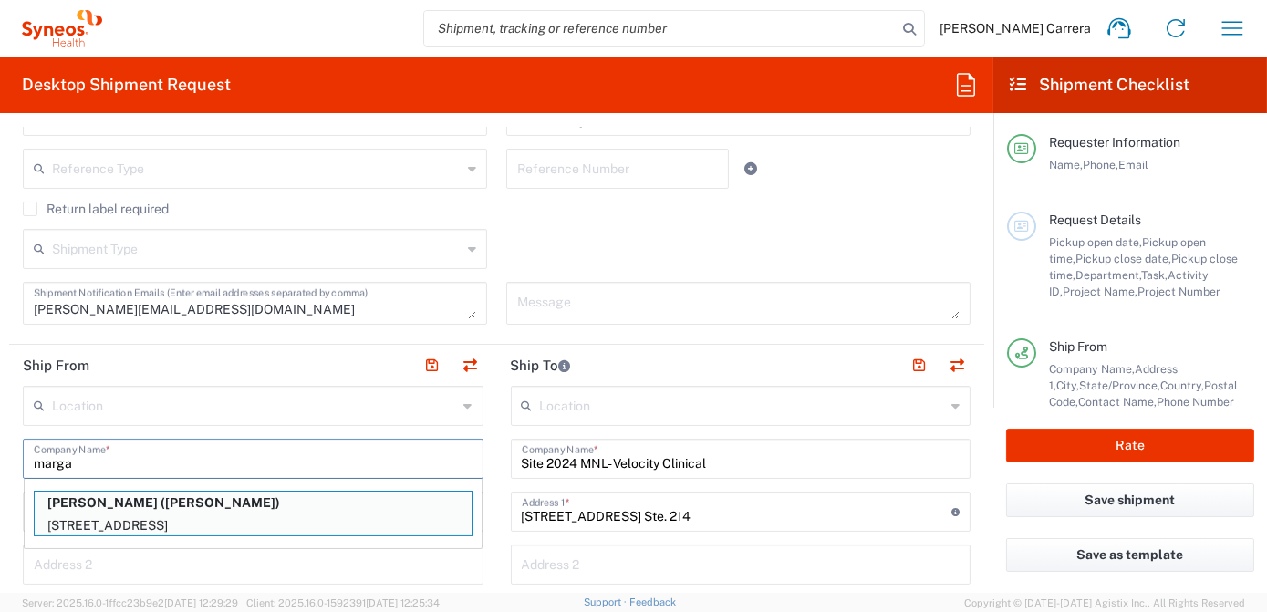
type input "32176"
type input "[PERSON_NAME]"
type input "14045801076"
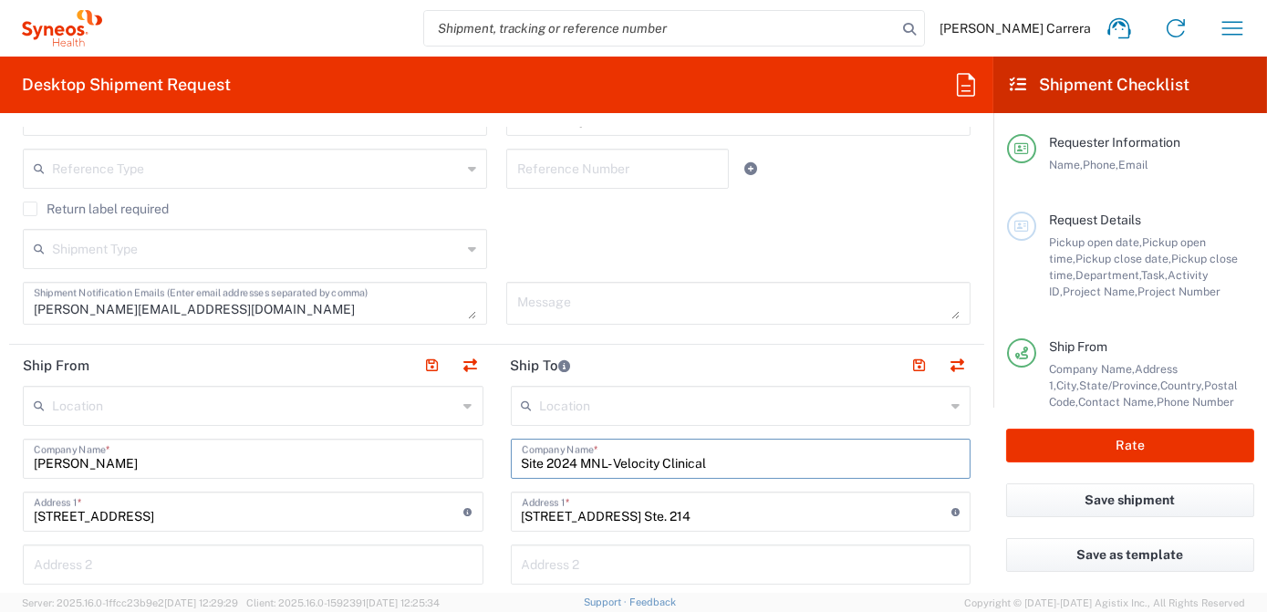
drag, startPoint x: 731, startPoint y: 466, endPoint x: 475, endPoint y: 471, distance: 256.3
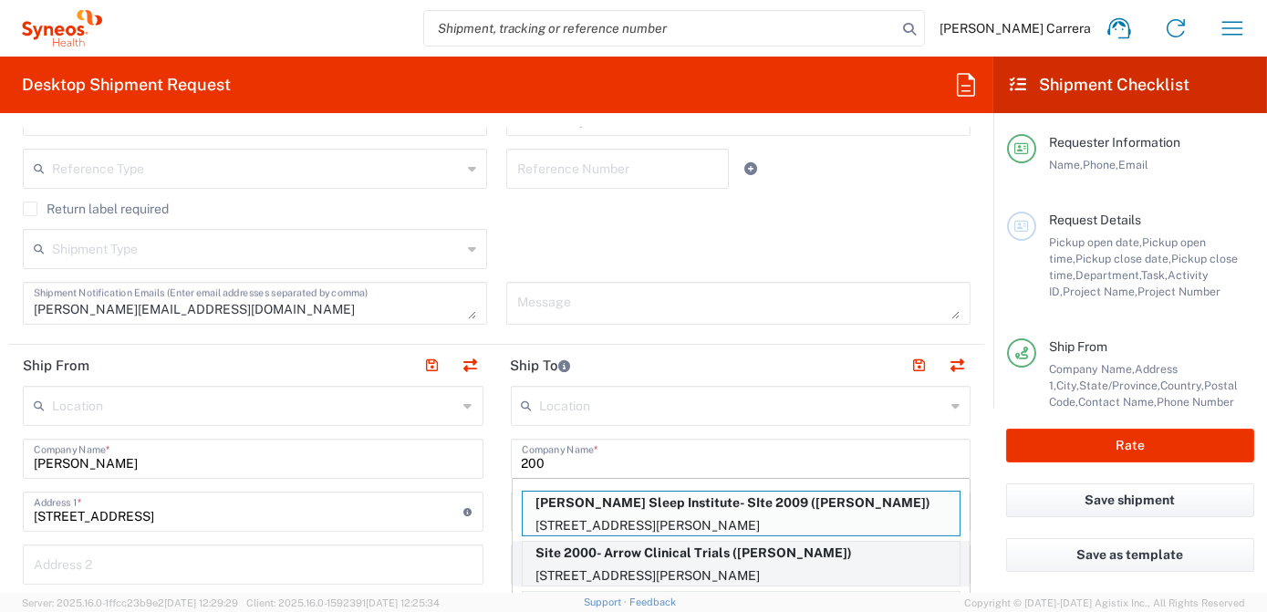
click at [631, 565] on p "[STREET_ADDRESS][PERSON_NAME]" at bounding box center [741, 576] width 437 height 23
type input "Site 2000- Arrow Clinical Trials"
type input "[STREET_ADDRESS][PERSON_NAME]"
type input "Suite 120"
type input "[GEOGRAPHIC_DATA]"
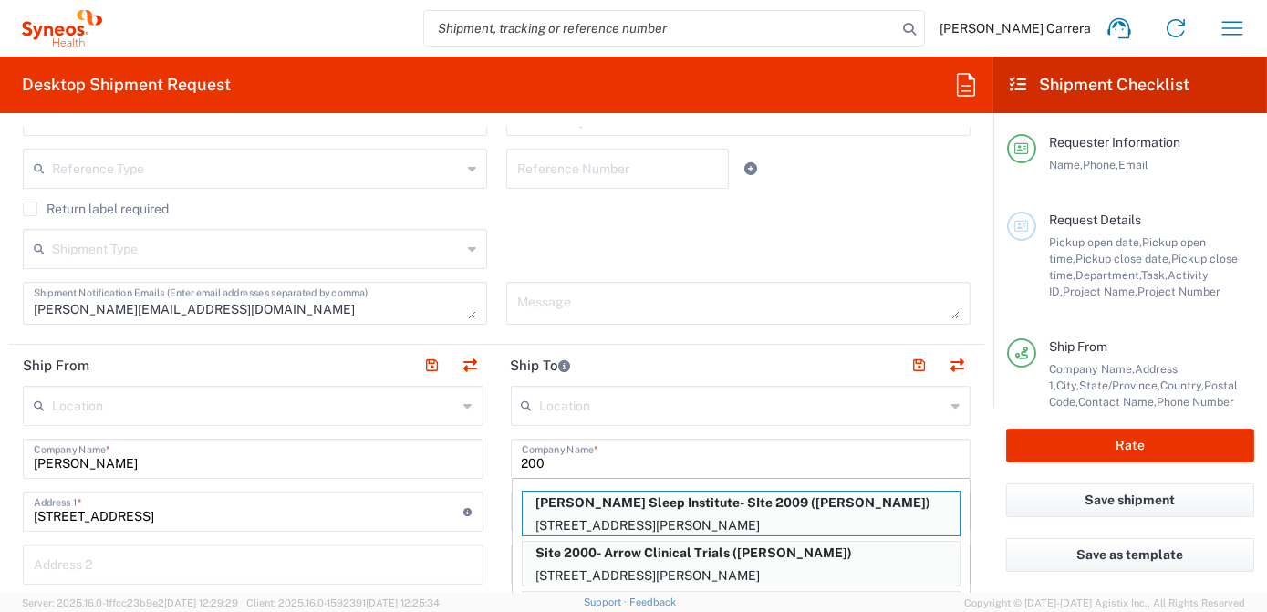
type input "[US_STATE]"
type input "32117"
type input "[PERSON_NAME]"
type input "[PHONE_NUMBER]"
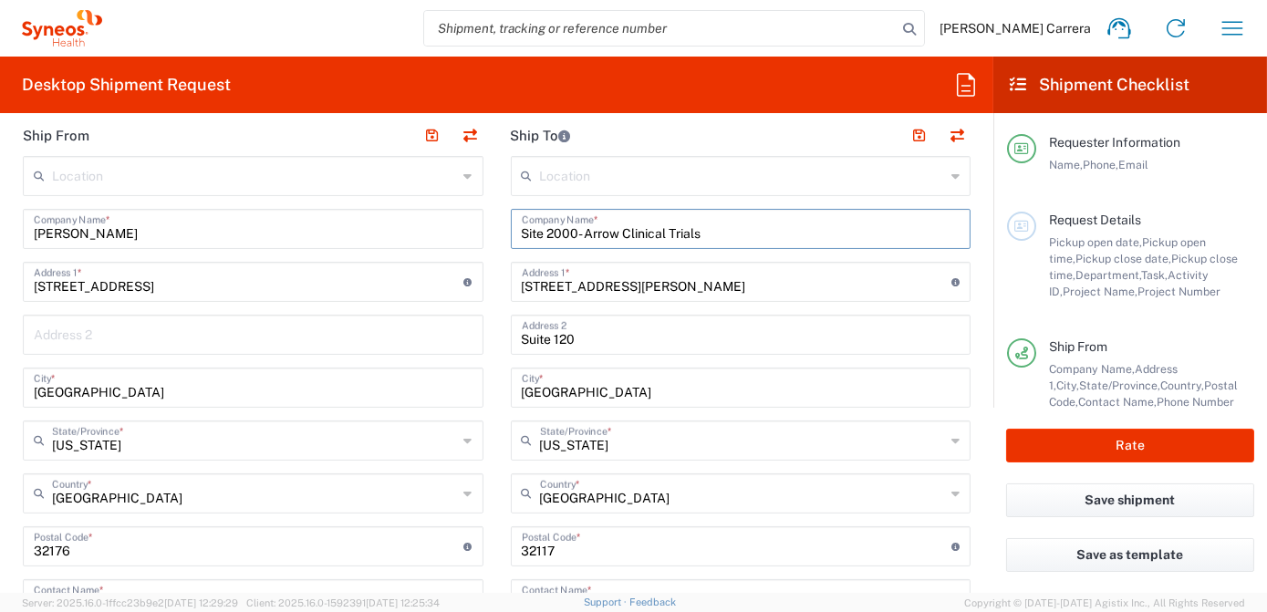
scroll to position [746, 0]
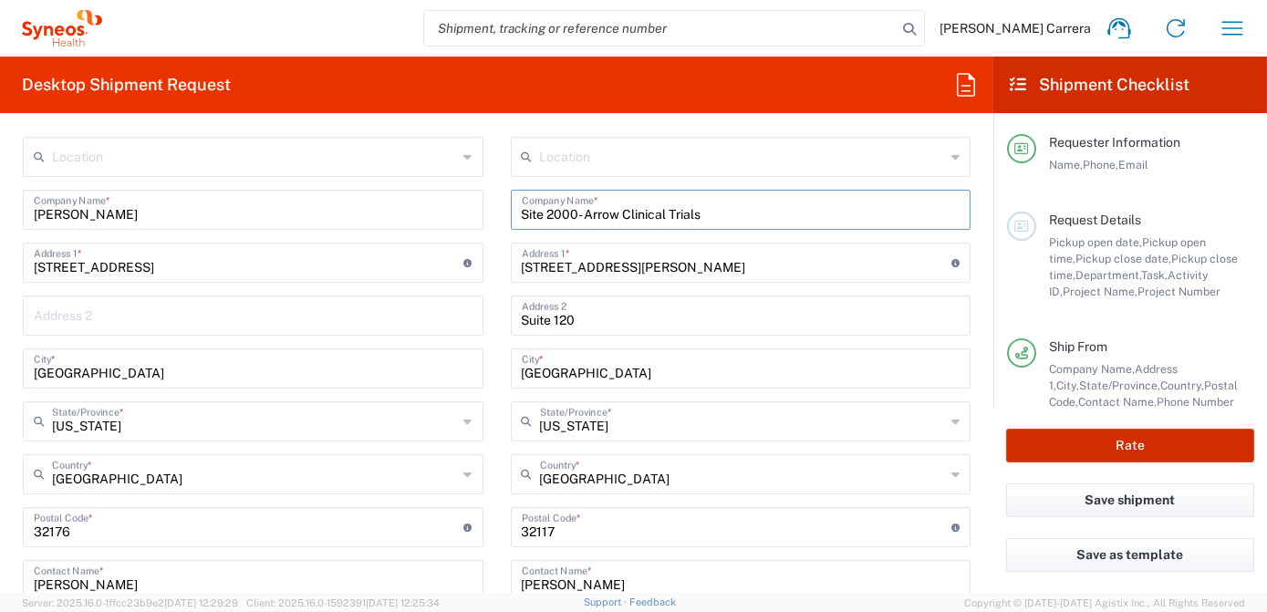
click at [1112, 447] on button "Rate" at bounding box center [1130, 446] width 248 height 34
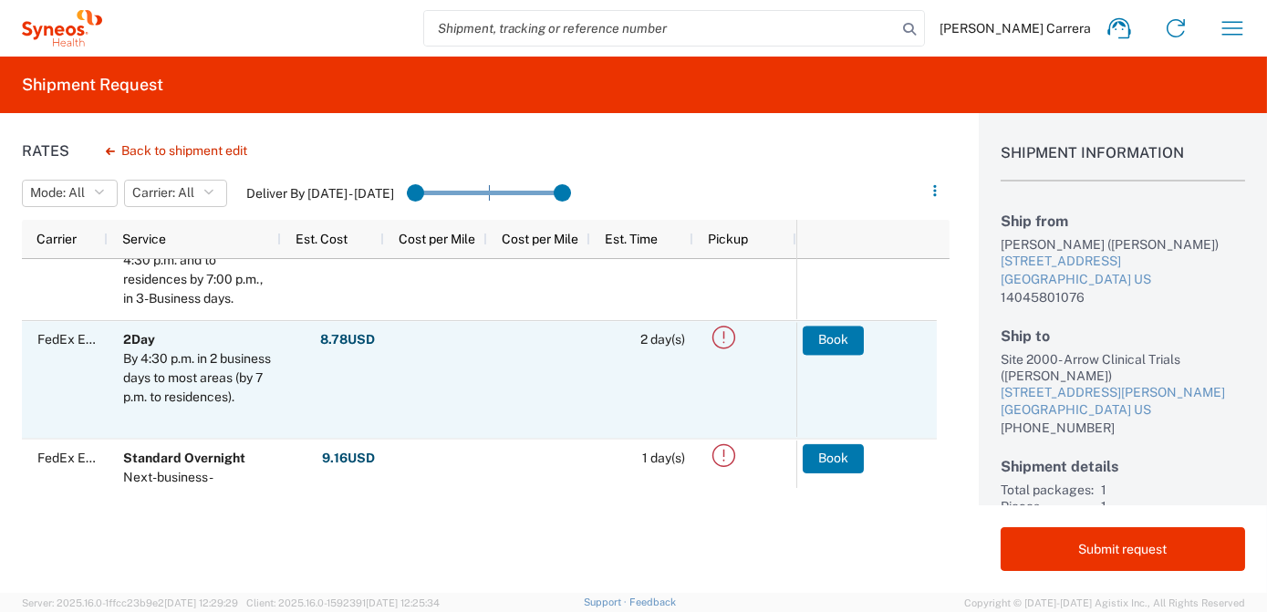
scroll to position [82, 0]
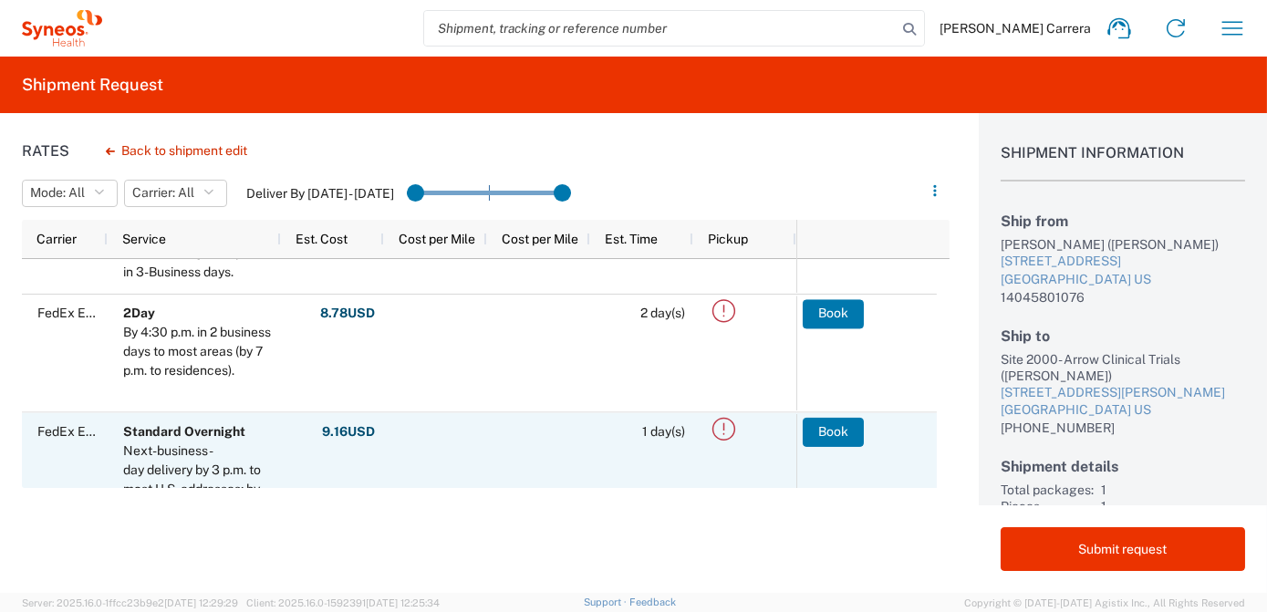
click at [841, 431] on button "Book" at bounding box center [833, 431] width 61 height 29
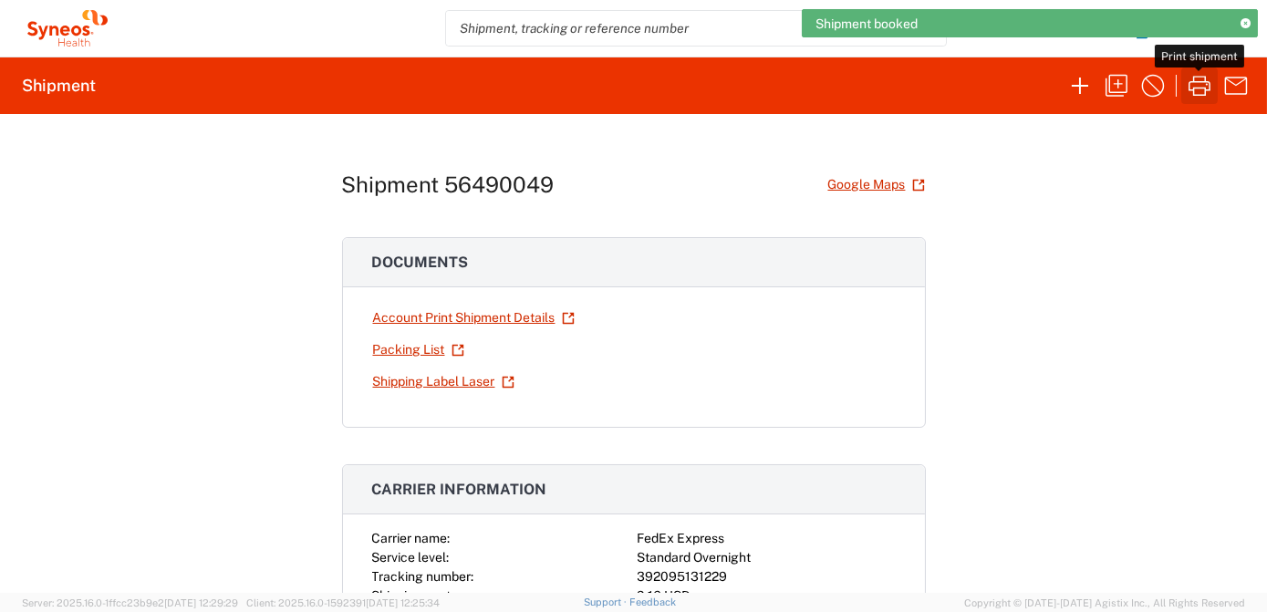
click at [1198, 87] on icon "button" at bounding box center [1199, 86] width 22 height 20
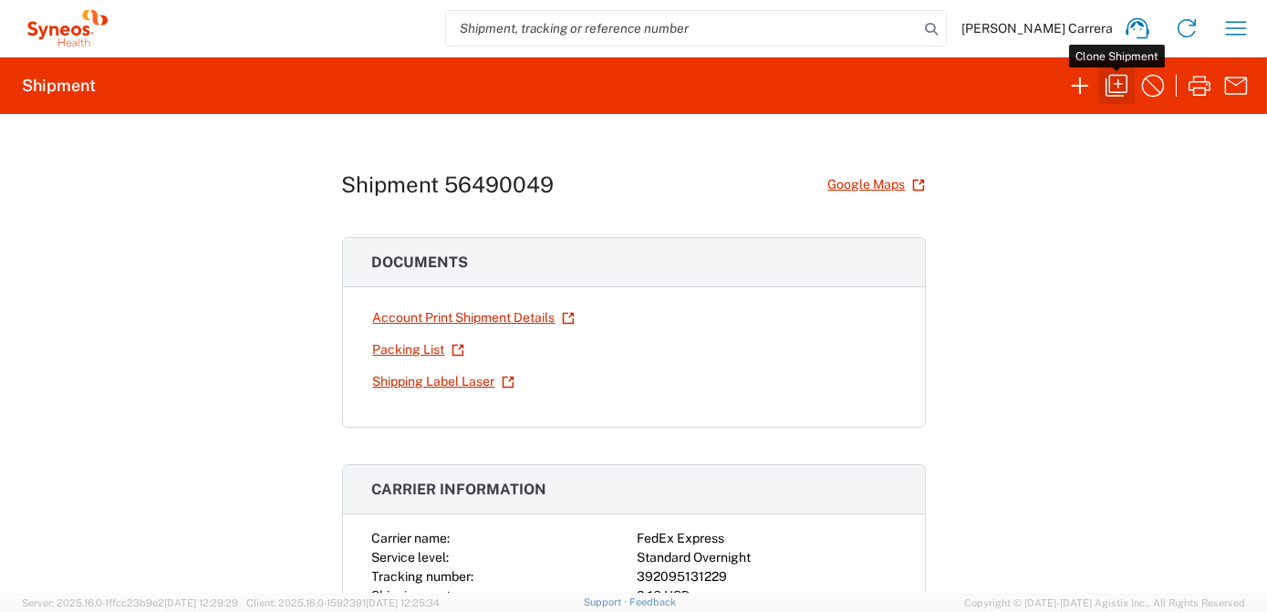
click at [1120, 88] on icon "button" at bounding box center [1116, 85] width 29 height 29
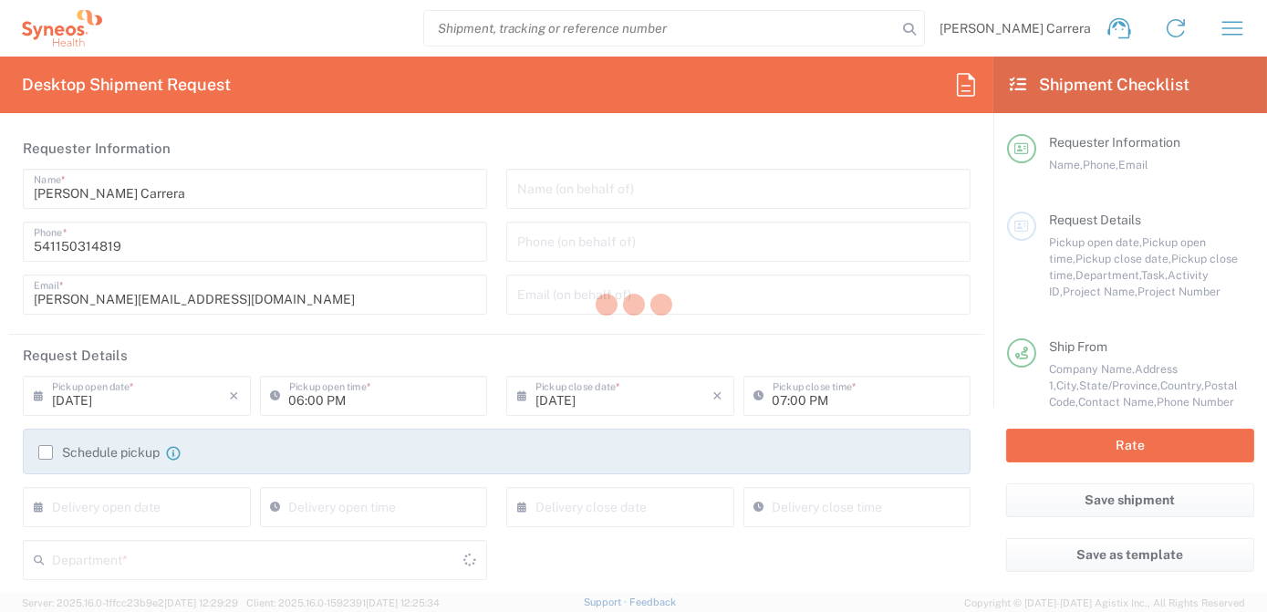
type input "[US_STATE]"
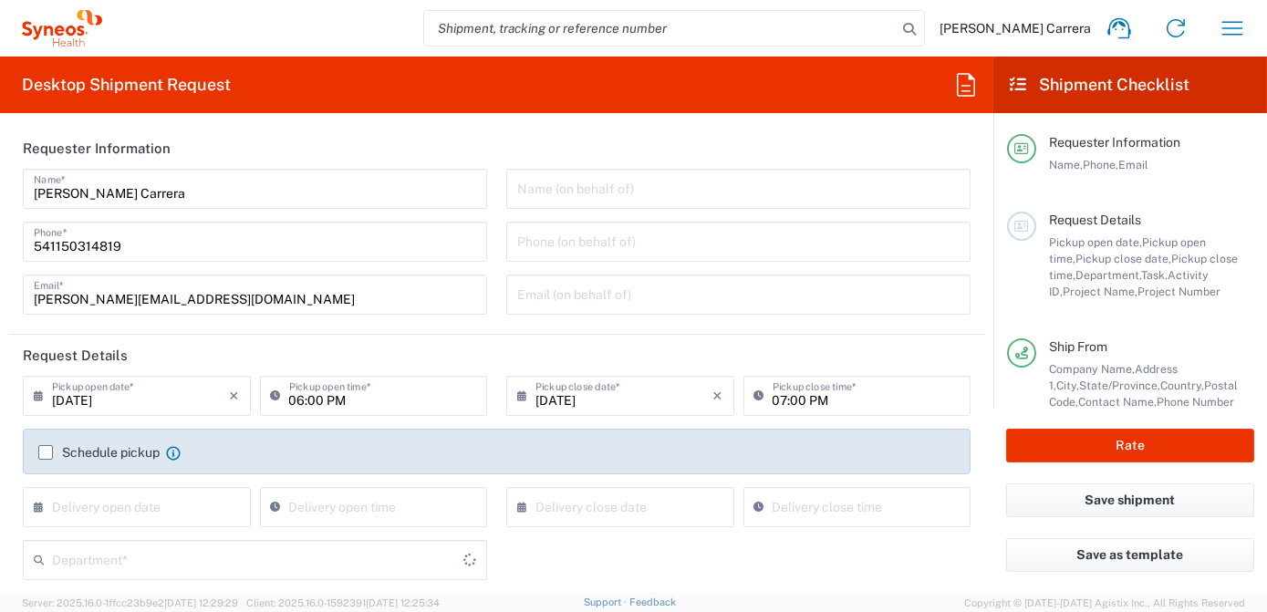
type input "[US_STATE]"
type input "7063334"
type input "Envelope"
type input "Mineralys 7063334"
type input "3190"
